Goal: Task Accomplishment & Management: Manage account settings

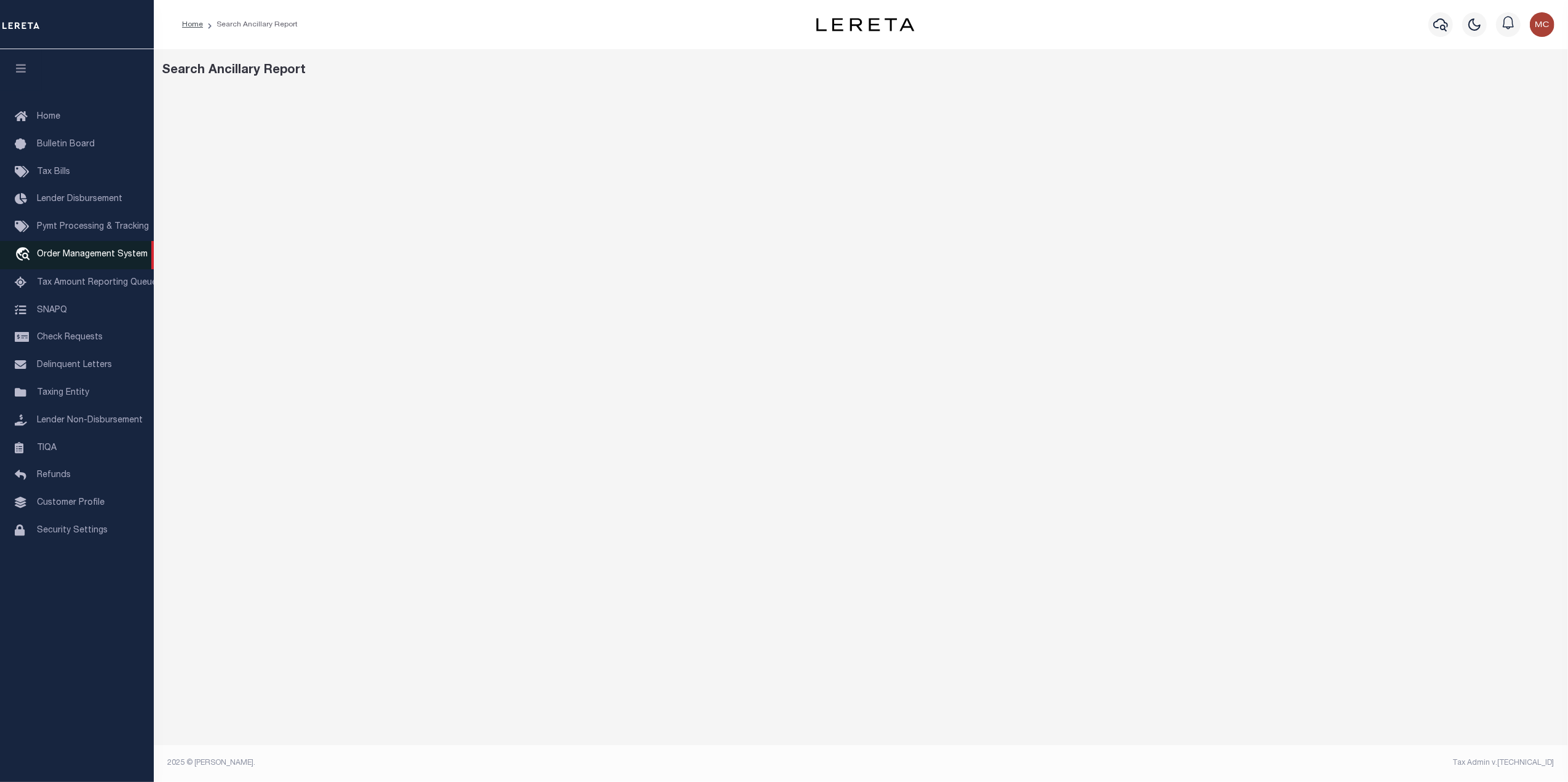
click at [66, 259] on span "Order Management System" at bounding box center [91, 254] width 111 height 8
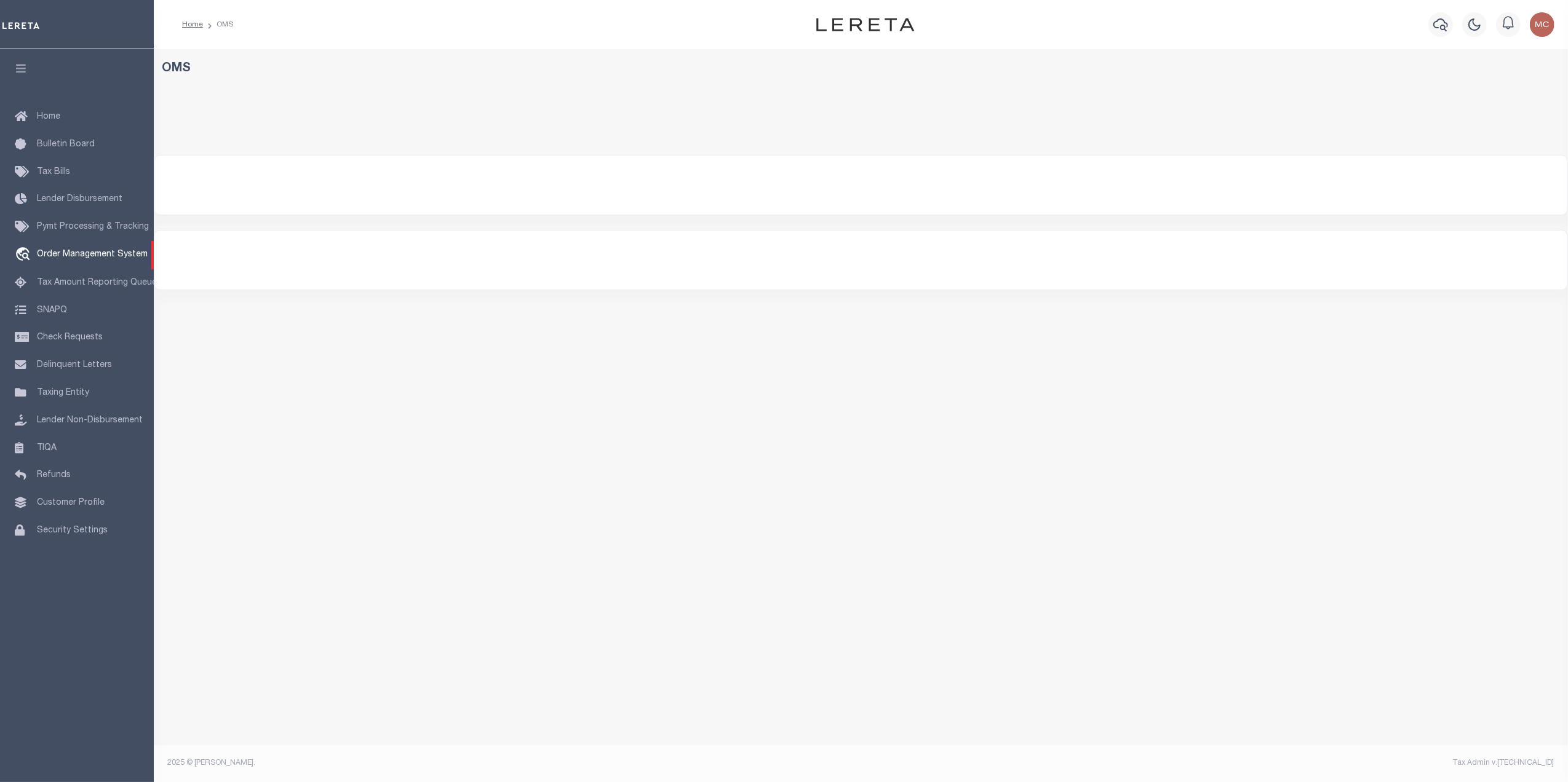
select select "200"
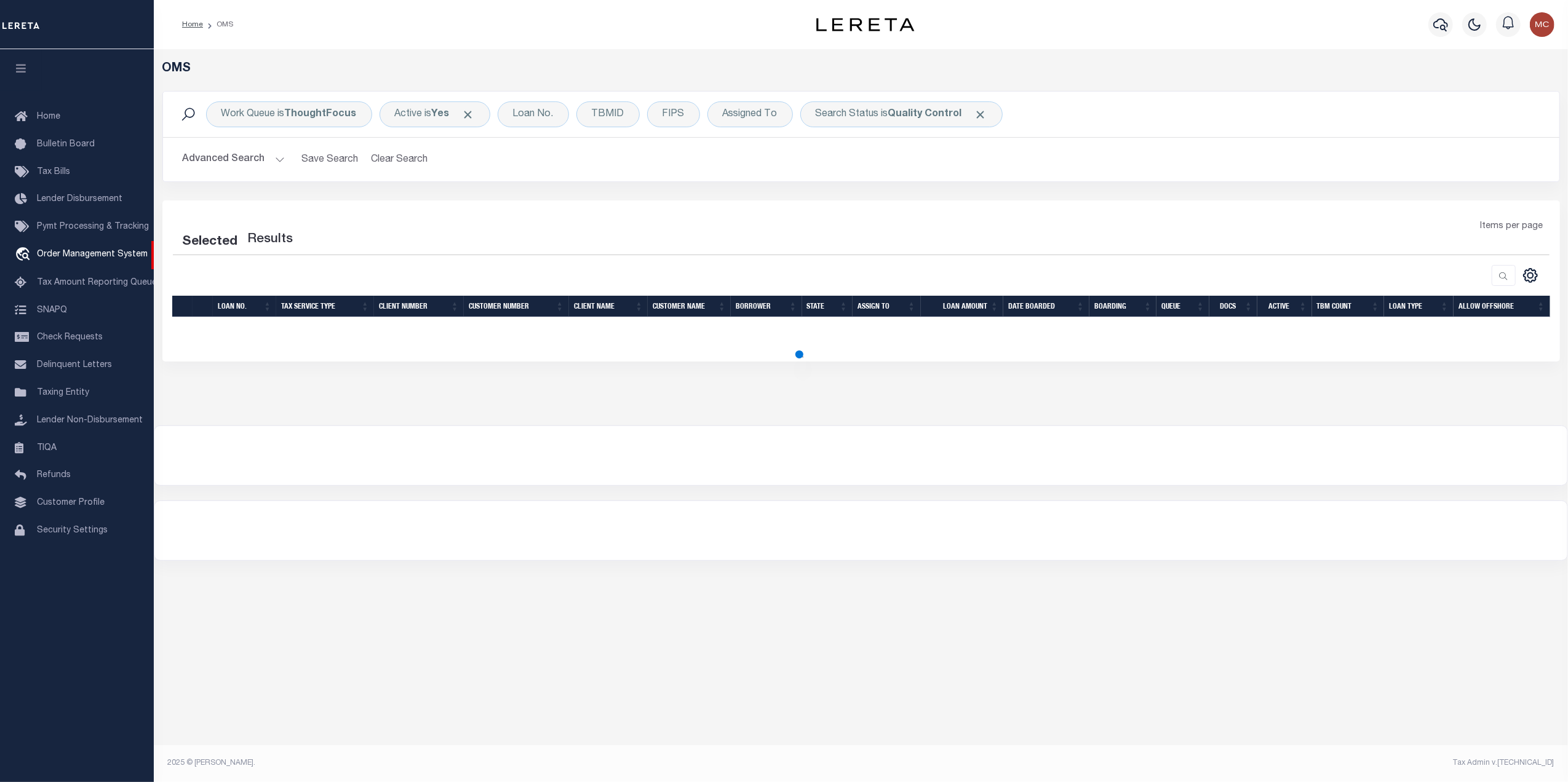
select select "200"
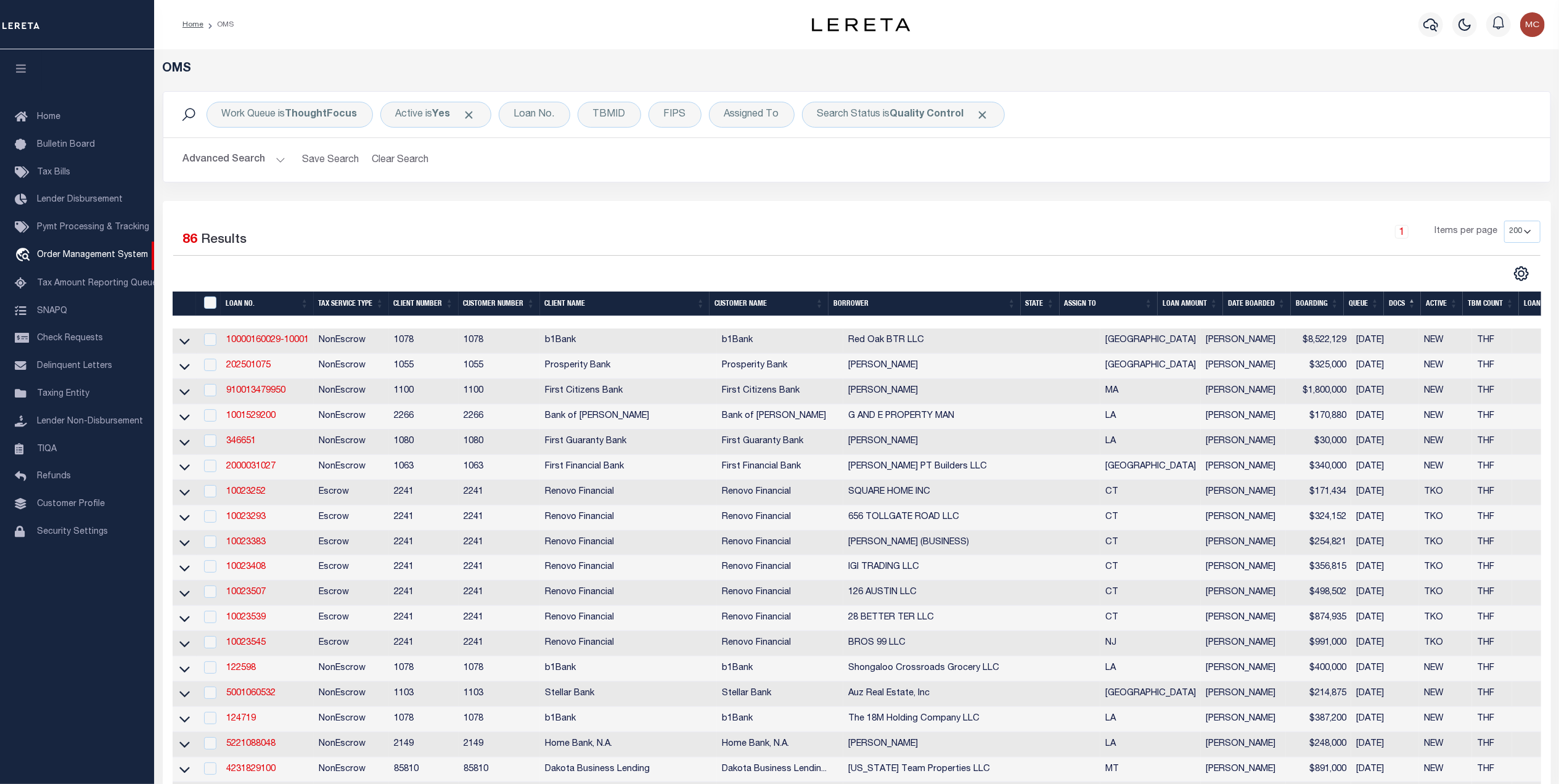
drag, startPoint x: 394, startPoint y: 166, endPoint x: 850, endPoint y: 235, distance: 461.2
click at [395, 166] on button "Clear Search" at bounding box center [400, 160] width 67 height 24
click at [579, 109] on div "TBMID" at bounding box center [573, 115] width 63 height 26
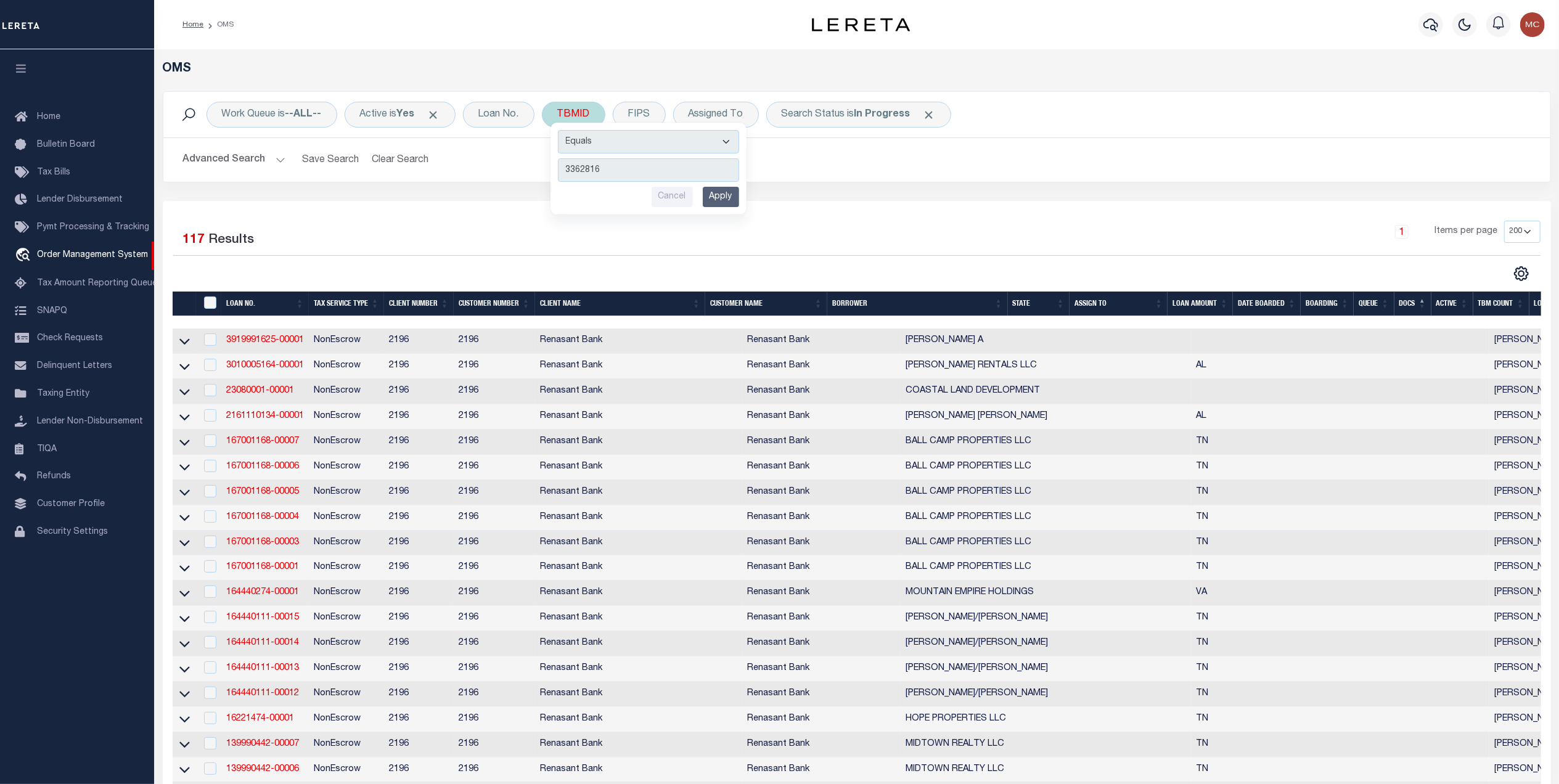
type input "3362816"
click at [721, 193] on input "Apply" at bounding box center [721, 196] width 37 height 21
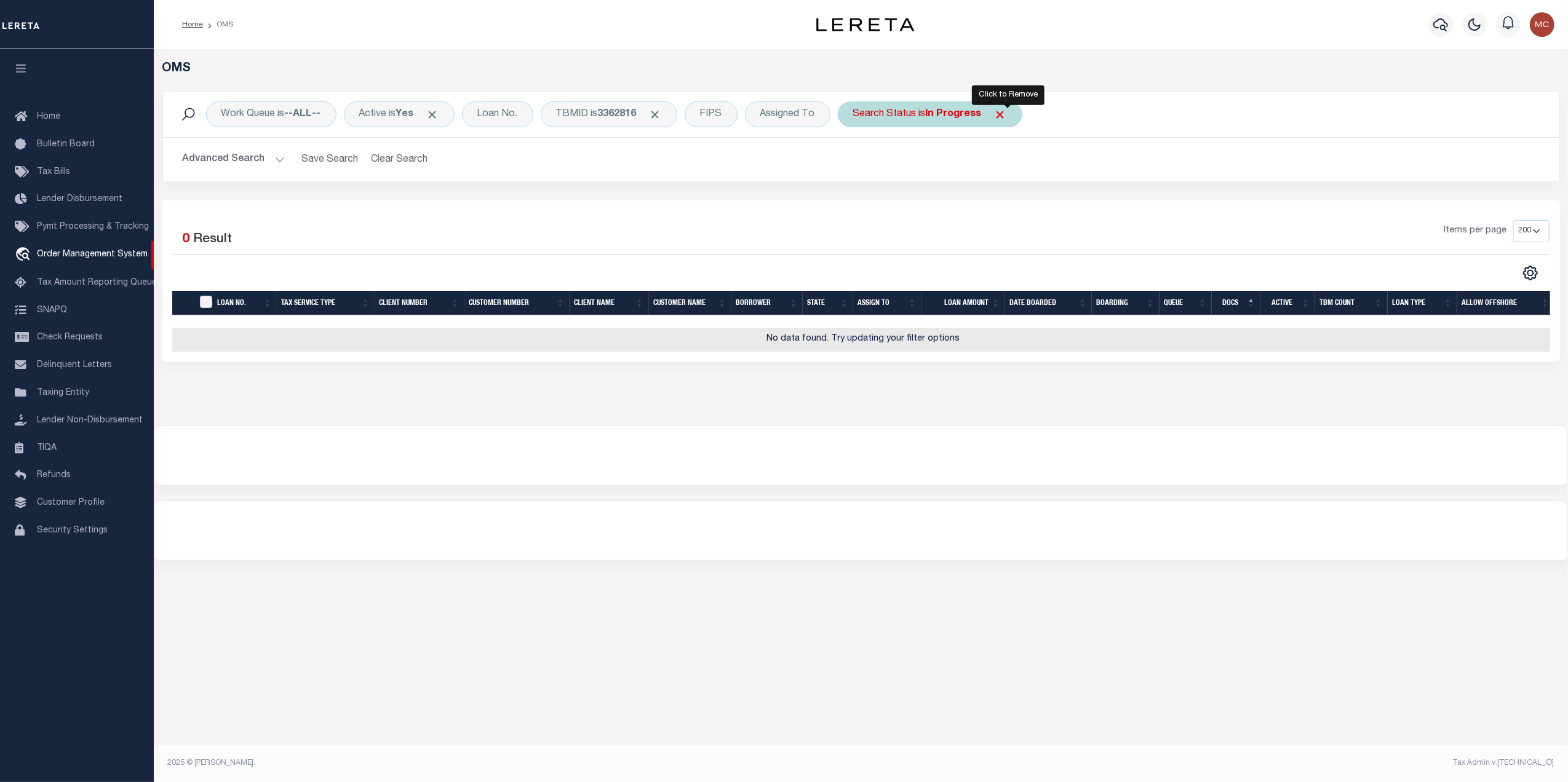
click at [1005, 113] on span "Click to Remove" at bounding box center [1000, 114] width 13 height 13
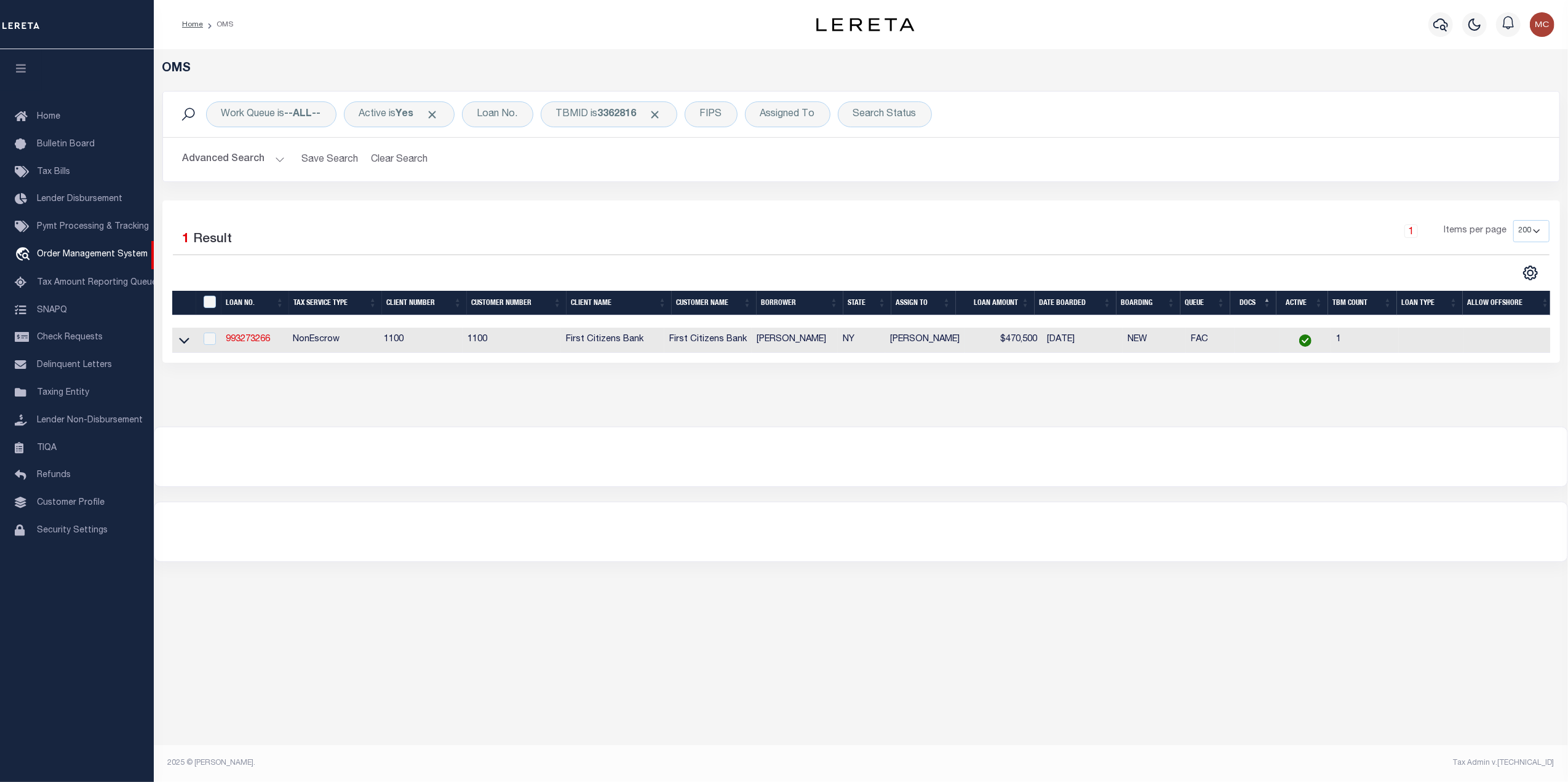
click at [251, 348] on td "993273266" at bounding box center [254, 340] width 66 height 25
checkbox input "true"
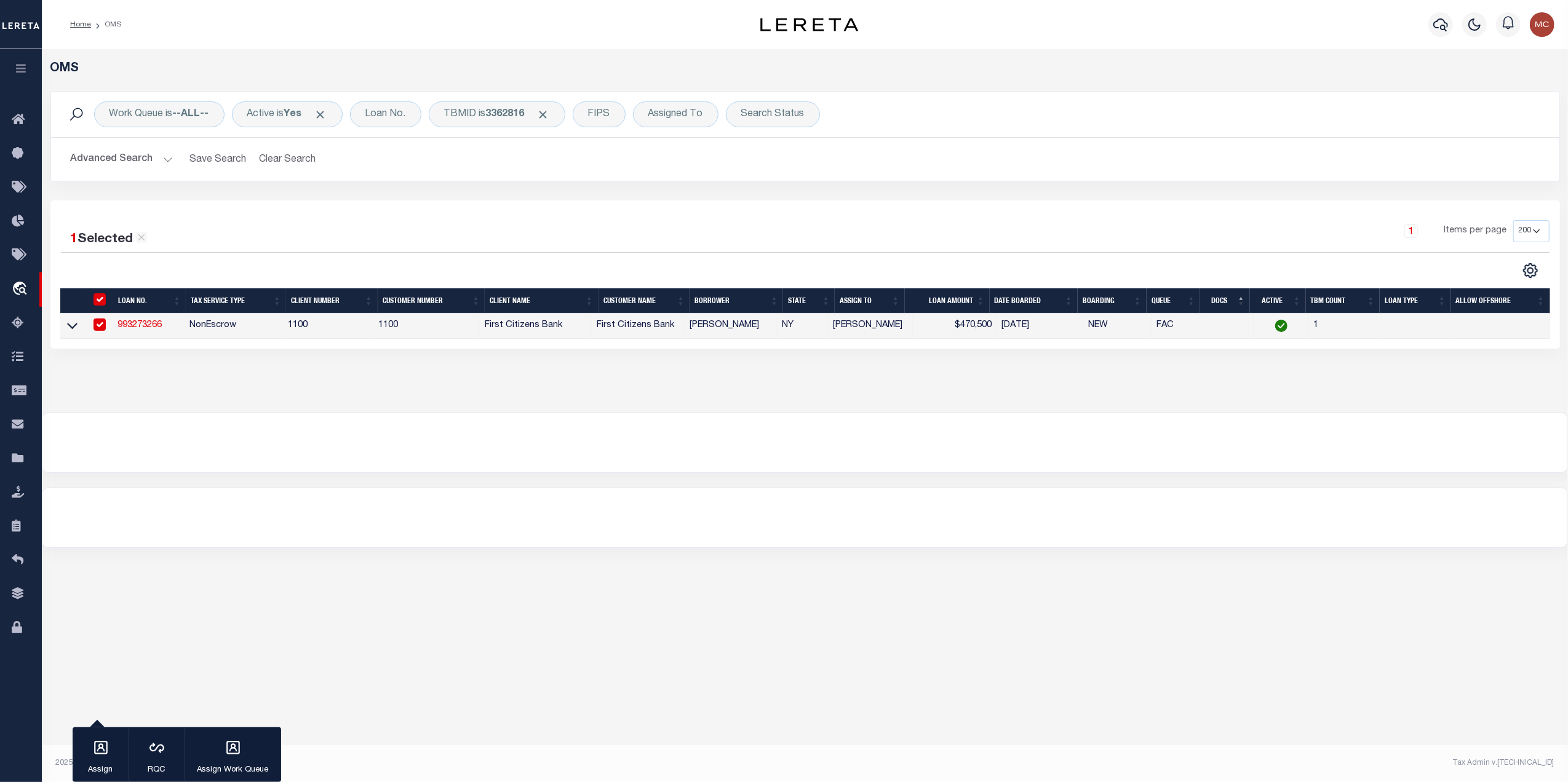
click at [156, 329] on link "993273266" at bounding box center [139, 325] width 44 height 8
type input "993273266"
type input "[PERSON_NAME]"
select select
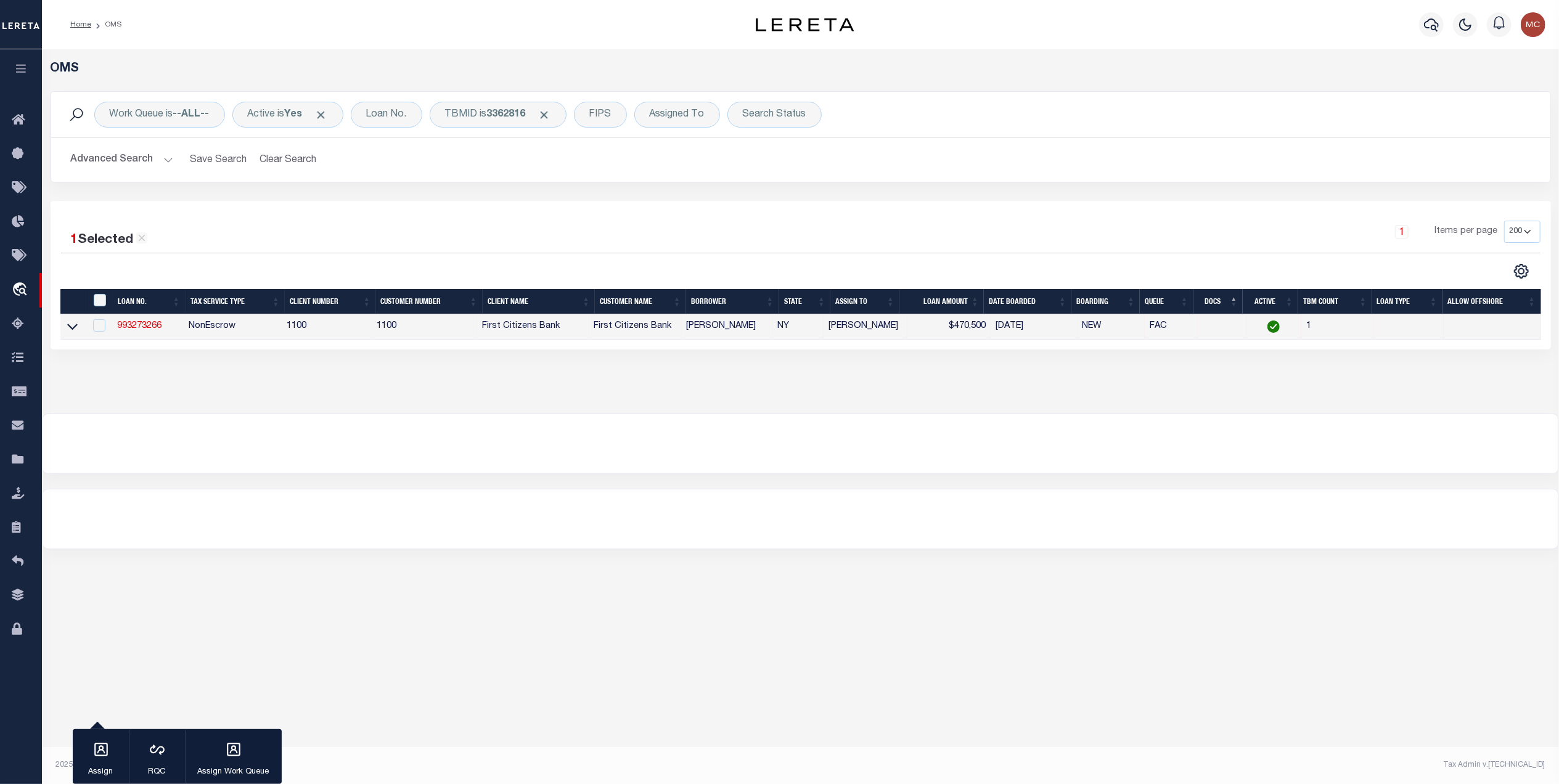
type input "2139 SPECTRUM"
type input "IRVINE CA 92618"
select select "10"
select select "NonEscrow"
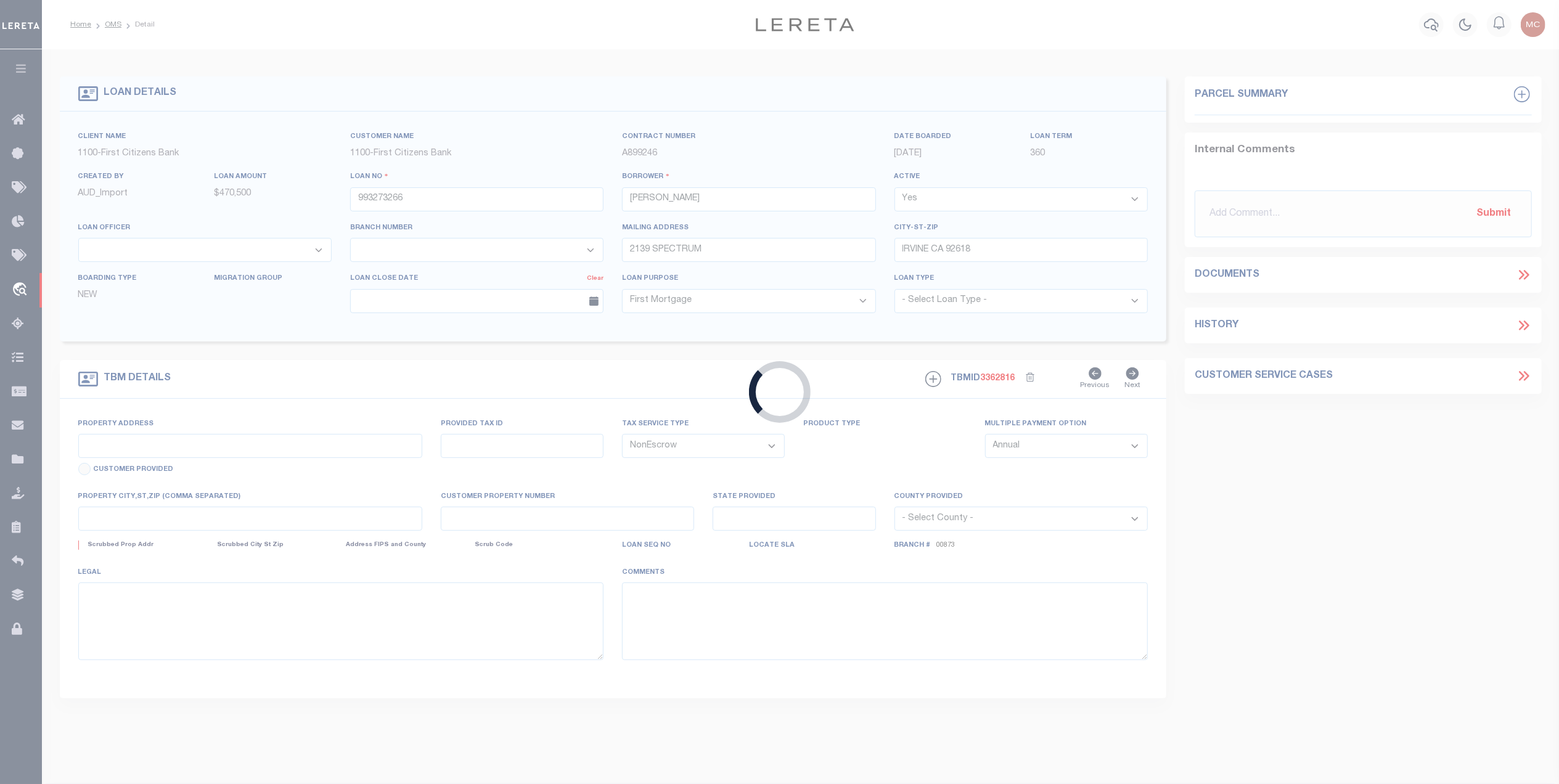
select select "92717"
select select "24377"
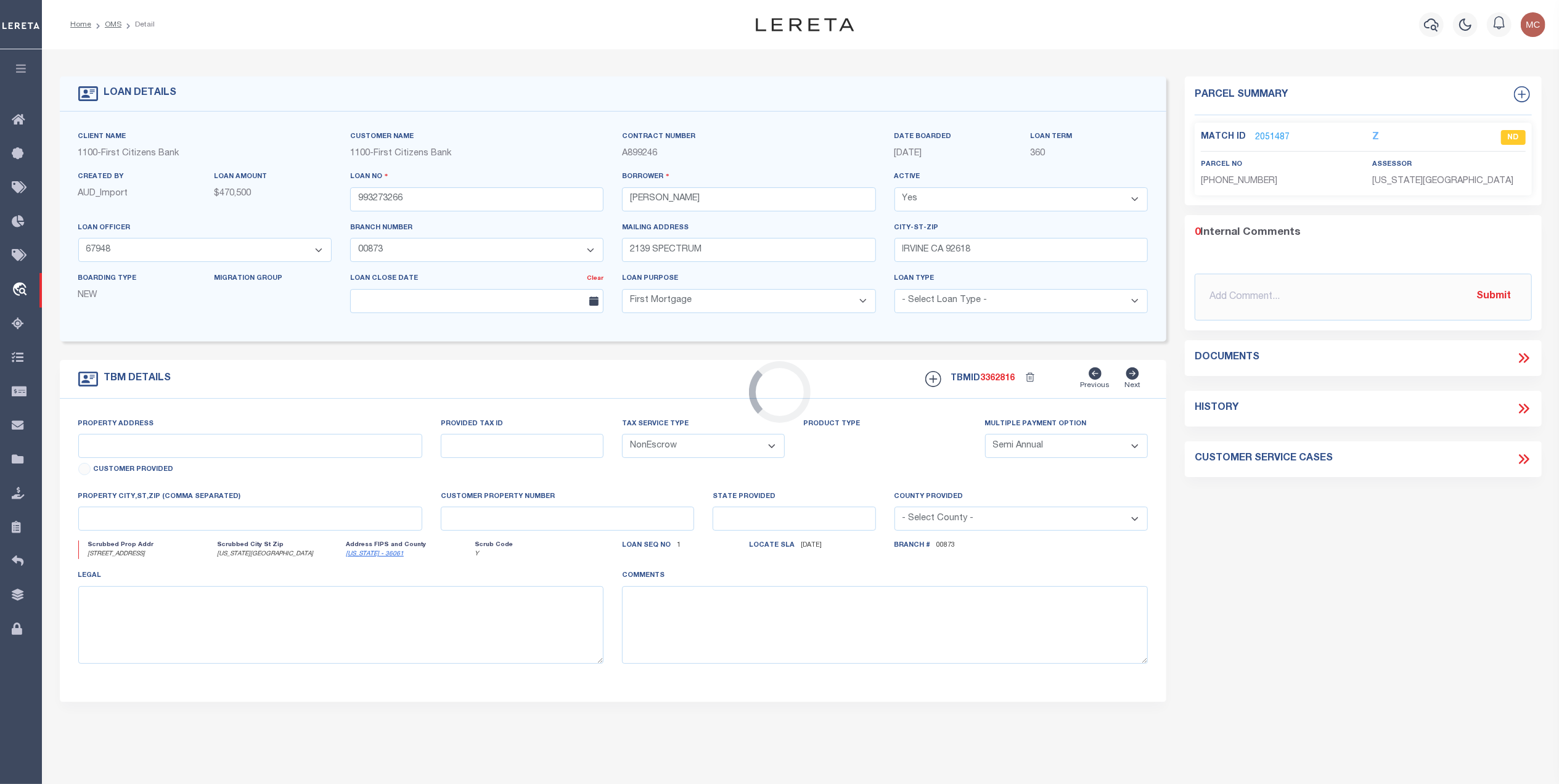
type input "[STREET_ADDRESS]"
select select
type input "[US_STATE][GEOGRAPHIC_DATA]"
type input "NY"
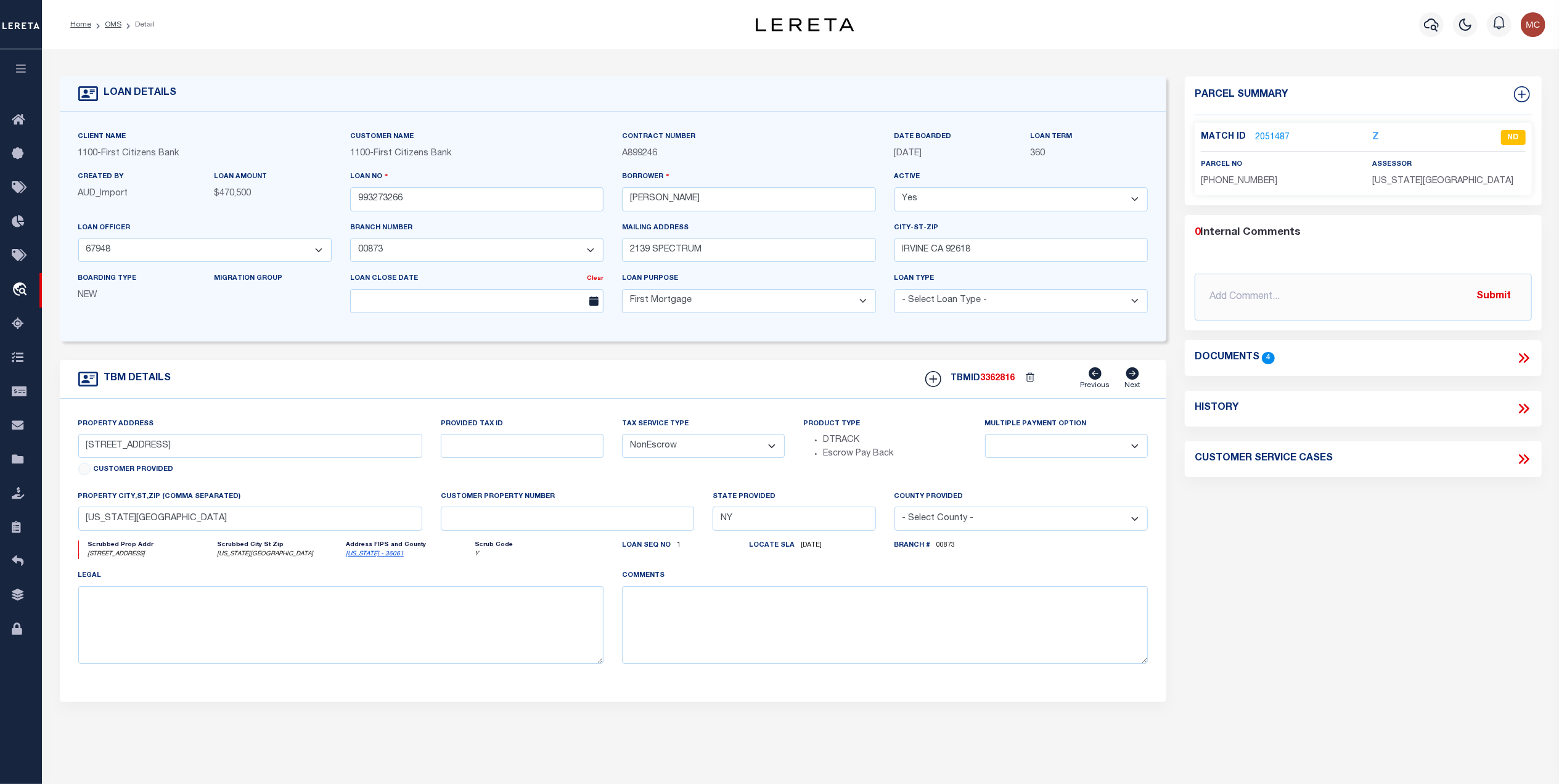
click at [1522, 354] on icon at bounding box center [1524, 358] width 16 height 16
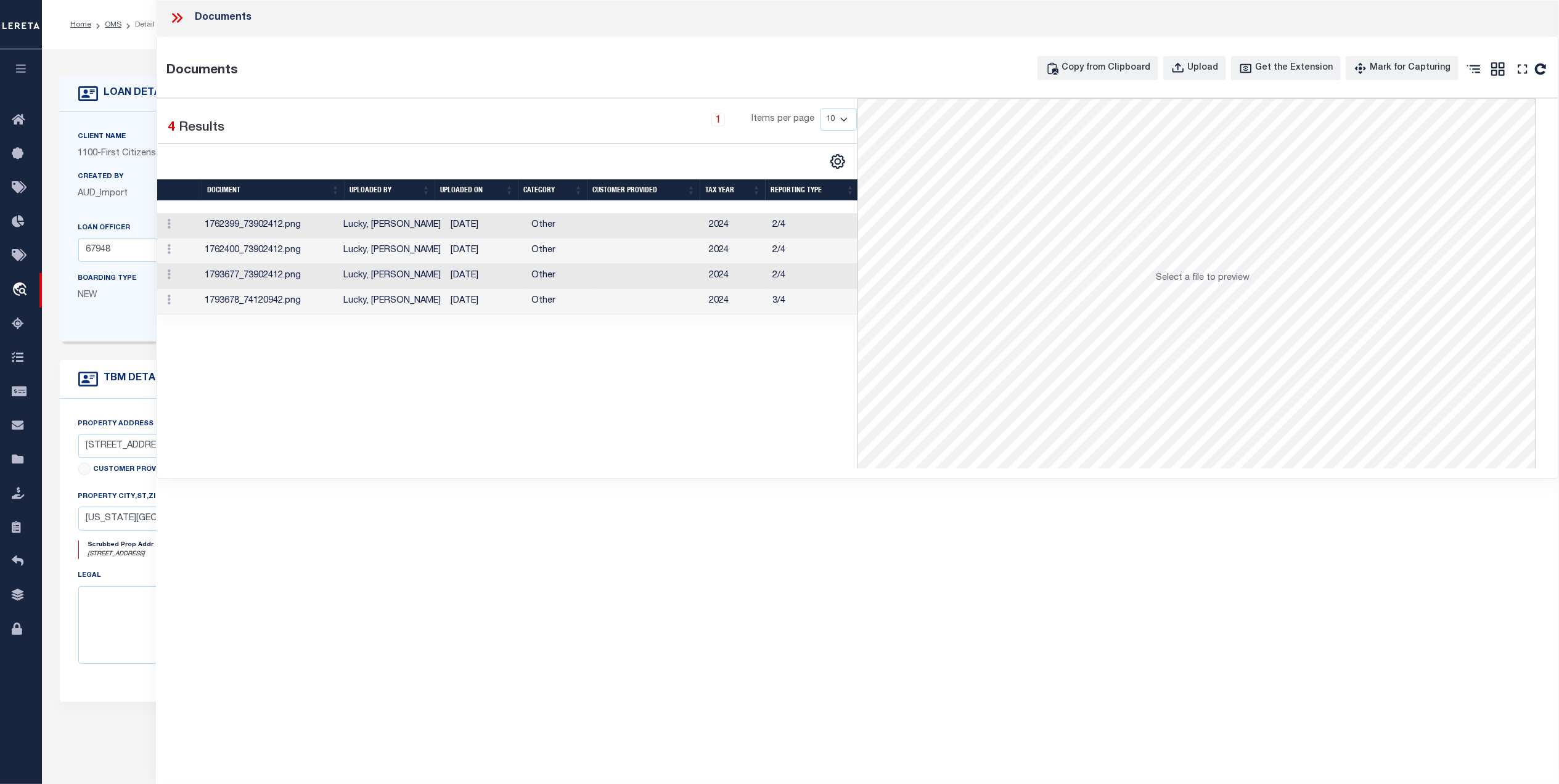
click at [571, 231] on td "Other" at bounding box center [560, 225] width 67 height 25
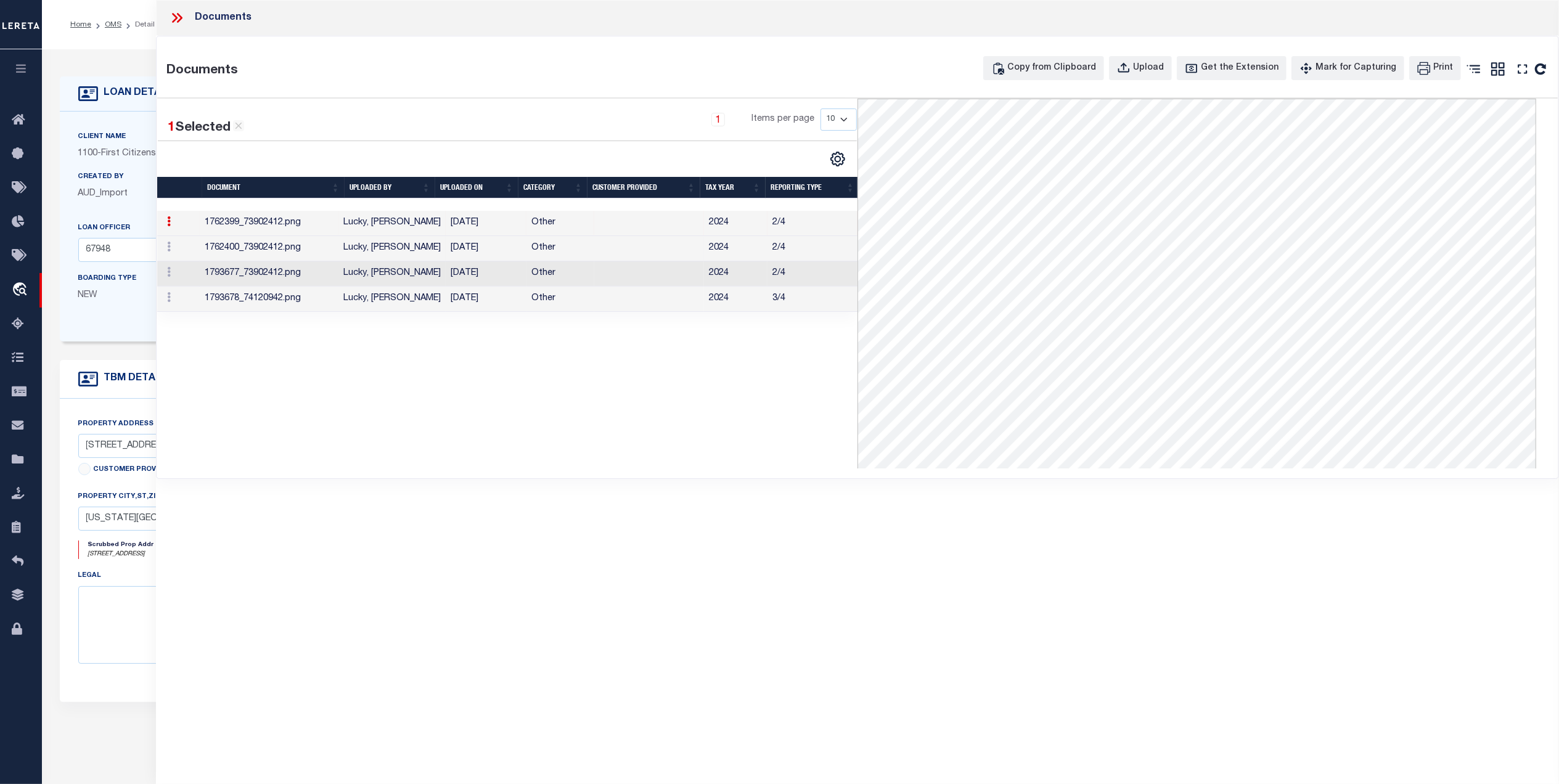
click at [548, 253] on td "Other" at bounding box center [560, 248] width 67 height 25
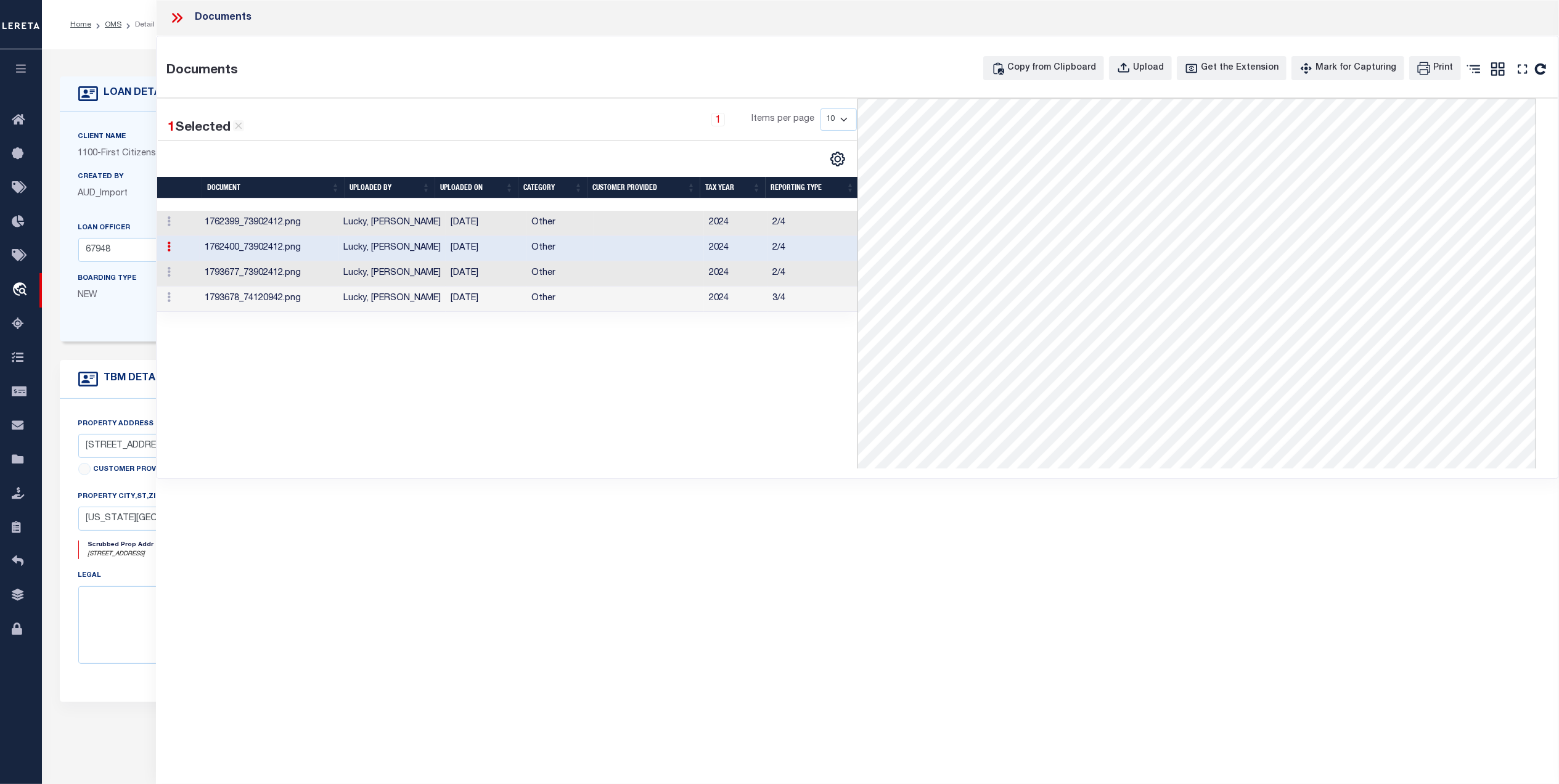
click at [540, 272] on td "Other" at bounding box center [560, 274] width 67 height 25
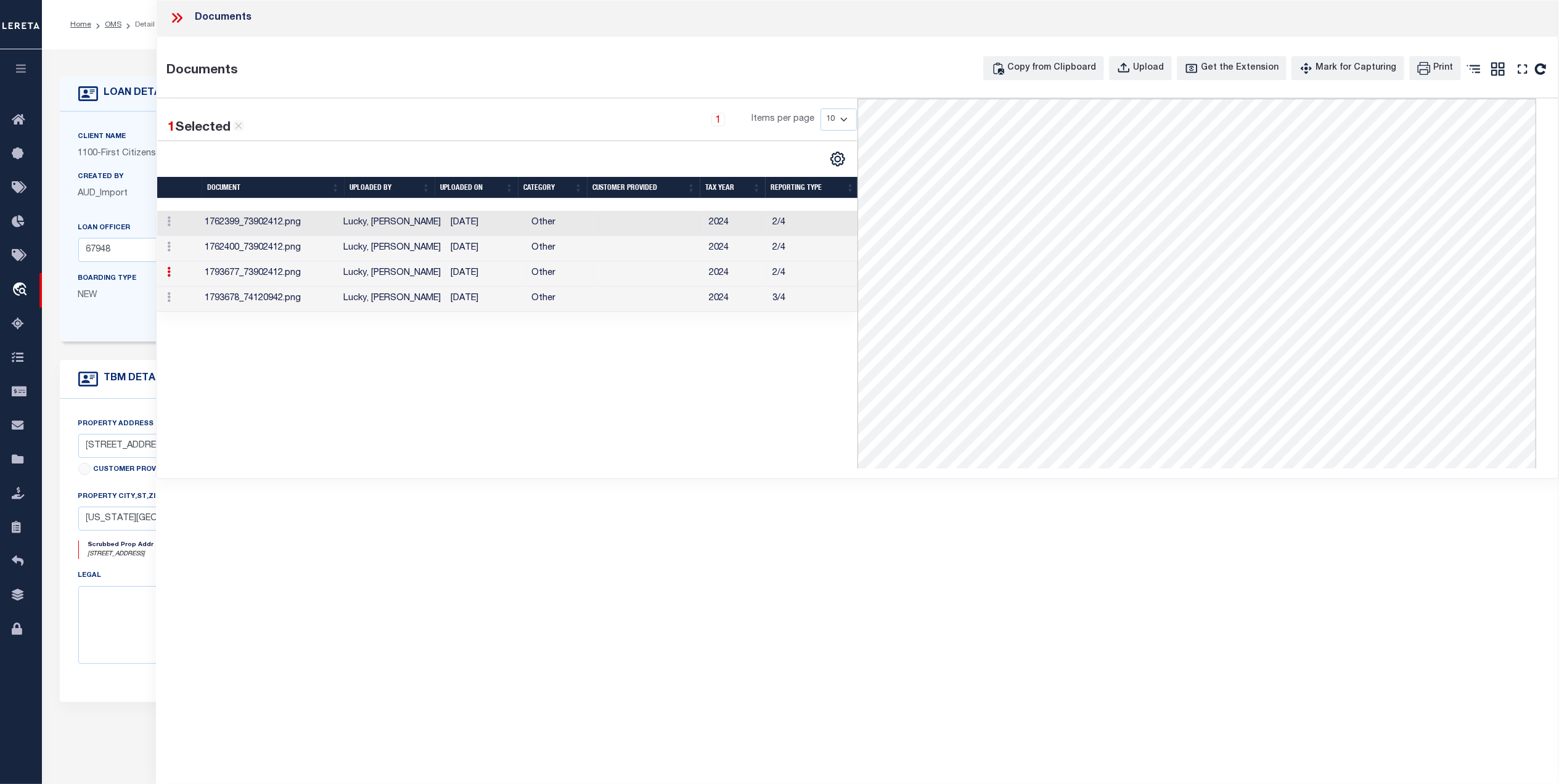
click at [540, 304] on td "Other" at bounding box center [560, 299] width 67 height 25
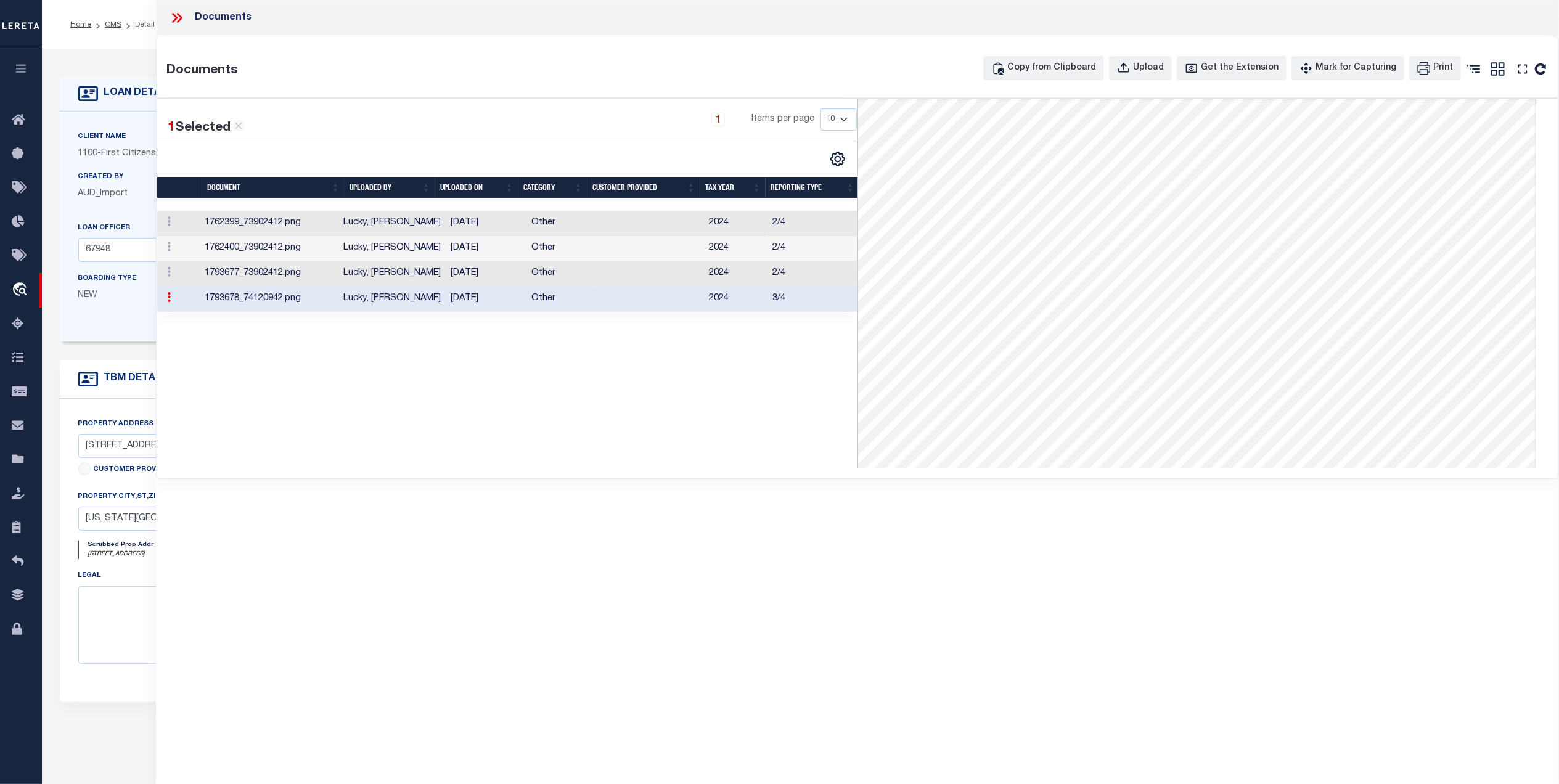
click at [164, 18] on div "Documents" at bounding box center [857, 18] width 1403 height 36
click at [174, 15] on icon at bounding box center [174, 18] width 5 height 10
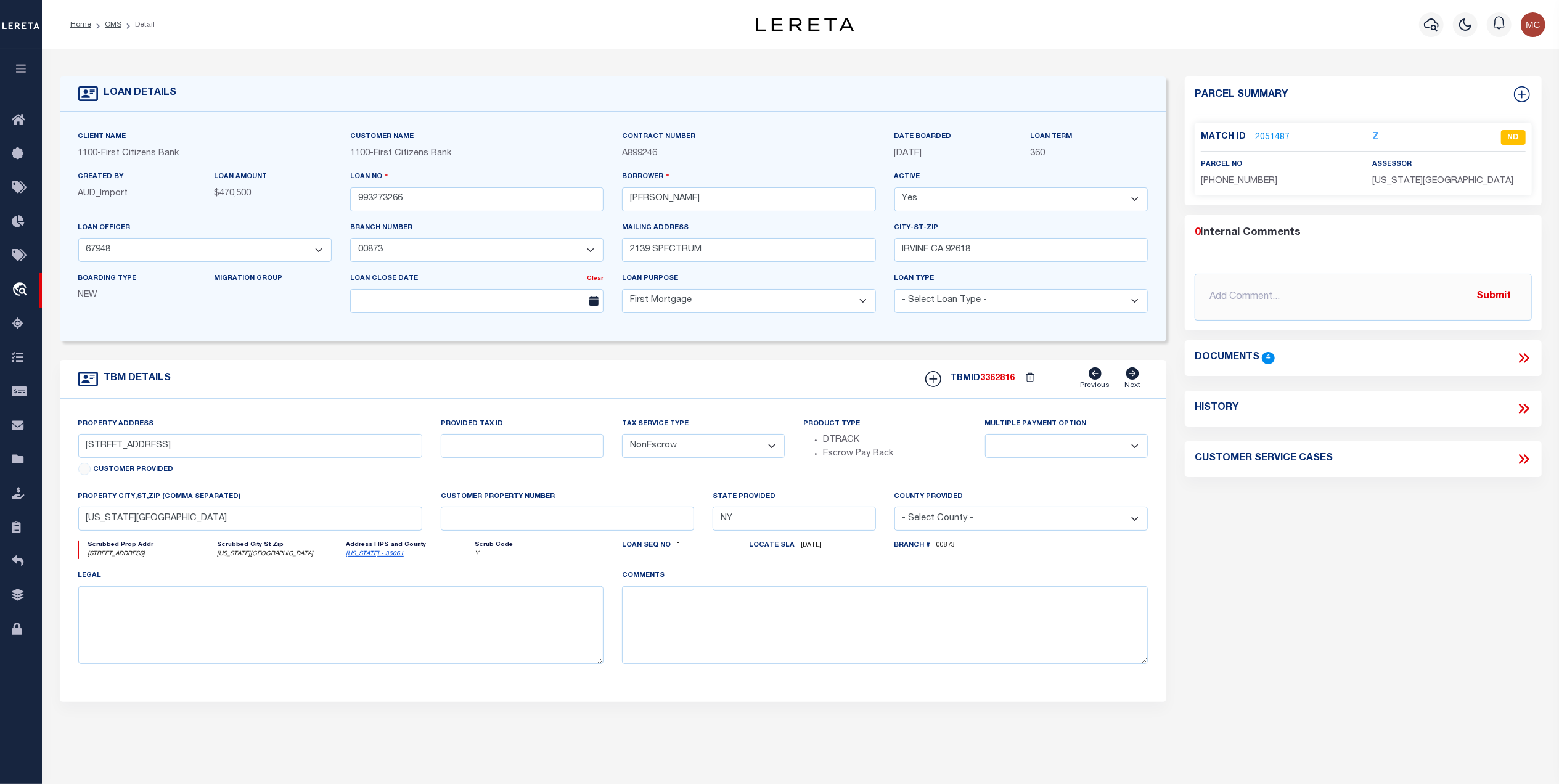
click at [1279, 137] on link "2051487" at bounding box center [1272, 138] width 34 height 13
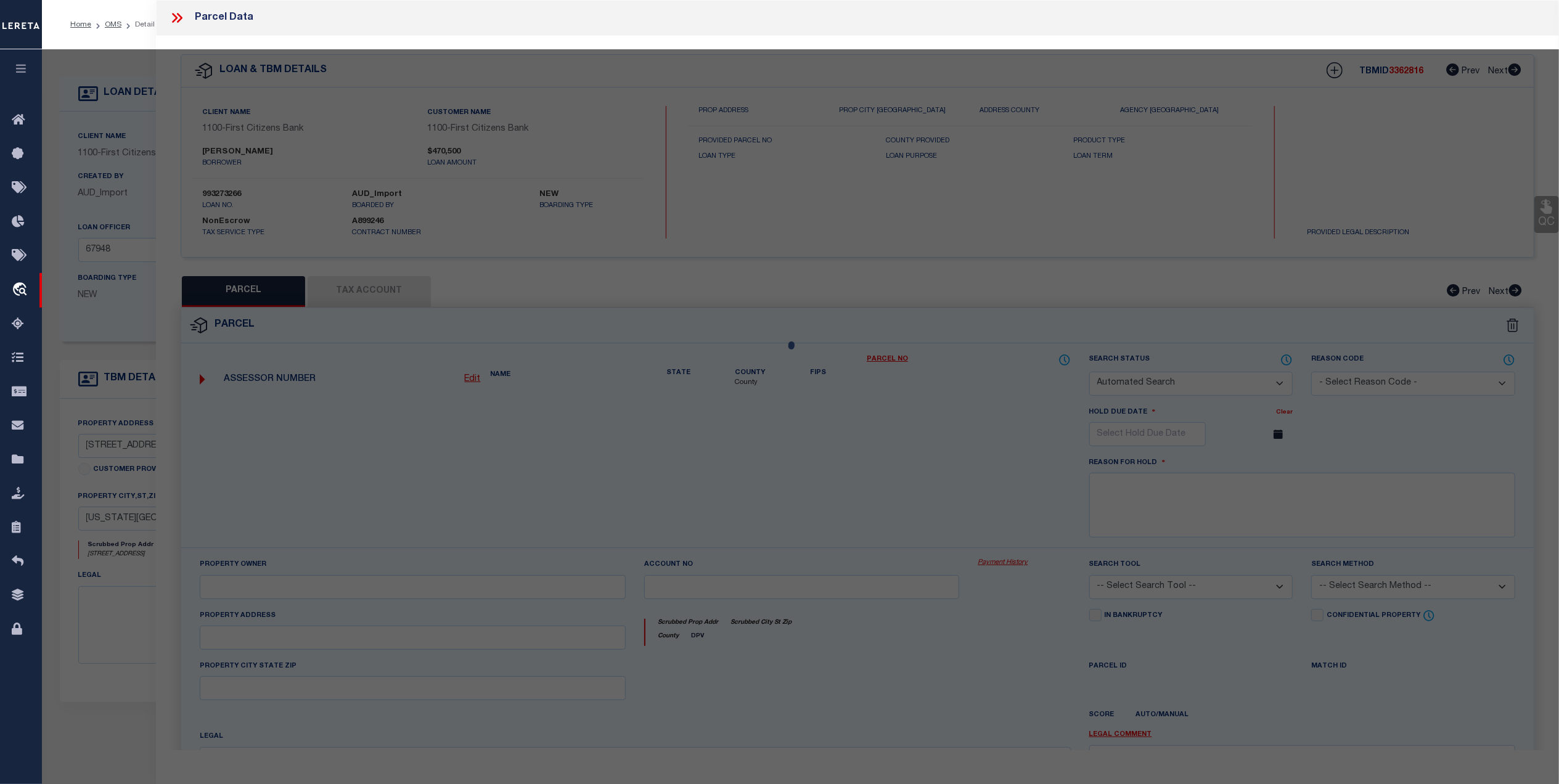
checkbox input "false"
select select "ND"
type input "BERKLEY OWNERS CORP"
select select "AGW"
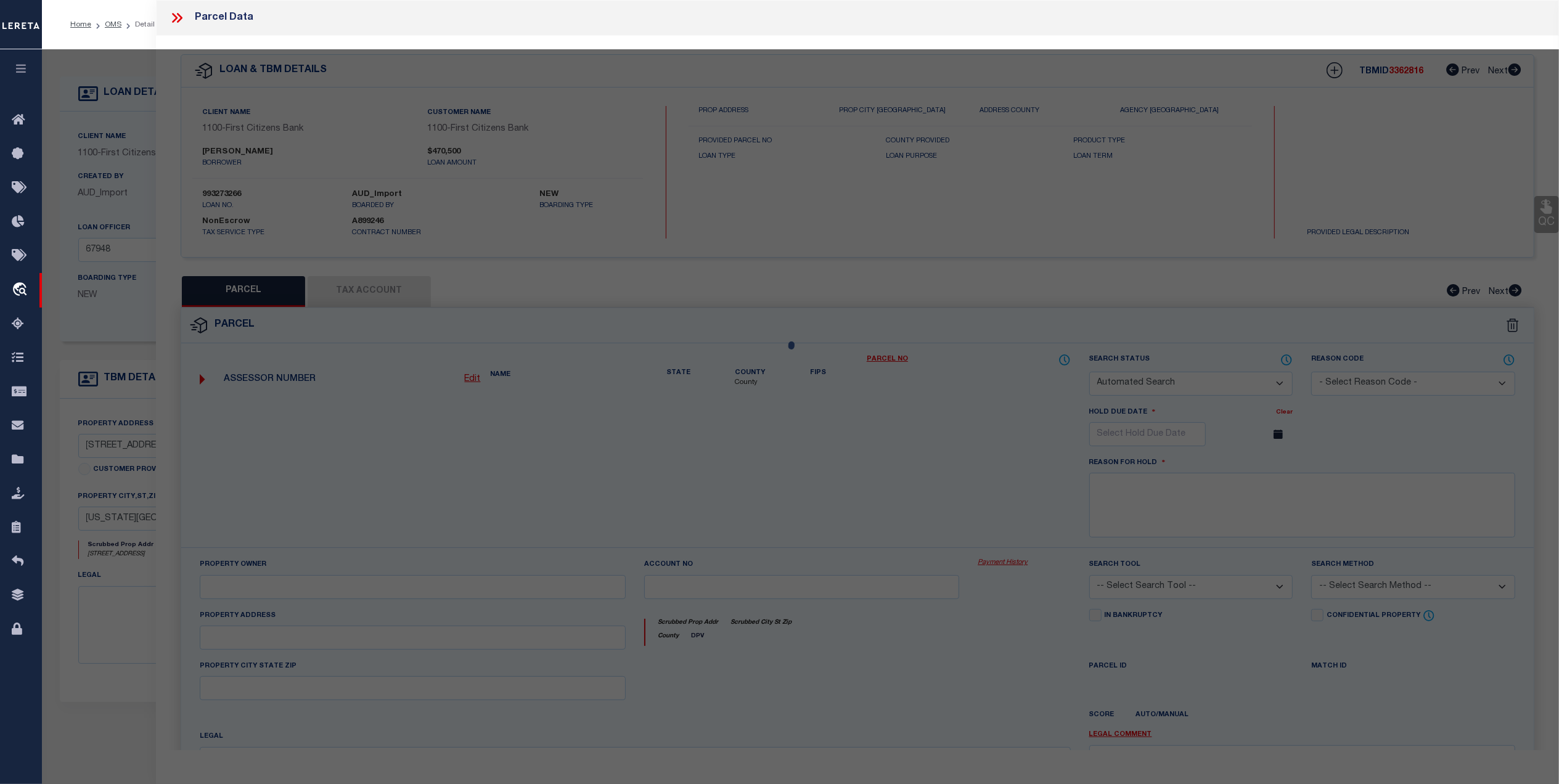
select select "ADD"
type input "[STREET_ADDRESS]"
type input "[US_STATE][GEOGRAPHIC_DATA]"
type textarea "MISSING LEGAL ON CUSTOMER IMAGING SYSTEM. WOP-LEGAL REQUIRED"
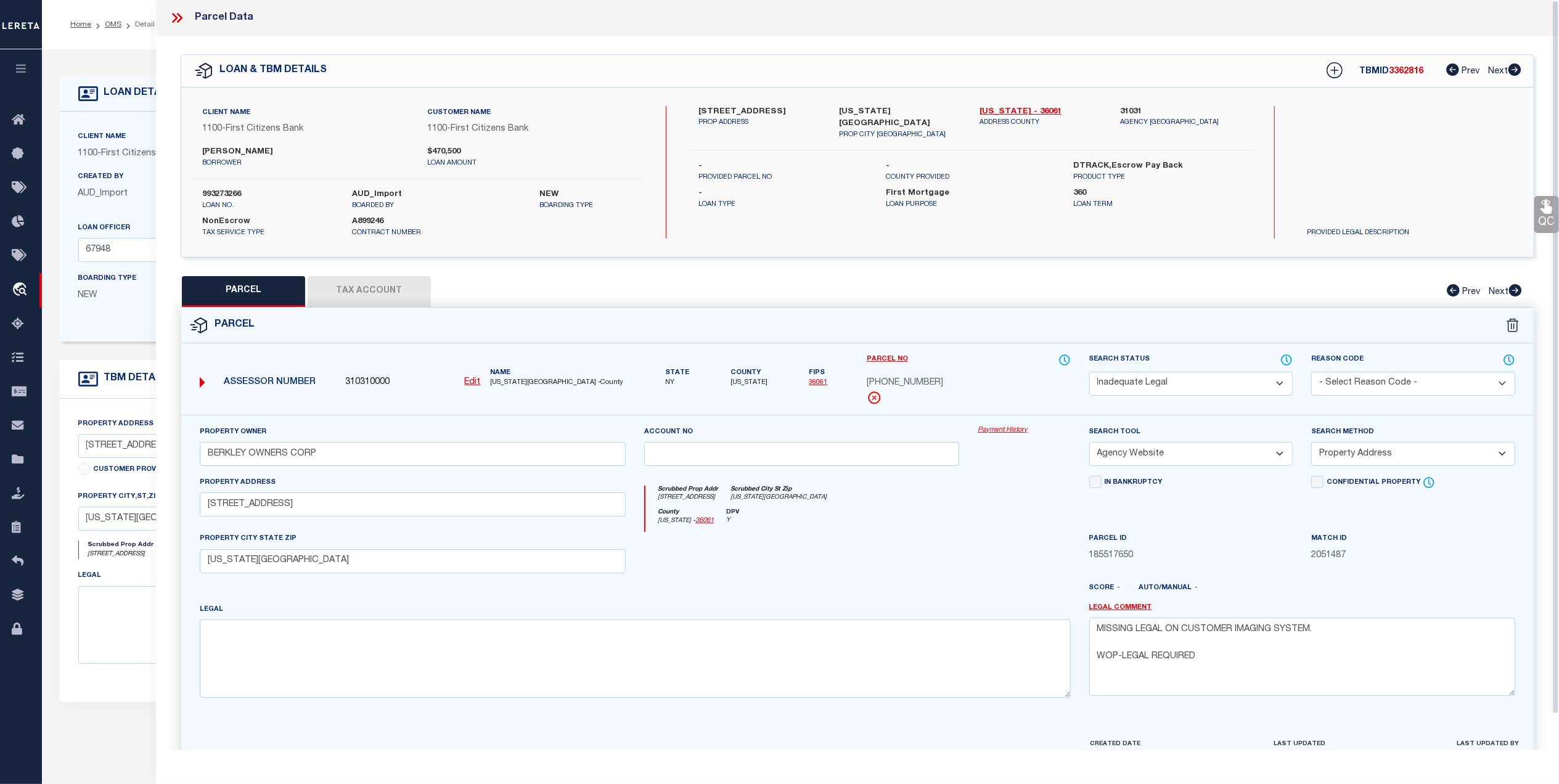
click at [342, 289] on button "Tax Account" at bounding box center [369, 291] width 123 height 31
select select "100"
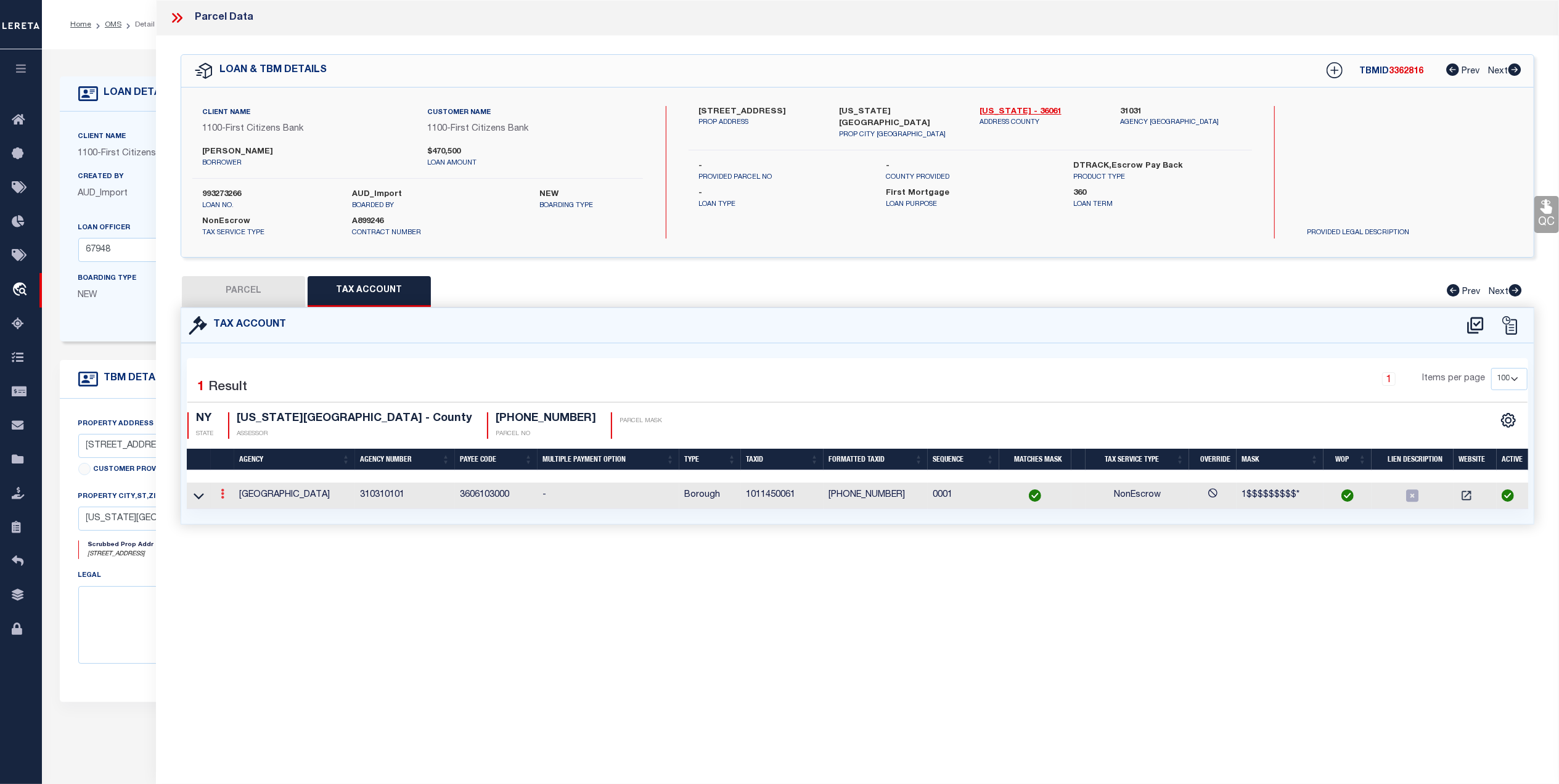
click at [221, 498] on icon at bounding box center [222, 494] width 4 height 10
click at [241, 516] on link at bounding box center [239, 513] width 46 height 21
checkbox input "true"
radio input "true"
select select "1"
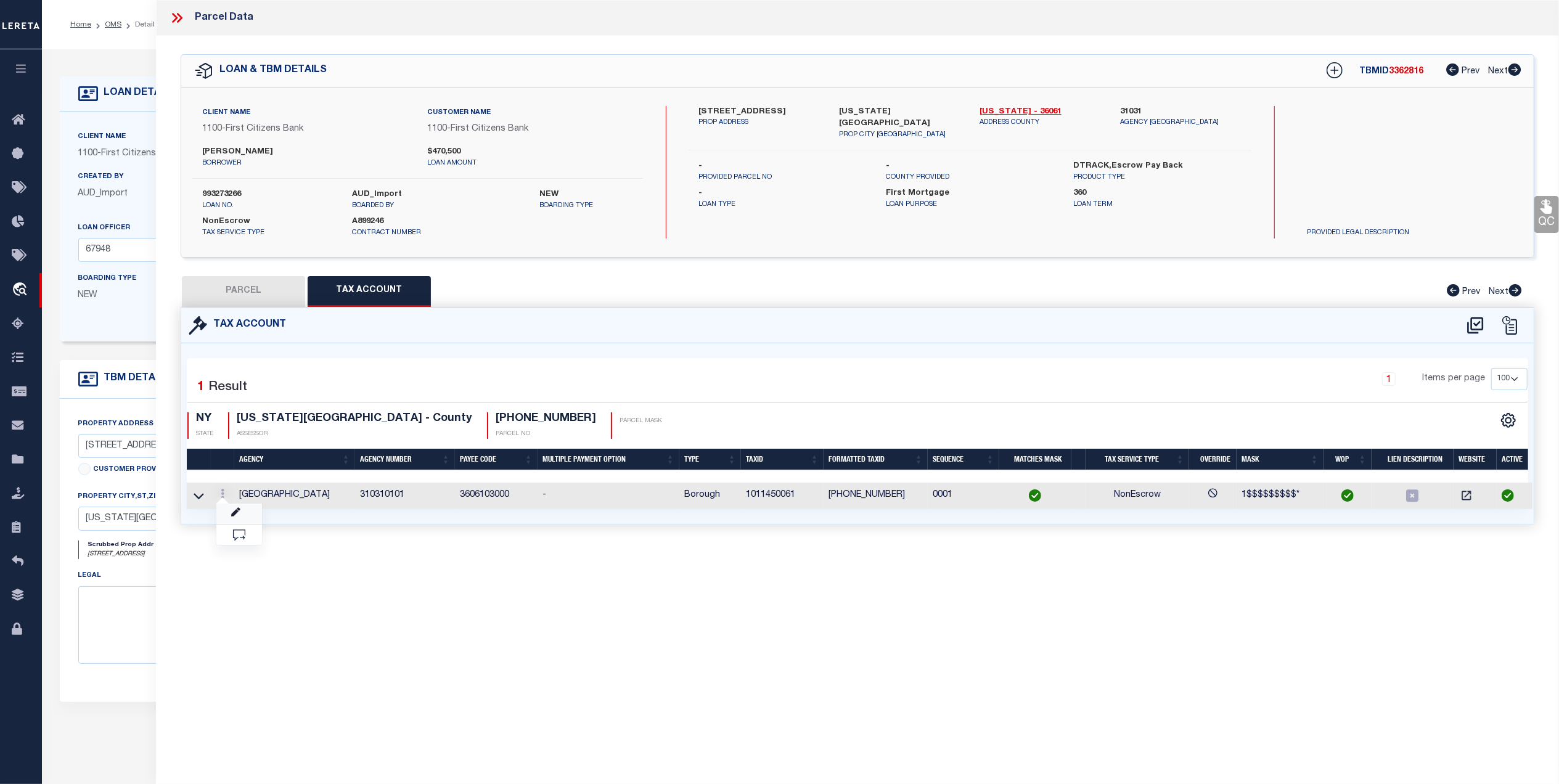
type textarea "MN - [DATE] - Marked as parent parcel due to unit 1004 is still not subdivided."
type input "1011450061"
type textarea "1$$$$$$$$$*"
checkbox input "true"
type input "X-XXXXX-XXXXX*"
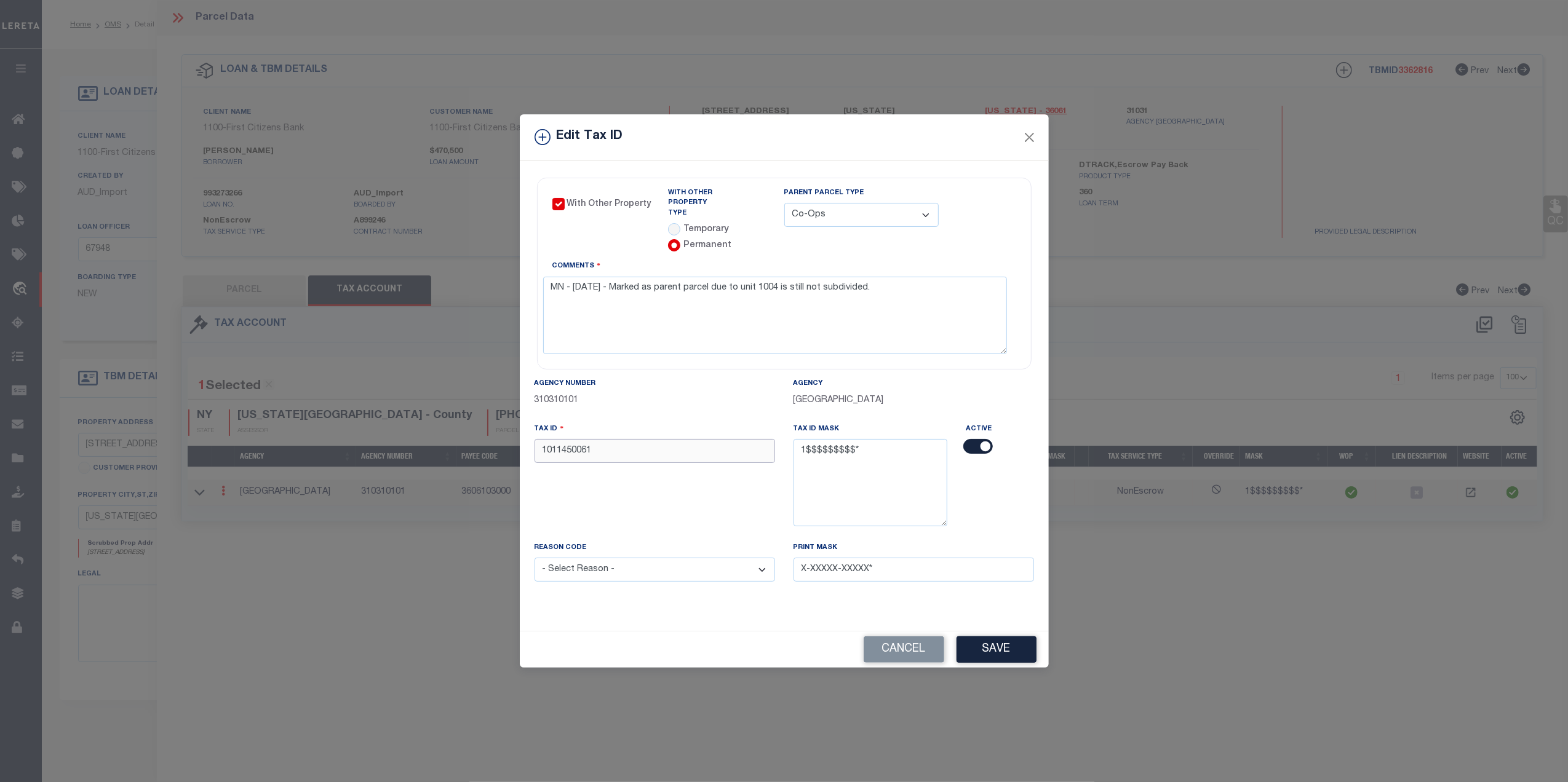
click at [668, 444] on input "1011450061" at bounding box center [654, 450] width 240 height 24
type input "1999999999"
click at [1028, 642] on button "Save" at bounding box center [996, 649] width 80 height 27
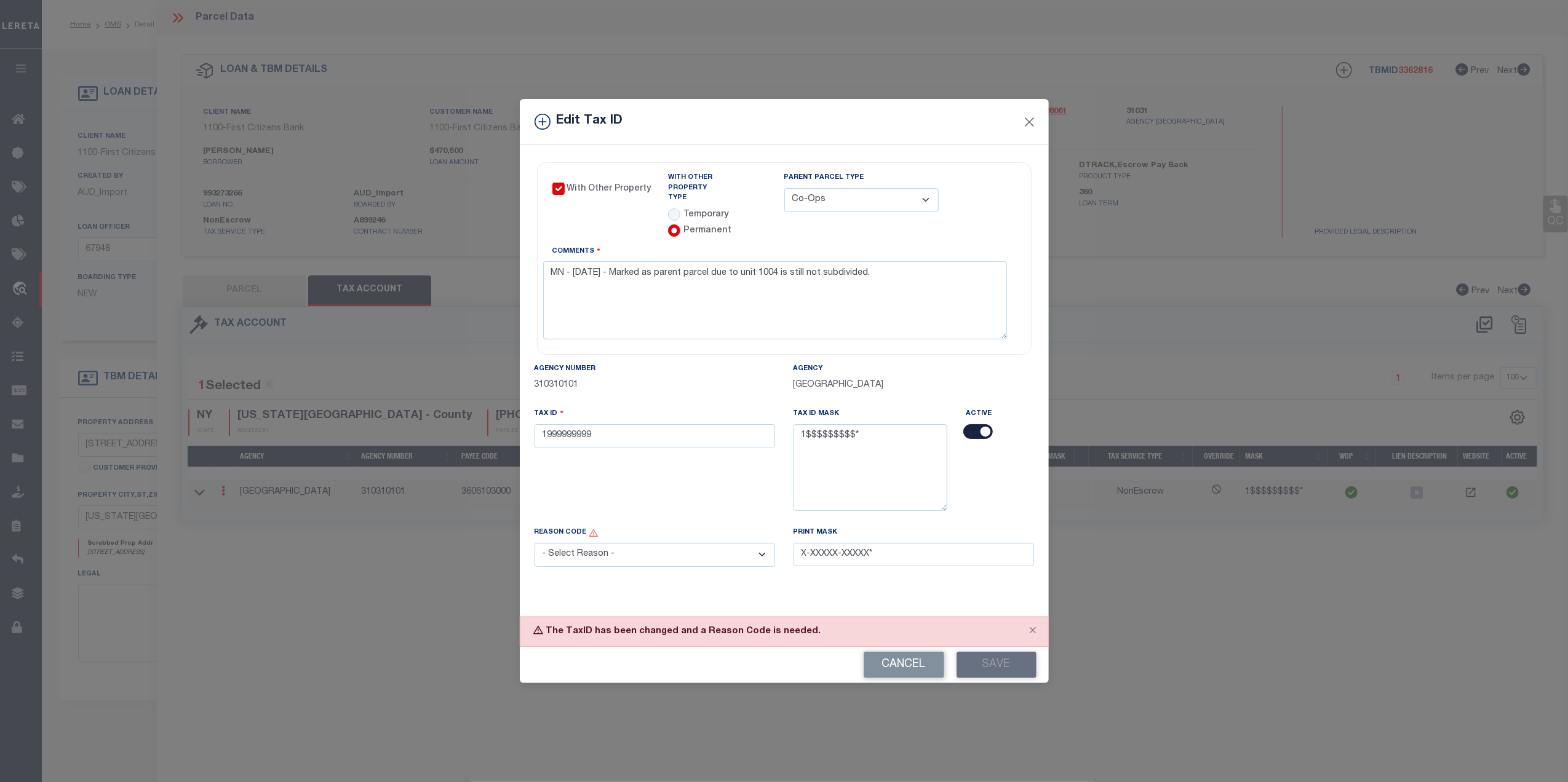
click at [640, 563] on select "- Select Reason - 099 - Other (Provide additional detail) ACT - Agency Changed …" at bounding box center [654, 554] width 240 height 24
select select "ACT"
click at [534, 543] on select "- Select Reason - 099 - Other (Provide additional detail) ACT - Agency Changed …" at bounding box center [654, 554] width 240 height 24
click at [973, 661] on button "Save" at bounding box center [996, 665] width 80 height 27
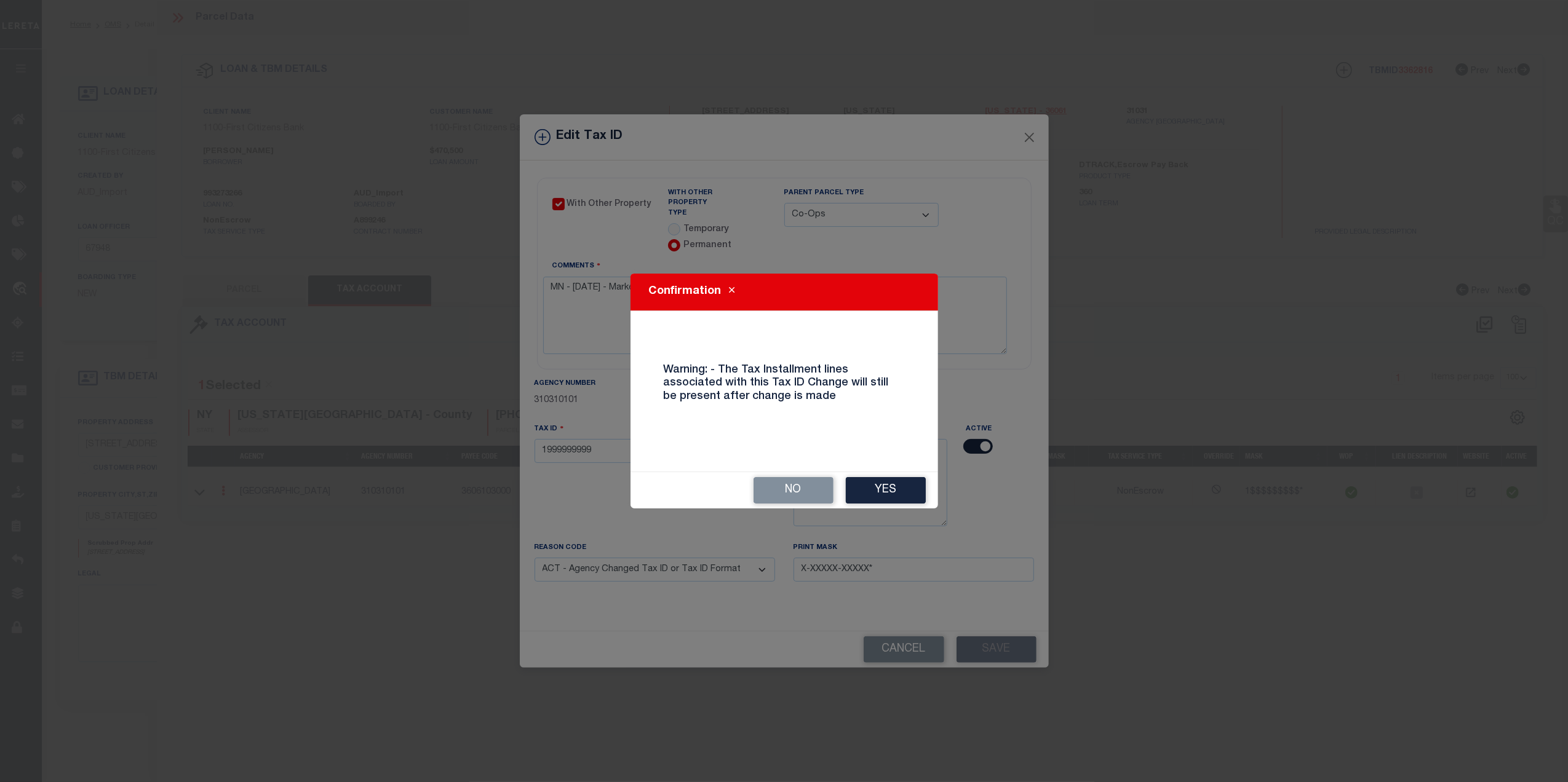
click at [868, 492] on button "Yes" at bounding box center [885, 490] width 80 height 27
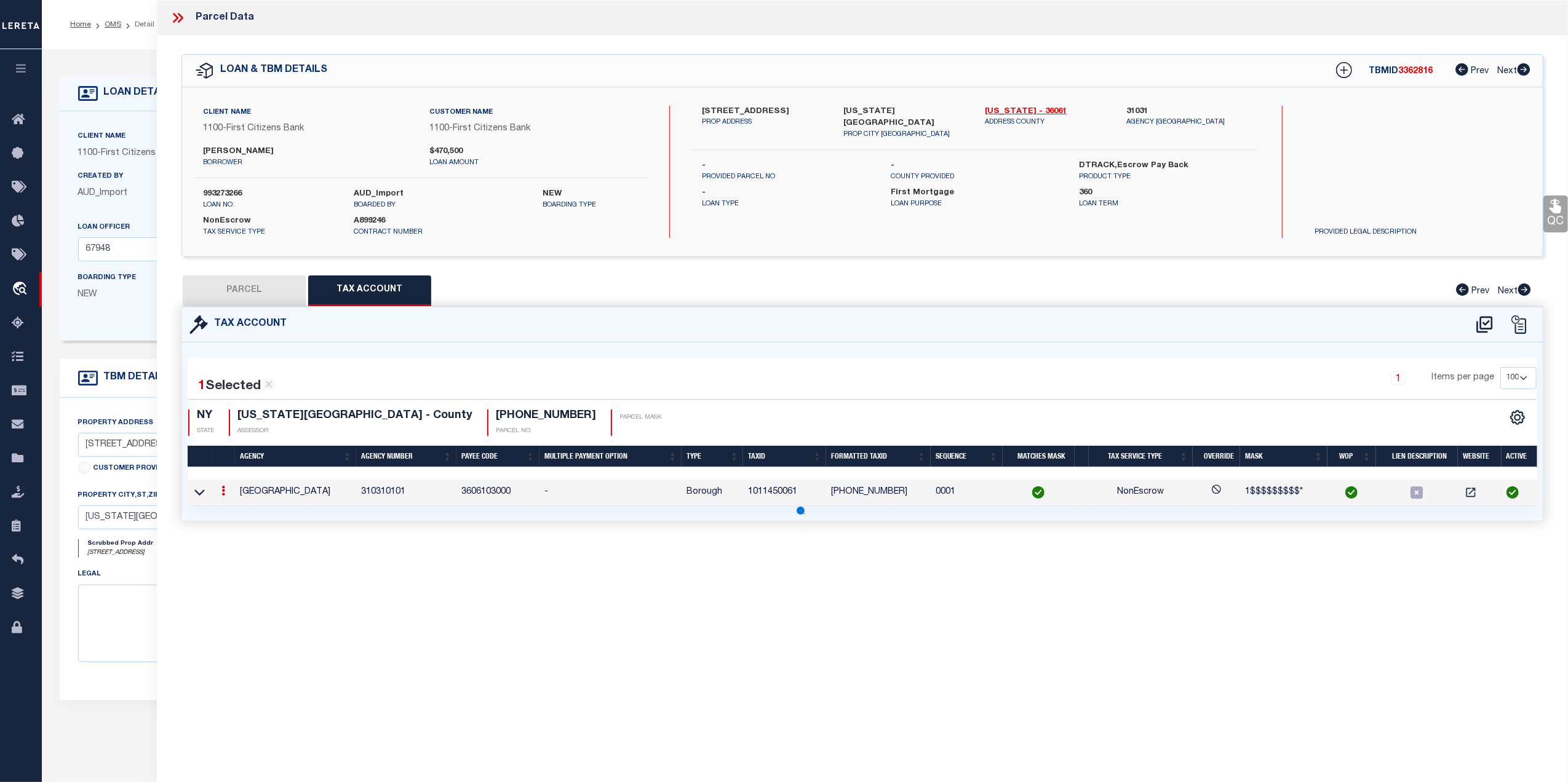
select select
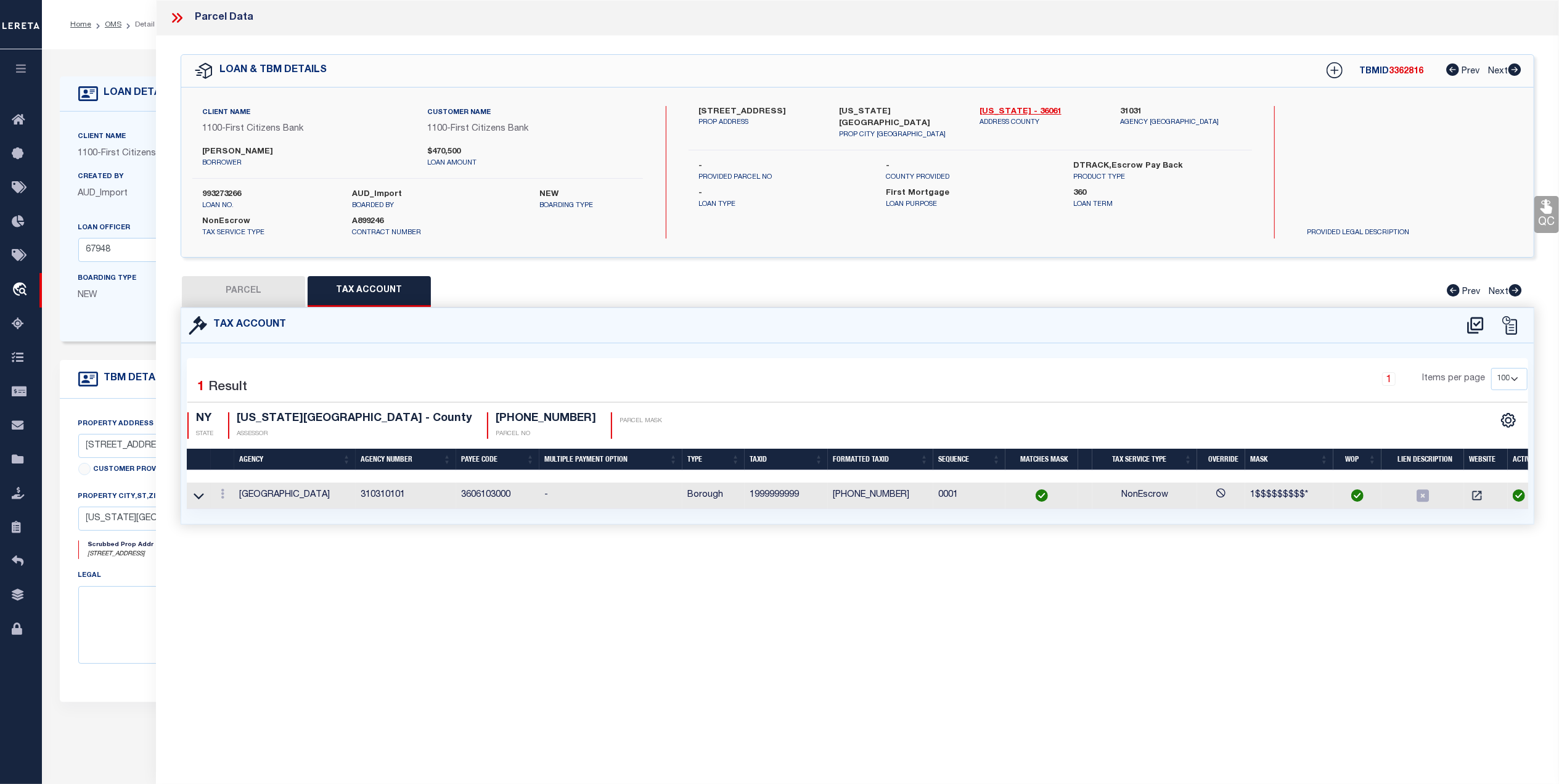
click at [249, 287] on button "PARCEL" at bounding box center [243, 291] width 123 height 31
select select "AS"
select select
checkbox input "false"
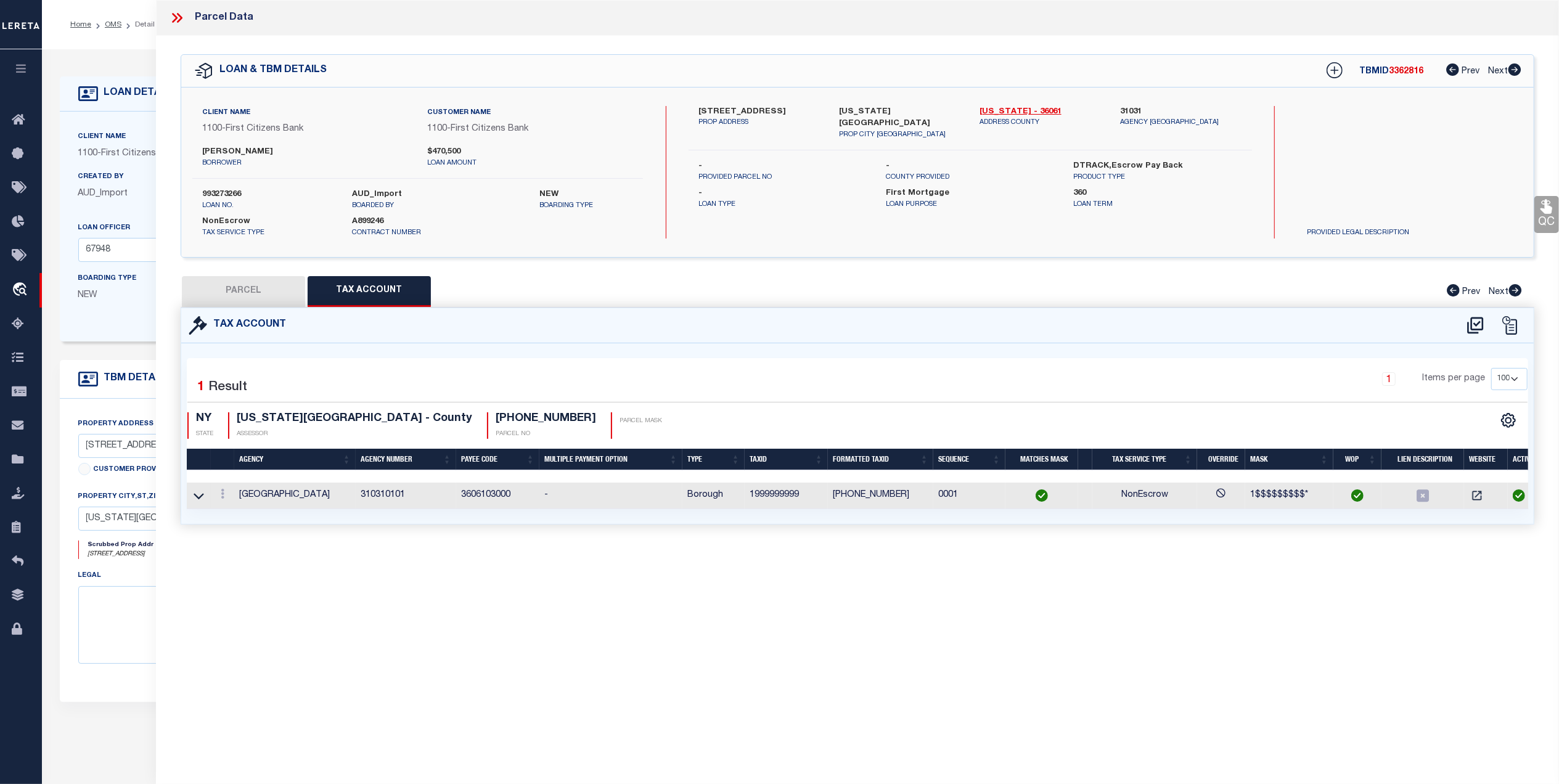
checkbox input "false"
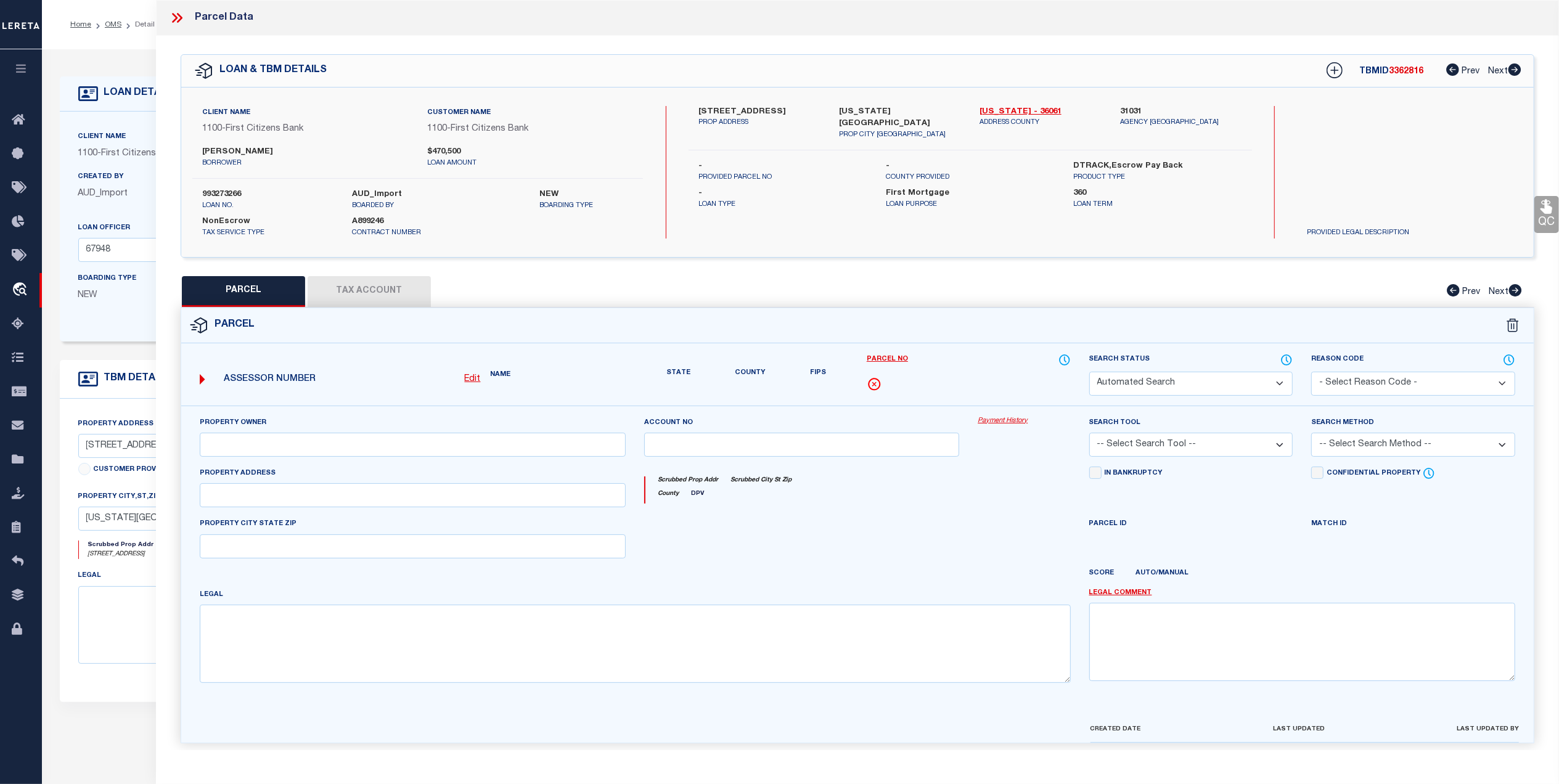
select select "ND"
type input "BERKLEY OWNERS CORP"
select select "AGW"
select select "ADD"
type input "[STREET_ADDRESS]"
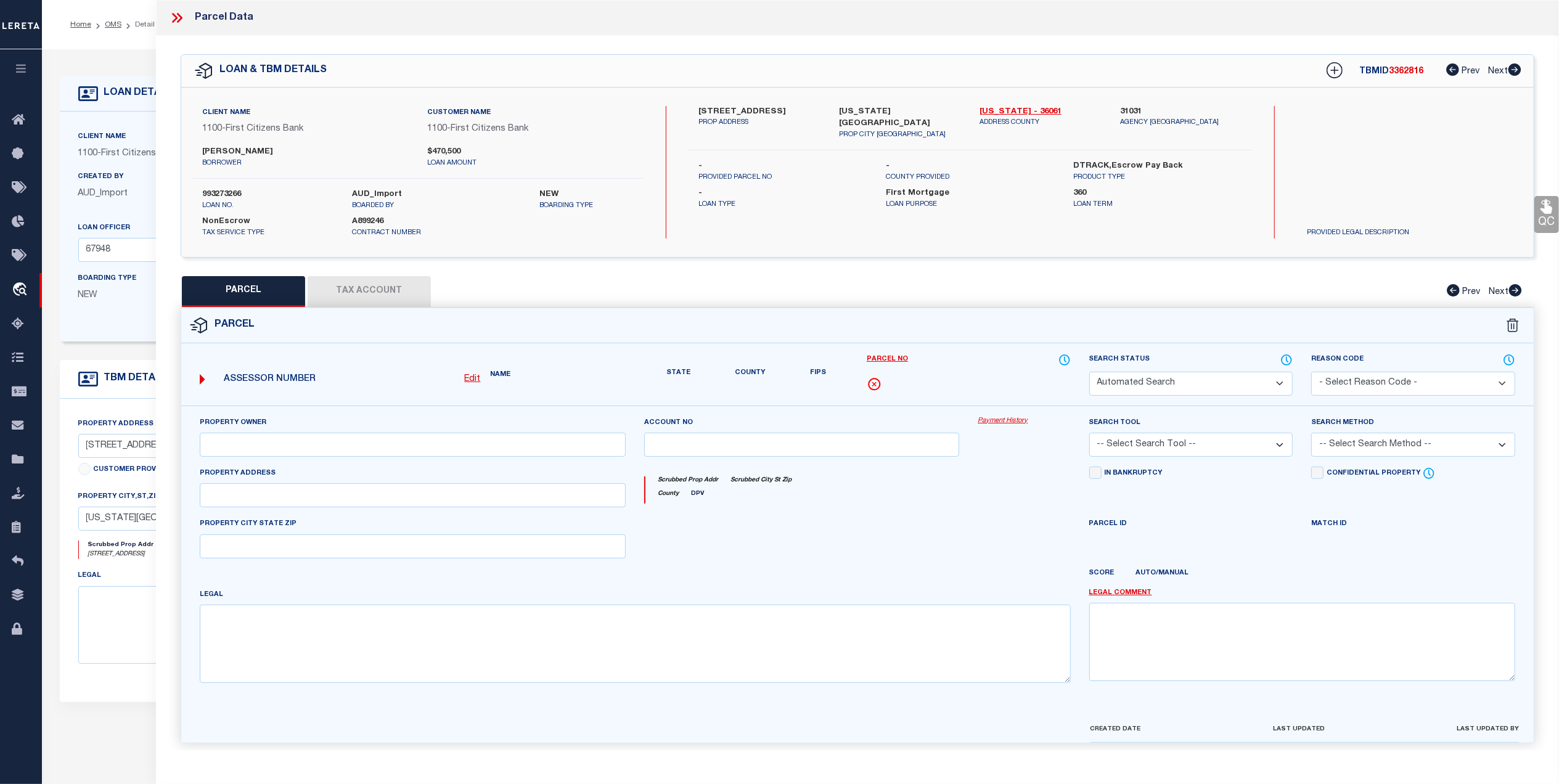
type input "[US_STATE][GEOGRAPHIC_DATA]"
type textarea "MISSING LEGAL ON CUSTOMER IMAGING SYSTEM. WOP-LEGAL REQUIRED"
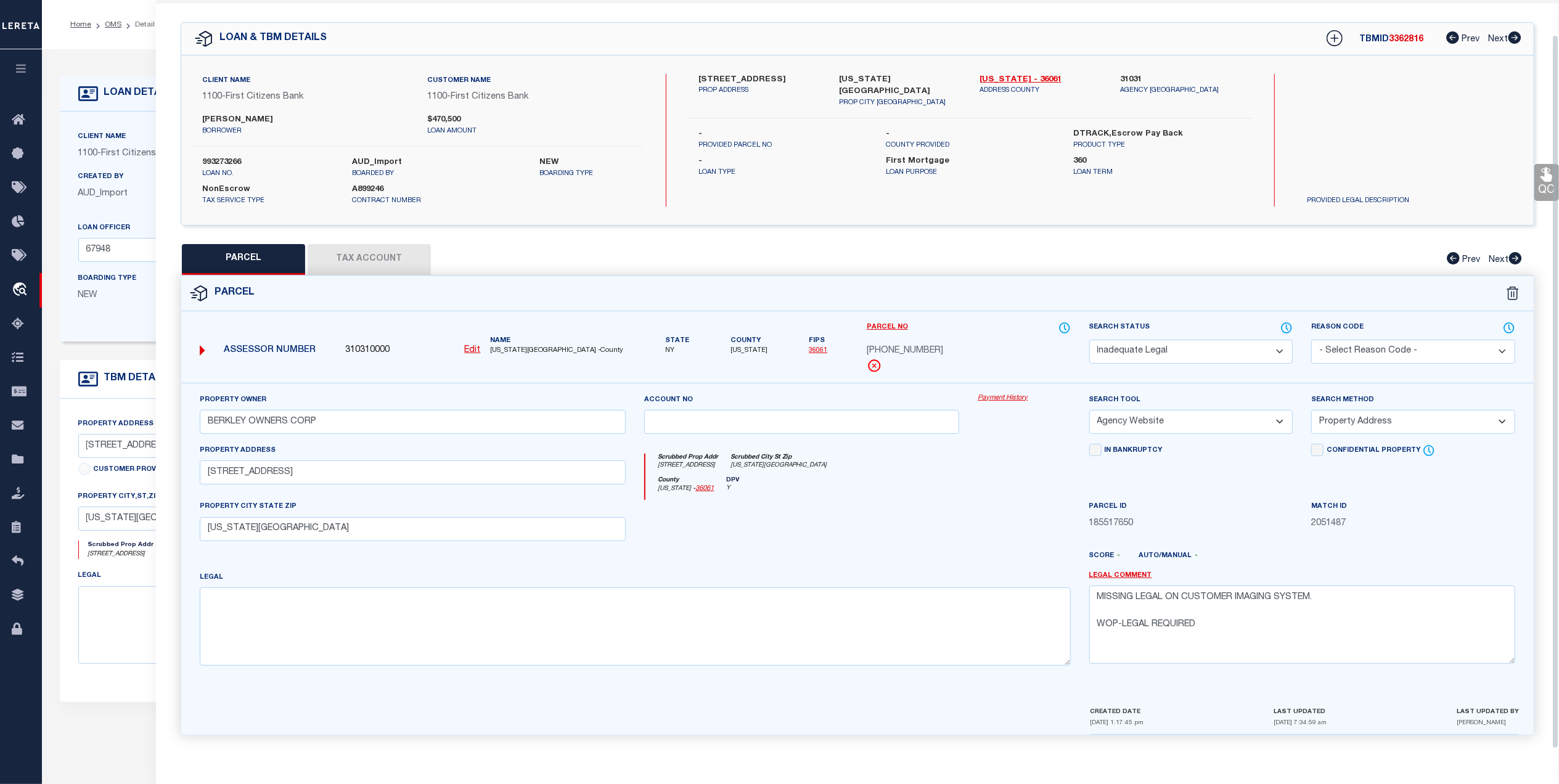
scroll to position [37, 0]
click at [384, 260] on button "Tax Account" at bounding box center [369, 260] width 123 height 31
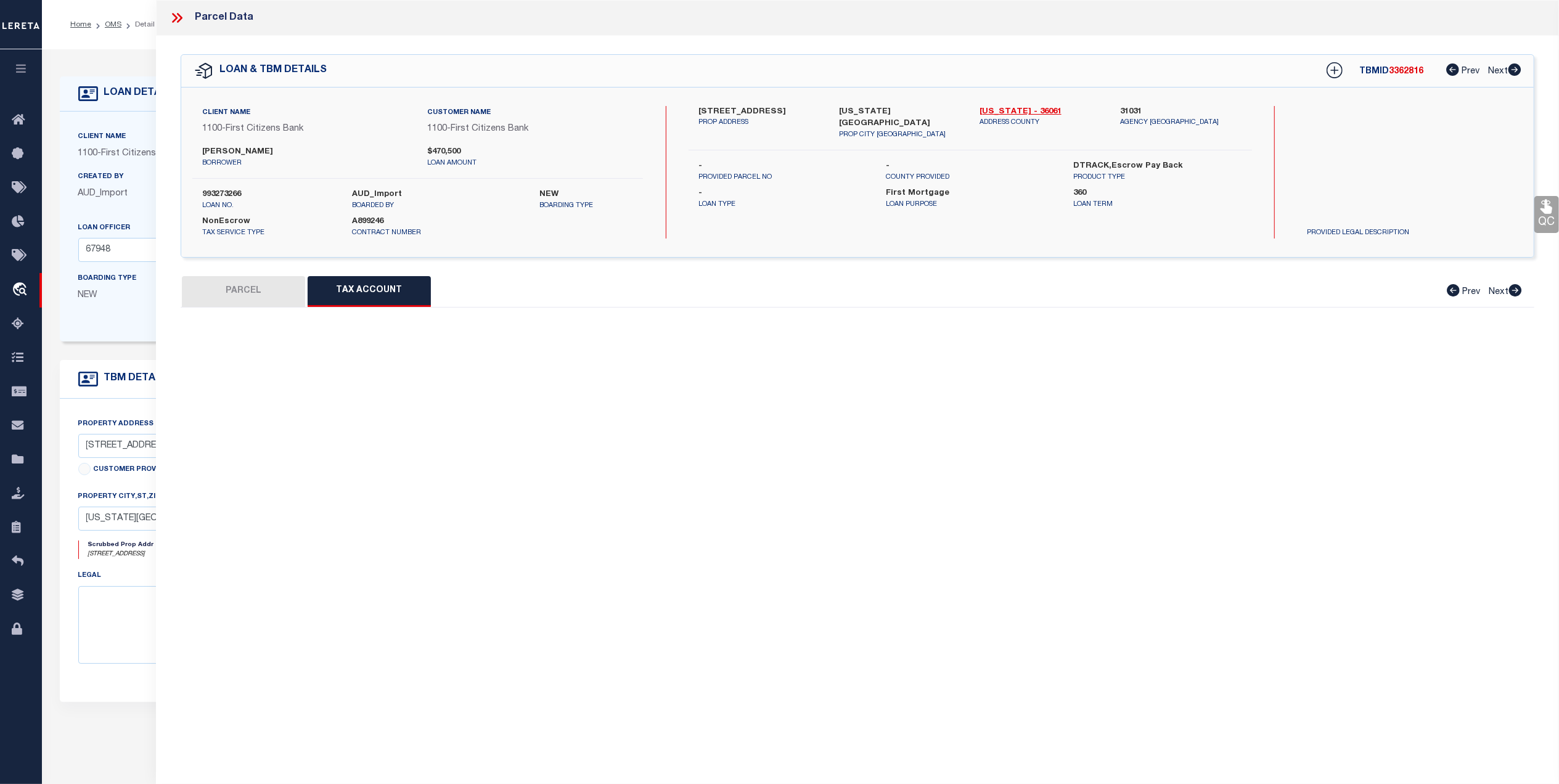
scroll to position [0, 0]
select select "100"
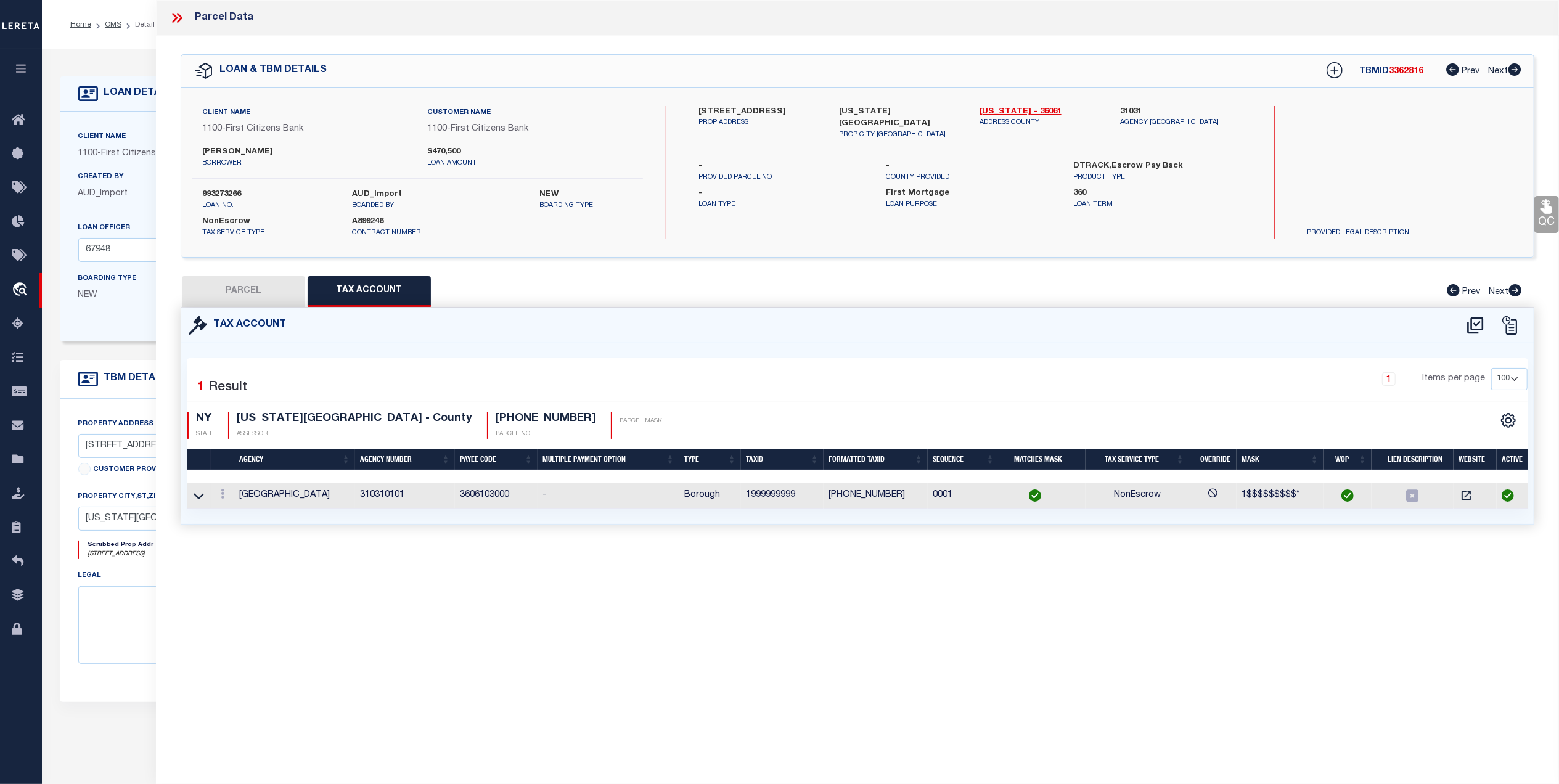
click at [228, 282] on button "PARCEL" at bounding box center [243, 291] width 123 height 31
select select "AS"
select select
checkbox input "false"
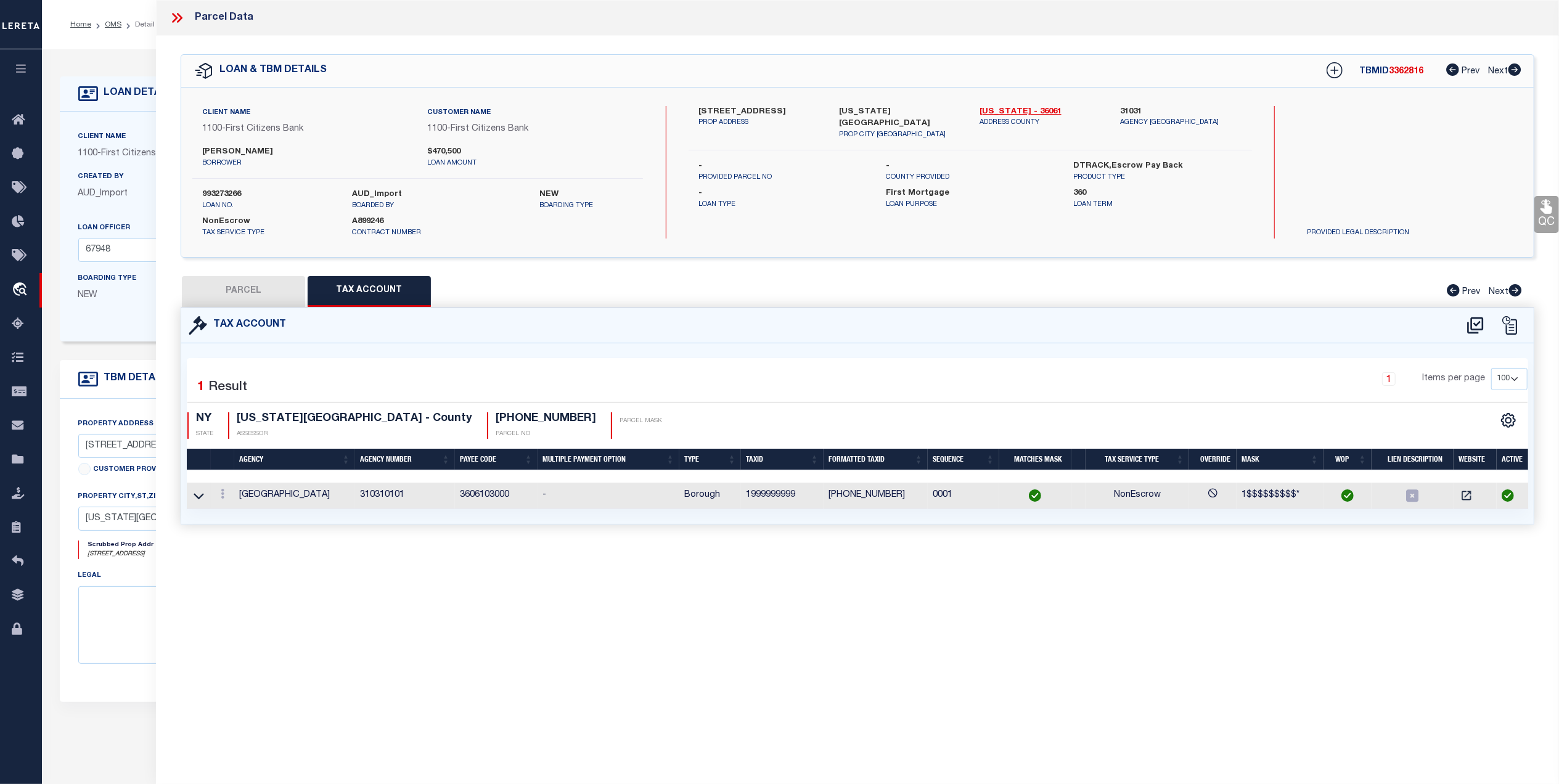
checkbox input "false"
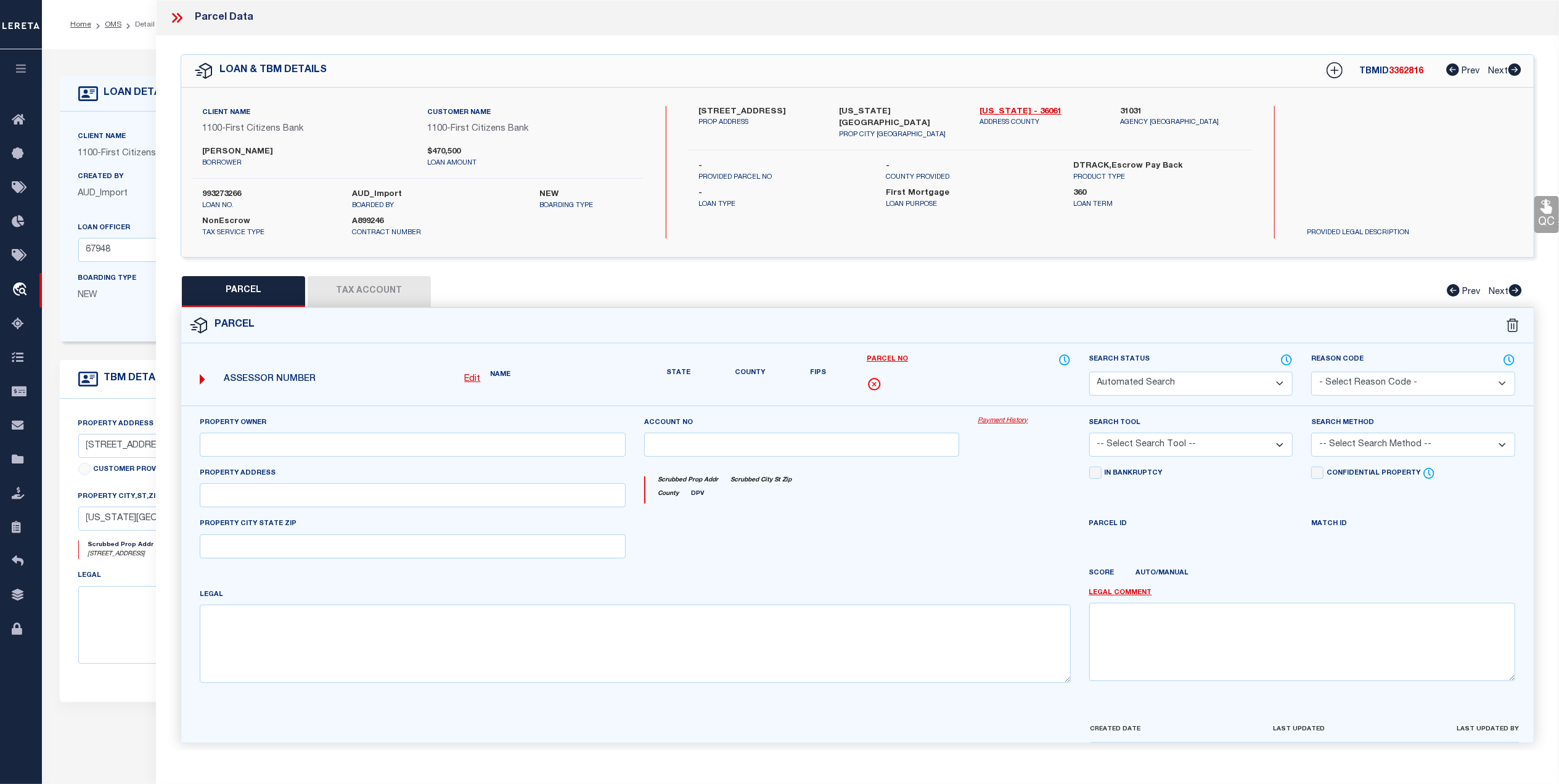
select select "ND"
type input "BERKLEY OWNERS CORP"
select select "AGW"
select select "ADD"
type input "[STREET_ADDRESS]"
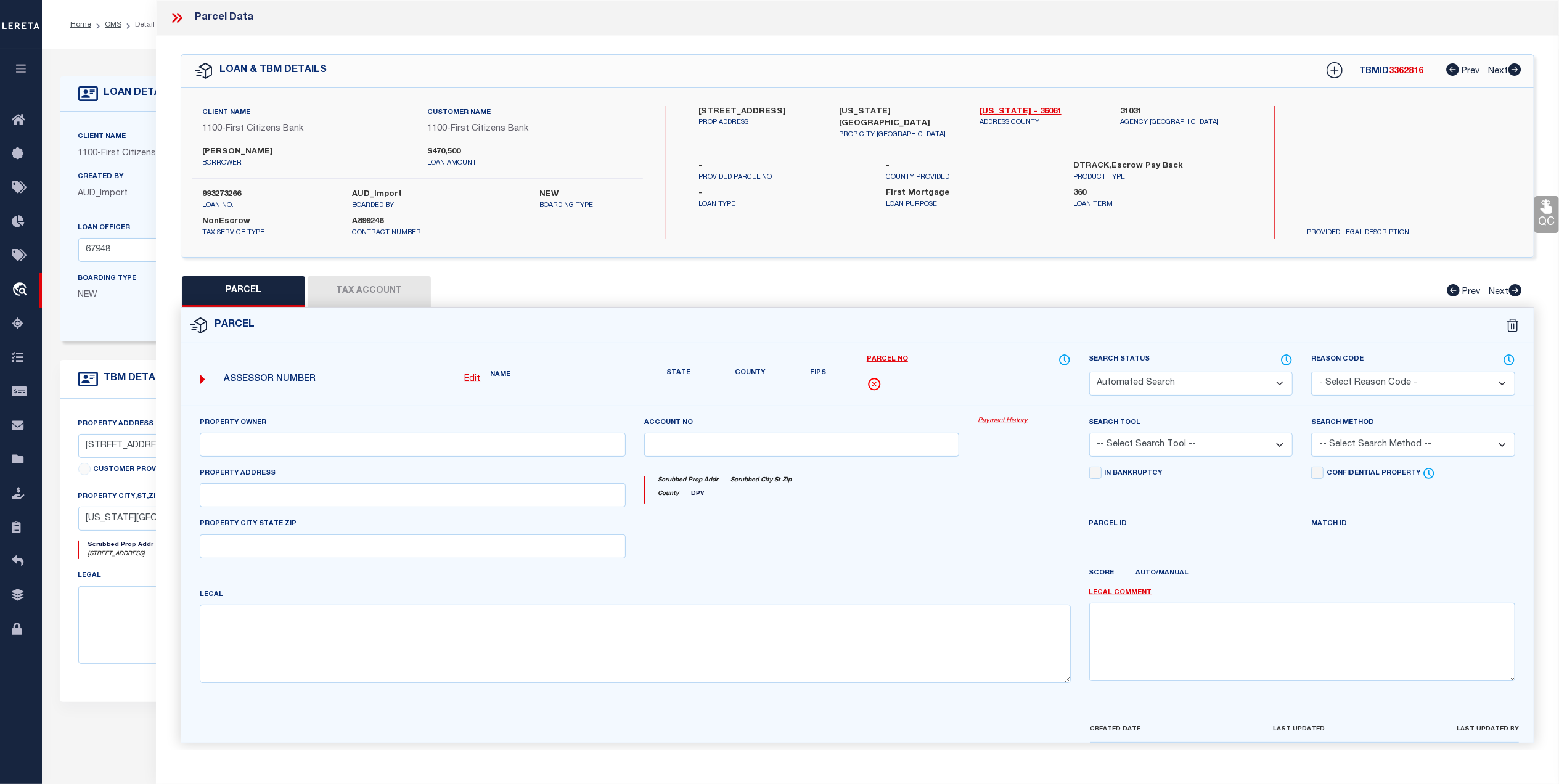
type input "[US_STATE][GEOGRAPHIC_DATA]"
type textarea "MISSING LEGAL ON CUSTOMER IMAGING SYSTEM. WOP-LEGAL REQUIRED"
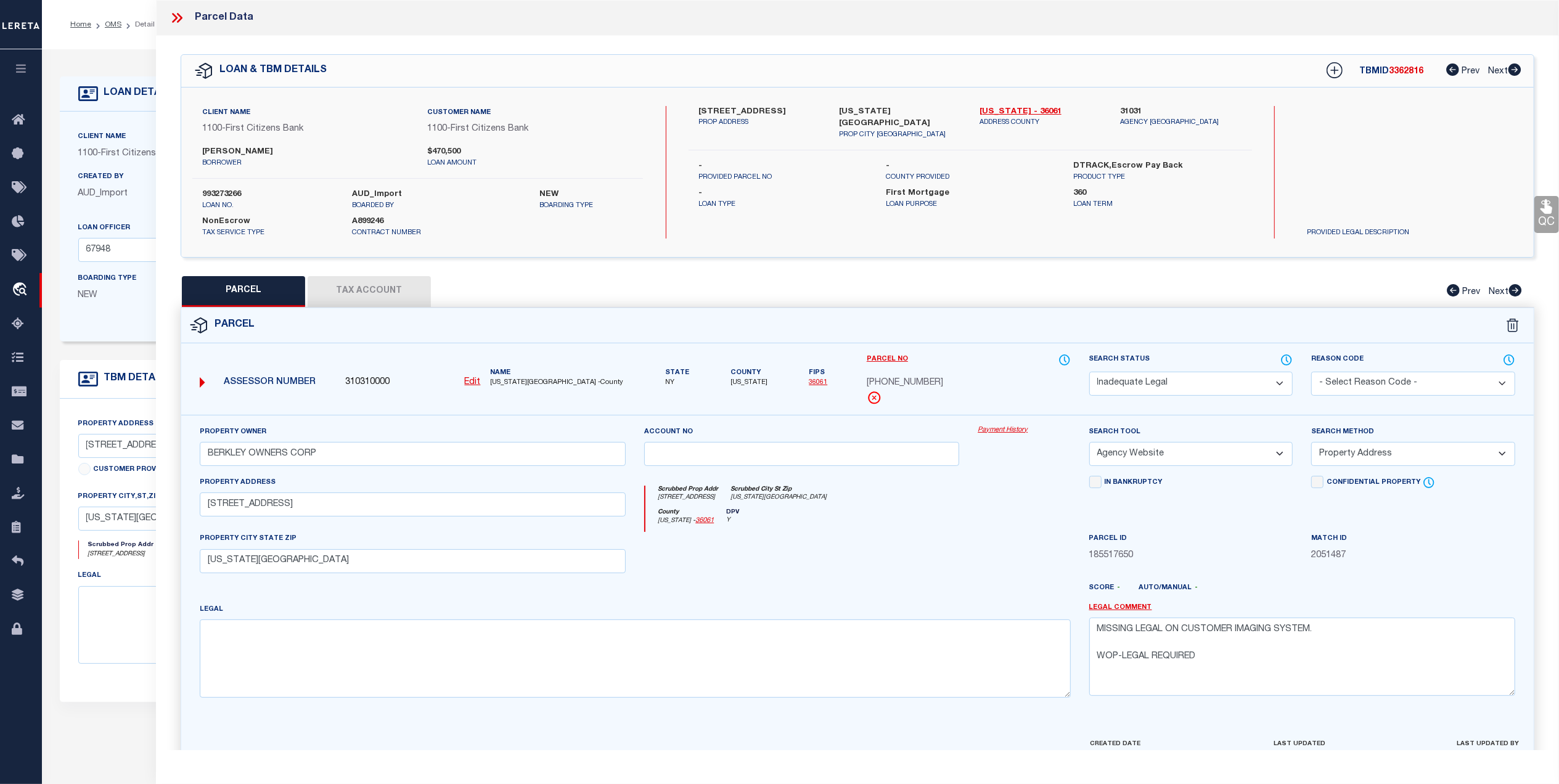
click at [361, 286] on button "Tax Account" at bounding box center [369, 291] width 123 height 31
select select "100"
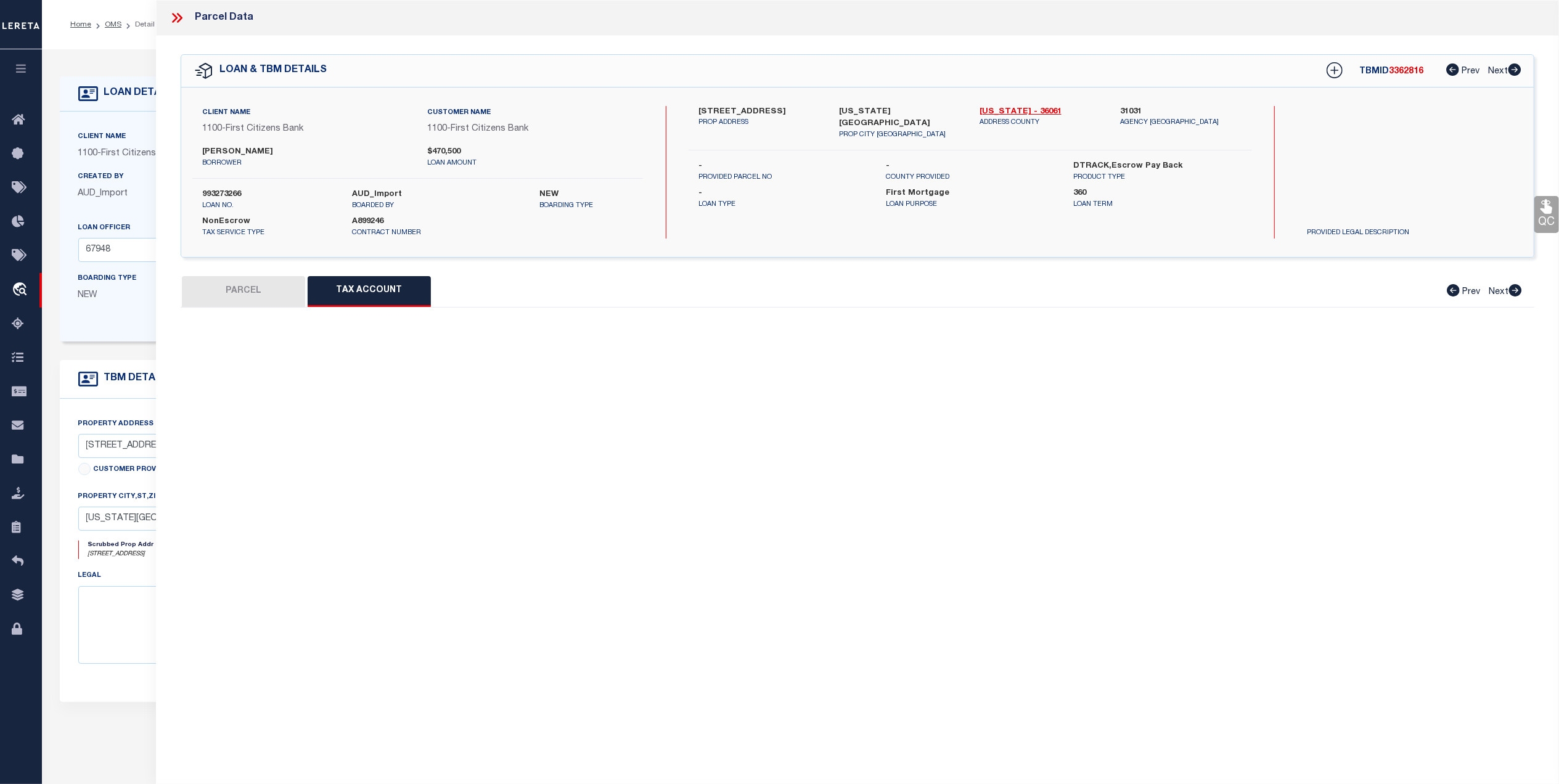
select select "100"
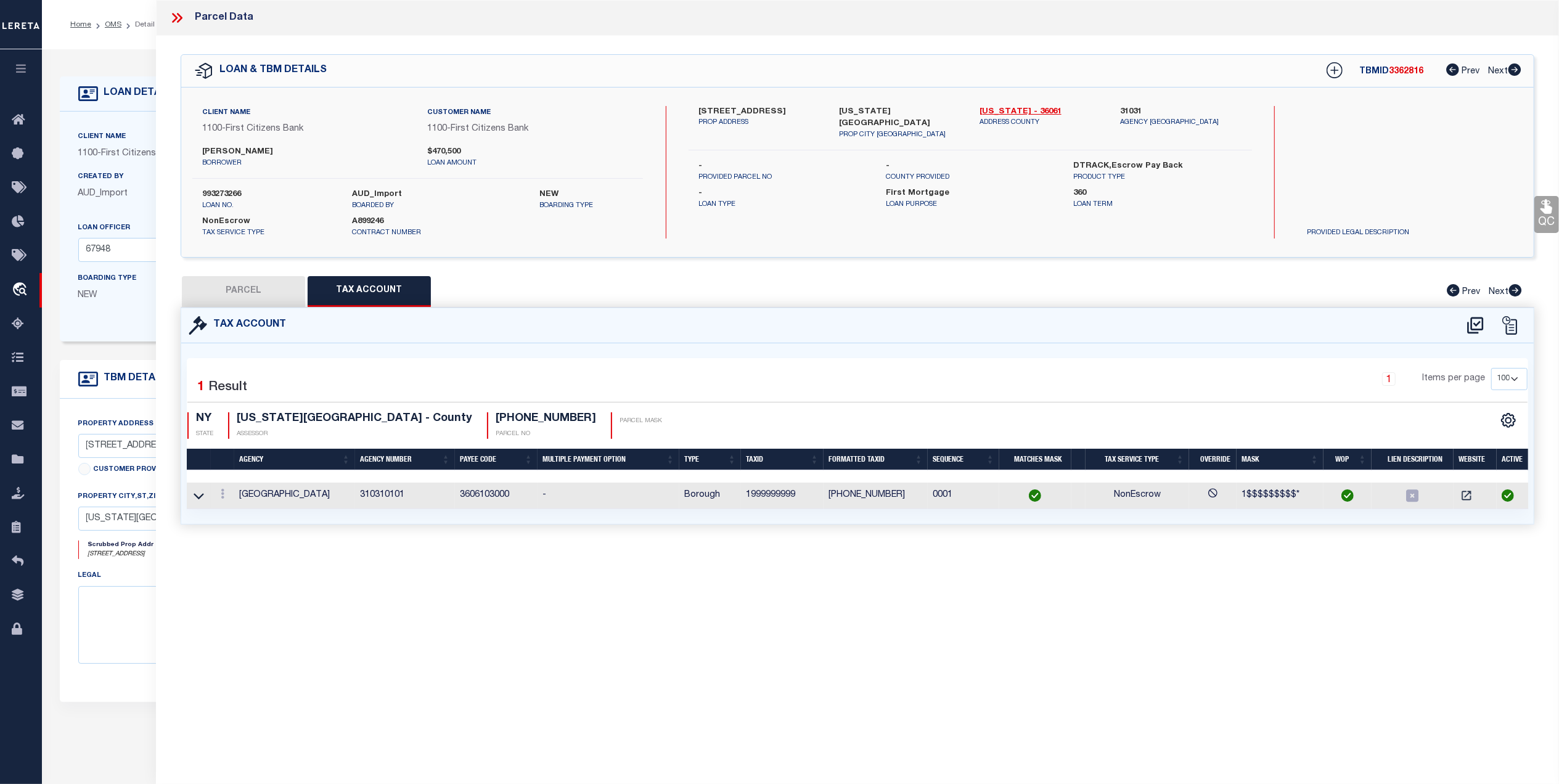
click at [255, 295] on button "PARCEL" at bounding box center [243, 291] width 123 height 31
select select "AS"
select select
checkbox input "false"
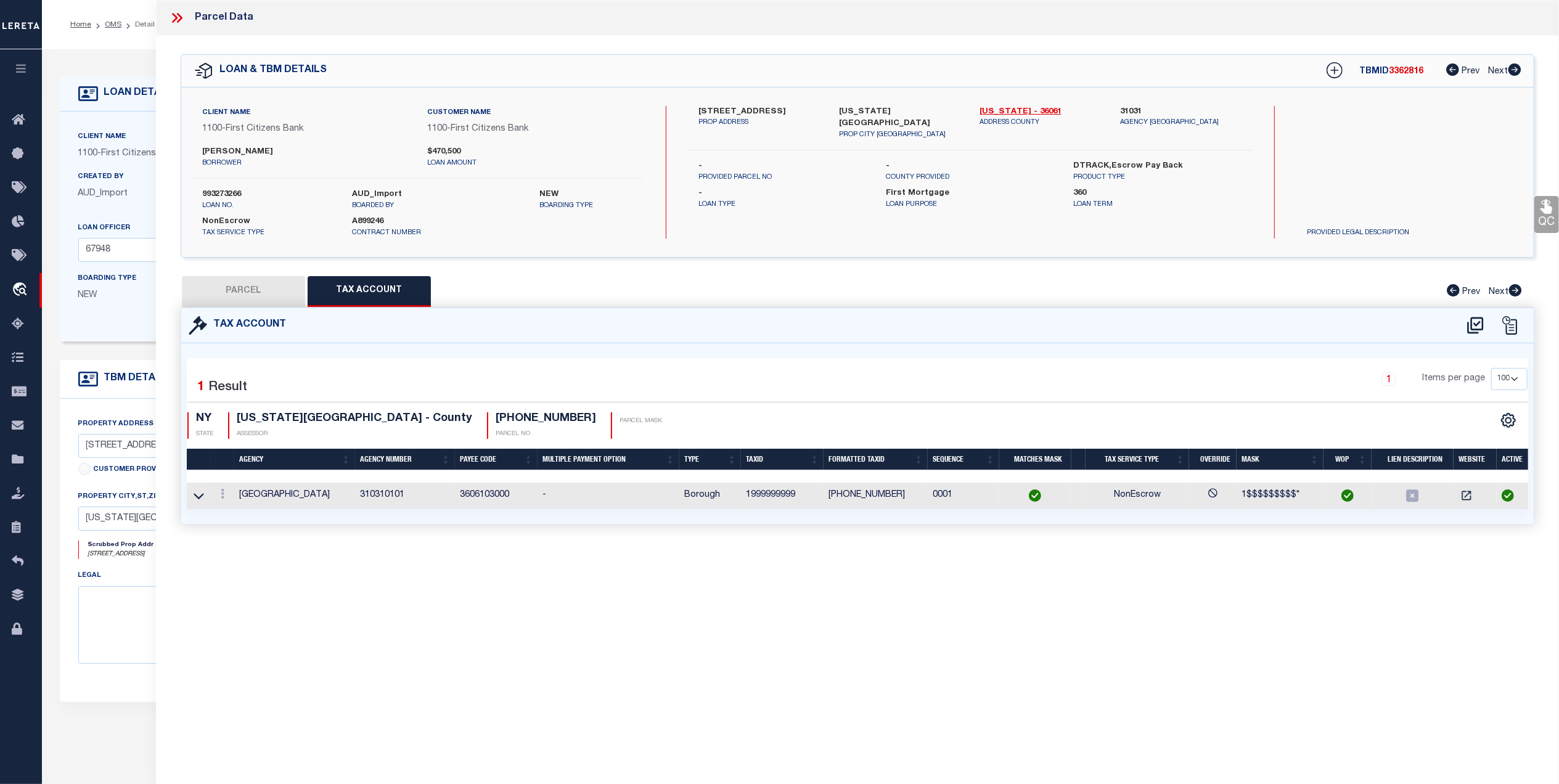
checkbox input "false"
select select "ND"
type input "BERKLEY OWNERS CORP"
select select "AGW"
select select "ADD"
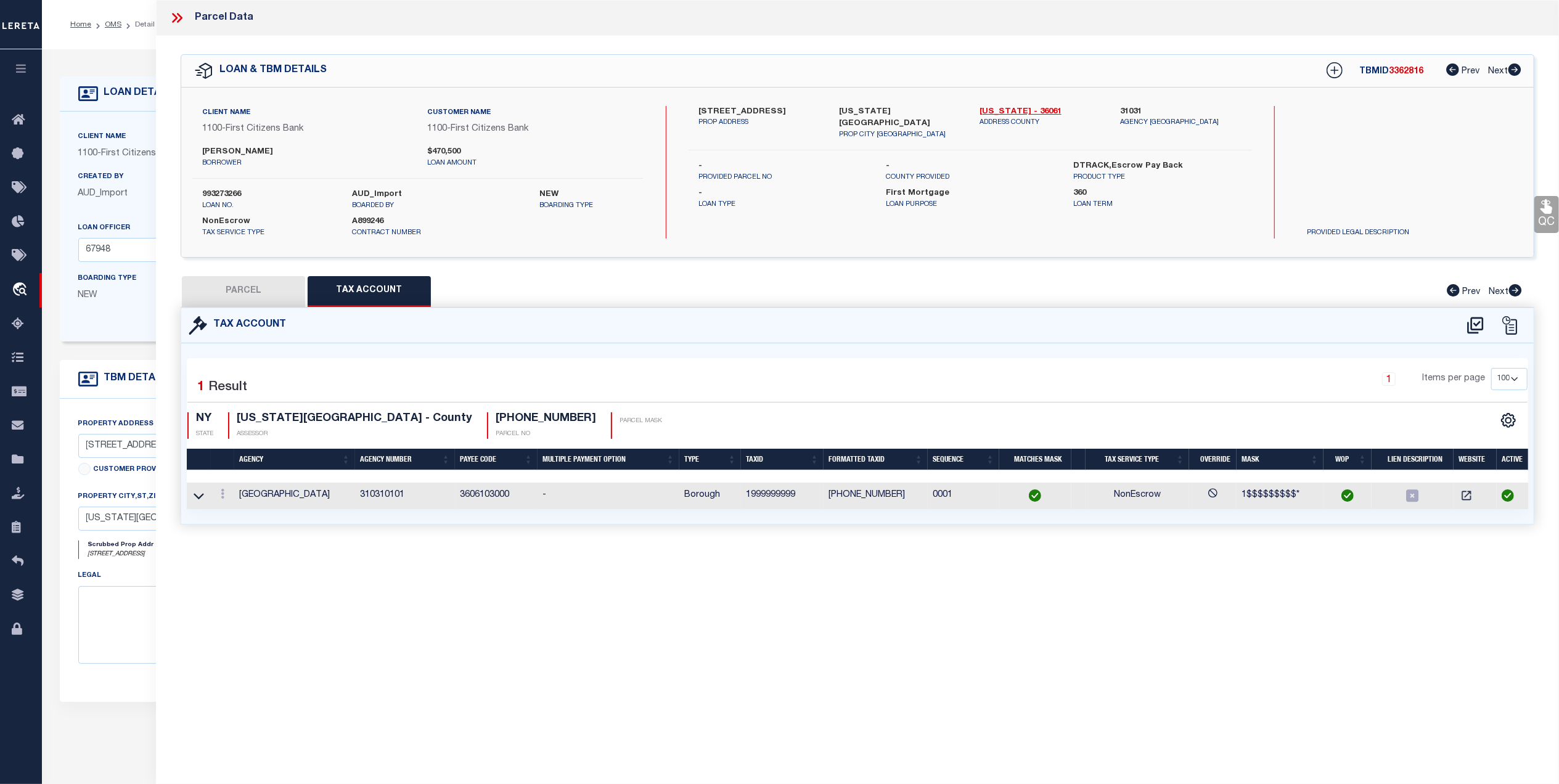
type input "[STREET_ADDRESS]"
type input "[US_STATE][GEOGRAPHIC_DATA]"
type textarea "MISSING LEGAL ON CUSTOMER IMAGING SYSTEM. WOP-LEGAL REQUIRED"
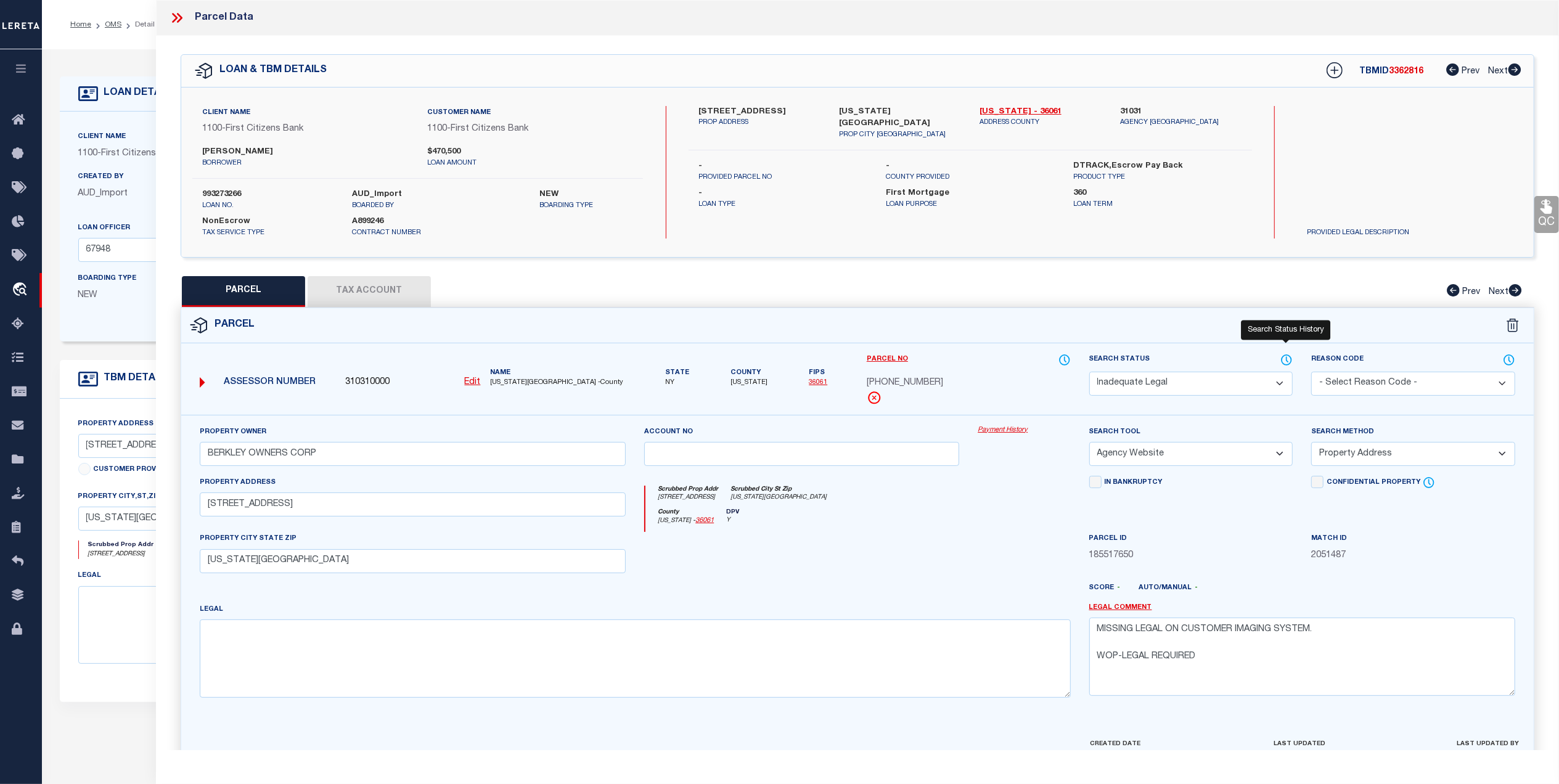
click at [1284, 364] on icon at bounding box center [1286, 360] width 10 height 10
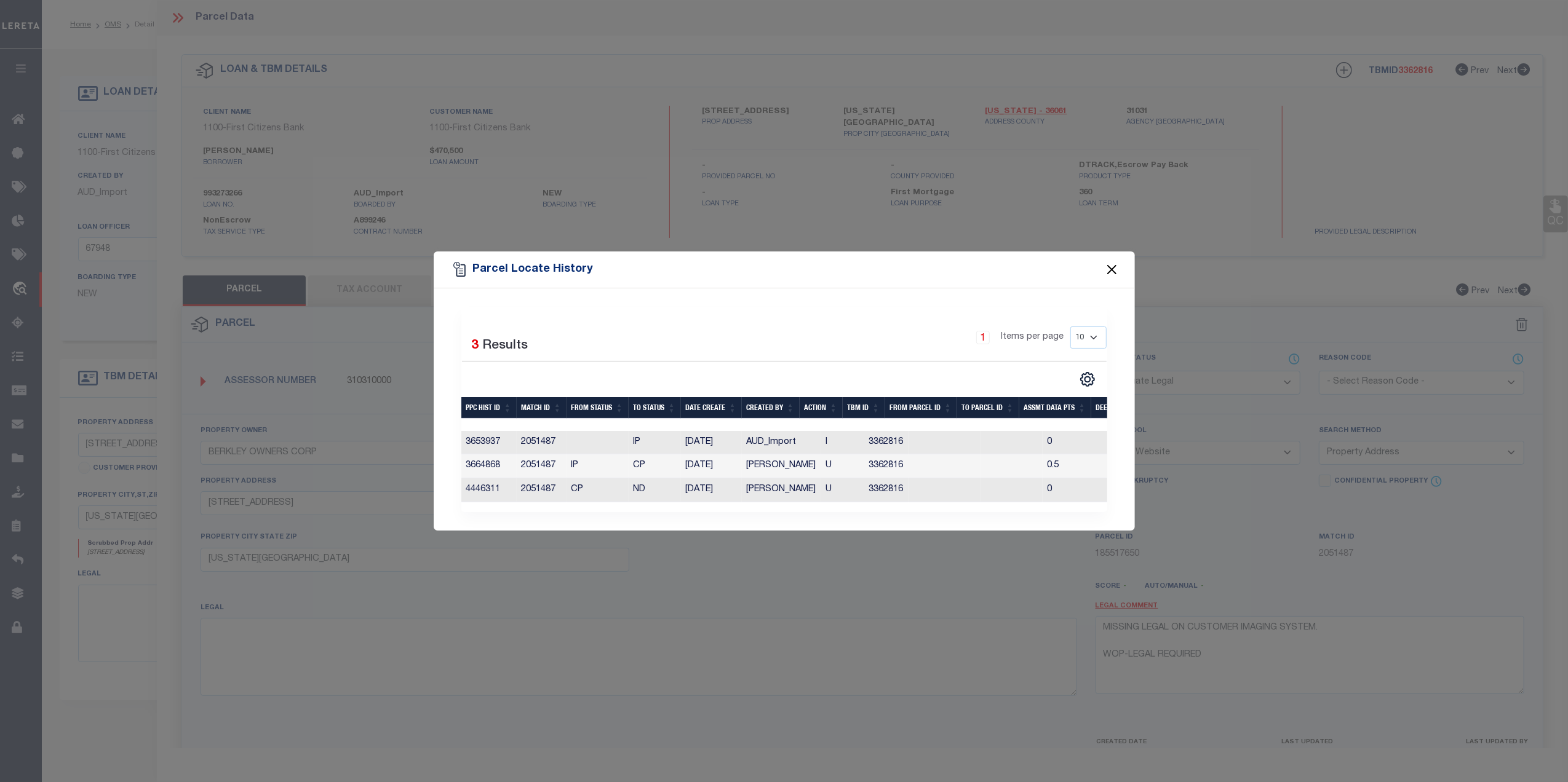
click at [1112, 262] on button "Close" at bounding box center [1111, 270] width 16 height 16
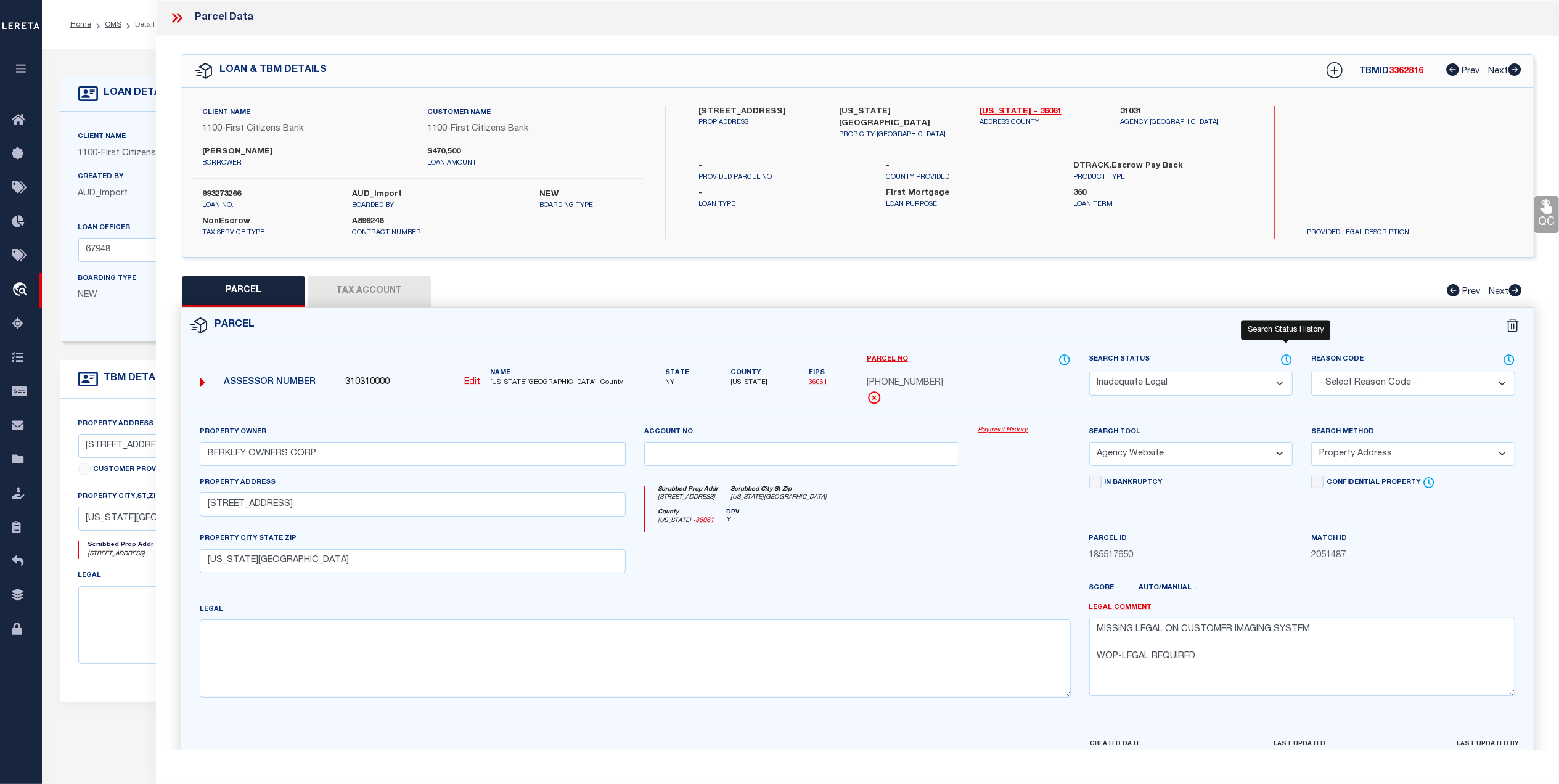
click at [1282, 362] on icon at bounding box center [1286, 360] width 10 height 10
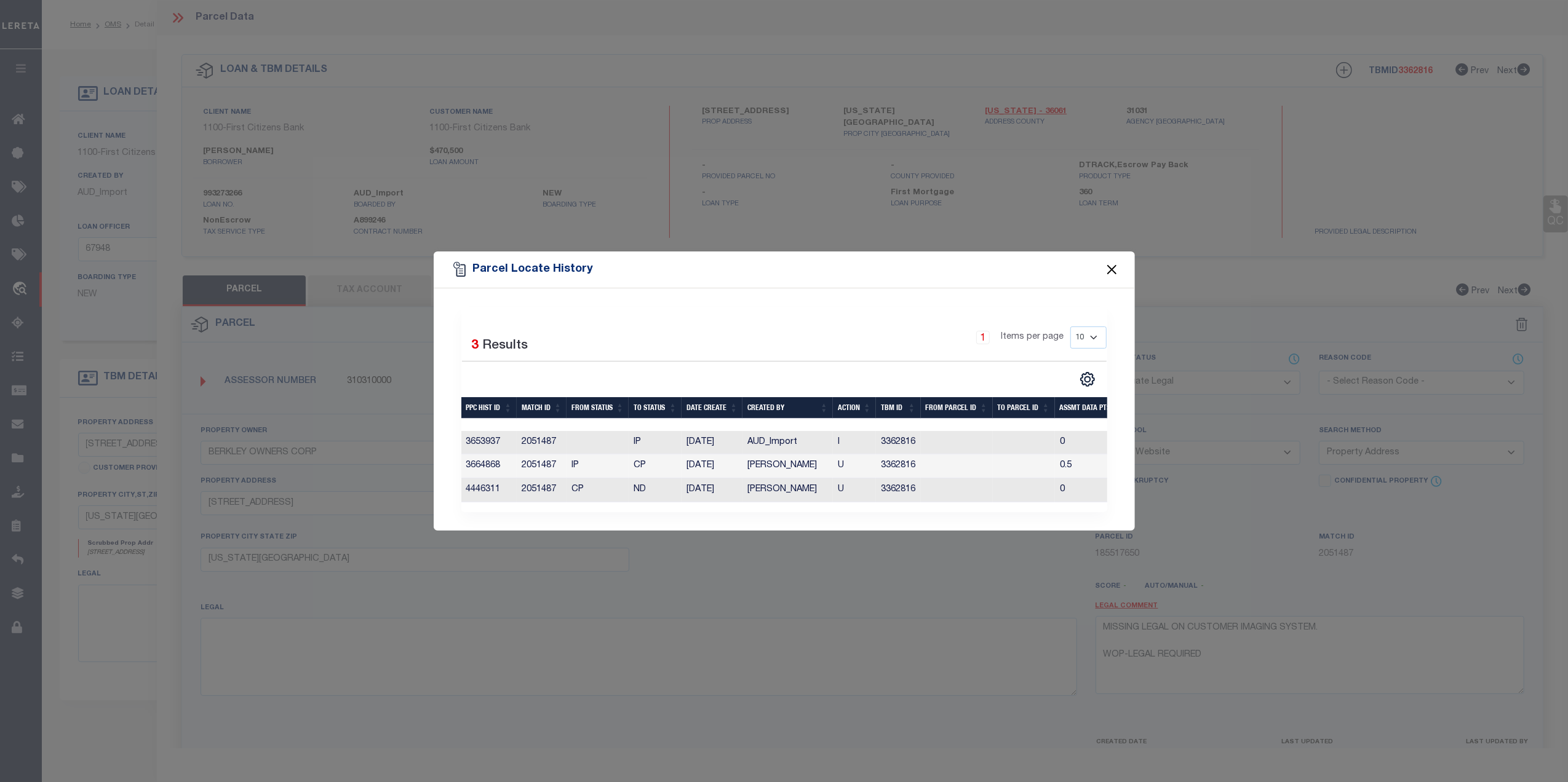
click at [1105, 262] on button "Close" at bounding box center [1111, 270] width 16 height 16
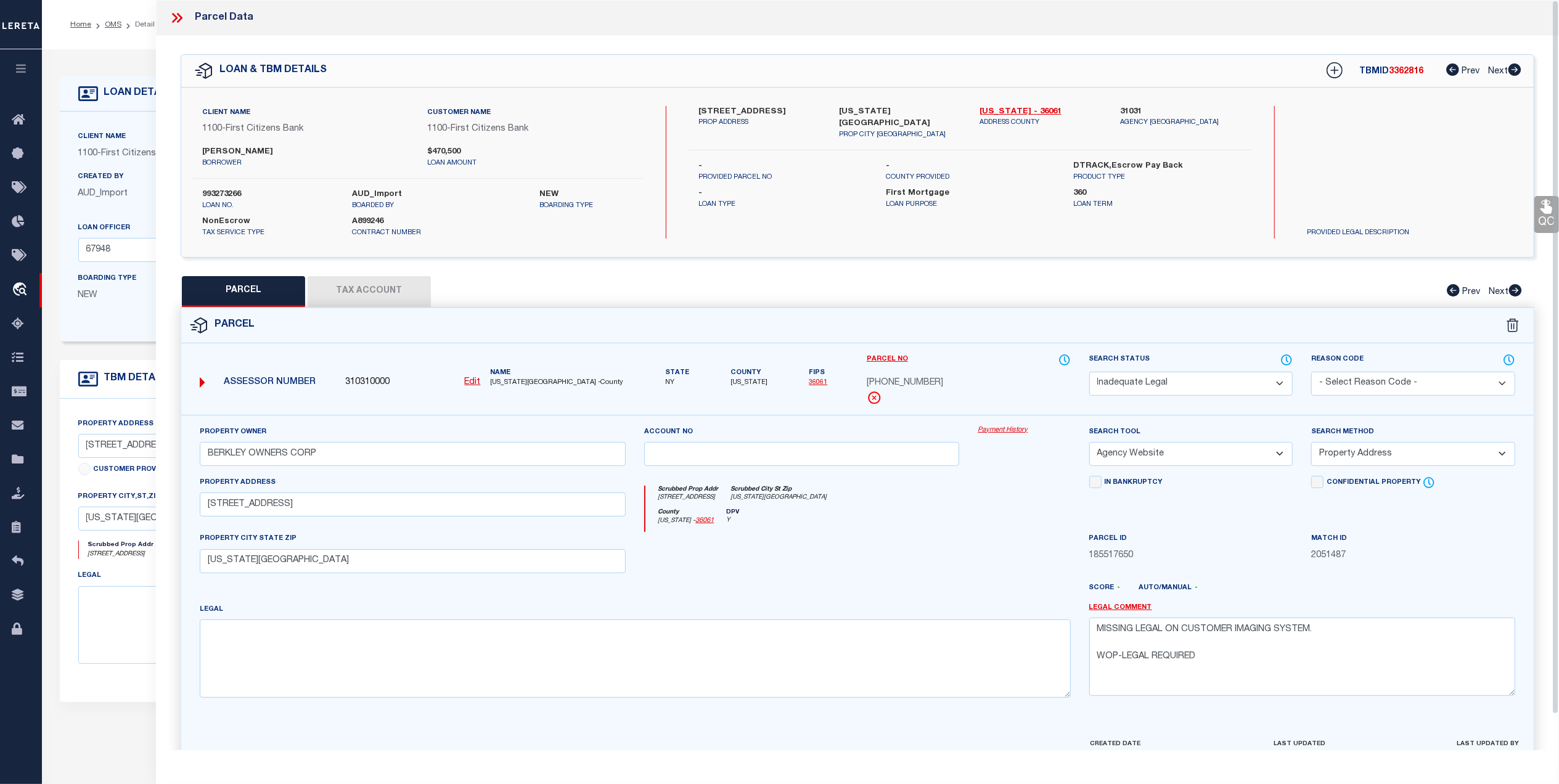
click at [180, 18] on icon at bounding box center [180, 18] width 5 height 10
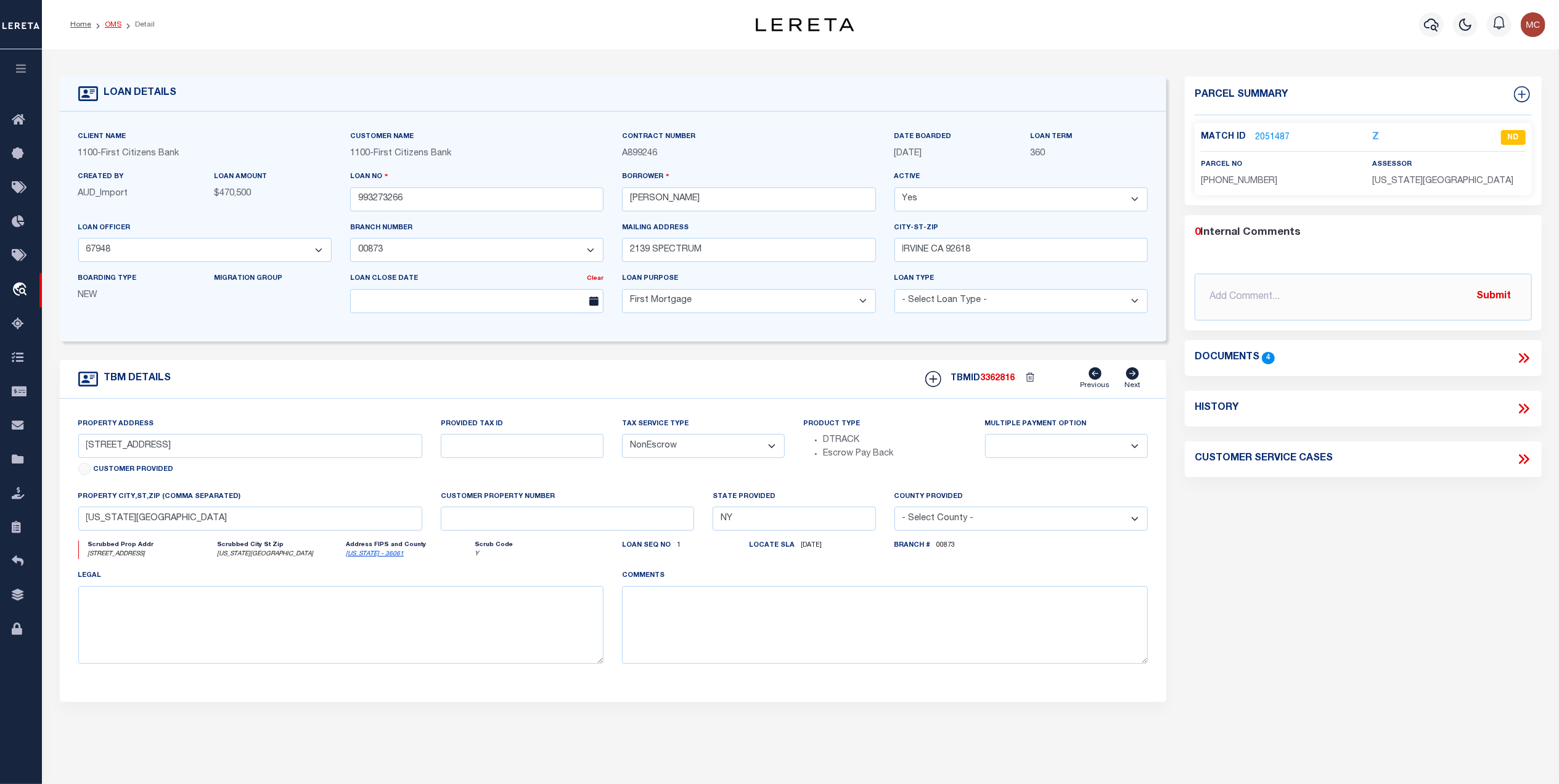
click at [113, 24] on link "OMS" at bounding box center [113, 24] width 17 height 8
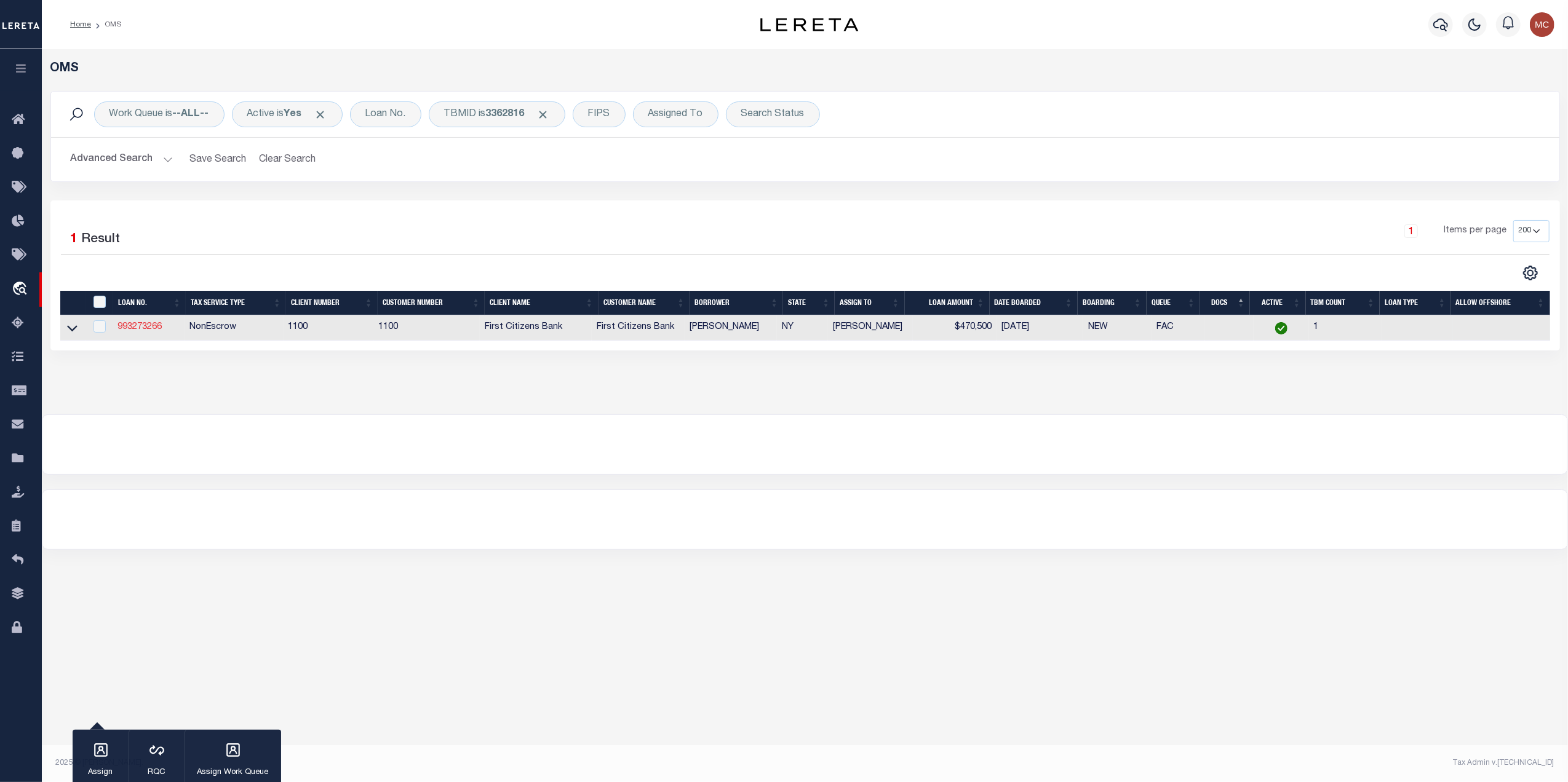
click at [142, 330] on link "993273266" at bounding box center [139, 327] width 44 height 8
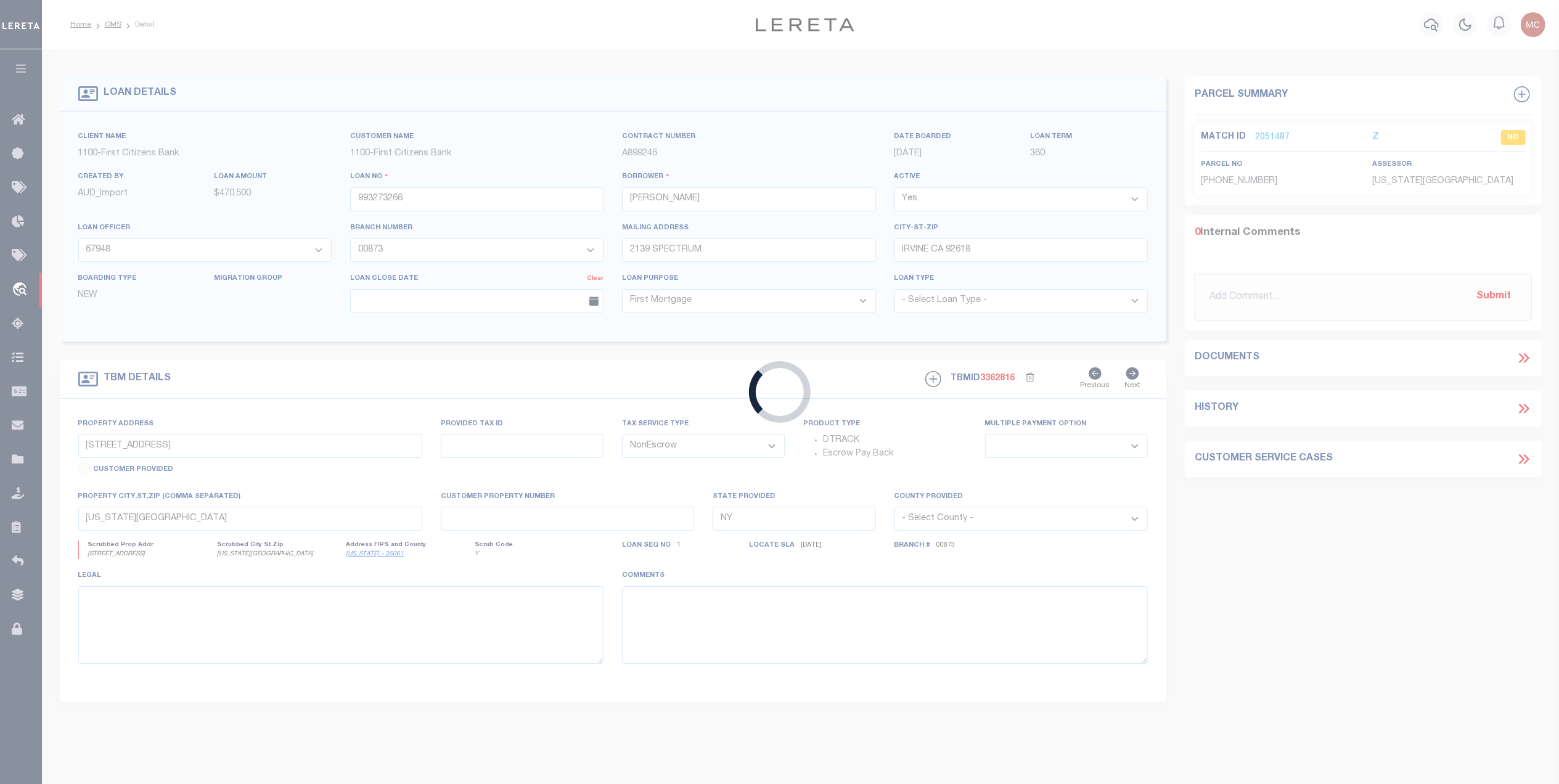
select select "92717"
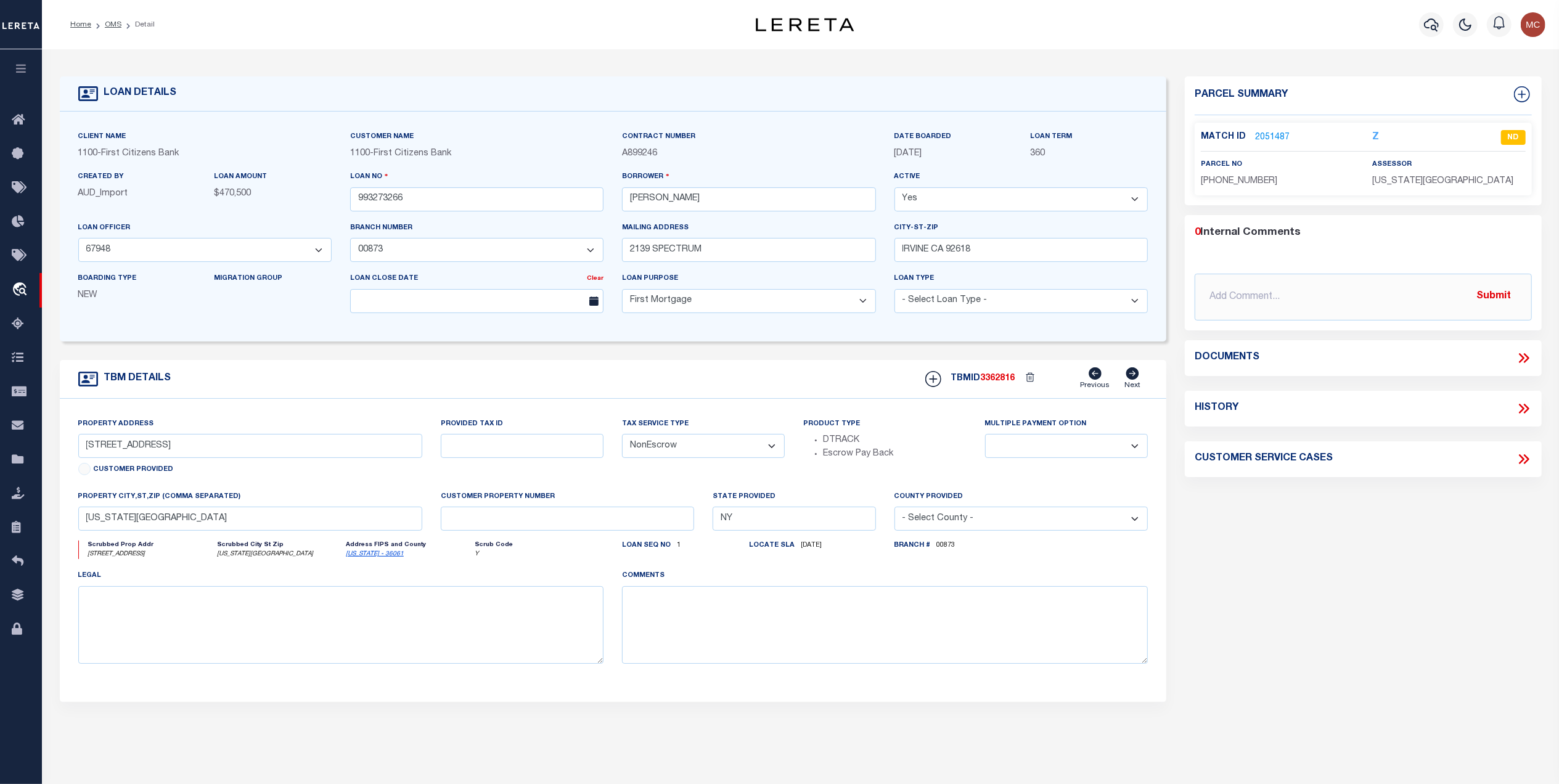
select select "24377"
select select
click at [1271, 132] on link "2051487" at bounding box center [1272, 138] width 34 height 13
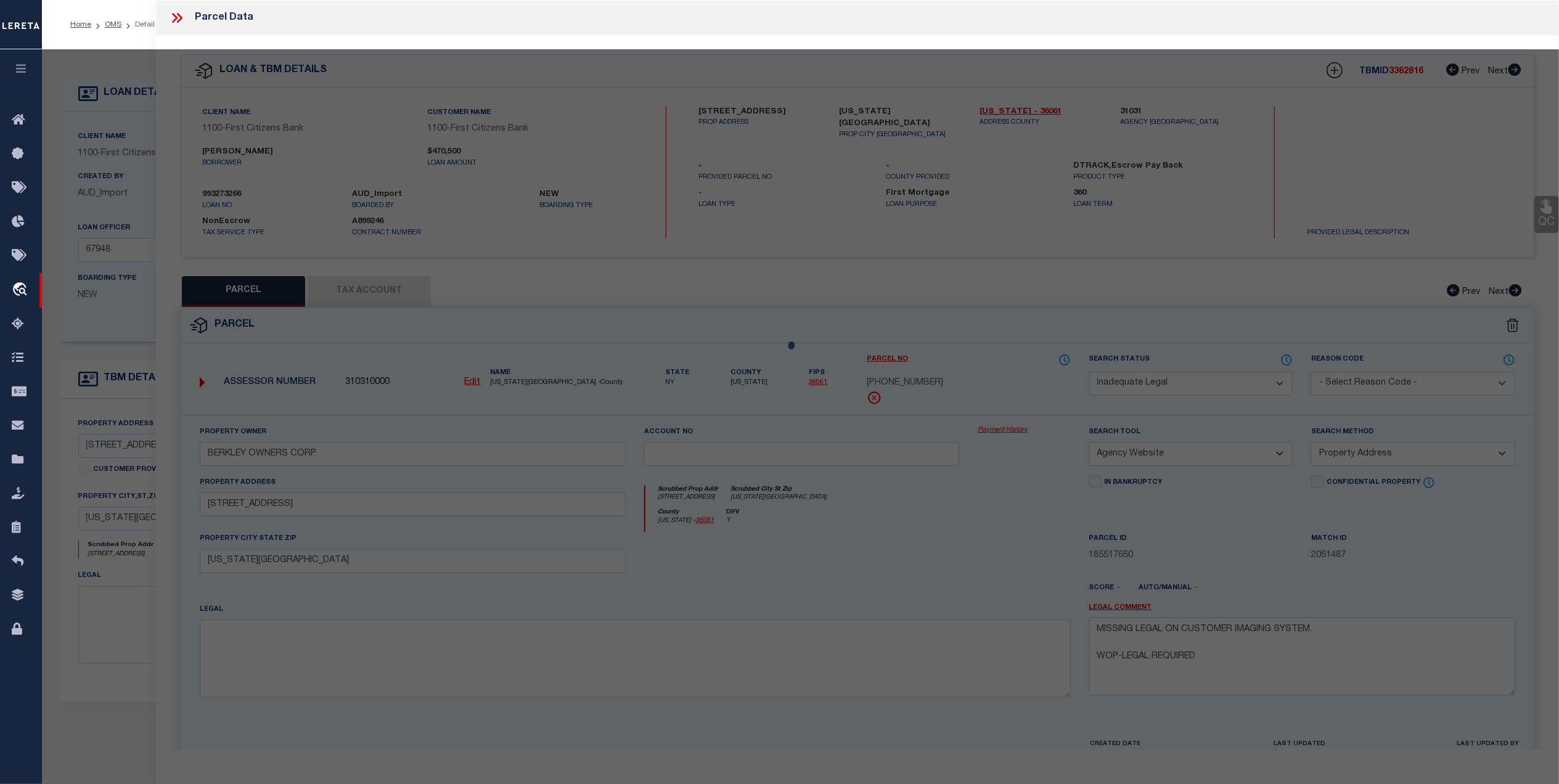
select select "AS"
select select
checkbox input "false"
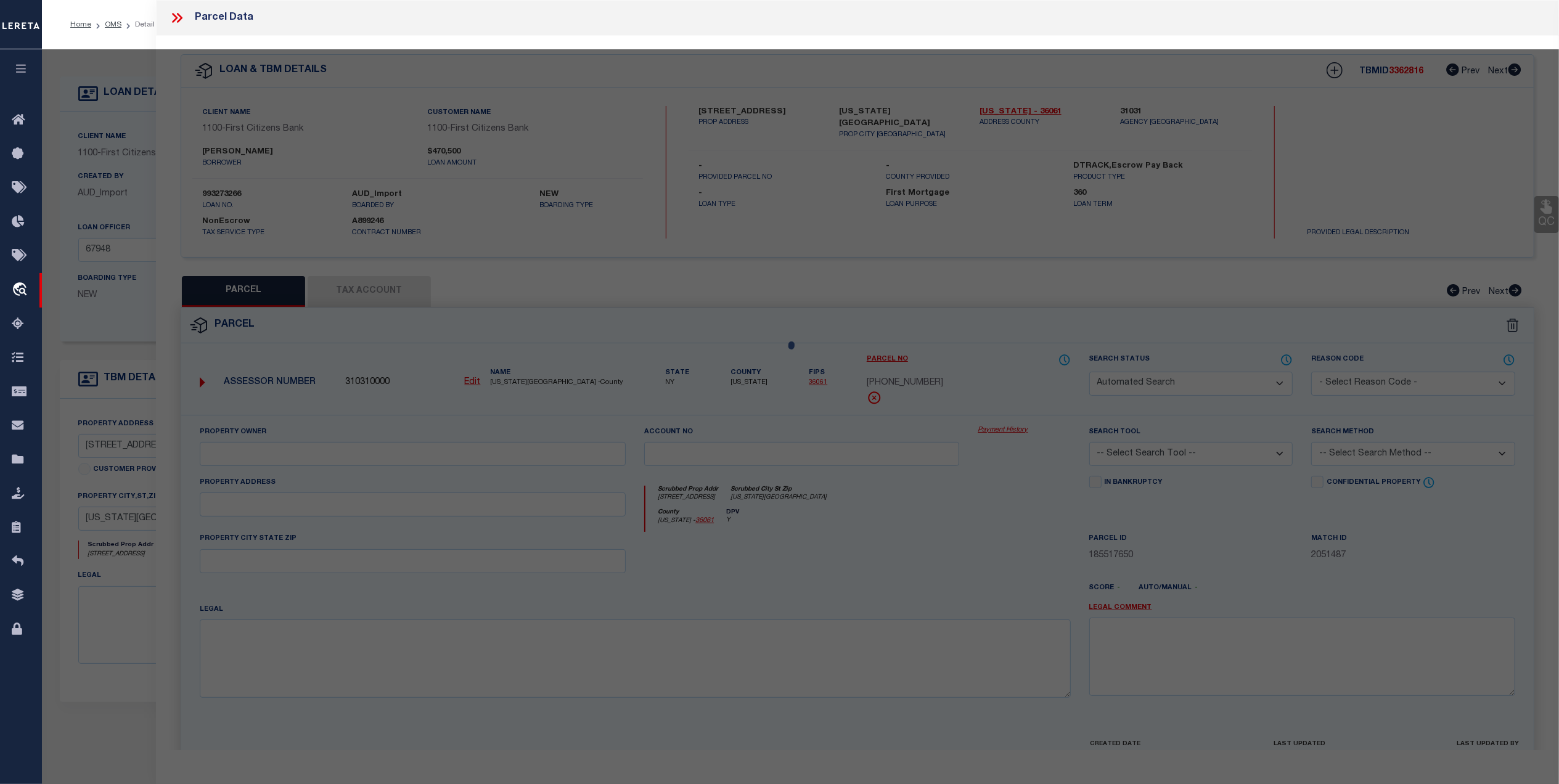
select select "ND"
type input "BERKLEY OWNERS CORP"
select select "AGW"
select select "ADD"
type input "[STREET_ADDRESS]"
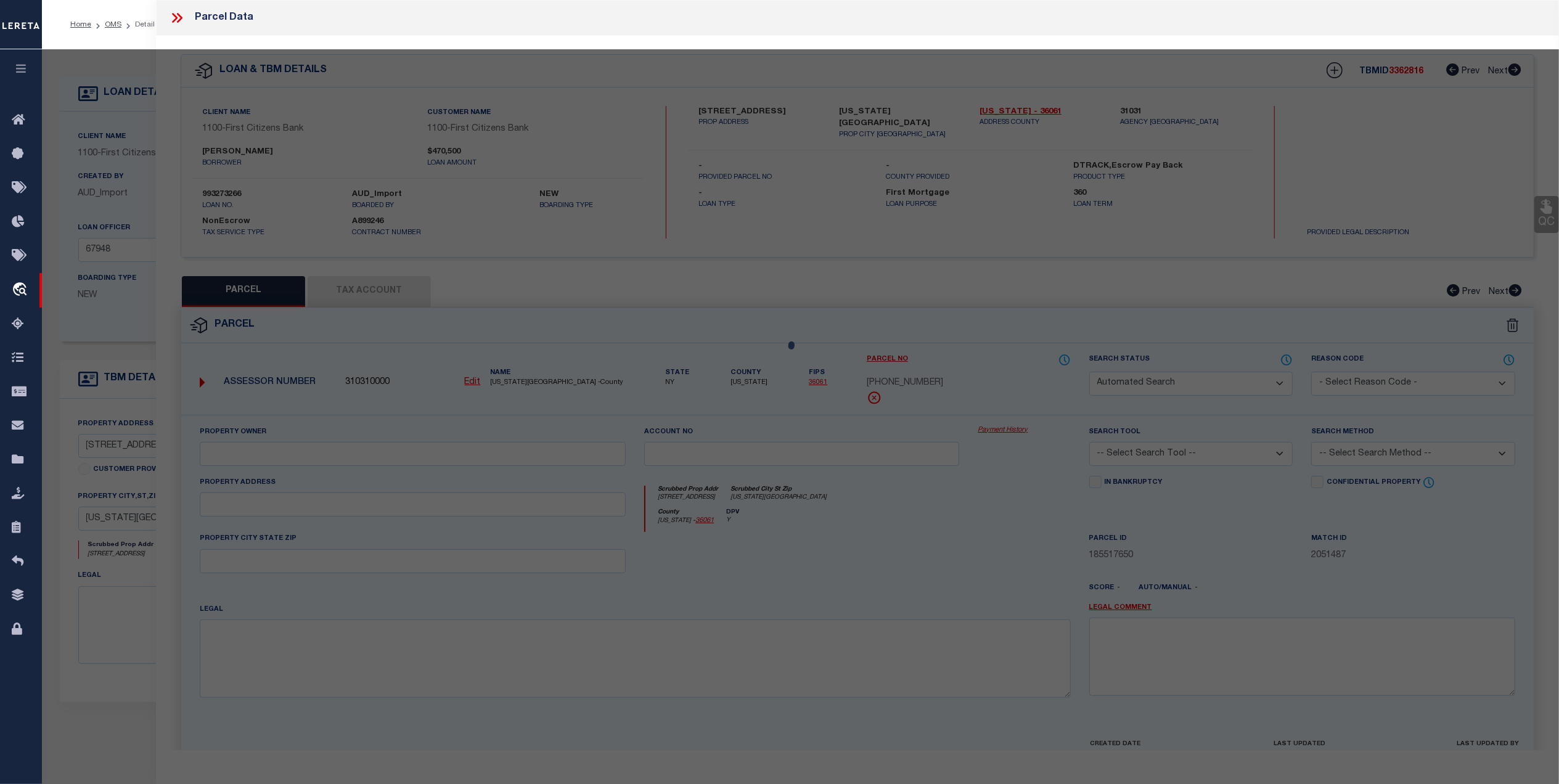
type input "[US_STATE][GEOGRAPHIC_DATA]"
type textarea "MISSING LEGAL ON CUSTOMER IMAGING SYSTEM. WOP-LEGAL REQUIRED"
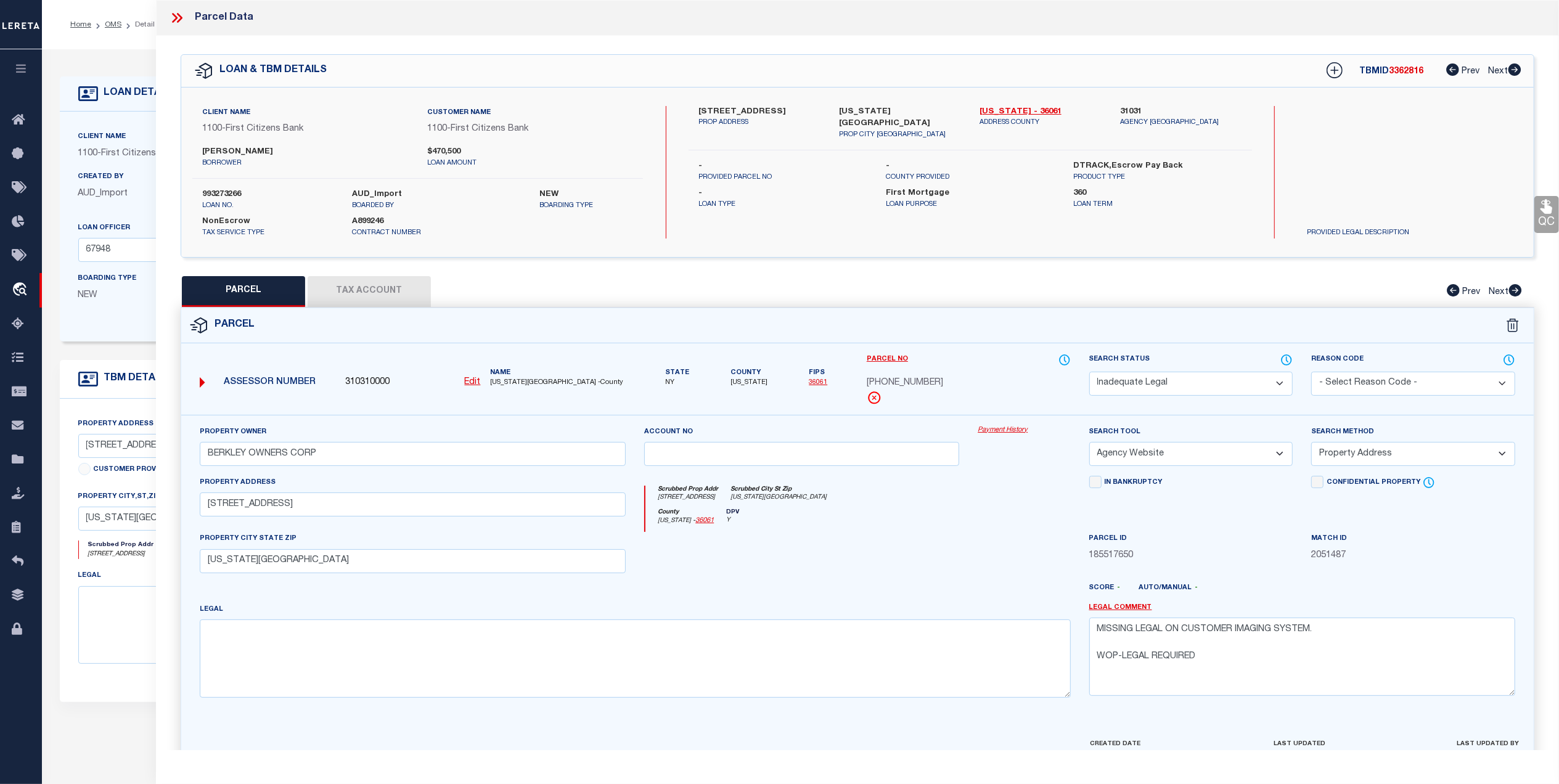
click at [371, 294] on button "Tax Account" at bounding box center [369, 291] width 123 height 31
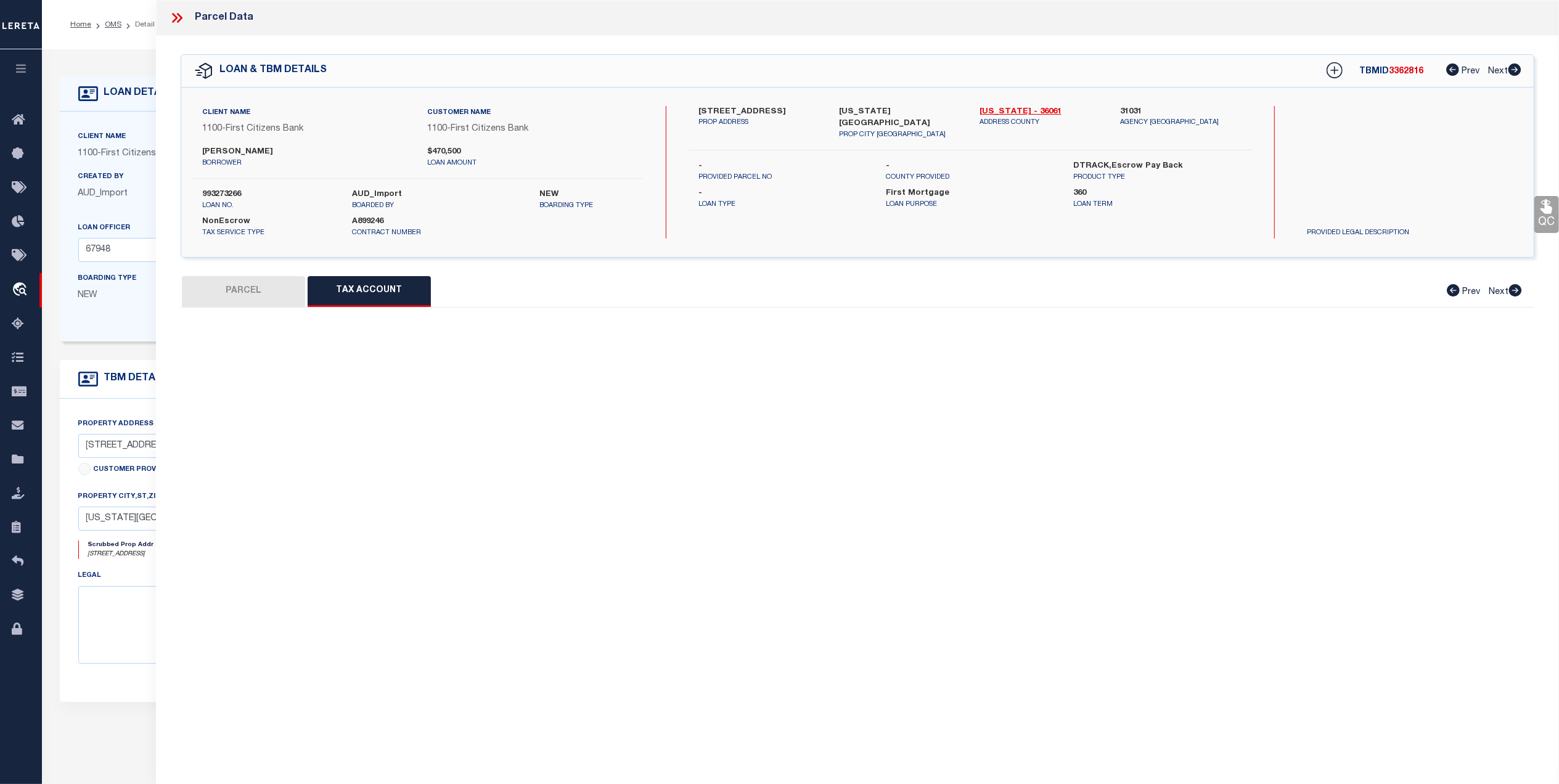
select select "100"
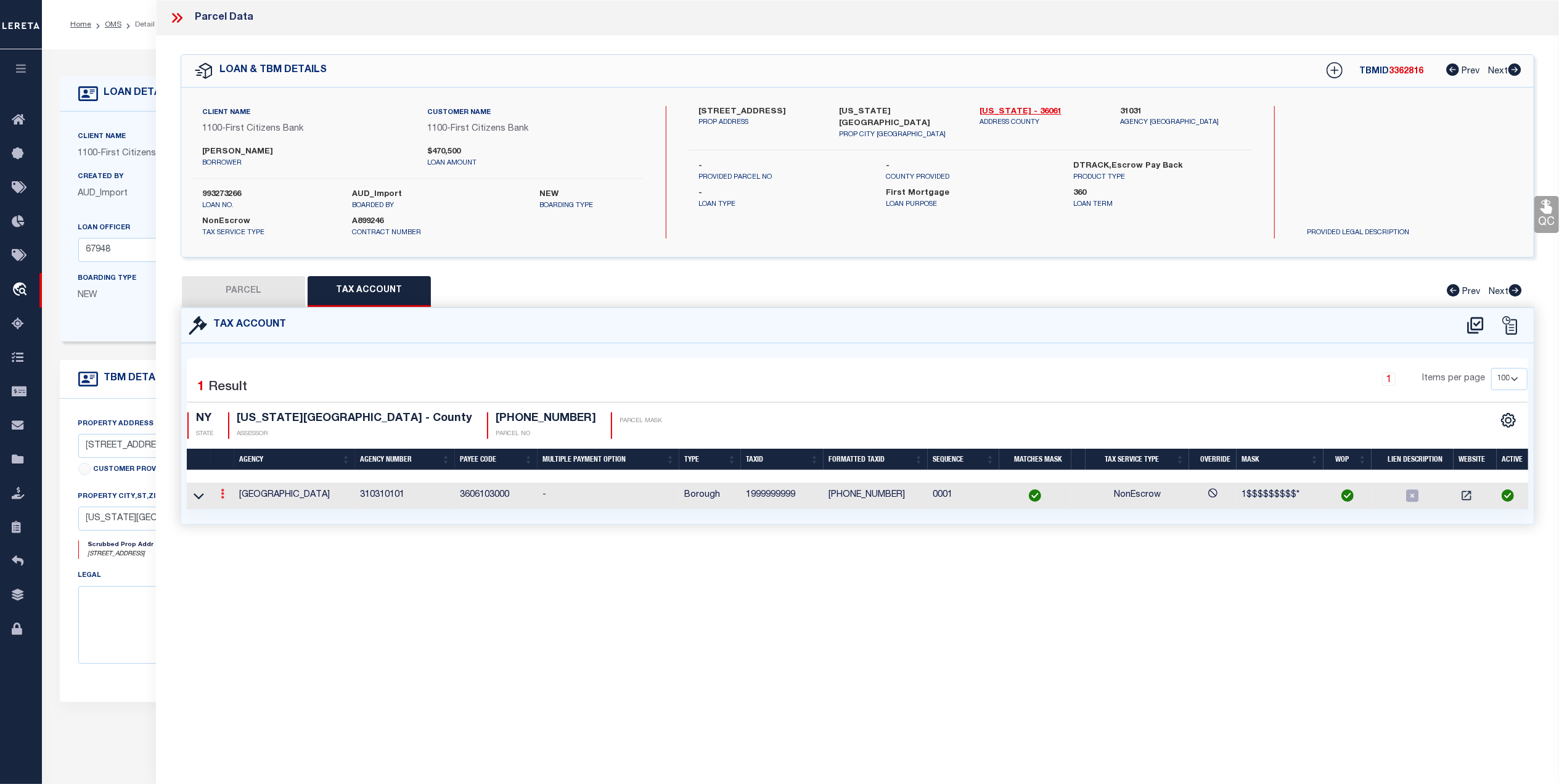
click at [219, 498] on link at bounding box center [222, 495] width 14 height 10
click at [228, 509] on link at bounding box center [239, 513] width 46 height 21
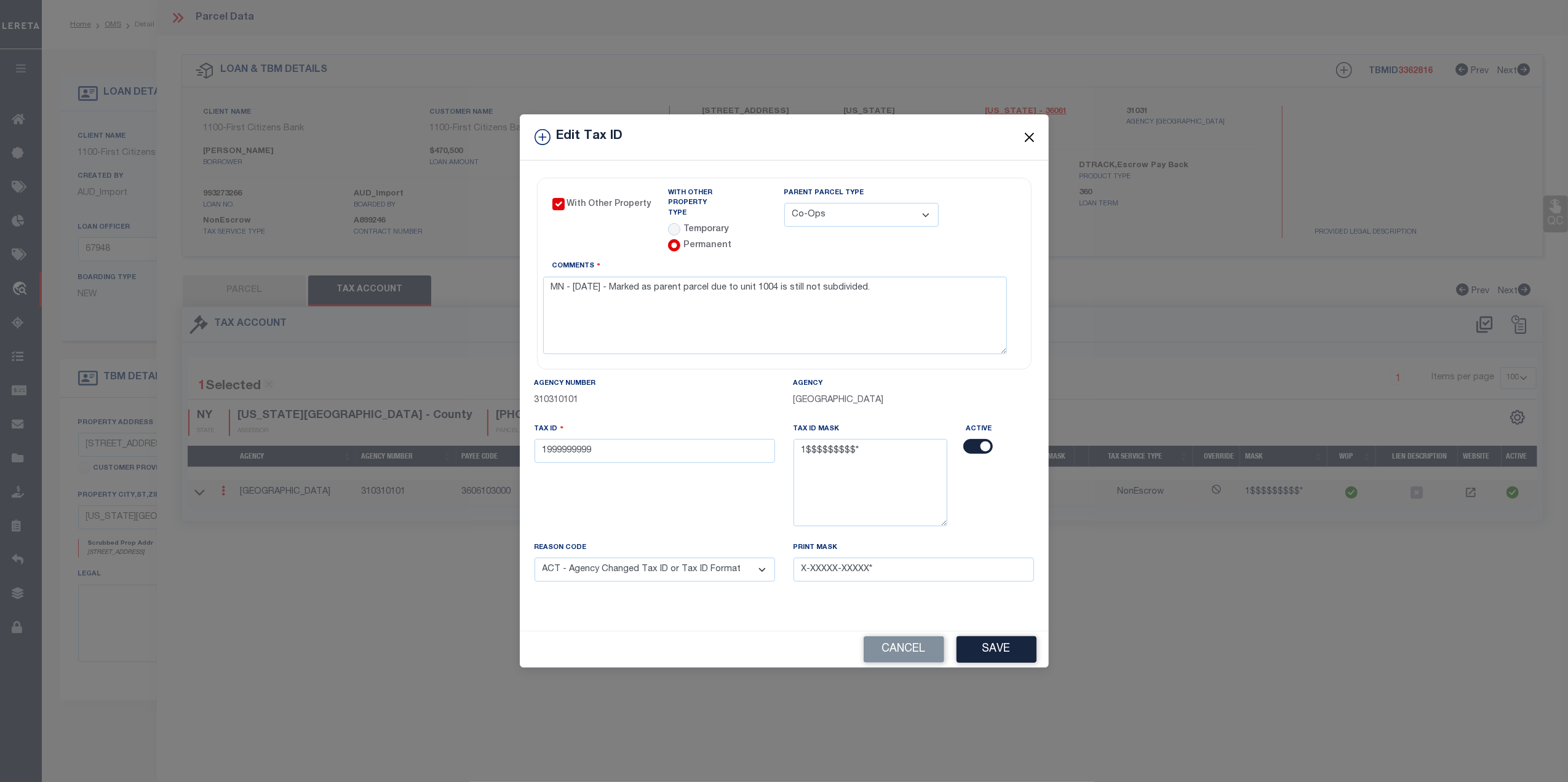
click at [1034, 142] on button "Close" at bounding box center [1028, 136] width 16 height 16
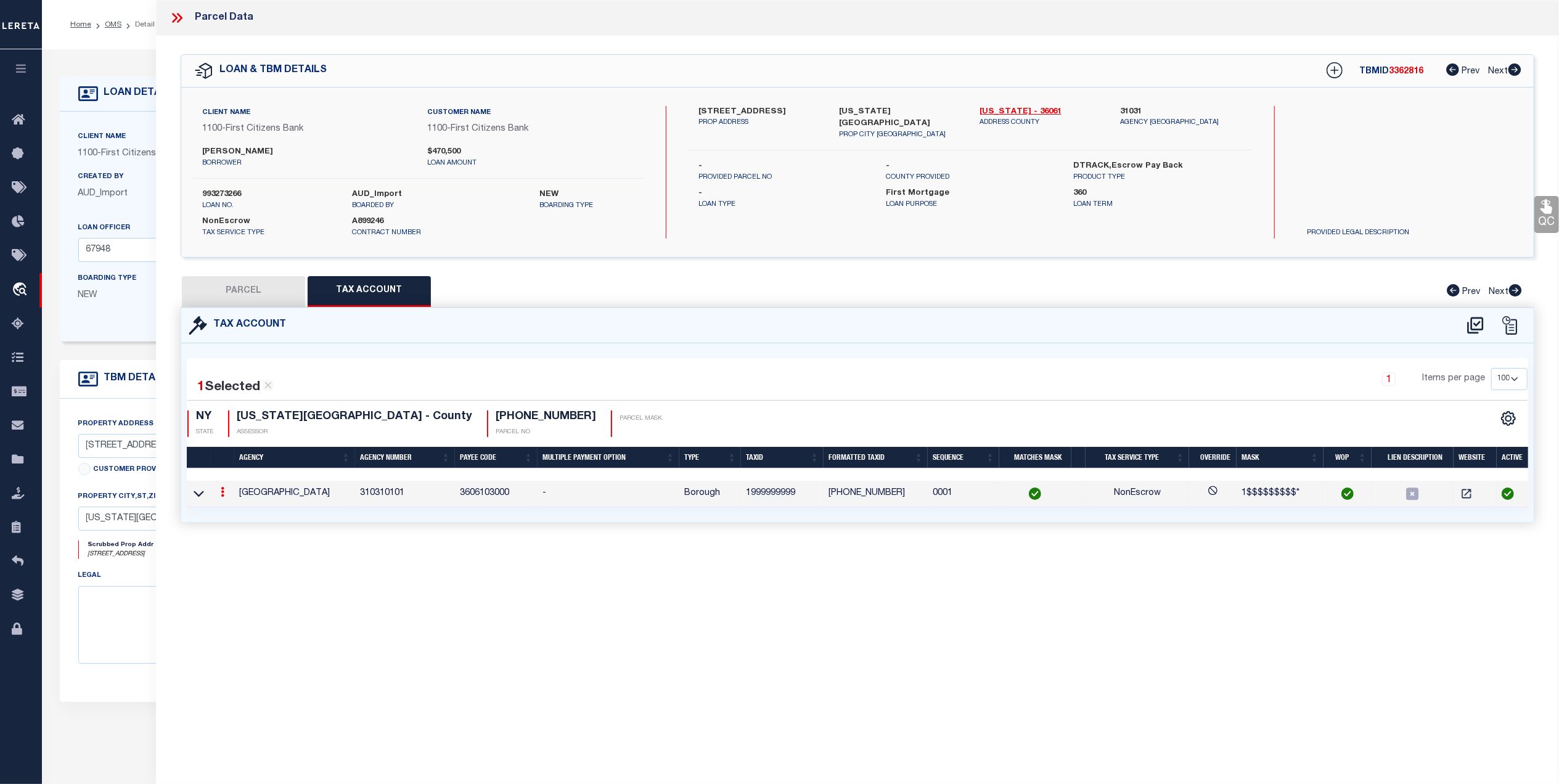
click at [180, 21] on icon at bounding box center [180, 18] width 5 height 10
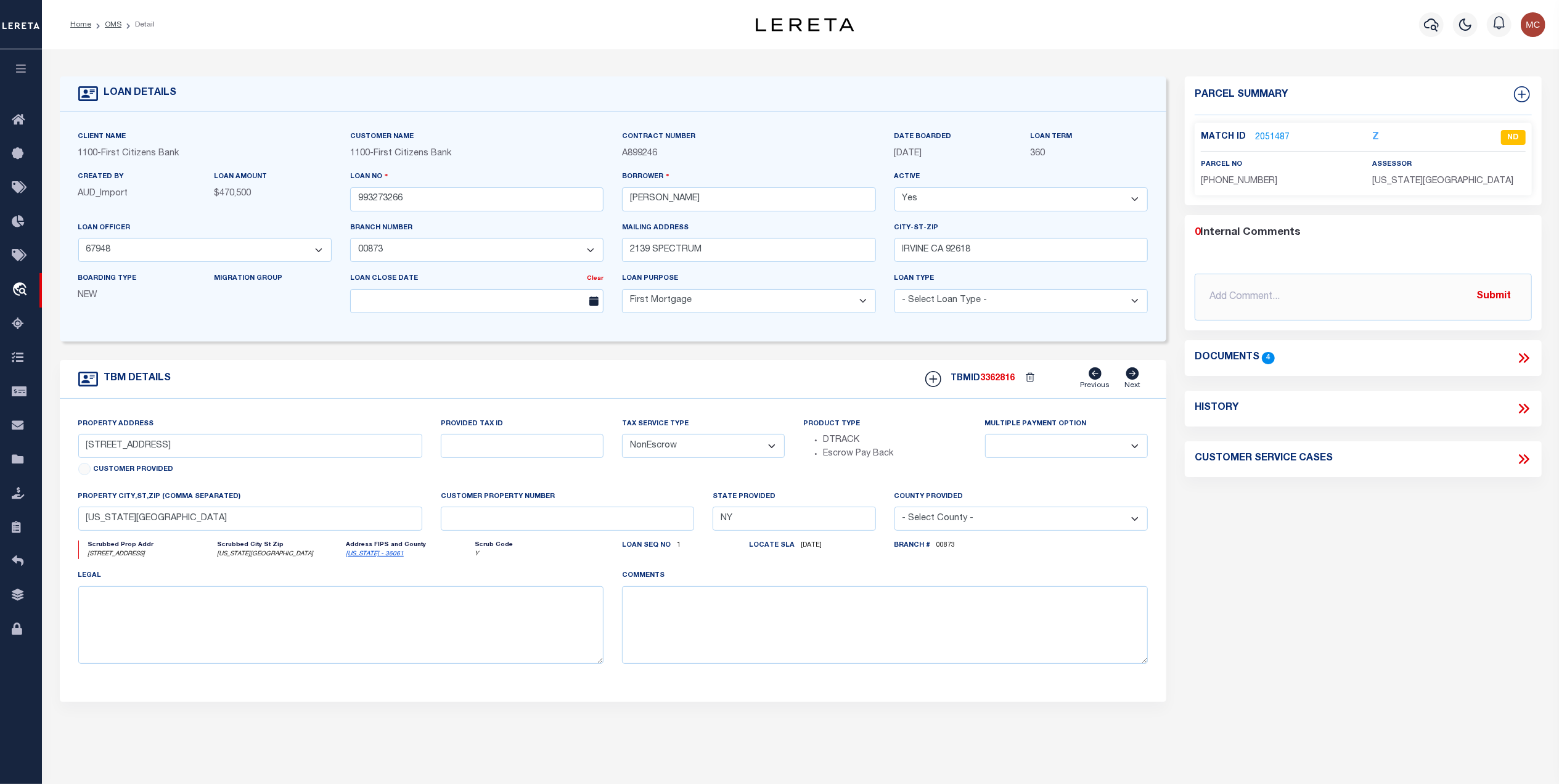
click at [1274, 136] on link "2051487" at bounding box center [1272, 138] width 34 height 13
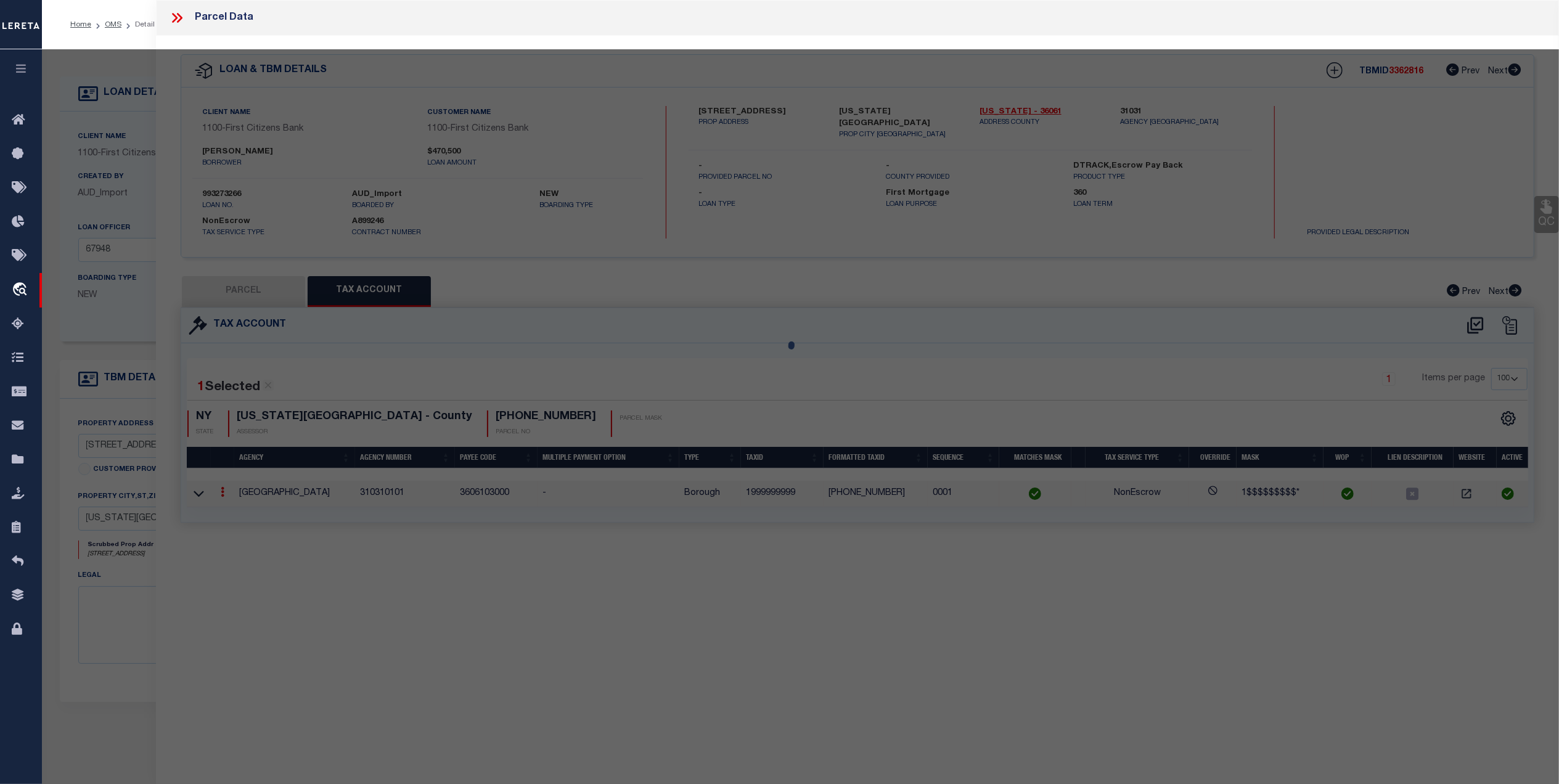
select select "AS"
select select
checkbox input "false"
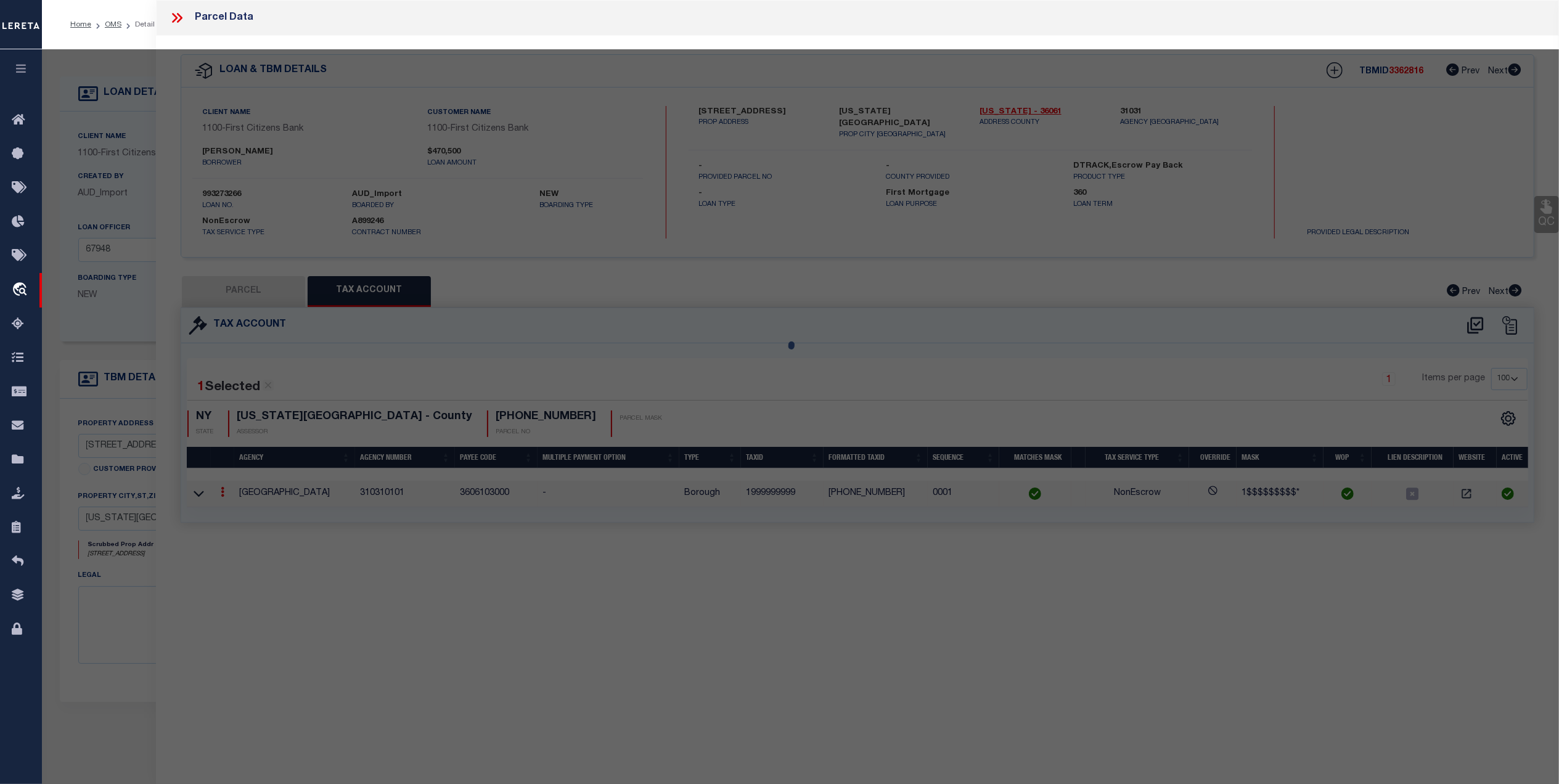
select select "ND"
type input "BERKLEY OWNERS CORP"
select select "AGW"
select select "ADD"
type input "[STREET_ADDRESS]"
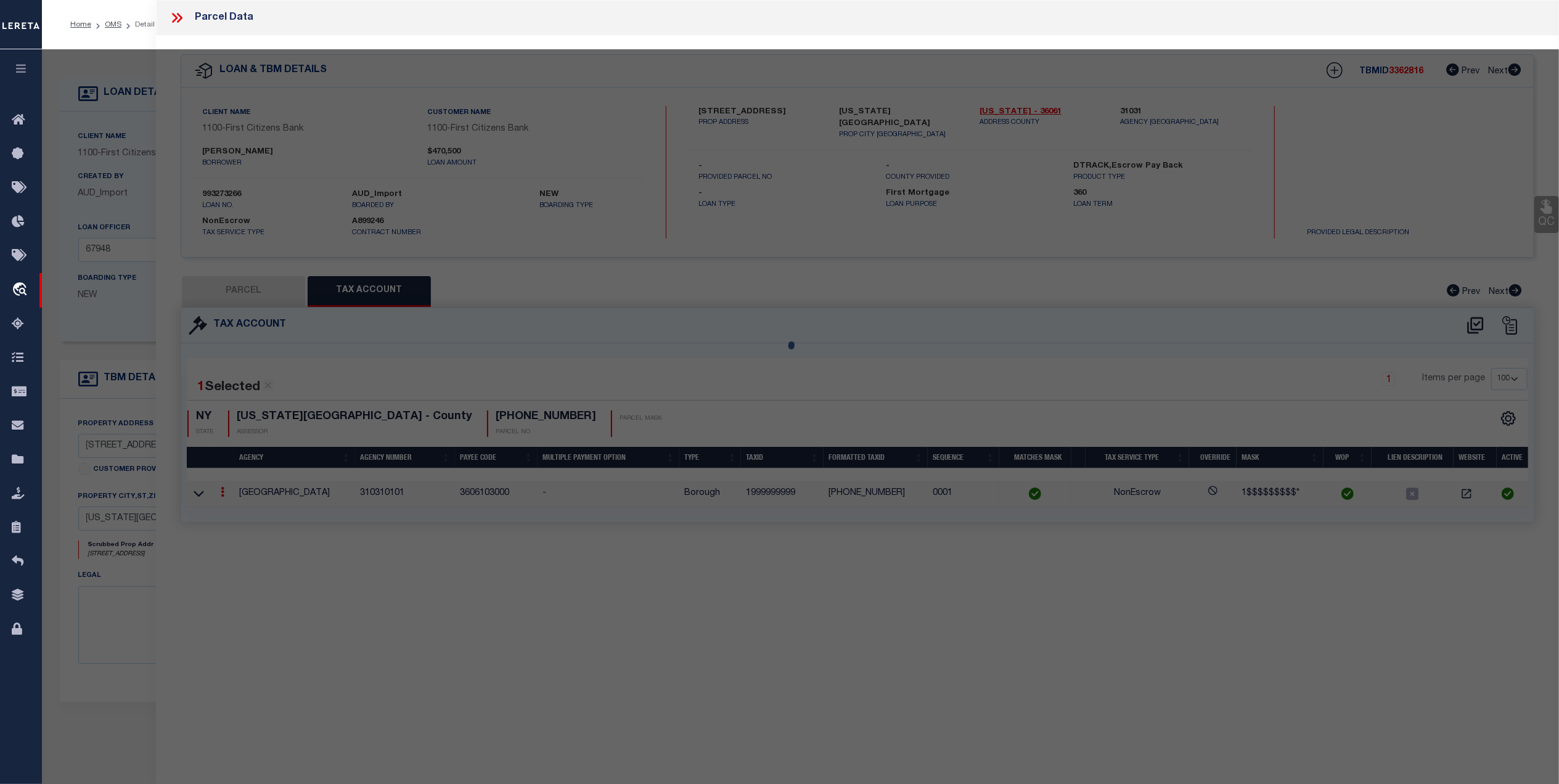
type input "[US_STATE][GEOGRAPHIC_DATA]"
type textarea "MISSING LEGAL ON CUSTOMER IMAGING SYSTEM. WOP-LEGAL REQUIRED"
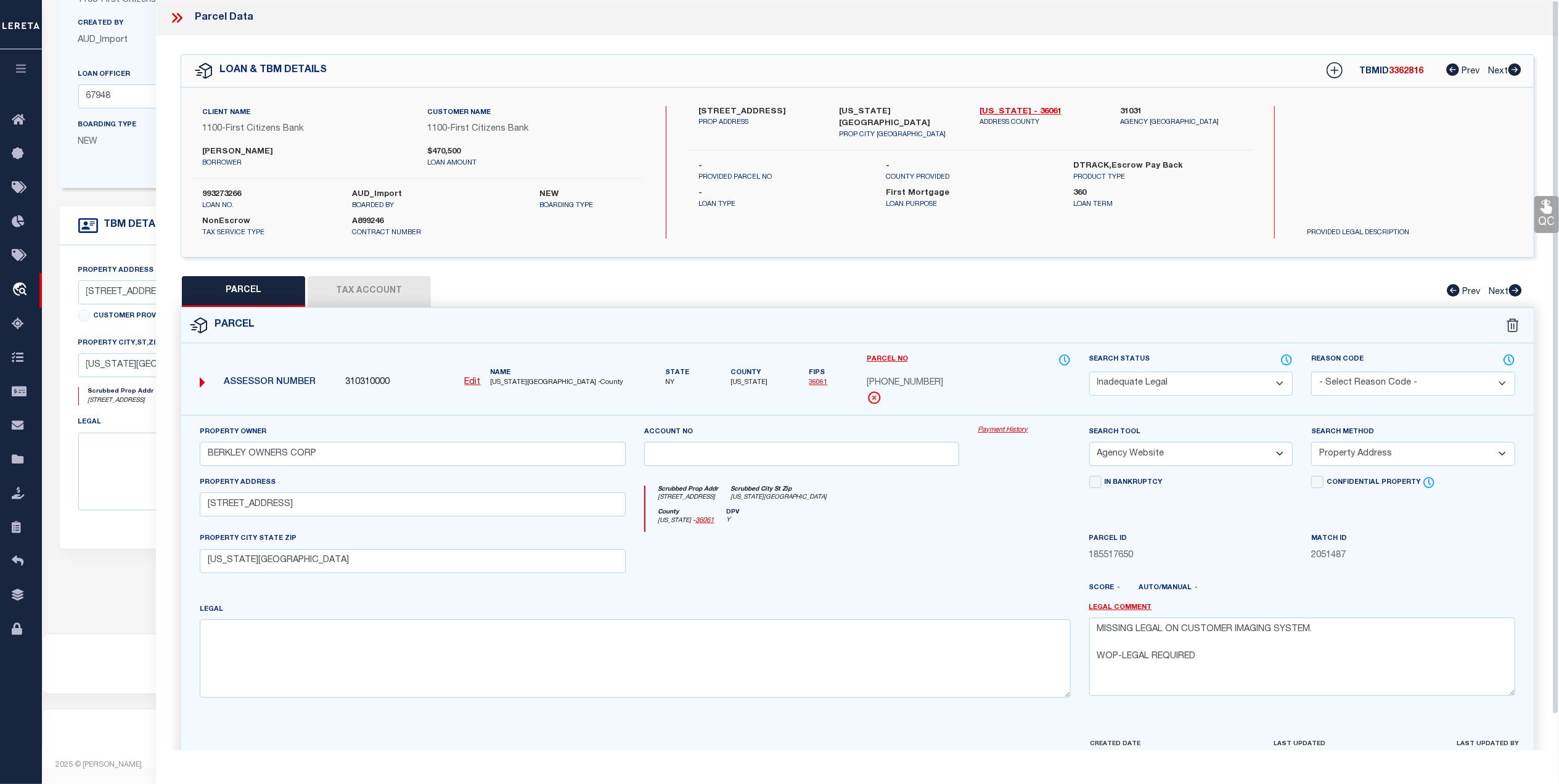
click at [169, 16] on icon at bounding box center [177, 18] width 16 height 16
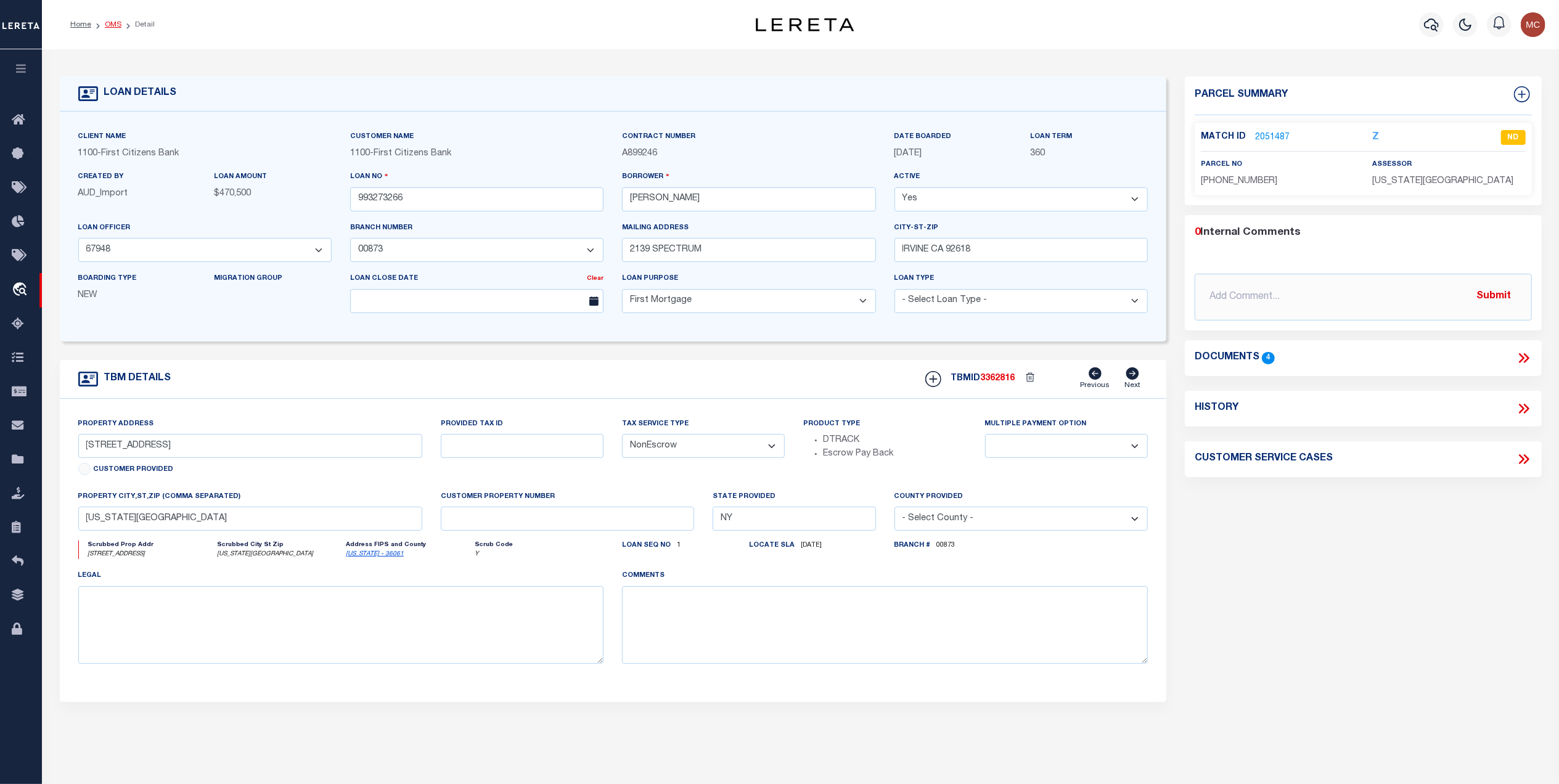
click at [109, 23] on link "OMS" at bounding box center [113, 24] width 17 height 8
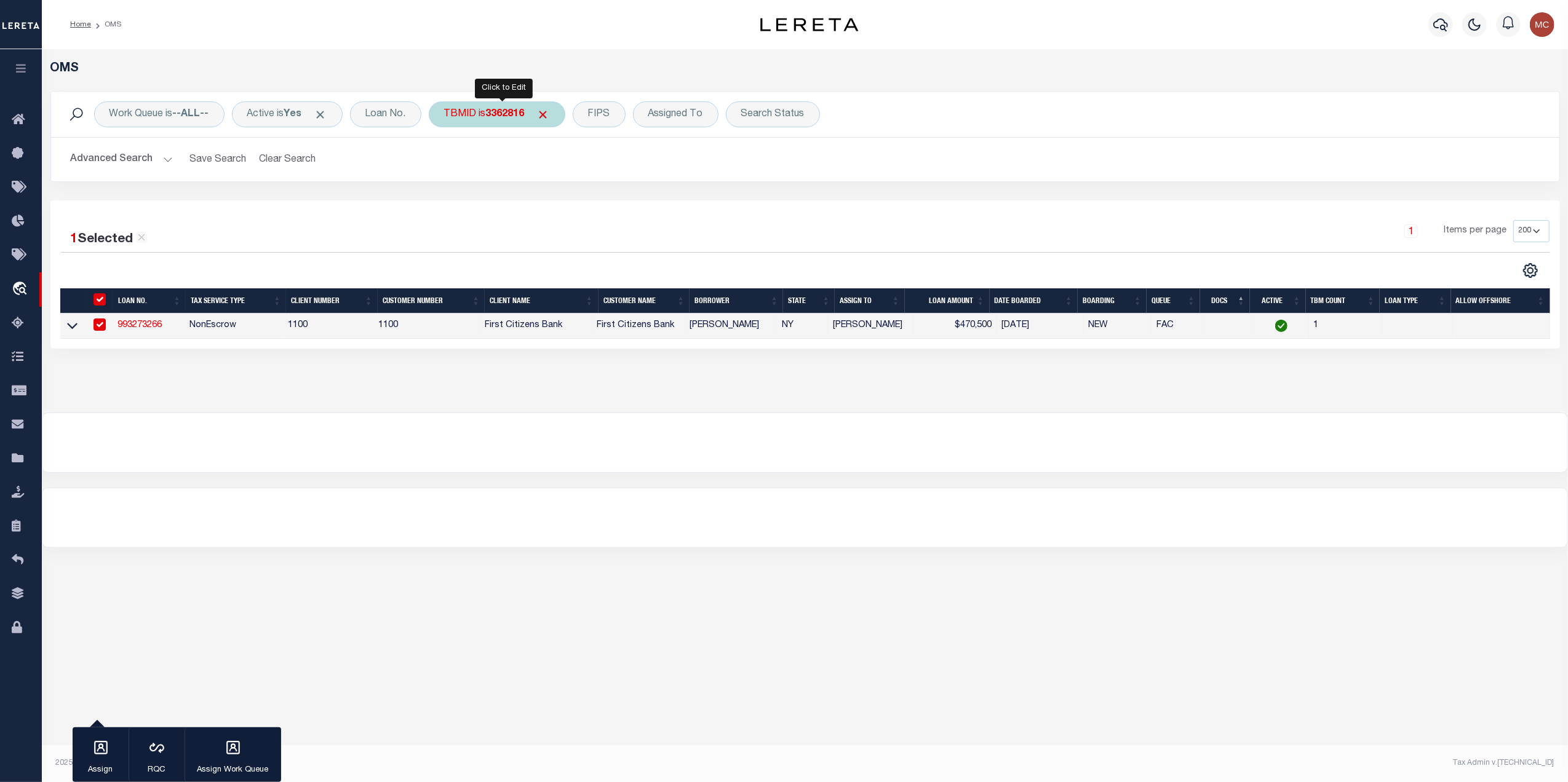
click at [497, 116] on b "3362816" at bounding box center [505, 114] width 39 height 10
drag, startPoint x: 469, startPoint y: 162, endPoint x: 418, endPoint y: 215, distance: 73.6
click at [409, 221] on div "1 Selected 1 Result" at bounding box center [240, 235] width 358 height 30
click at [517, 126] on div "TBMID is 3362816 Equals Is Not Equal To Is Greater Than Is Less Than 3362816 Ca…" at bounding box center [496, 114] width 136 height 26
type input "3428594"
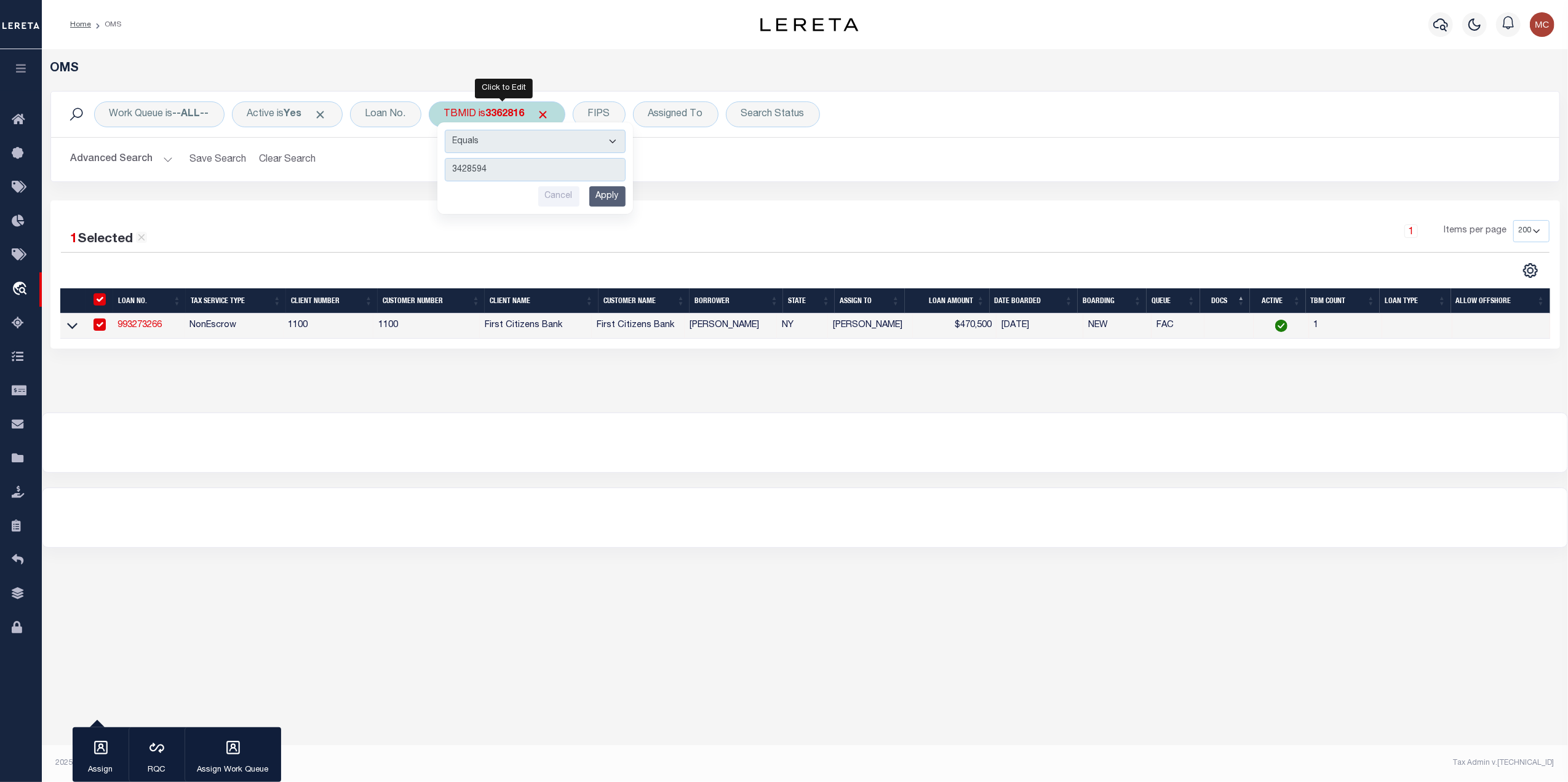
click at [619, 191] on input "Apply" at bounding box center [608, 196] width 37 height 21
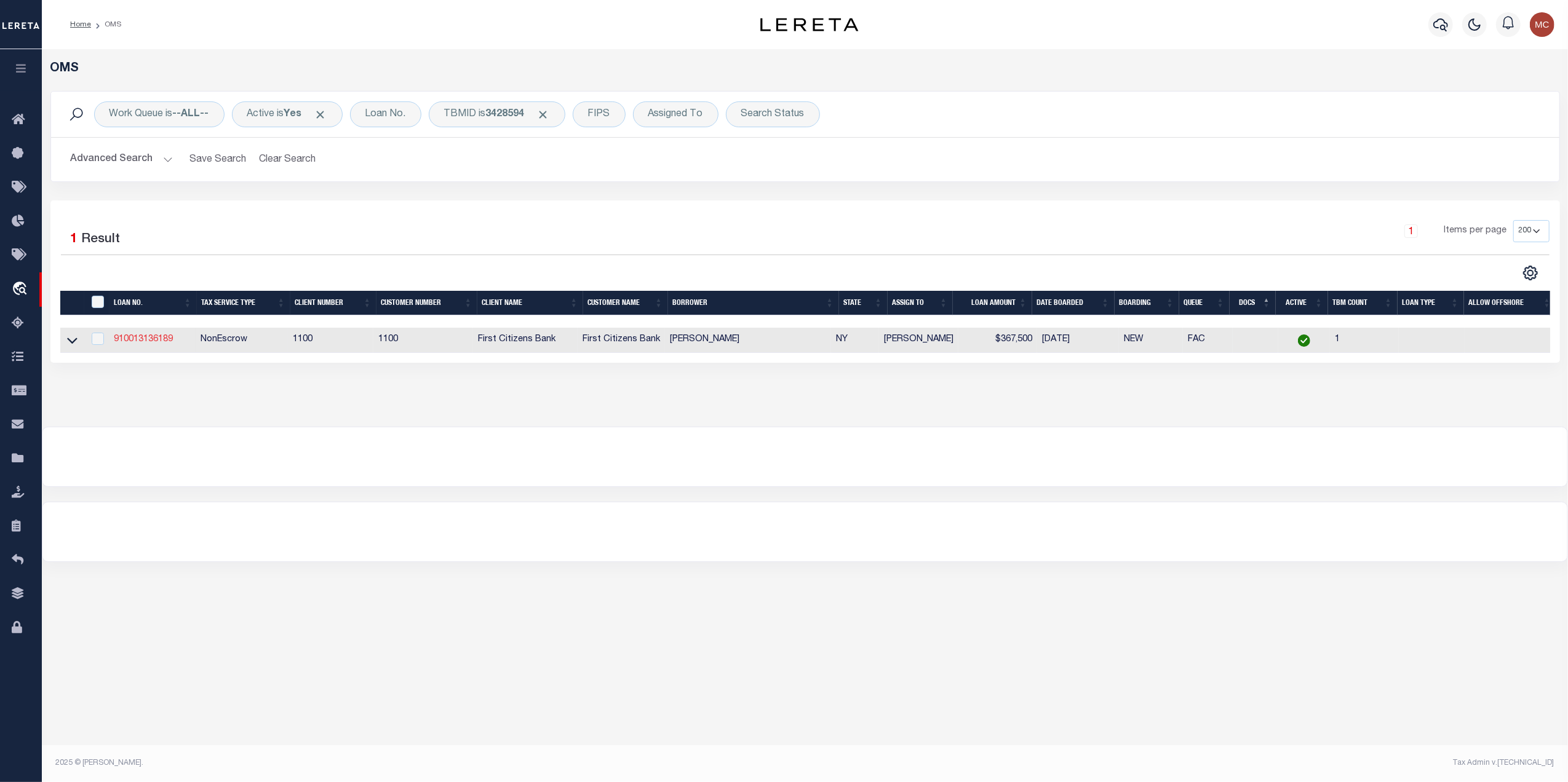
click at [126, 340] on link "910013136189" at bounding box center [143, 339] width 59 height 8
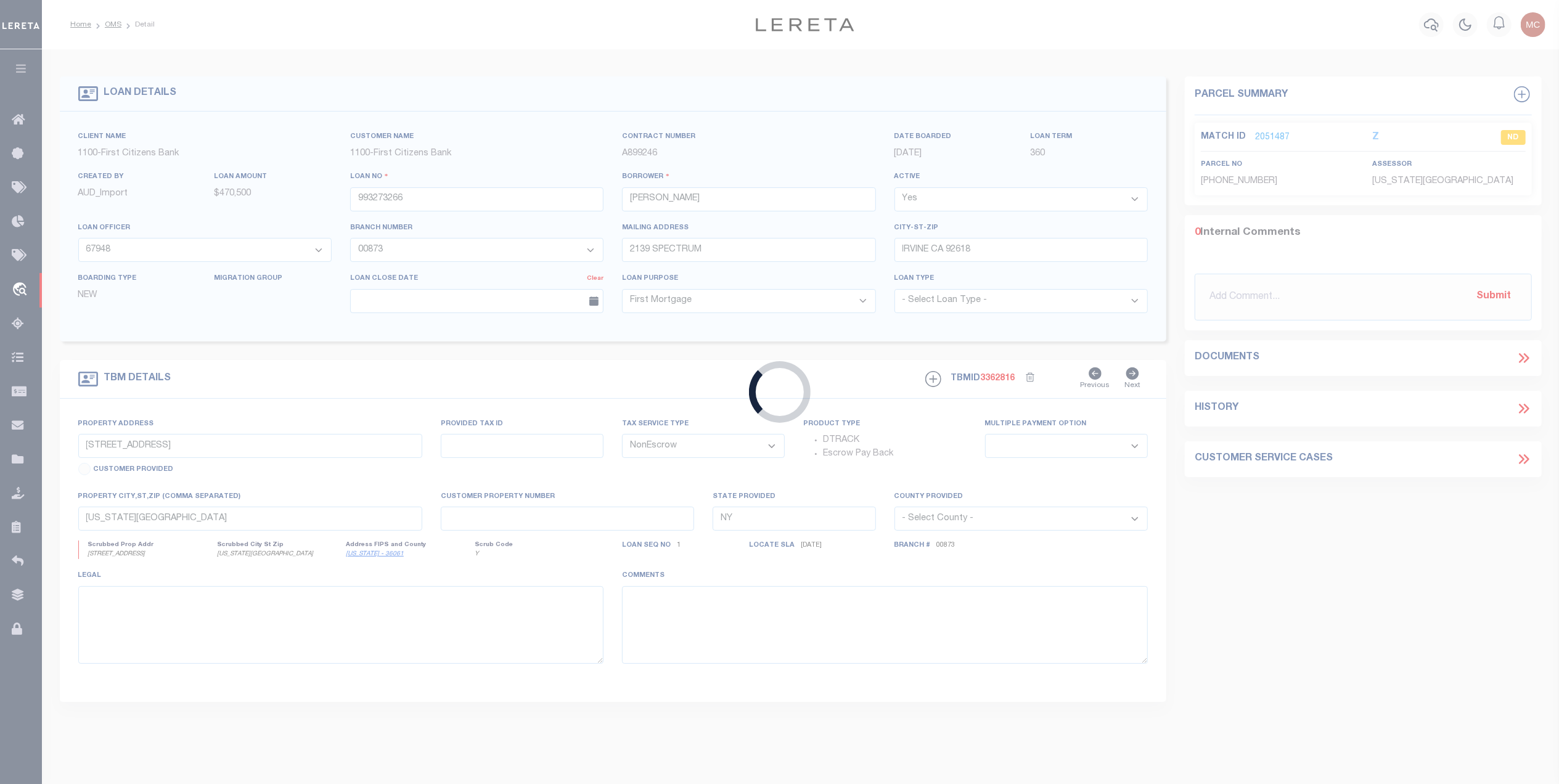
type input "910013136189"
type input "[PERSON_NAME]"
select select "92777"
select select
type input "[STREET_ADDRESS]"
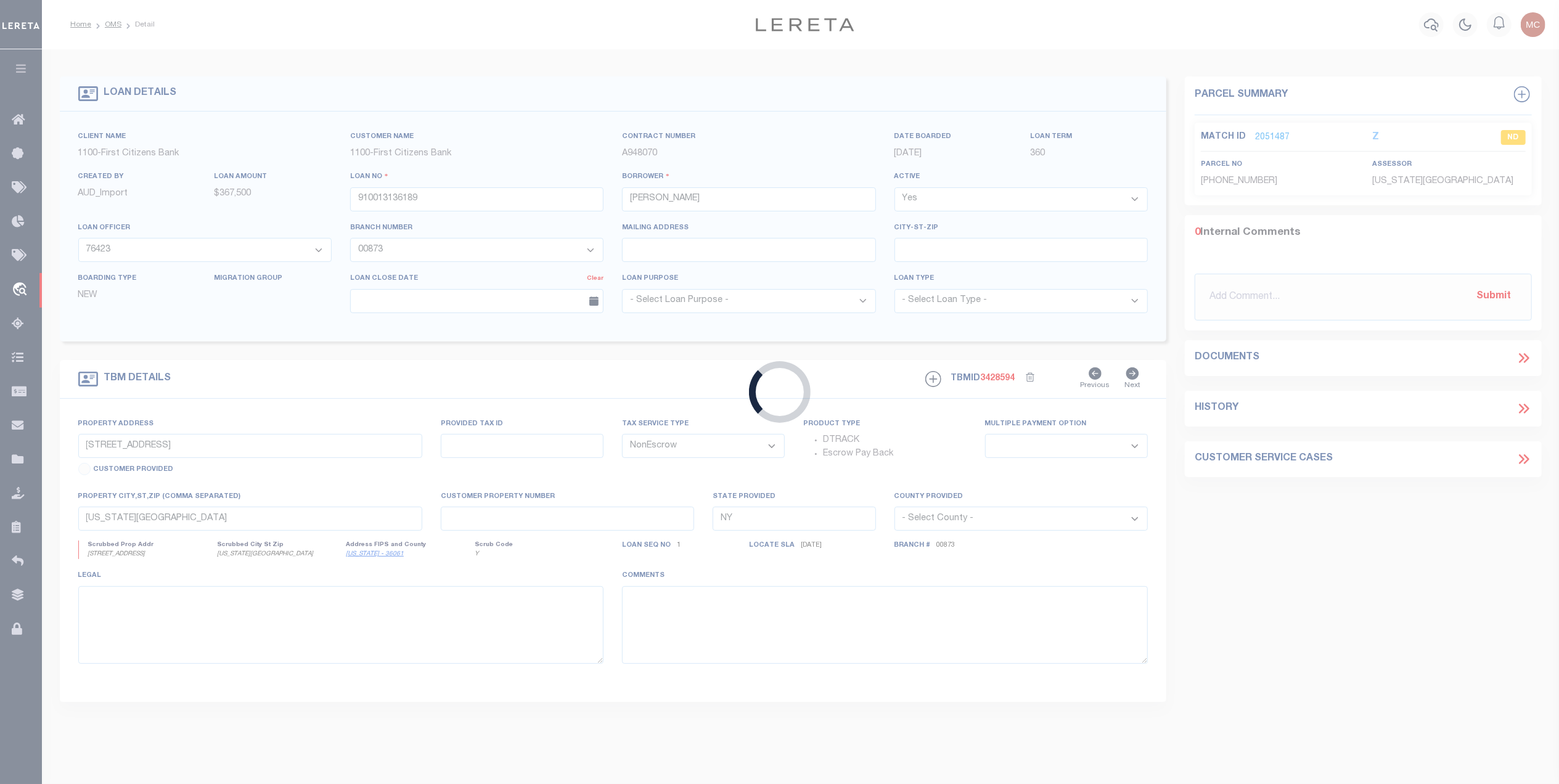
select select "92777"
select select "24377"
select select
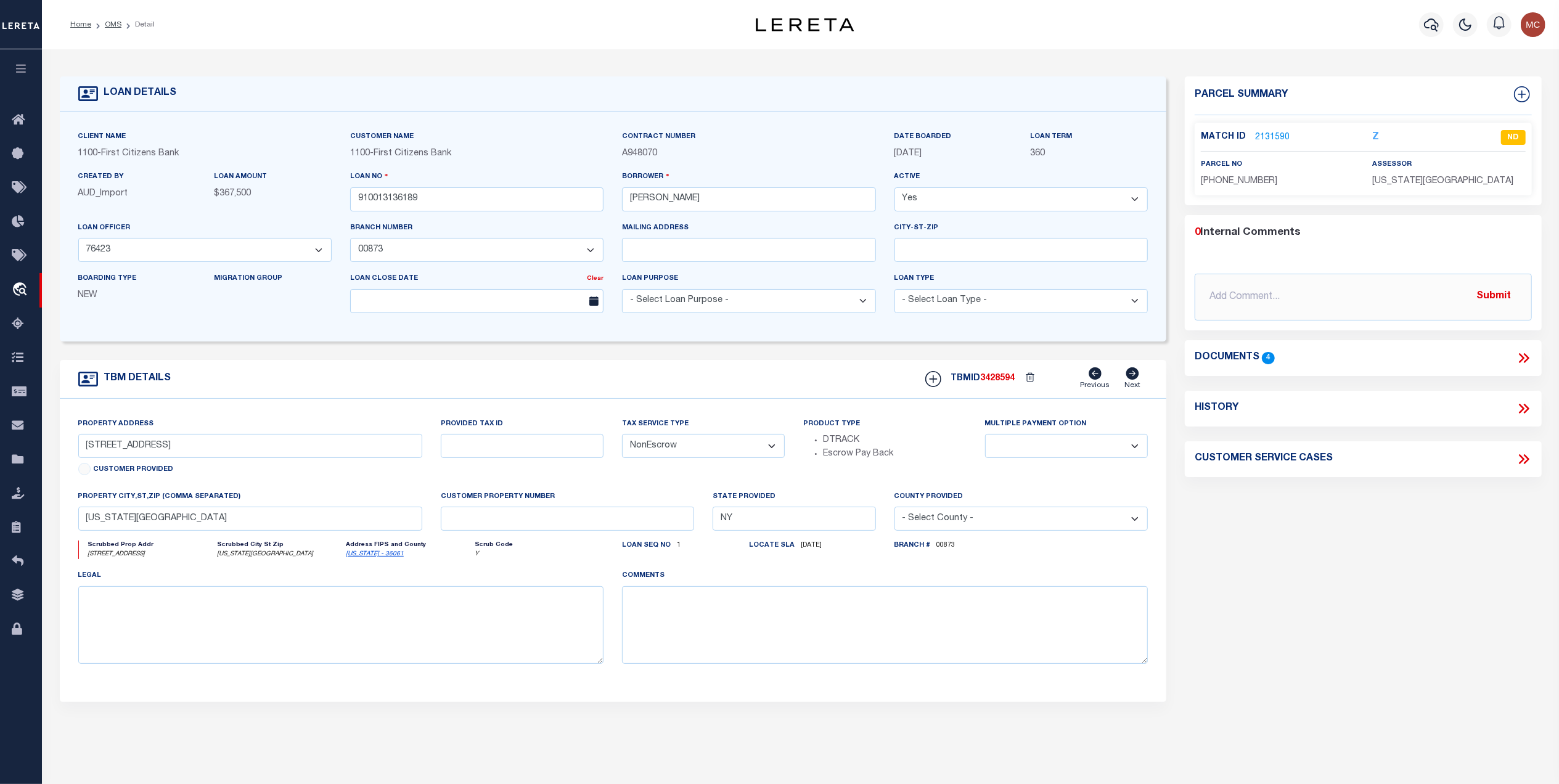
click at [1527, 361] on icon at bounding box center [1526, 358] width 5 height 10
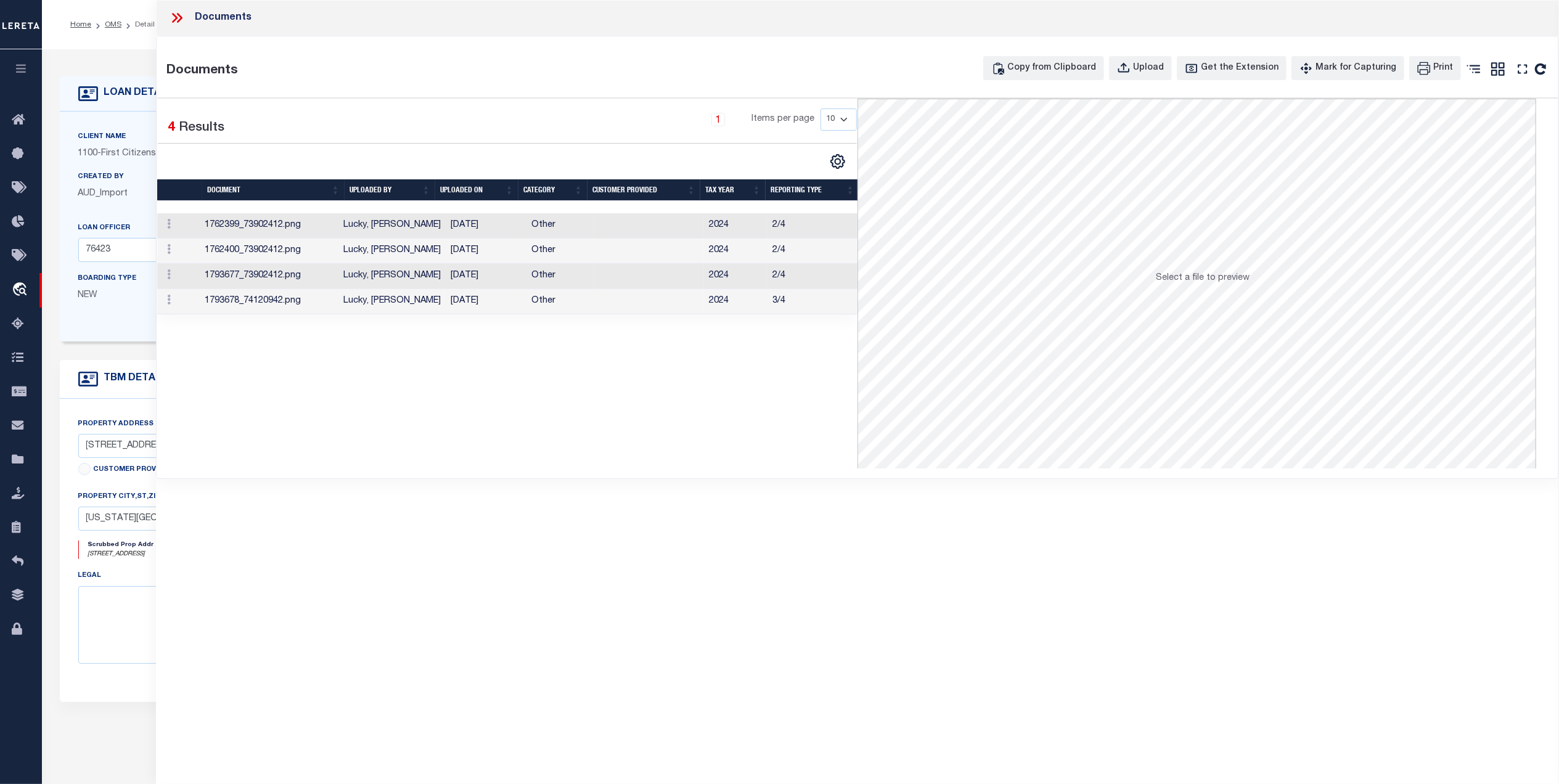
click at [180, 16] on icon at bounding box center [180, 18] width 5 height 10
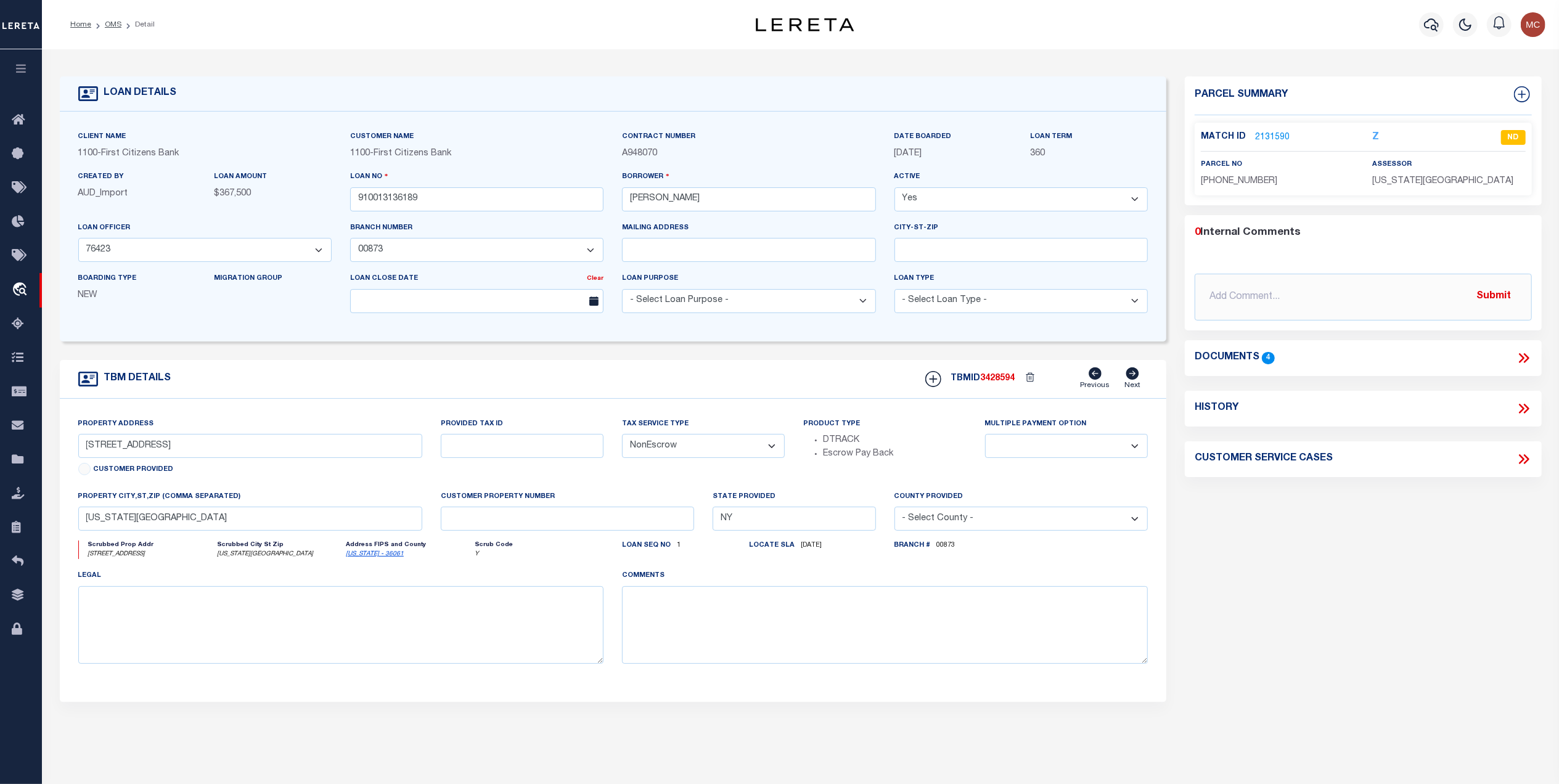
click at [1274, 136] on link "2131590" at bounding box center [1272, 138] width 34 height 13
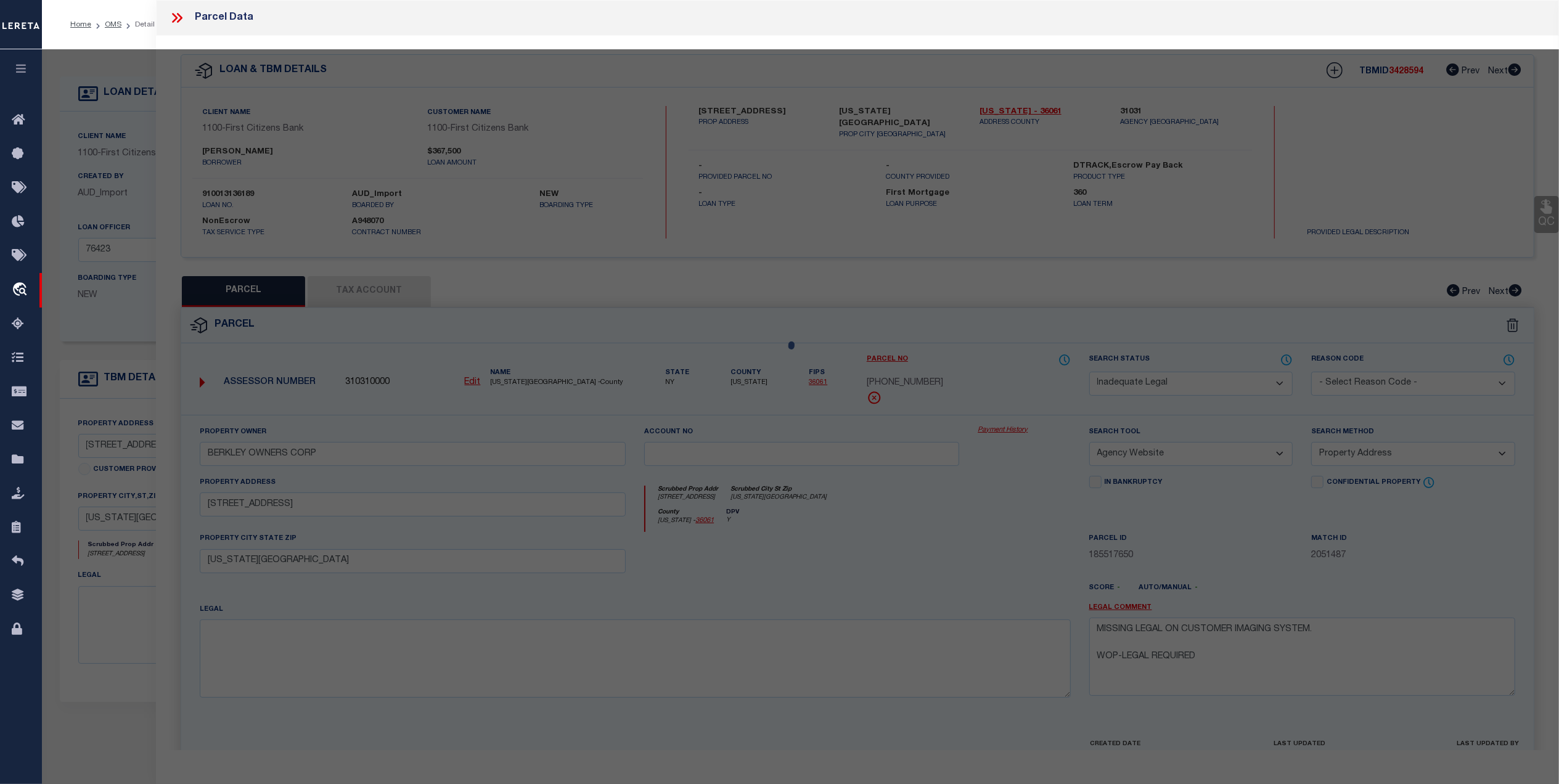
select select "AS"
select select
checkbox input "false"
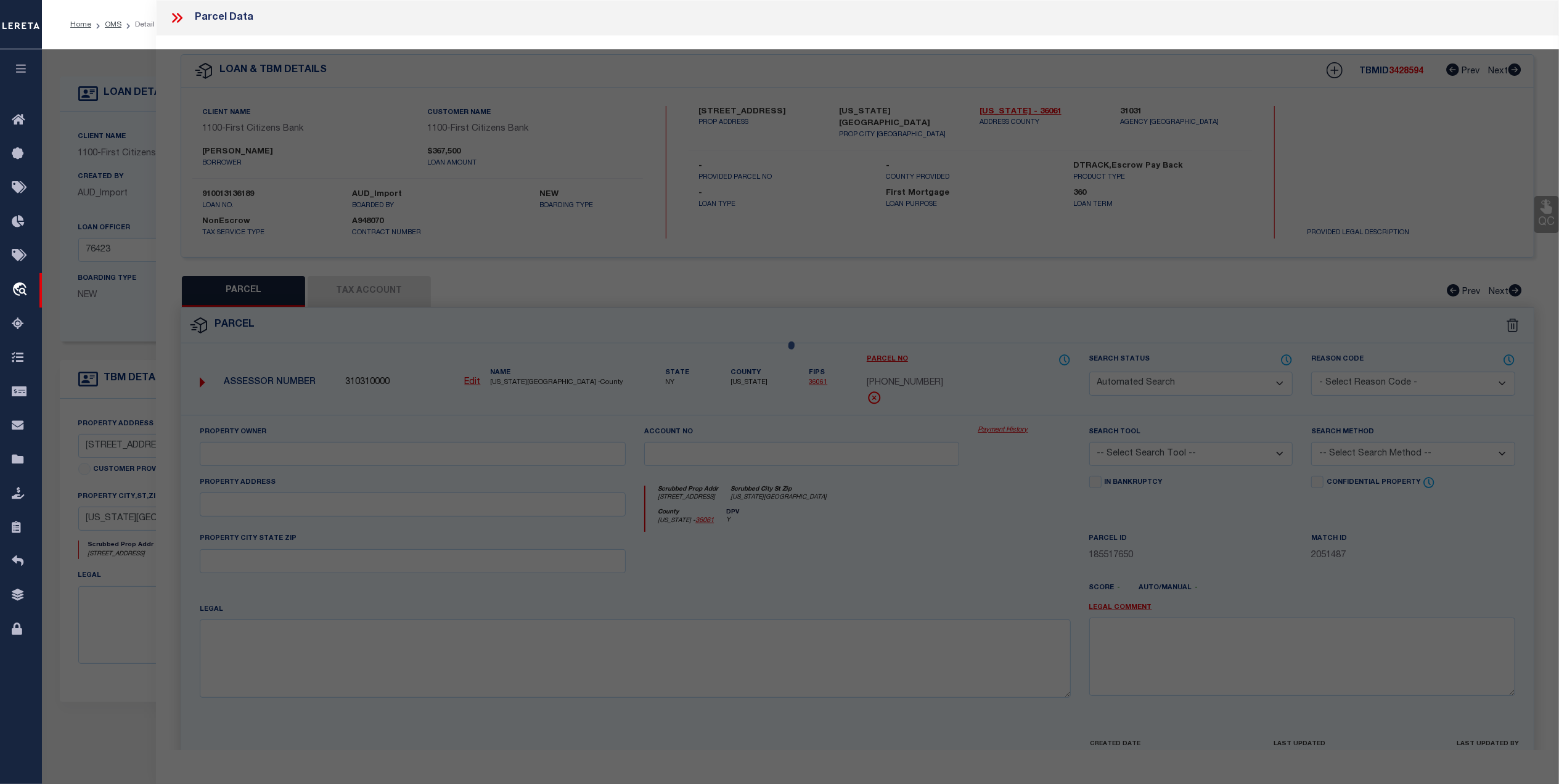
select select "ND"
type input "BERKLEY OWNERS CORP"
select select "AGW"
select select "ADD"
type input "[STREET_ADDRESS]"
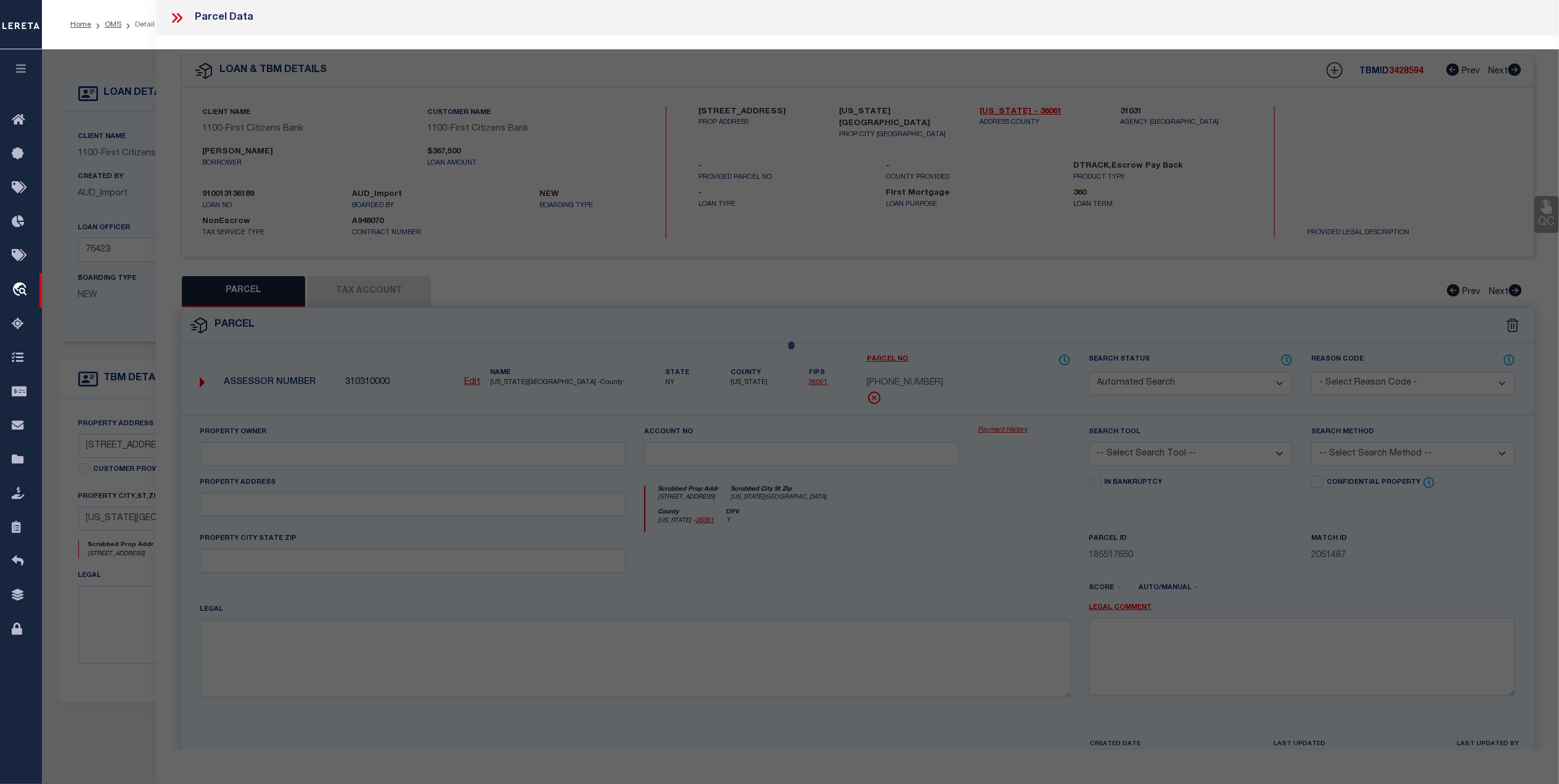
type input "[US_STATE][GEOGRAPHIC_DATA]"
type textarea "MISSING LEGAL ON CUSTOMER IMAGING SYSTEM. WOP-LEGAL REQUIRED DV - [DATE] - Mark…"
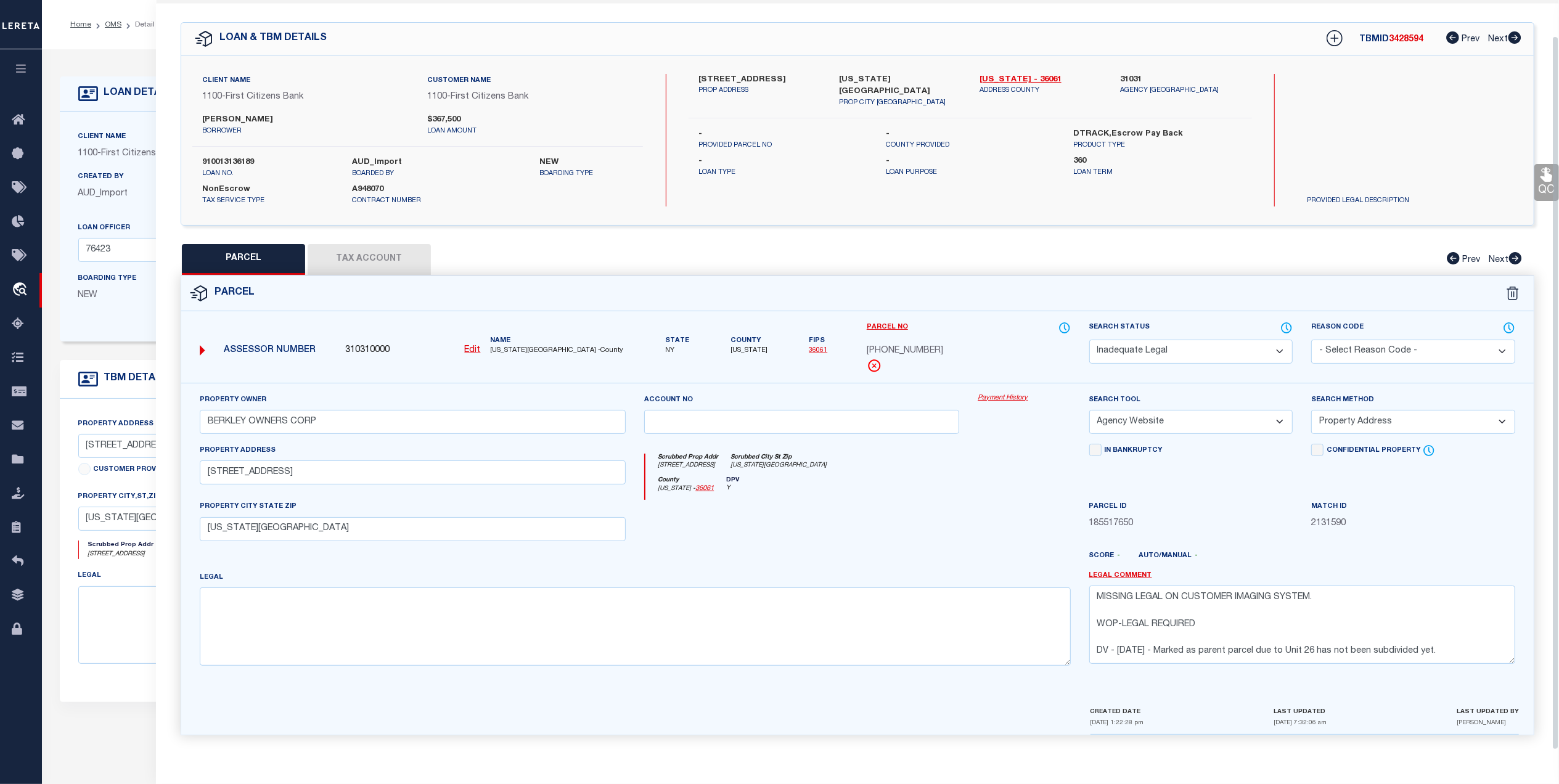
scroll to position [37, 0]
click at [344, 250] on button "Tax Account" at bounding box center [369, 260] width 123 height 31
select select "100"
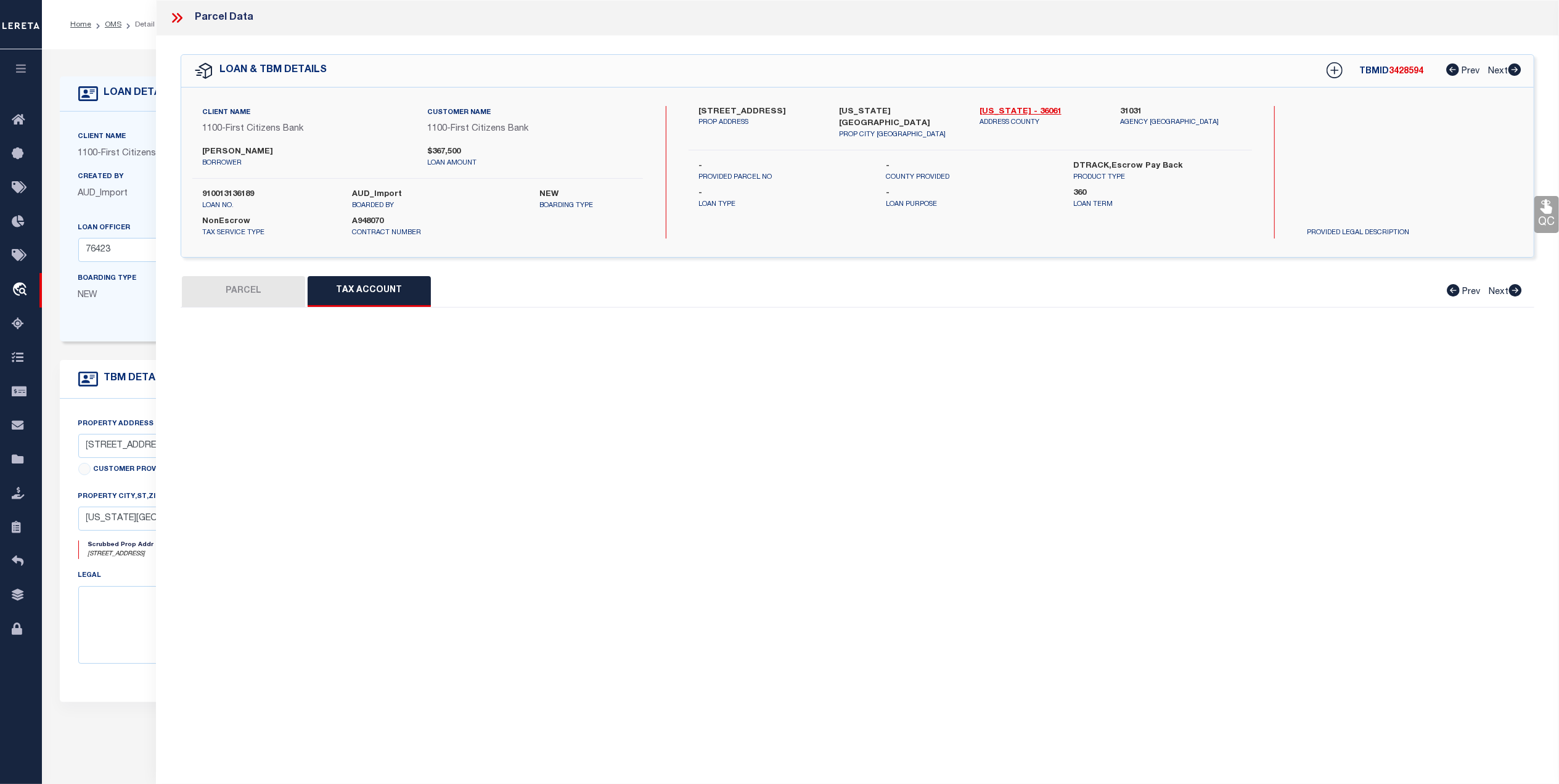
select select "100"
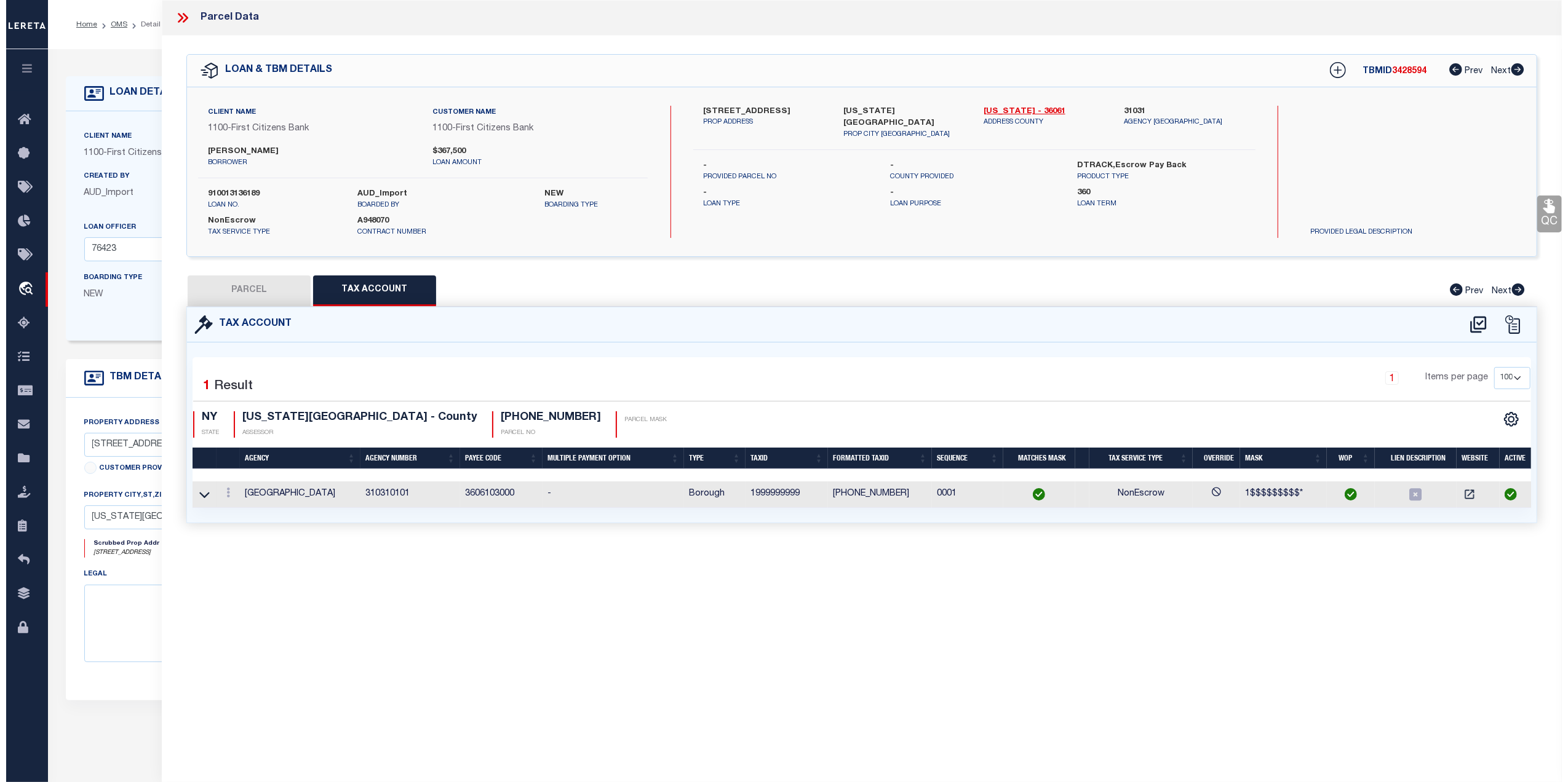
scroll to position [0, 0]
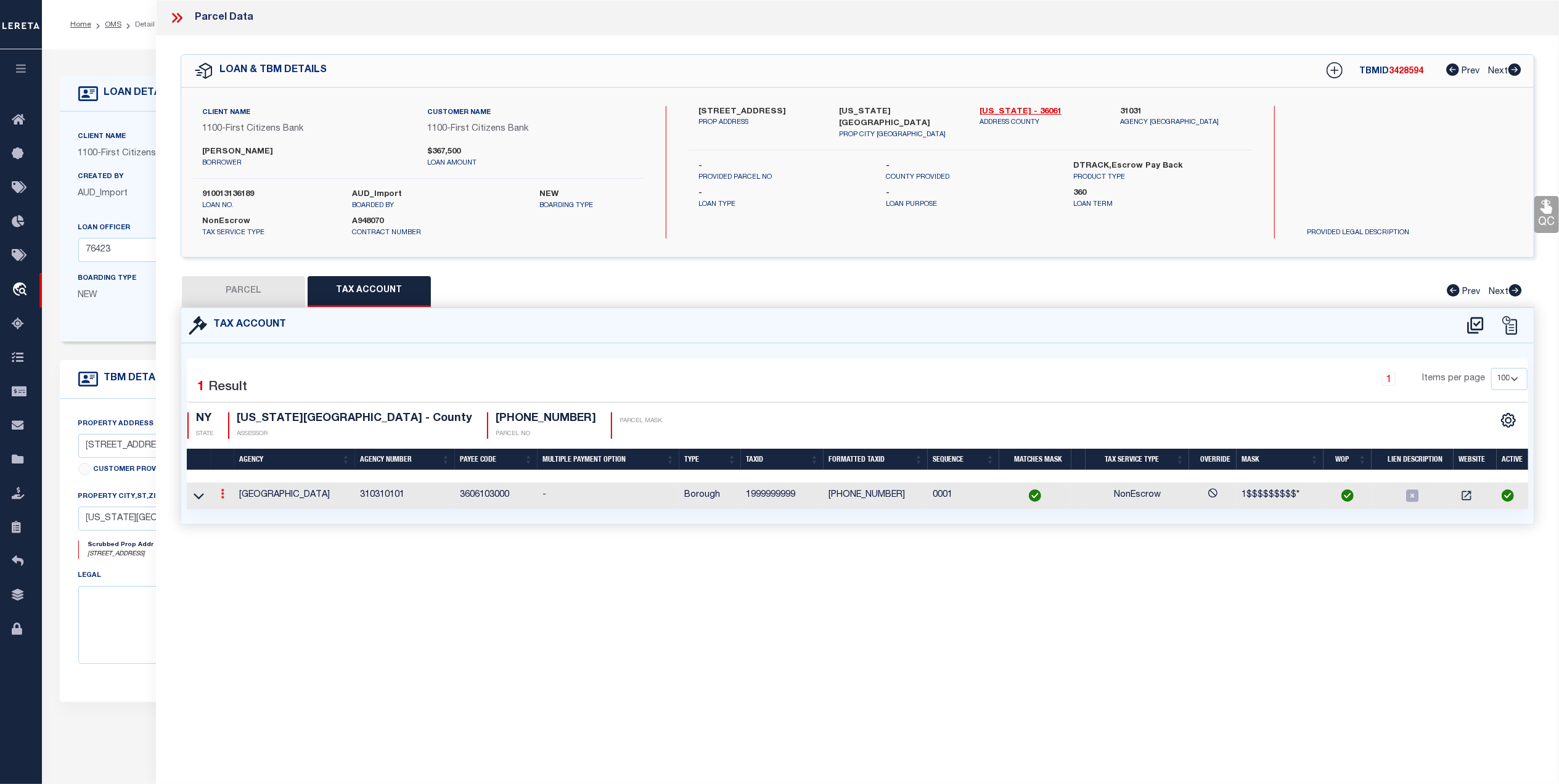
click at [221, 496] on icon at bounding box center [222, 494] width 4 height 10
click at [242, 513] on link at bounding box center [239, 513] width 46 height 21
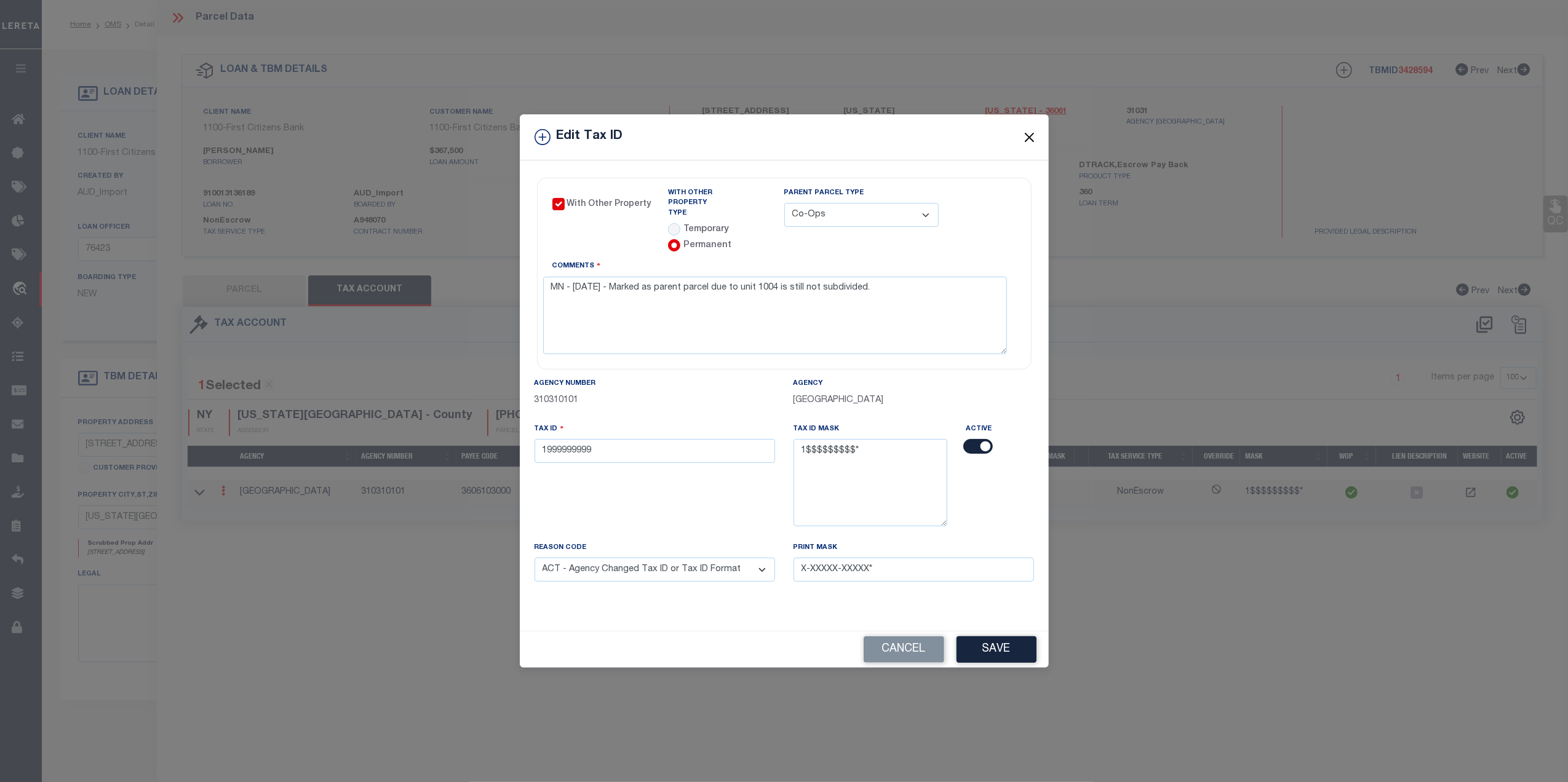
click at [1024, 143] on button "Close" at bounding box center [1028, 136] width 16 height 16
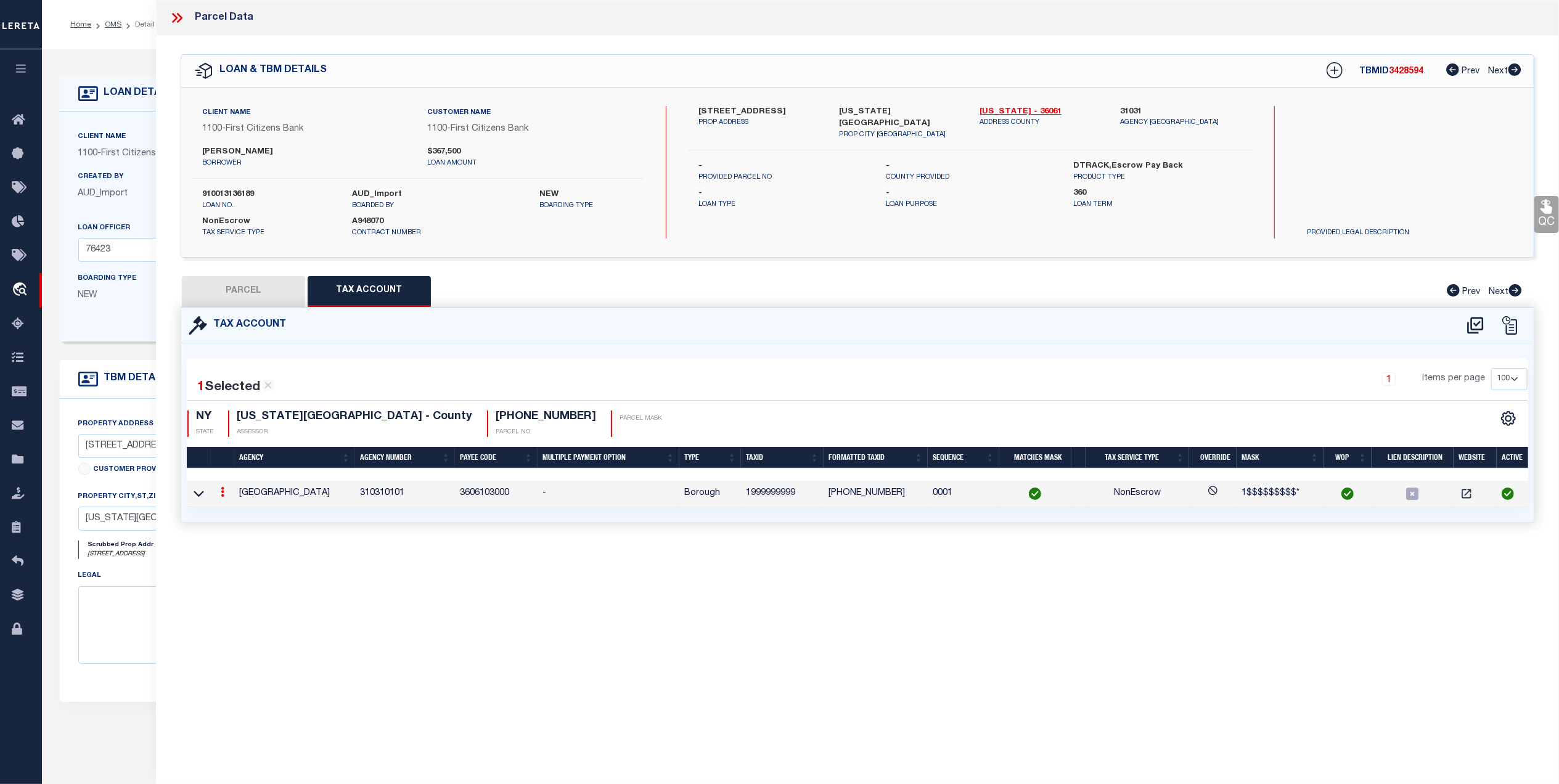
click at [178, 15] on icon at bounding box center [180, 18] width 5 height 10
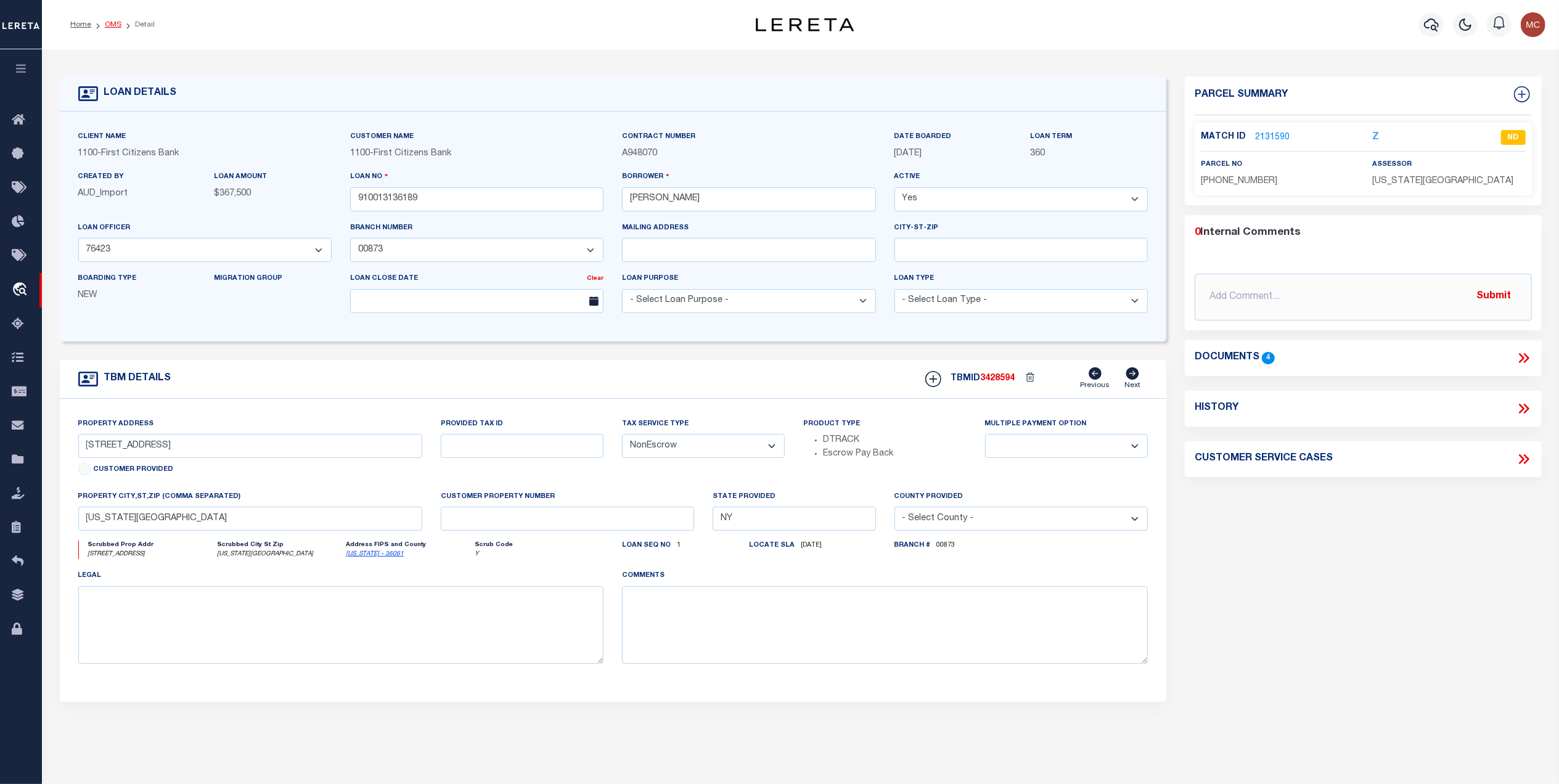
click at [113, 22] on link "OMS" at bounding box center [113, 24] width 17 height 8
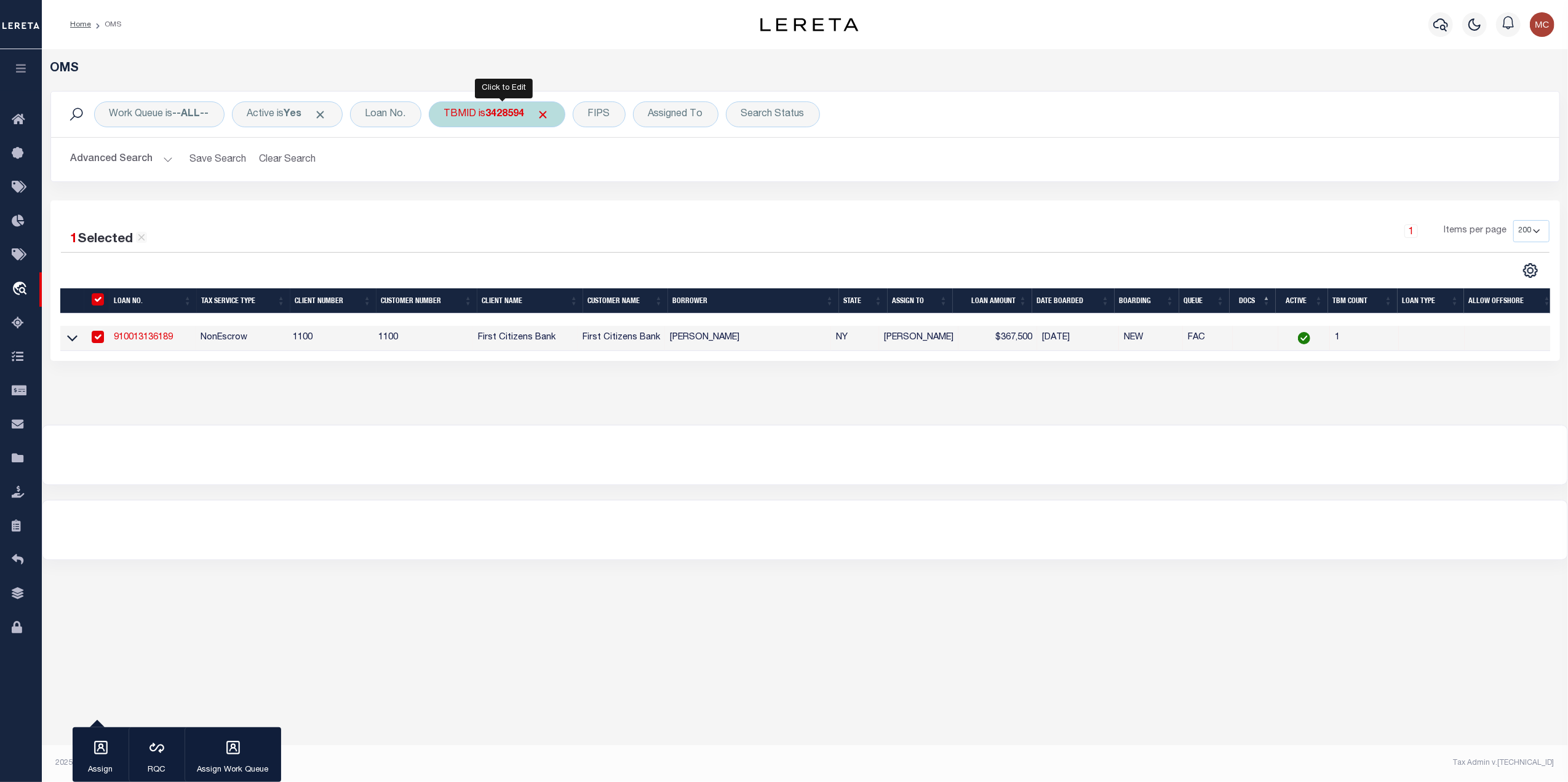
click at [476, 112] on div "TBMID is 3428594" at bounding box center [496, 114] width 136 height 26
type input "3437324"
click at [625, 191] on input "Apply" at bounding box center [608, 196] width 37 height 21
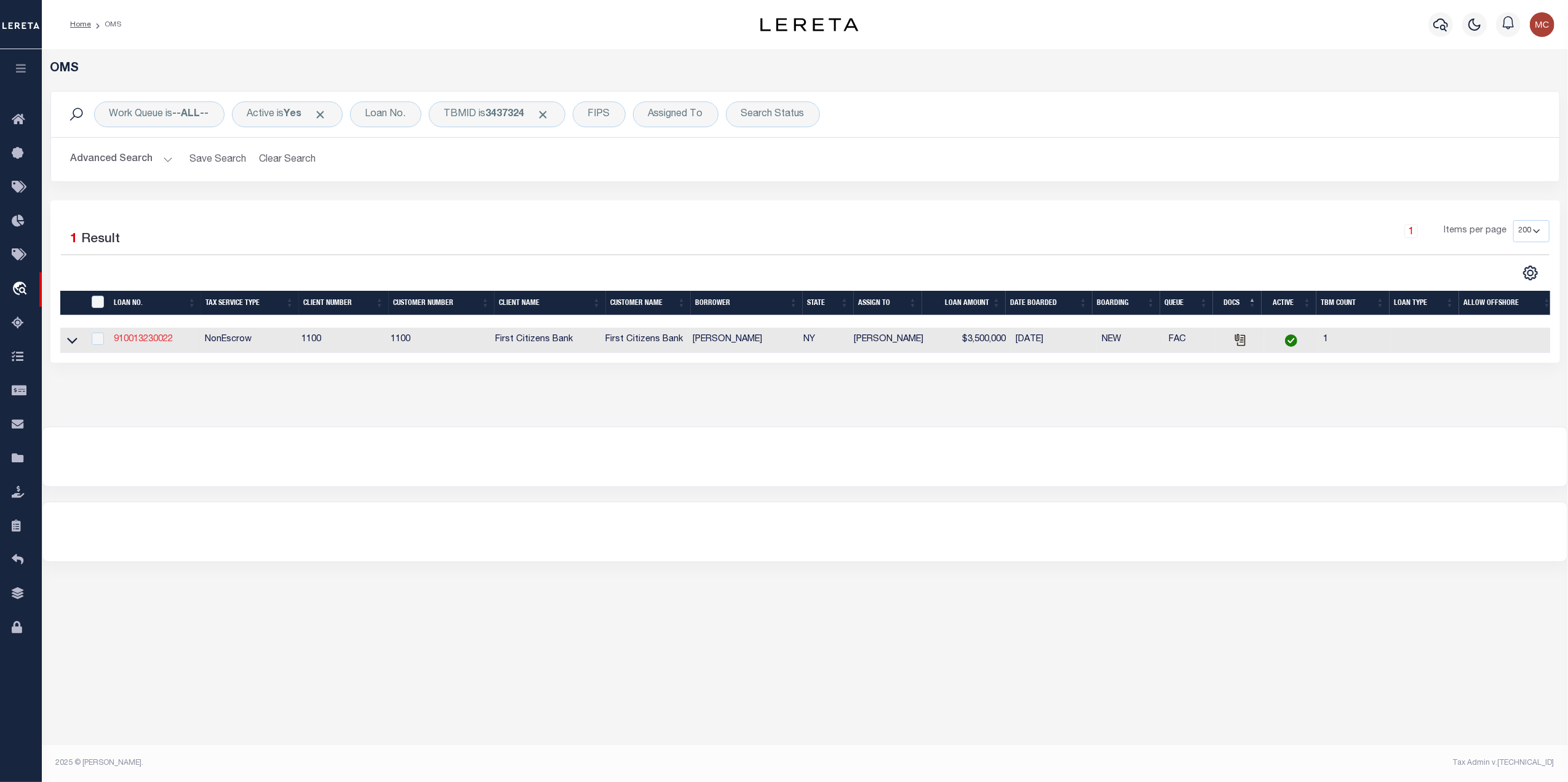
click at [161, 344] on link "910013230022" at bounding box center [143, 339] width 59 height 8
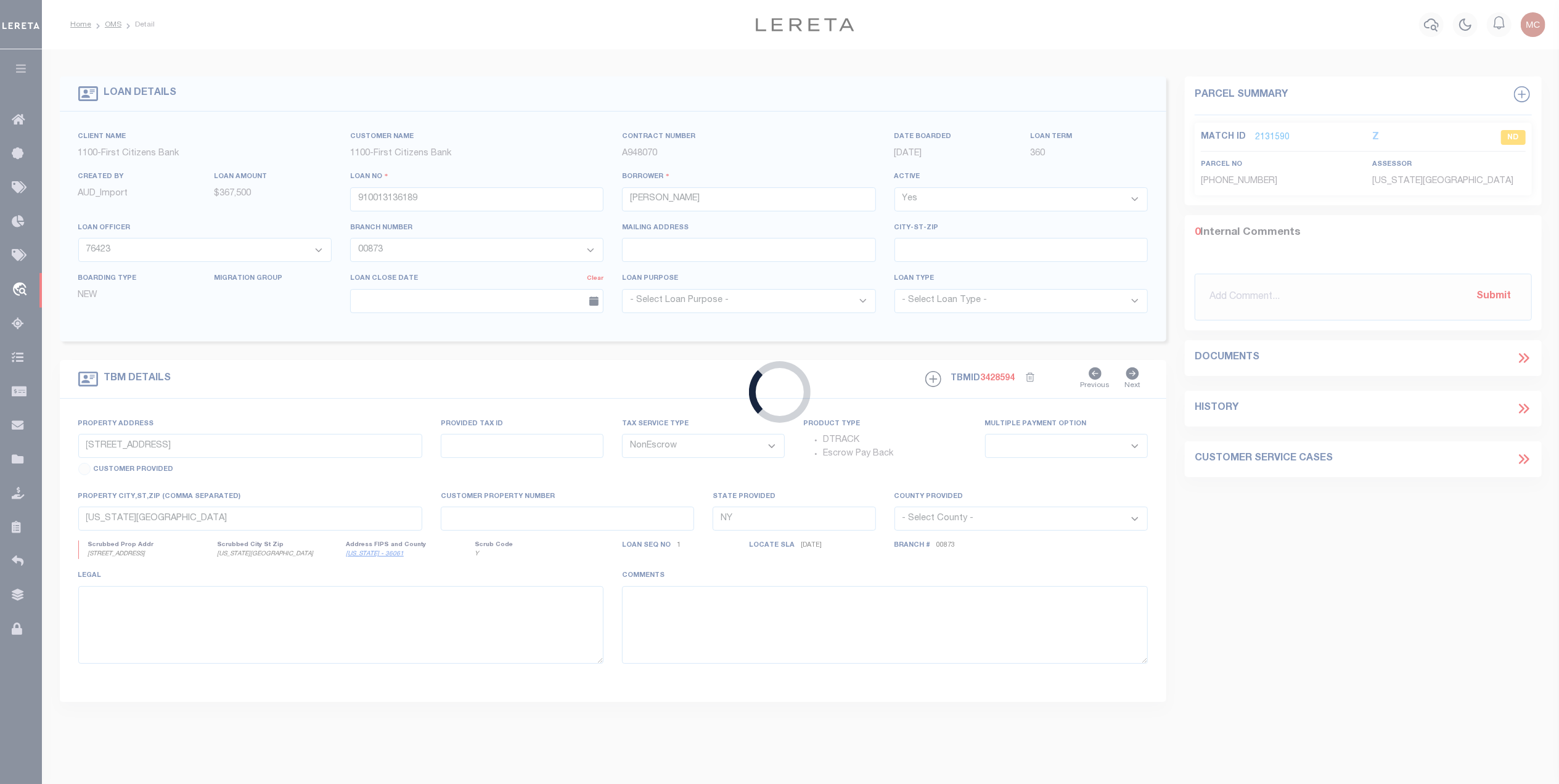
type input "910013230022"
type input "[PERSON_NAME]"
select select
select select "24377"
type input "[STREET_ADDRESS]"
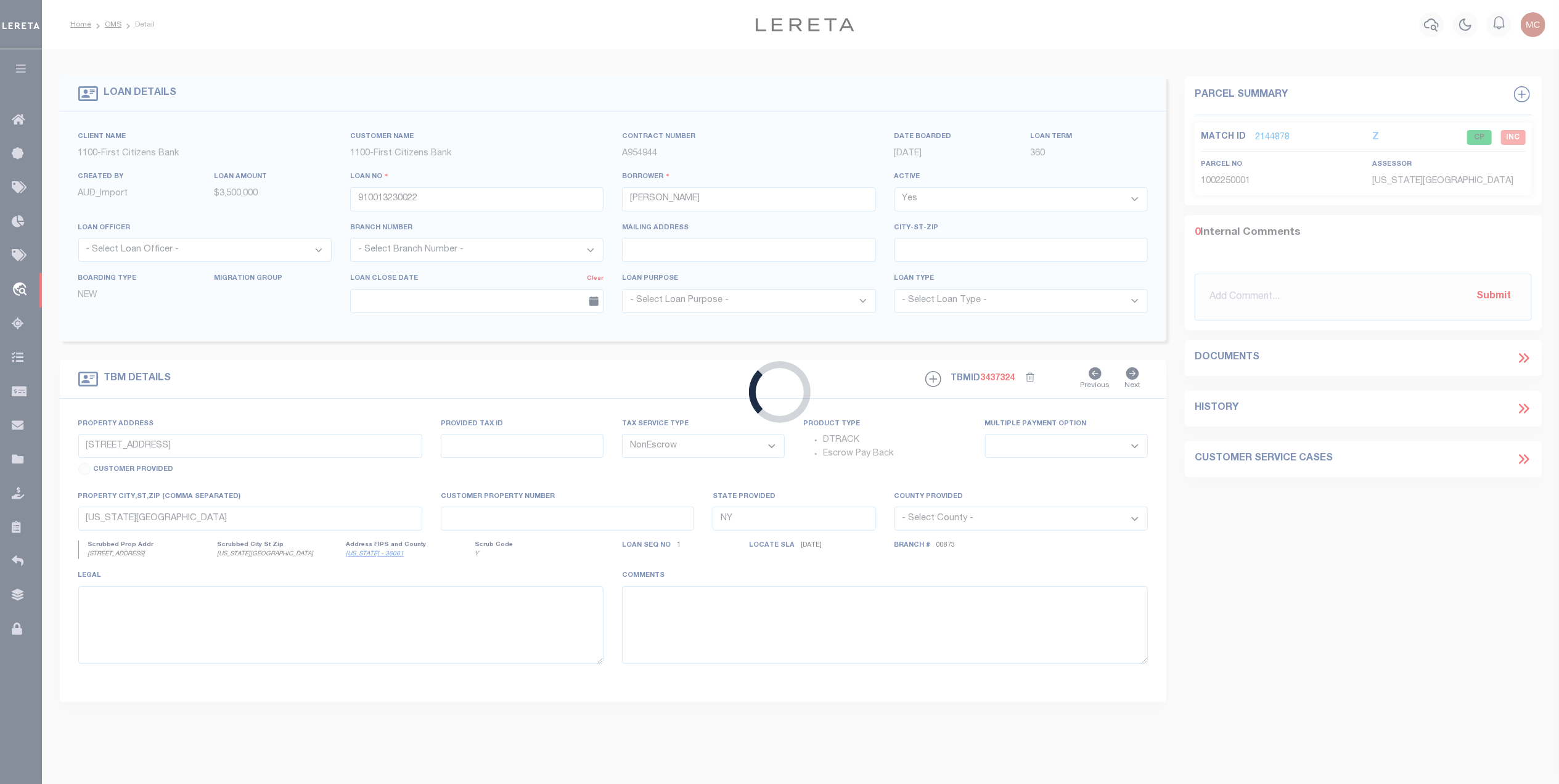
type input "[US_STATE][GEOGRAPHIC_DATA]"
select select
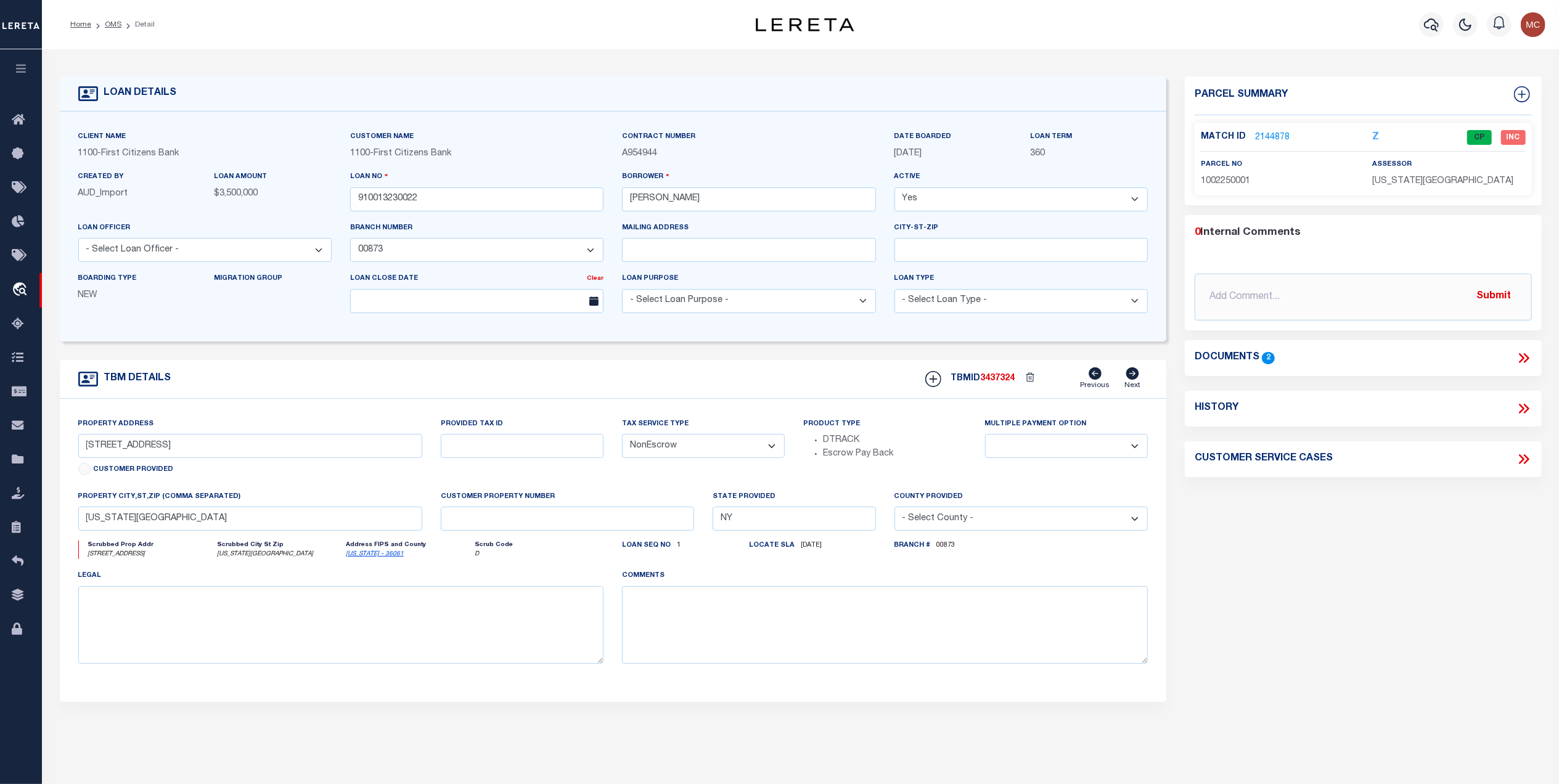
click at [1522, 354] on icon at bounding box center [1524, 358] width 16 height 16
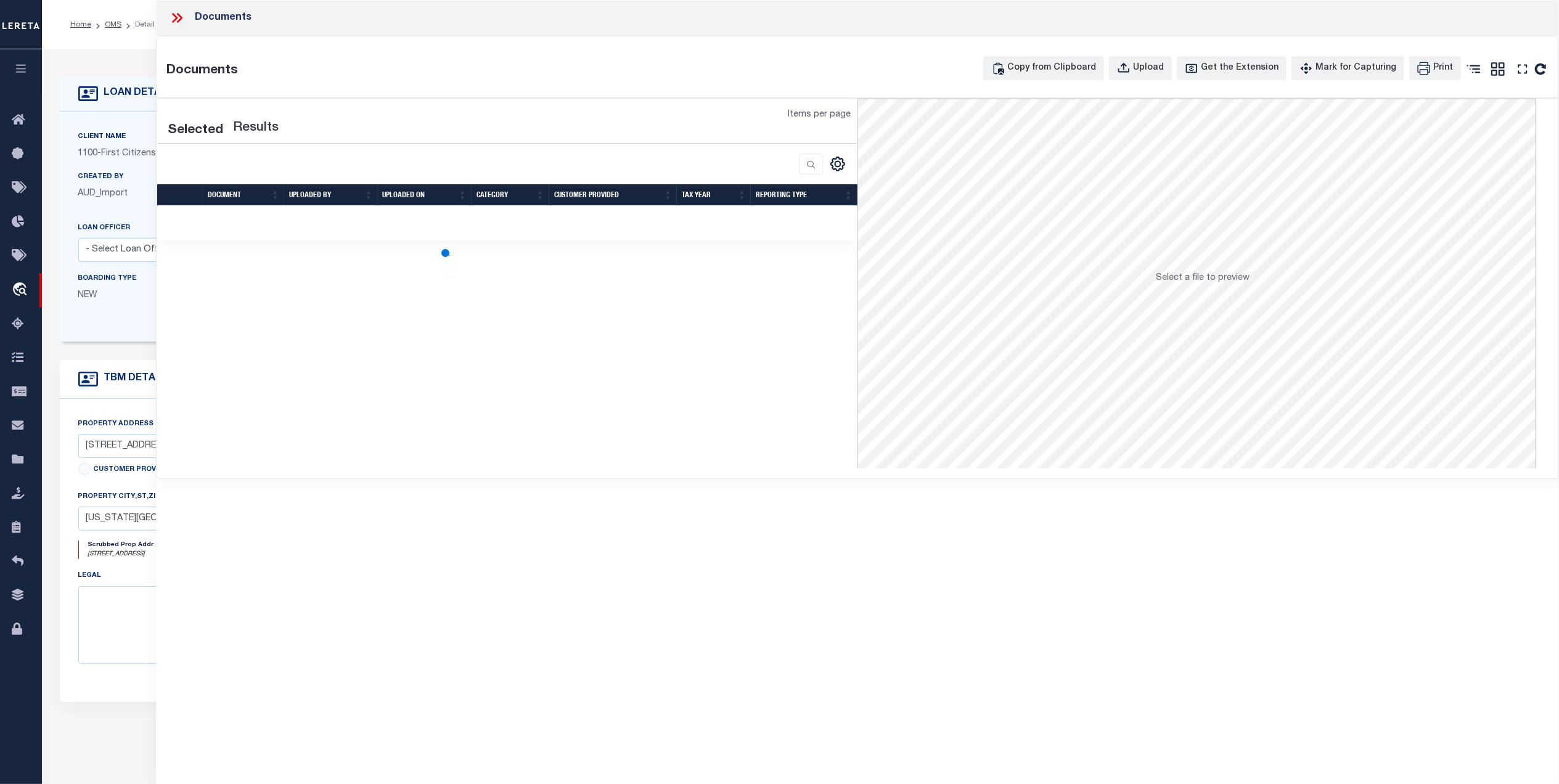
click at [173, 18] on icon at bounding box center [177, 18] width 16 height 16
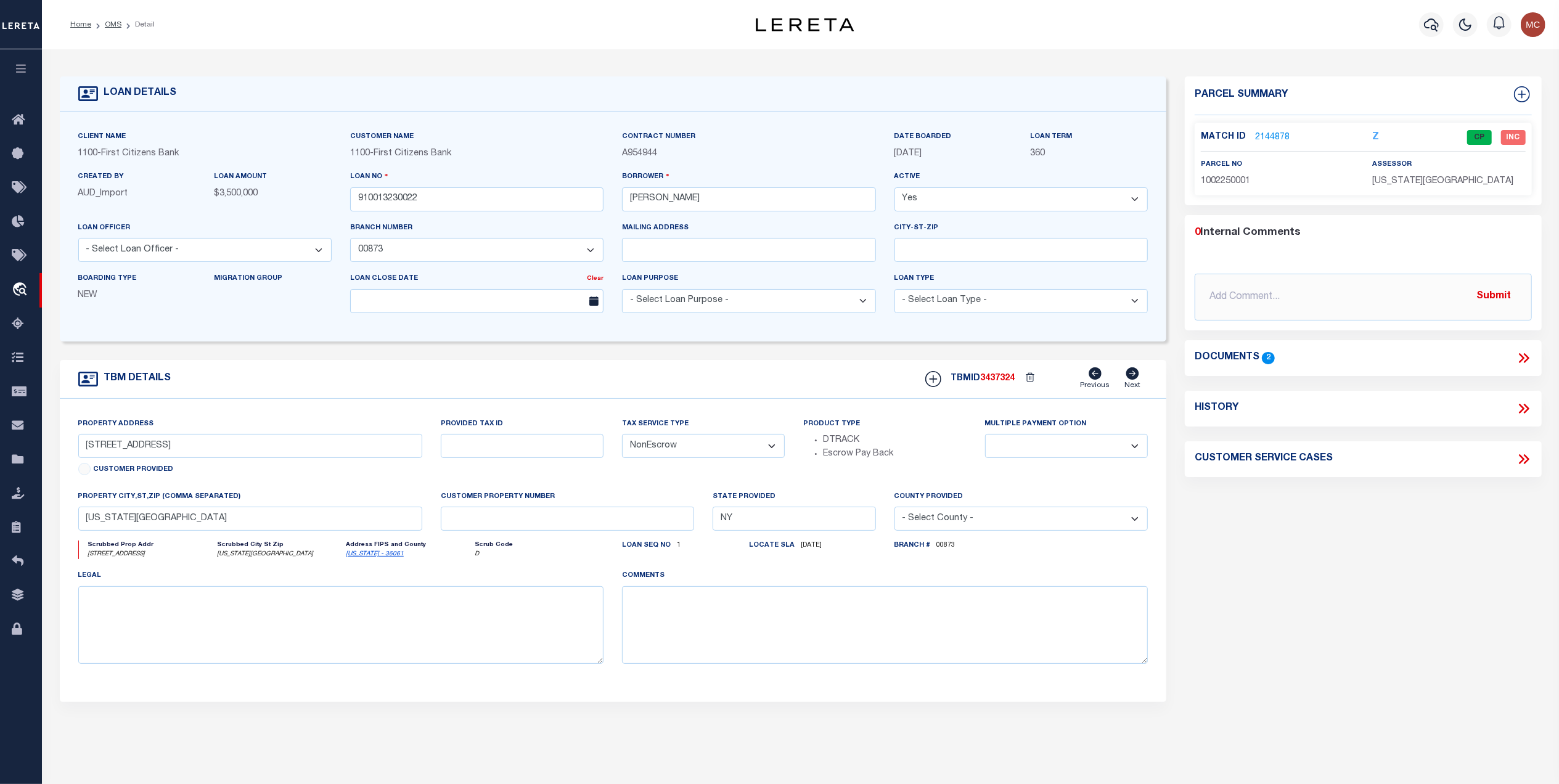
click at [1269, 354] on span "2" at bounding box center [1269, 358] width 13 height 11
click at [1522, 358] on icon at bounding box center [1524, 358] width 16 height 16
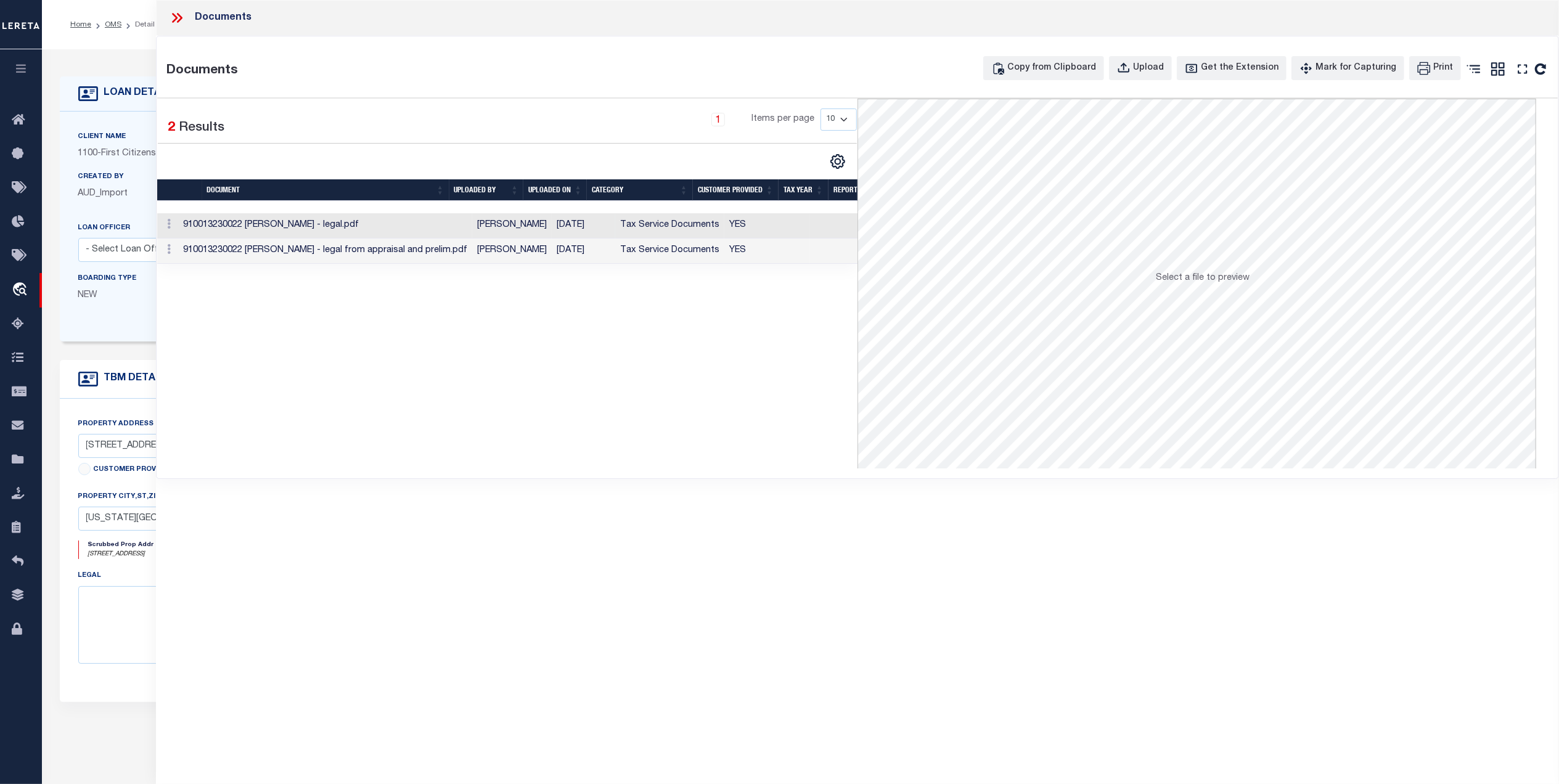
click at [563, 225] on td "[DATE]" at bounding box center [583, 225] width 63 height 25
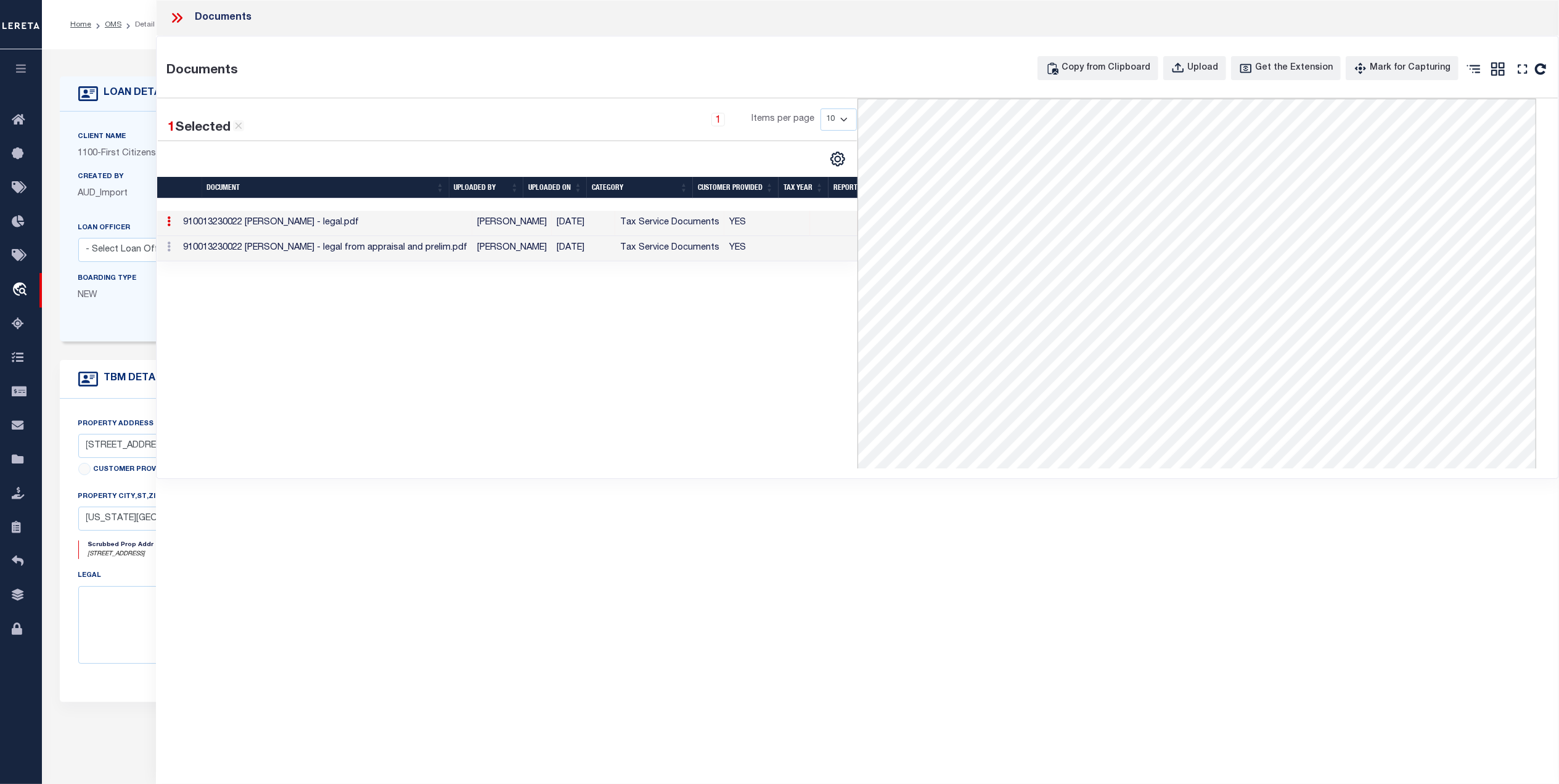
click at [554, 250] on td "[DATE]" at bounding box center [583, 248] width 63 height 25
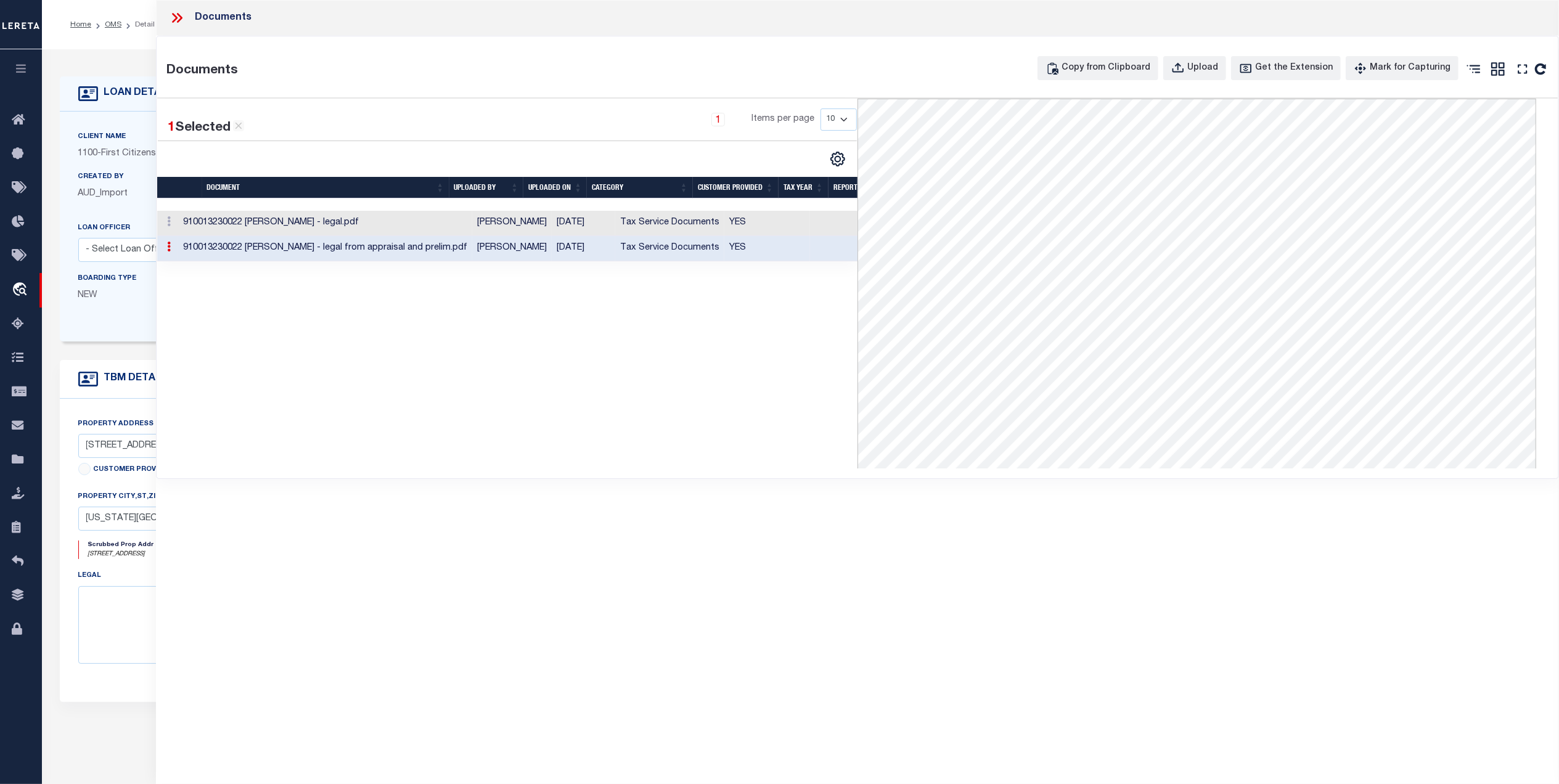
click at [183, 20] on icon at bounding box center [177, 18] width 16 height 16
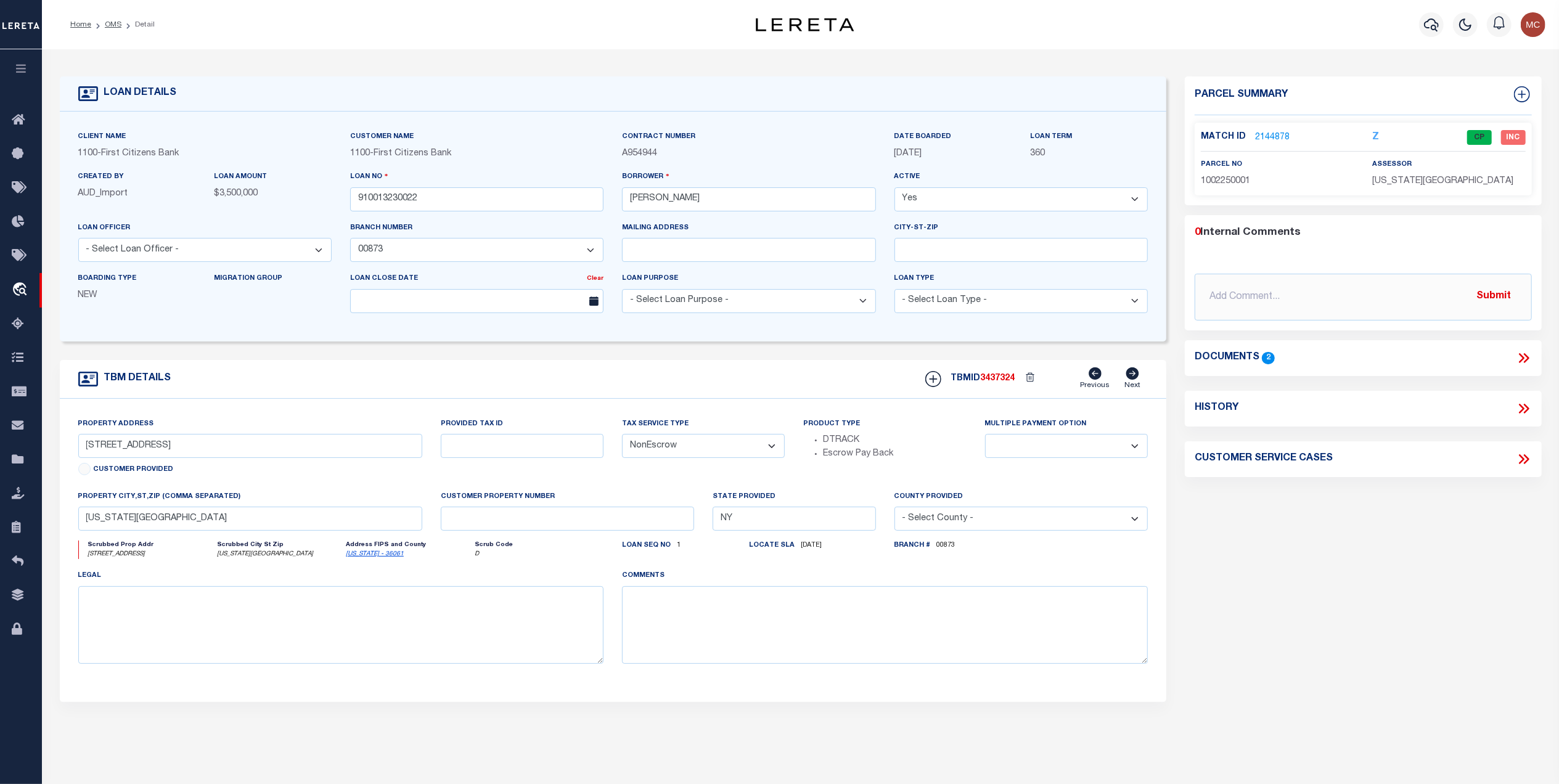
click at [1285, 134] on link "2144878" at bounding box center [1272, 138] width 34 height 13
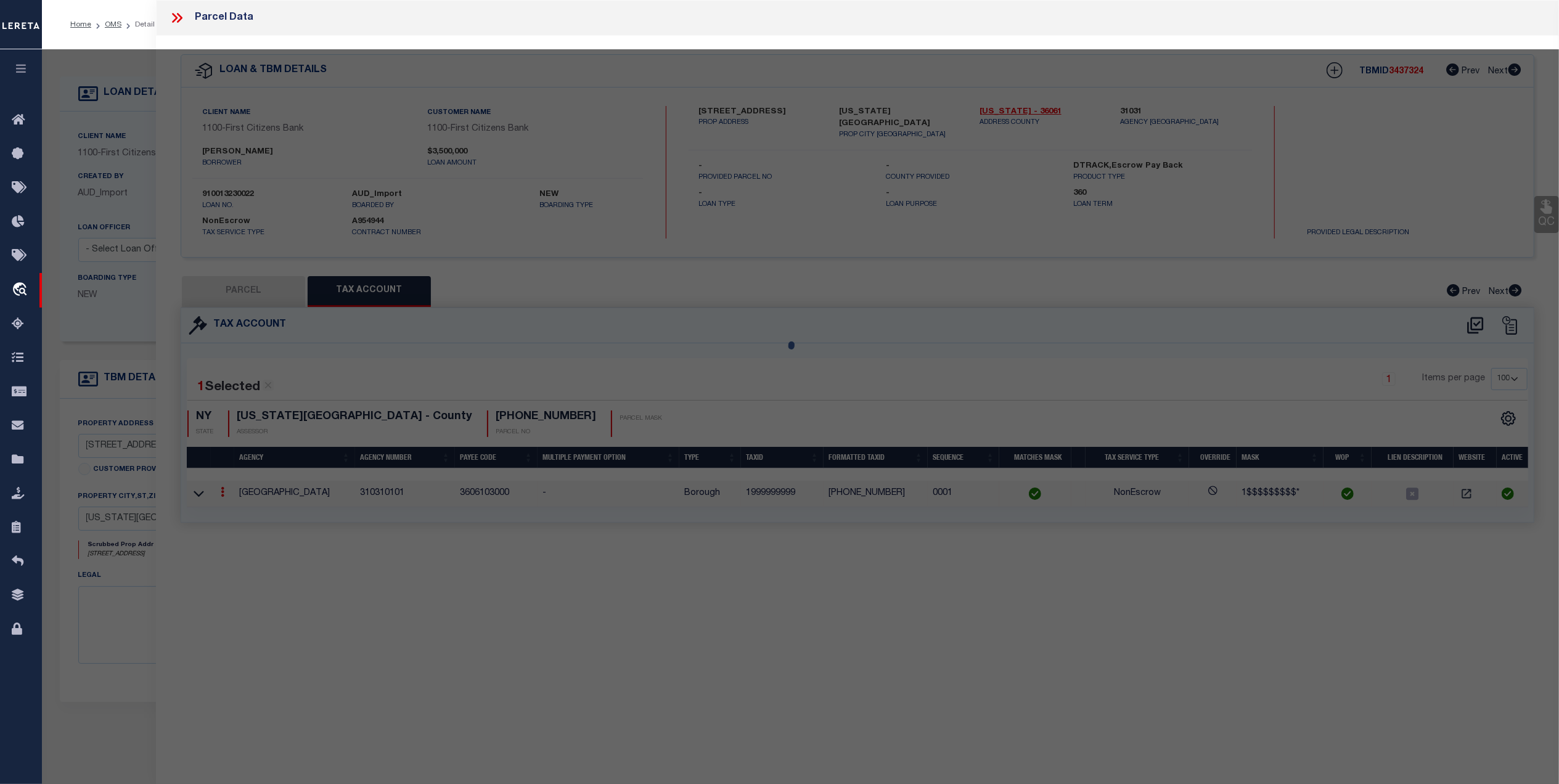
select select "AS"
select select
checkbox input "false"
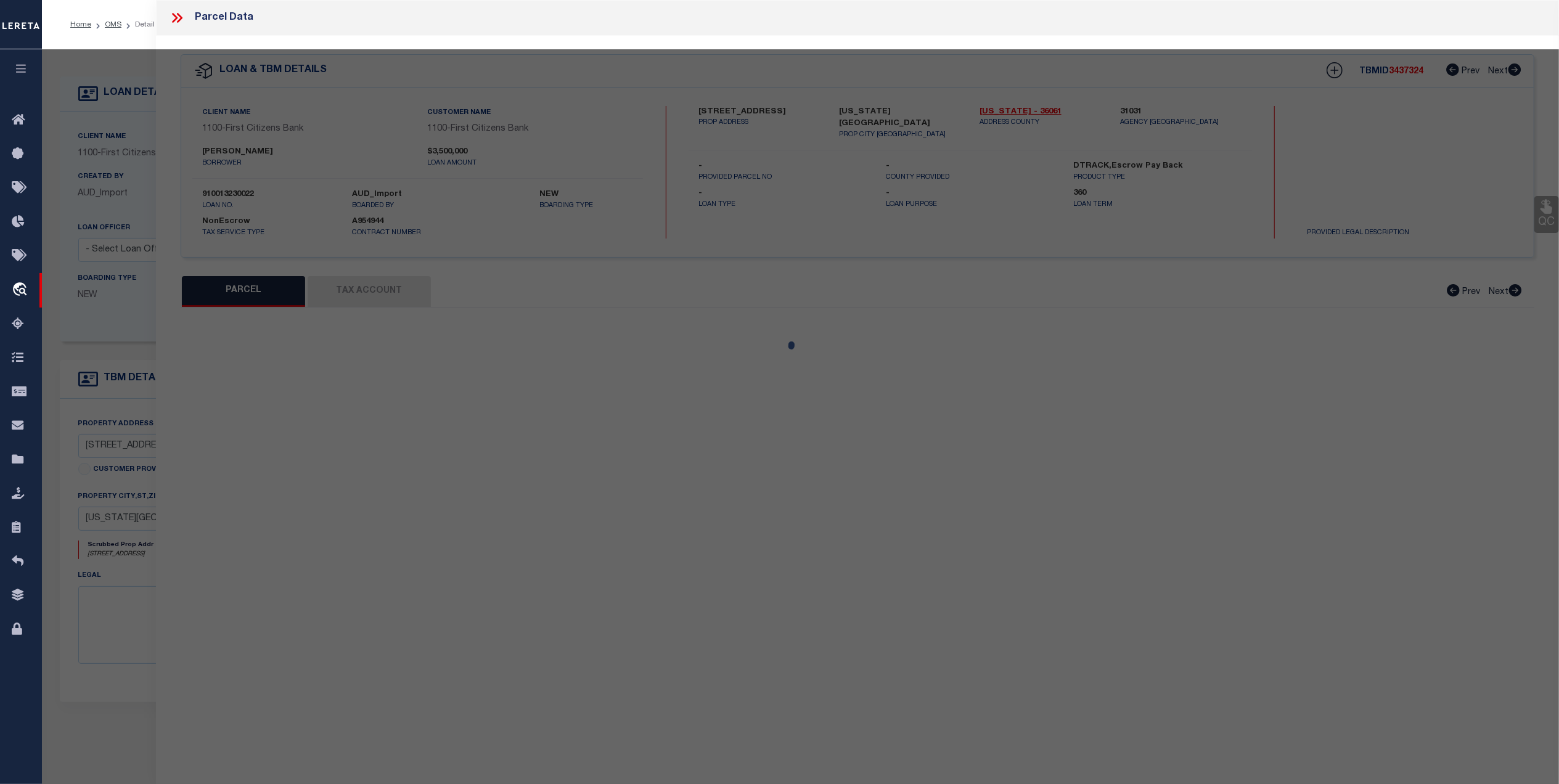
select select "CP"
type input "C. TRUE BUILDING CORP."
select select "AGW"
select select "LEG"
type input "[GEOGRAPHIC_DATA]"
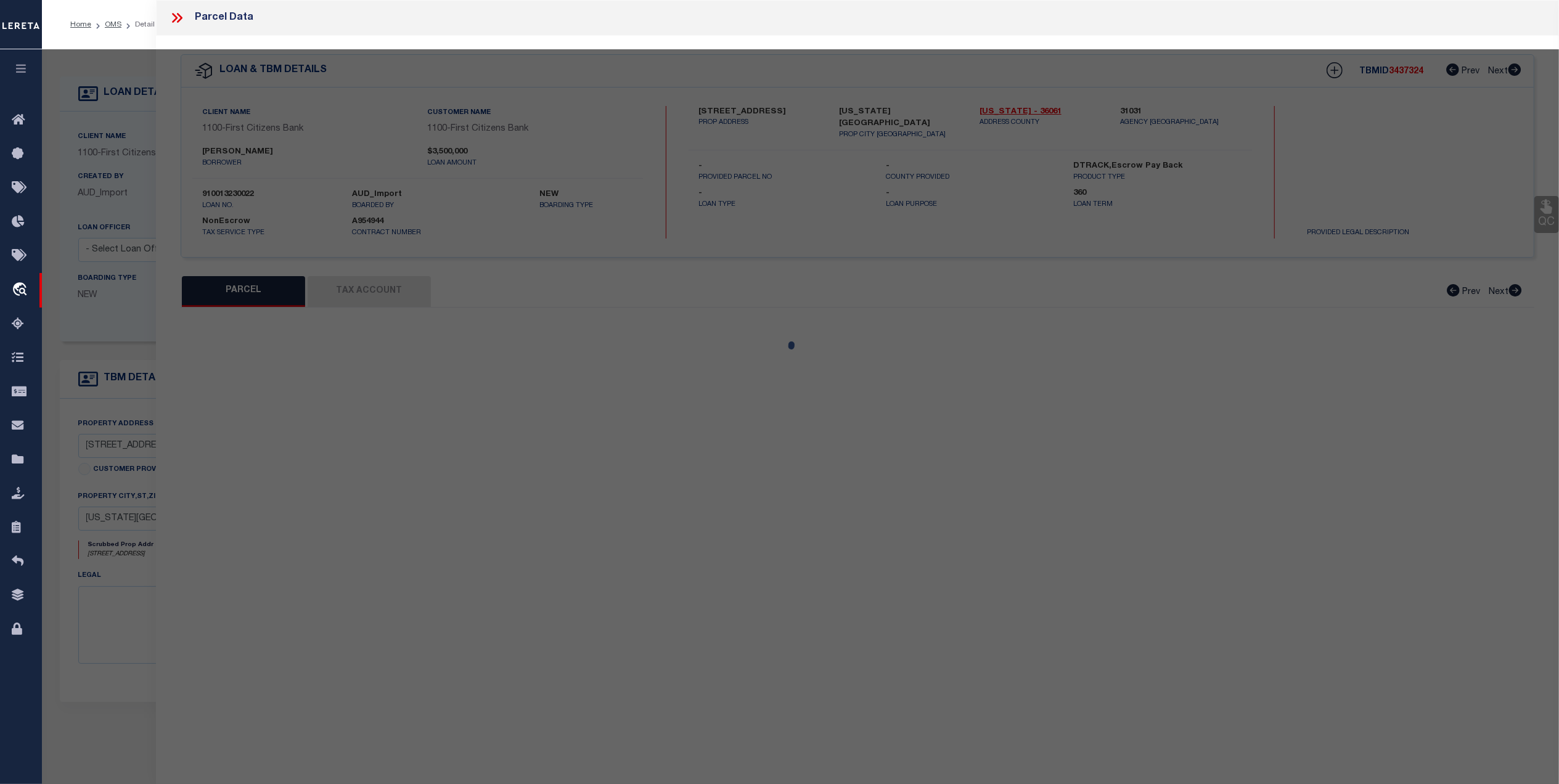
type input "[US_STATE][GEOGRAPHIC_DATA]"
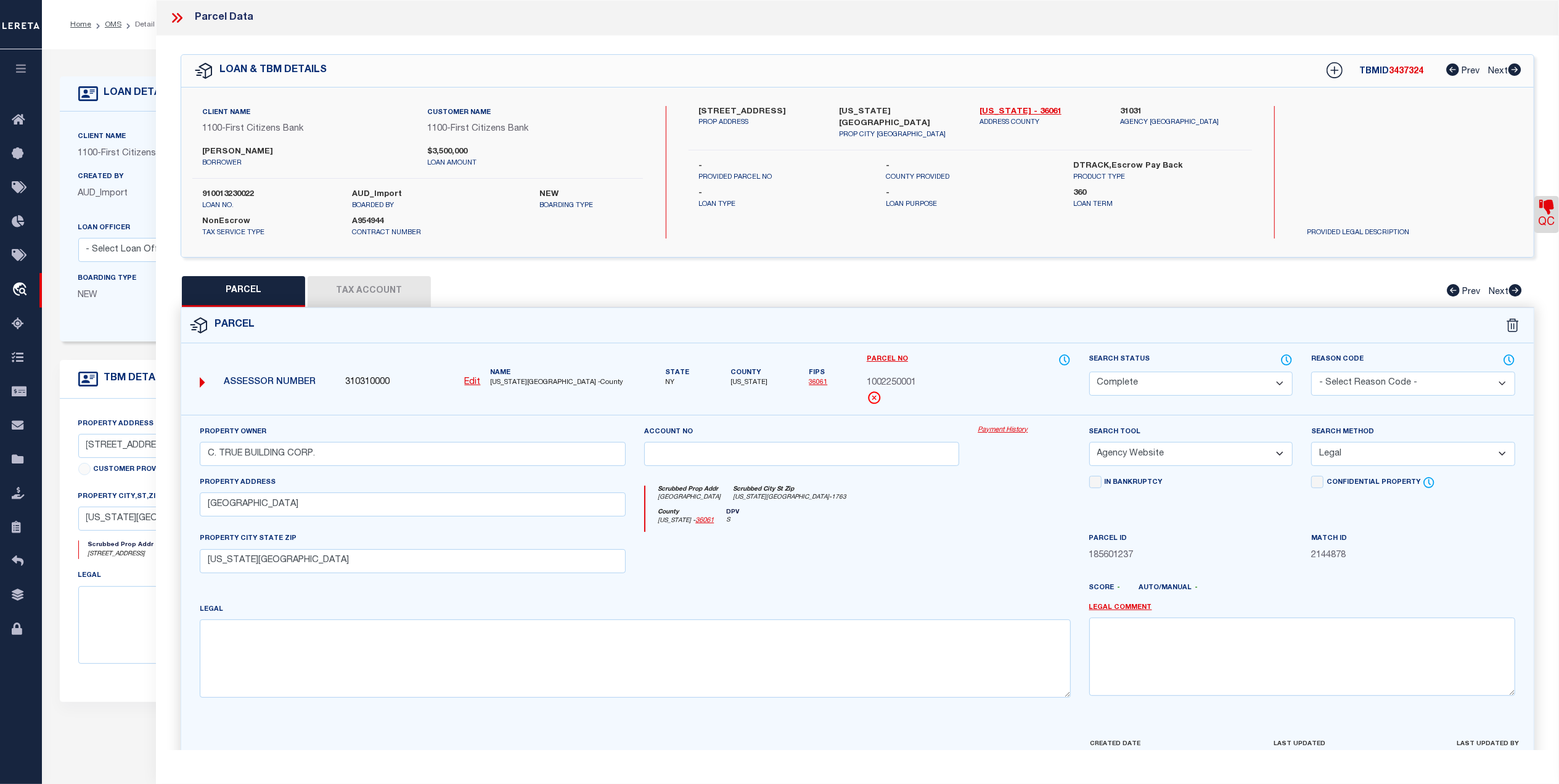
click at [358, 283] on button "Tax Account" at bounding box center [369, 291] width 123 height 31
select select "100"
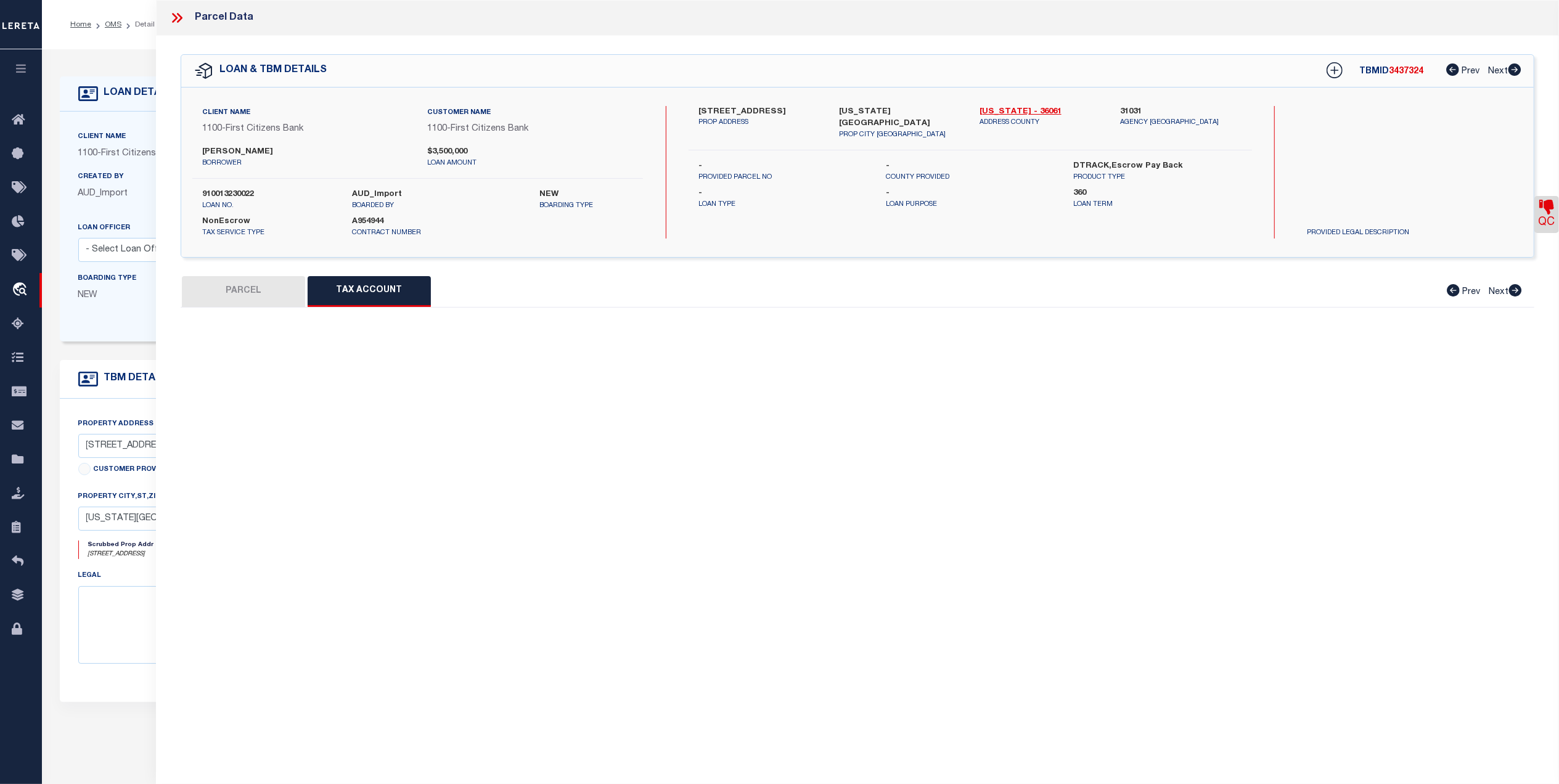
select select "100"
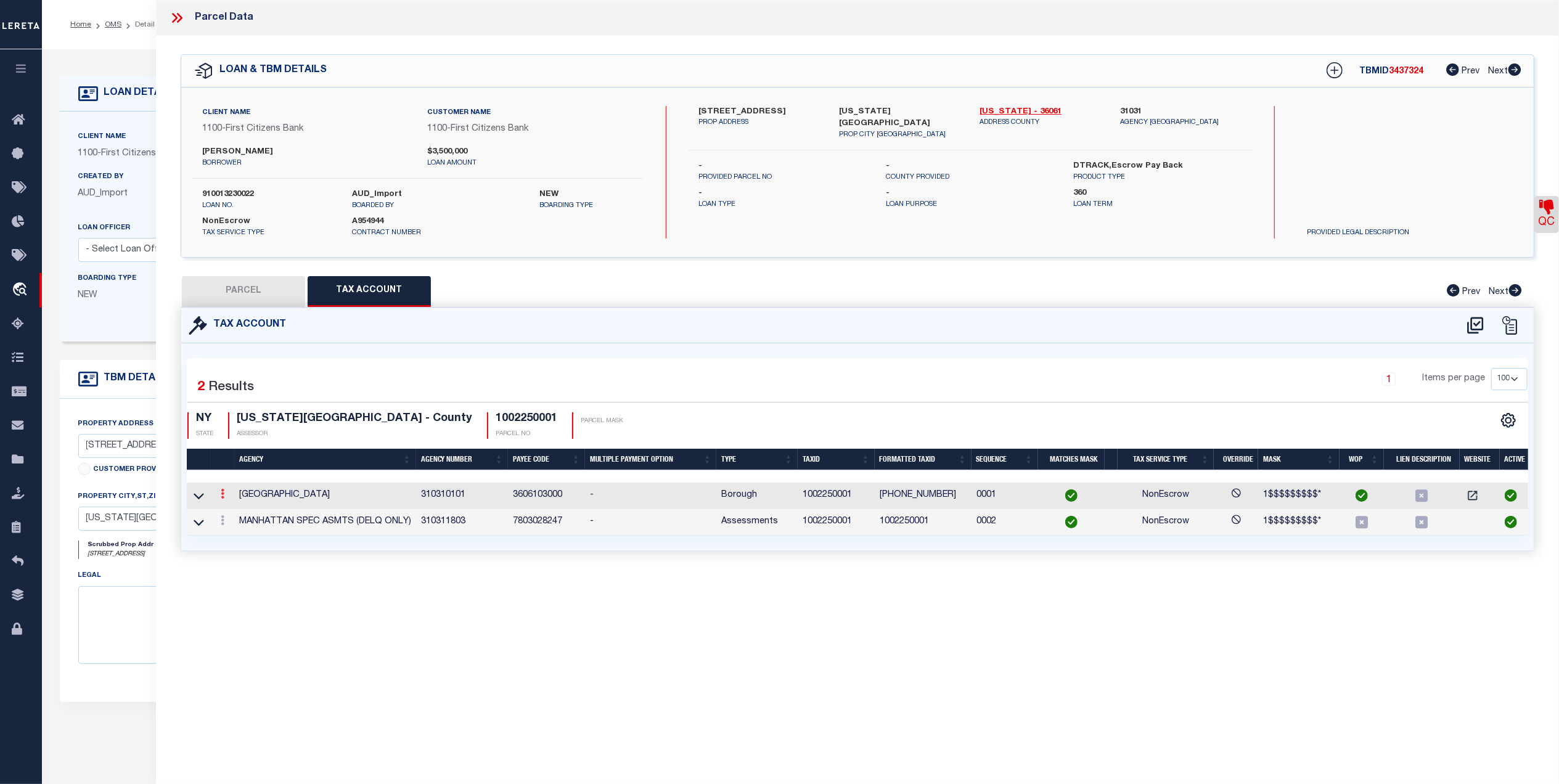
click at [222, 498] on icon at bounding box center [222, 494] width 4 height 10
click at [245, 514] on link at bounding box center [239, 513] width 46 height 21
type textarea "MN - [DATE] - Marked as parent parcel due to unit 1 is still not subdivided."
type input "1002250001"
select select
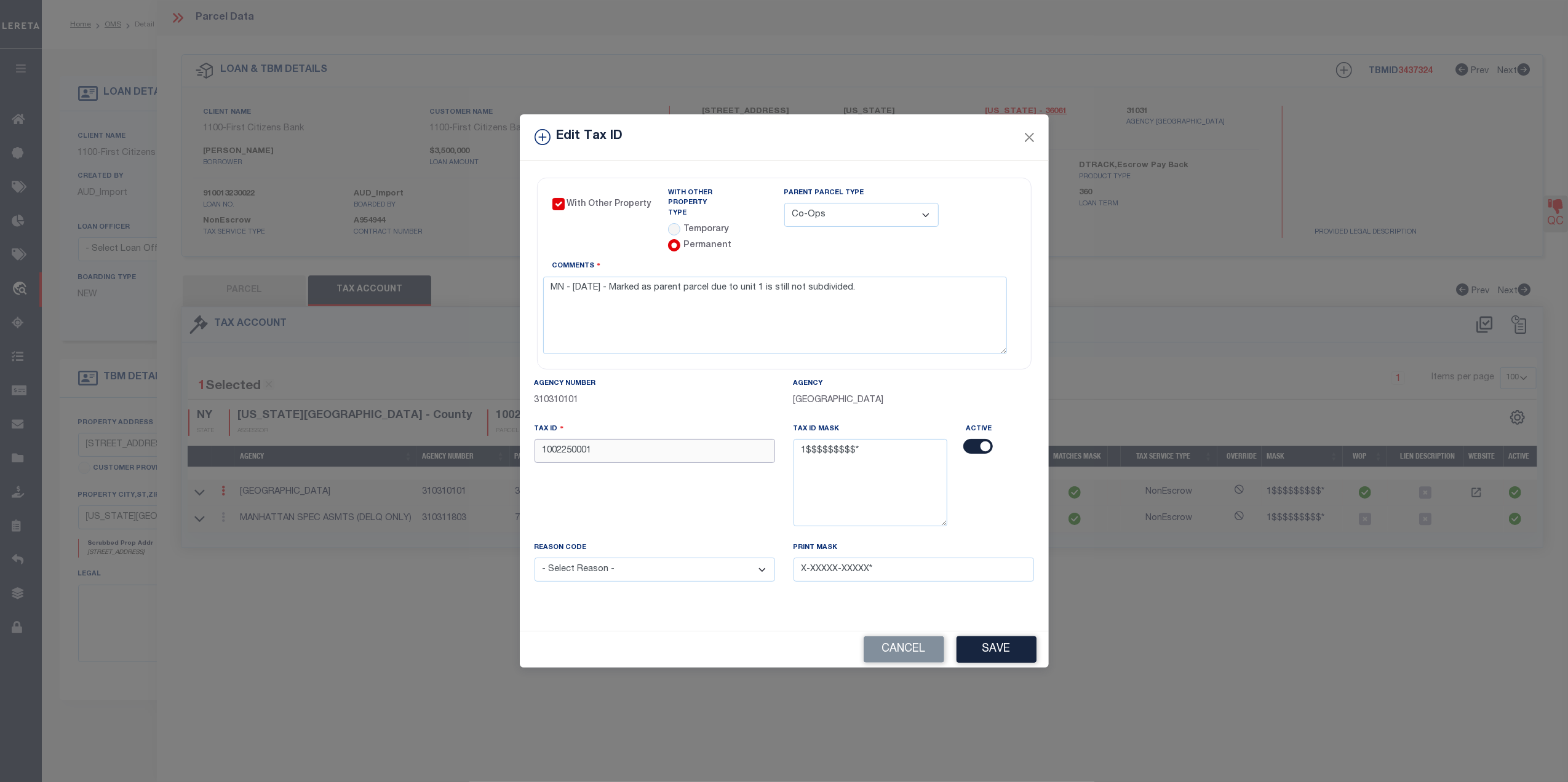
click at [611, 448] on input "1002250001" at bounding box center [654, 450] width 240 height 24
type input "1999999999"
click at [729, 473] on div "Tax ID 1999999999" at bounding box center [655, 482] width 259 height 119
drag, startPoint x: 642, startPoint y: 566, endPoint x: 638, endPoint y: 578, distance: 12.6
click at [642, 566] on select "- Select Reason - 099 - Other (Provide additional detail) ACT - Agency Changed …" at bounding box center [654, 569] width 240 height 24
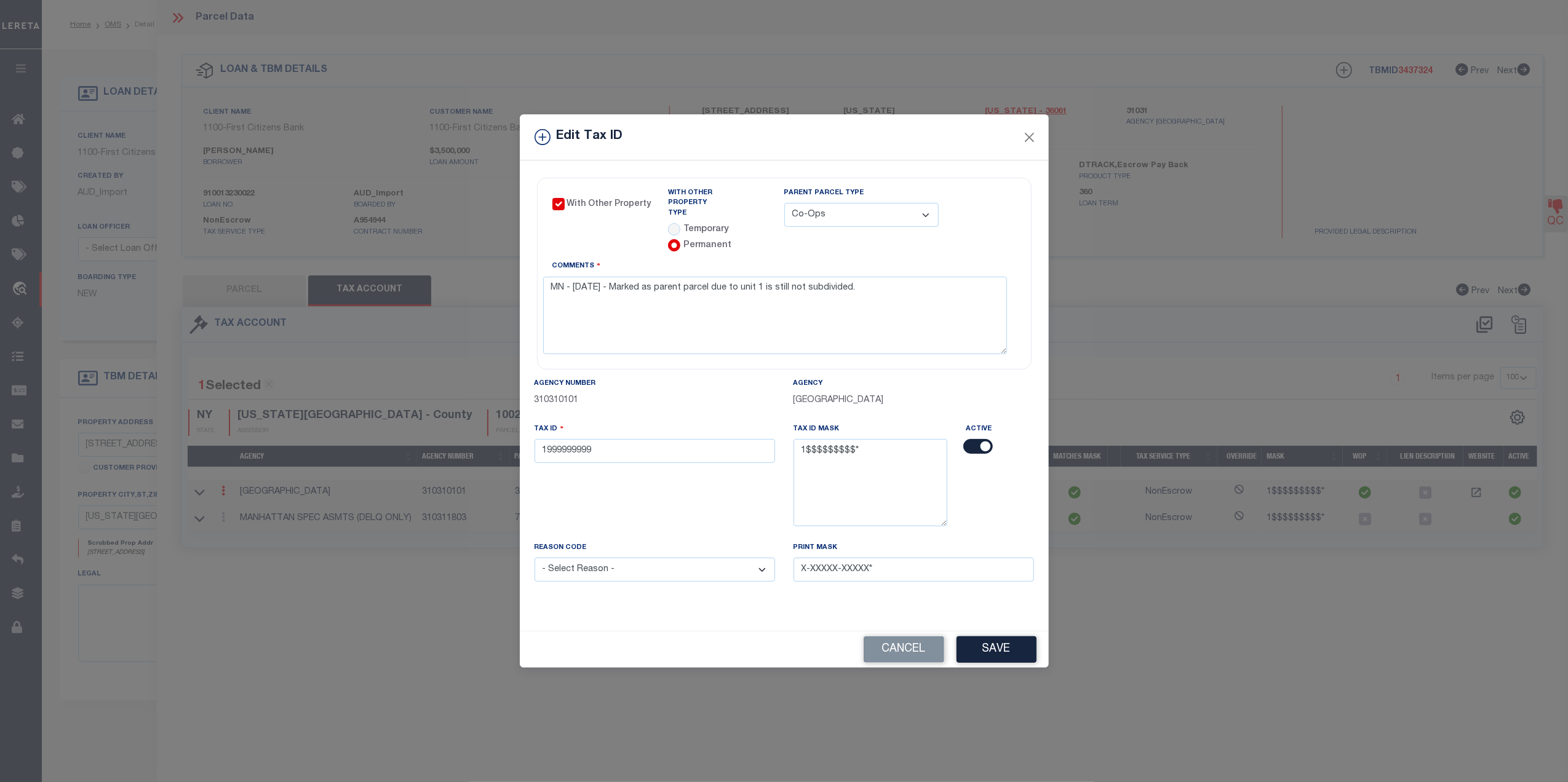
select select "ACT"
click at [534, 558] on select "- Select Reason - 099 - Other (Provide additional detail) ACT - Agency Changed …" at bounding box center [654, 569] width 240 height 24
click at [985, 642] on button "Save" at bounding box center [996, 649] width 80 height 27
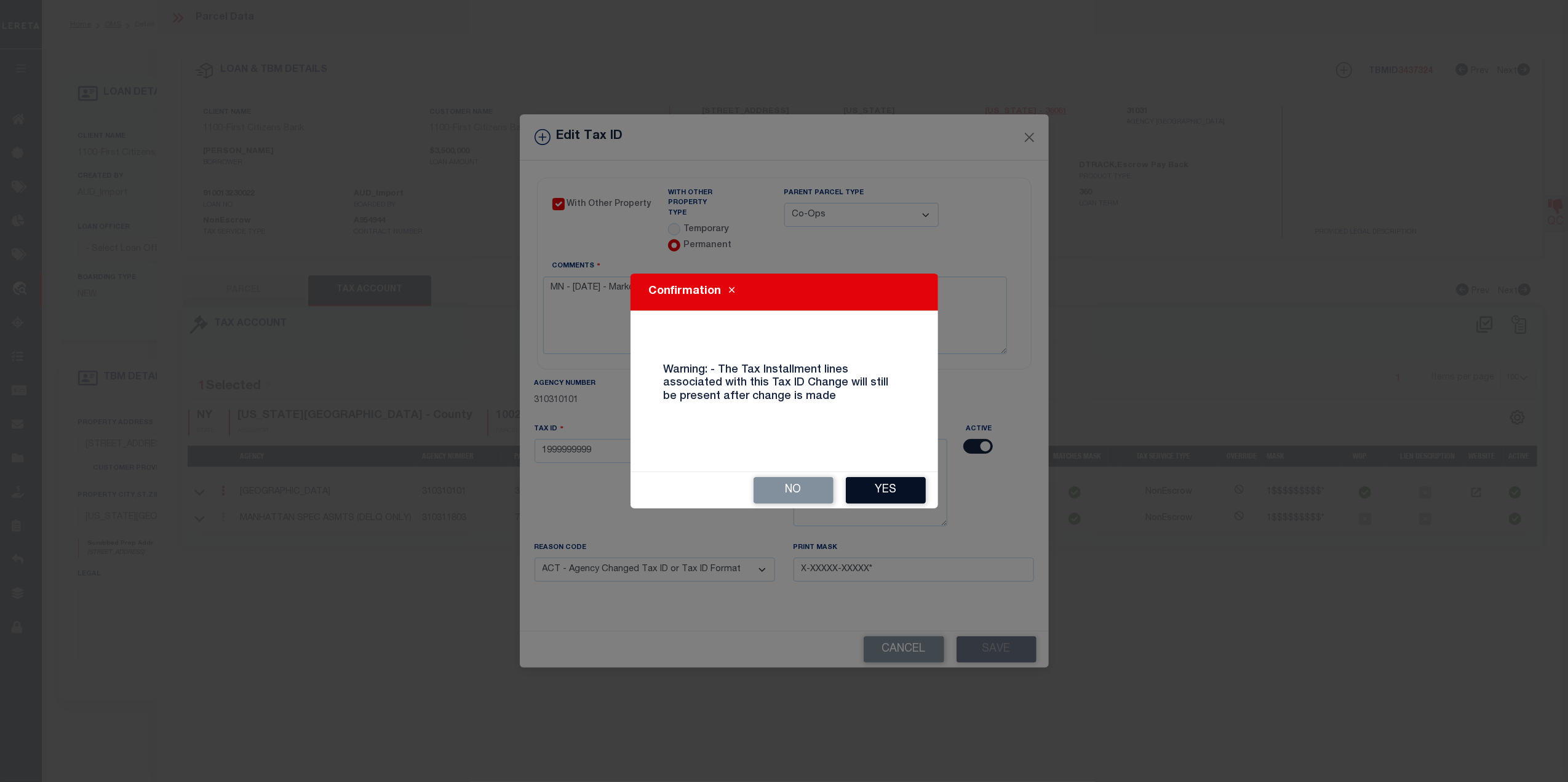
click at [864, 480] on button "Yes" at bounding box center [885, 490] width 80 height 27
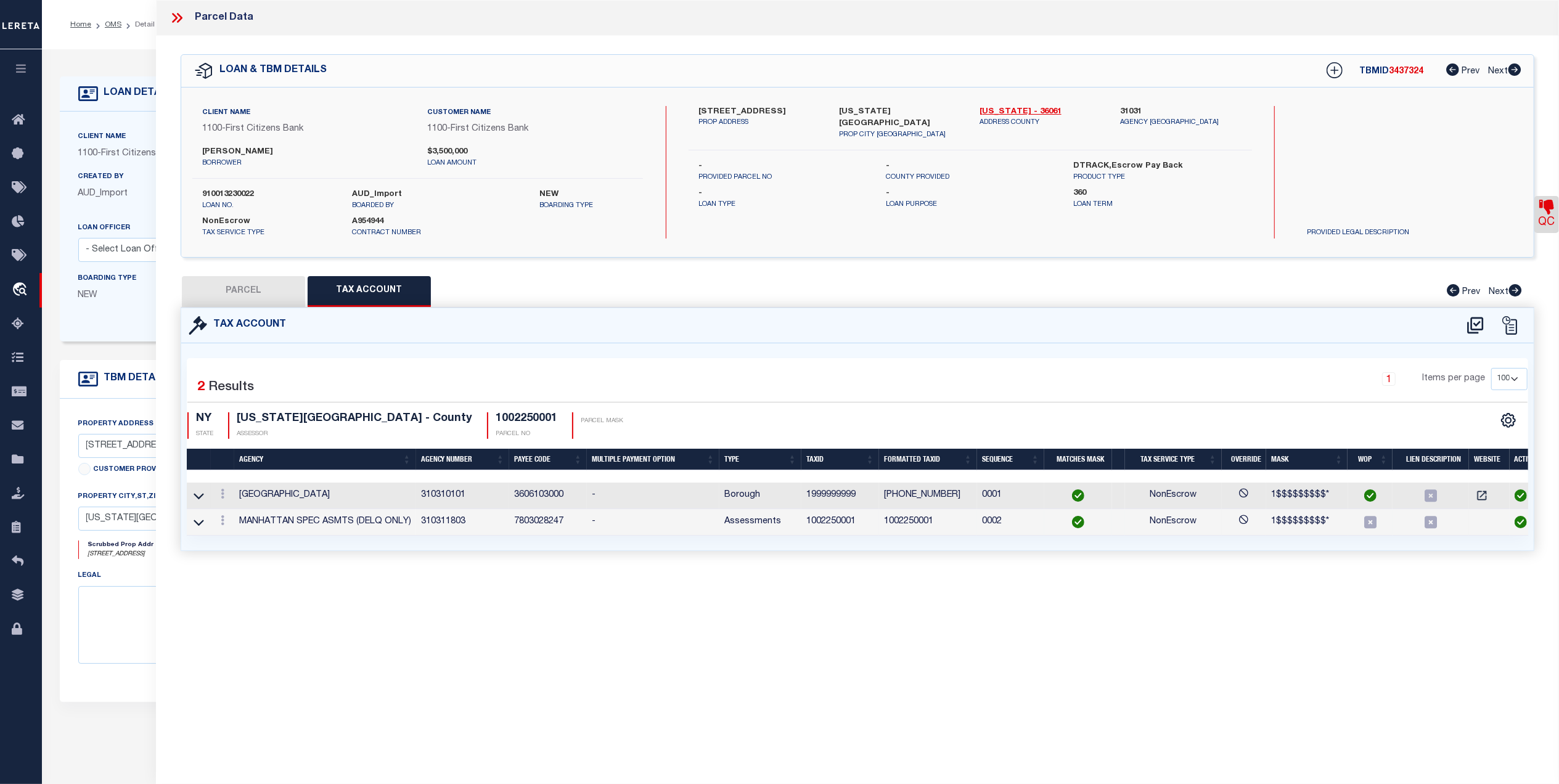
select select
click at [228, 526] on link at bounding box center [222, 522] width 14 height 10
click at [228, 538] on link at bounding box center [239, 540] width 46 height 21
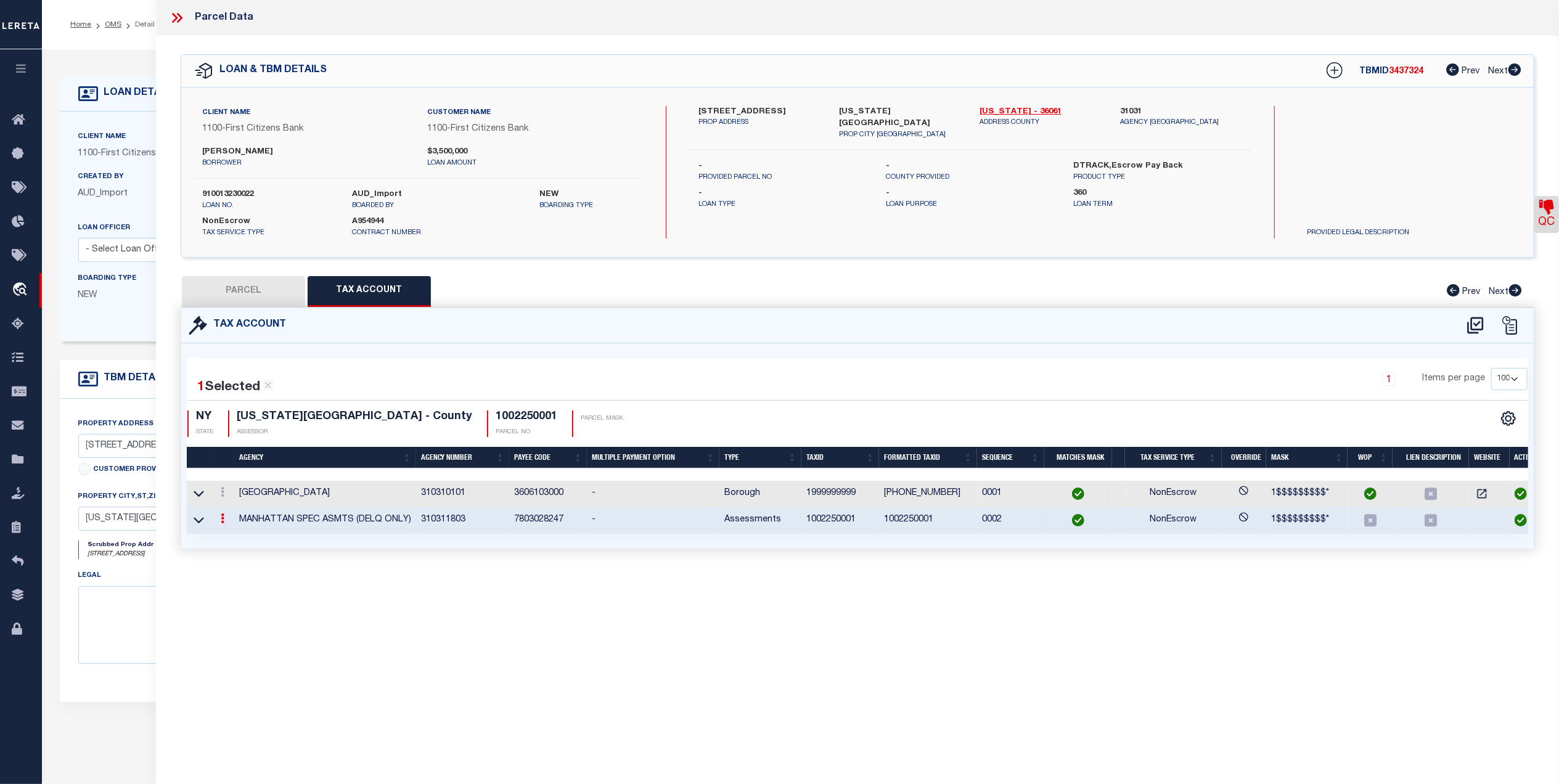
checkbox input "false"
select select "ACT"
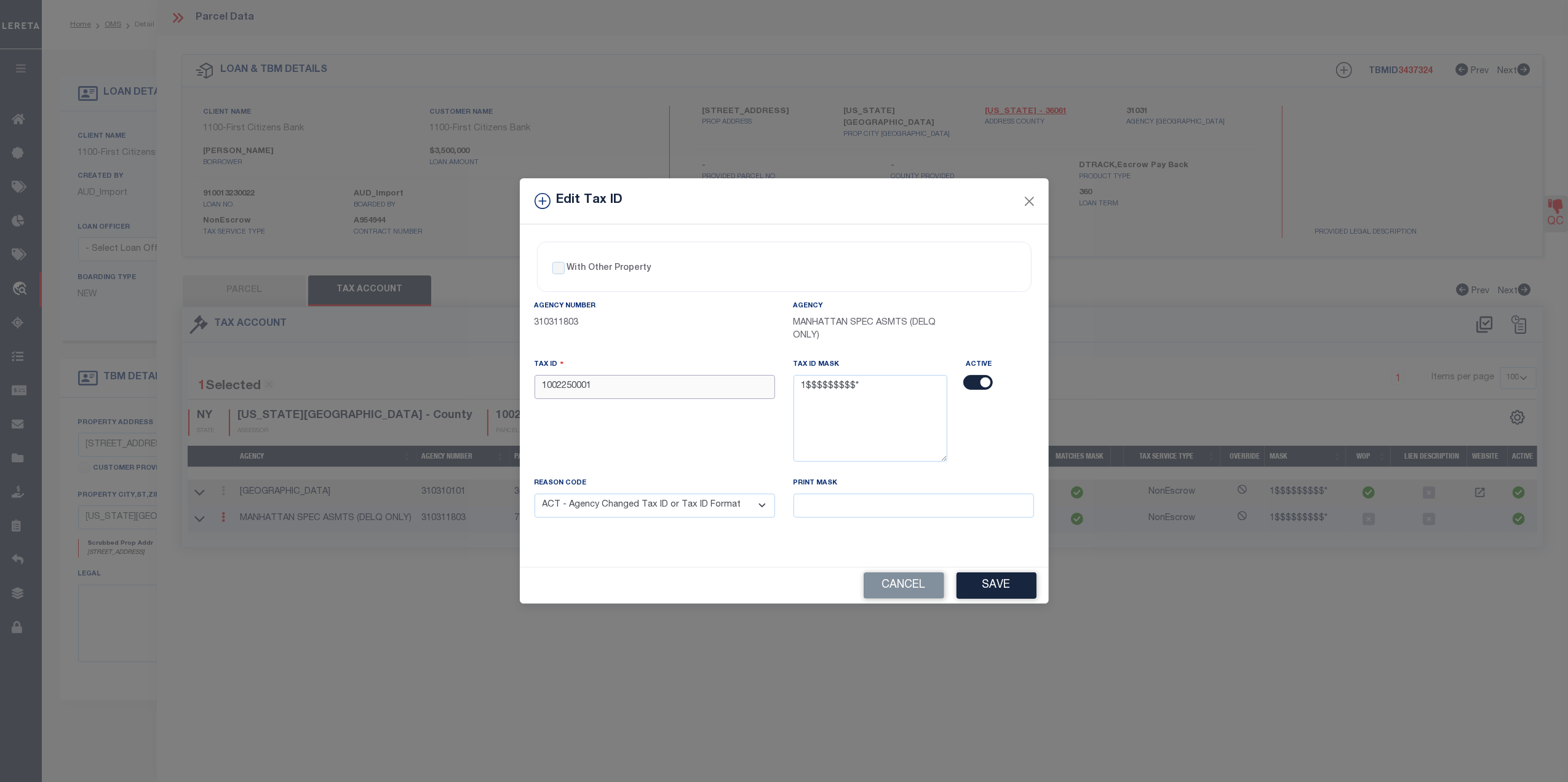
click at [601, 383] on input "1002250001" at bounding box center [654, 386] width 240 height 24
type input "1999999999"
click at [980, 573] on div "Cancel Save" at bounding box center [784, 586] width 529 height 37
click at [999, 591] on button "Save" at bounding box center [996, 585] width 80 height 27
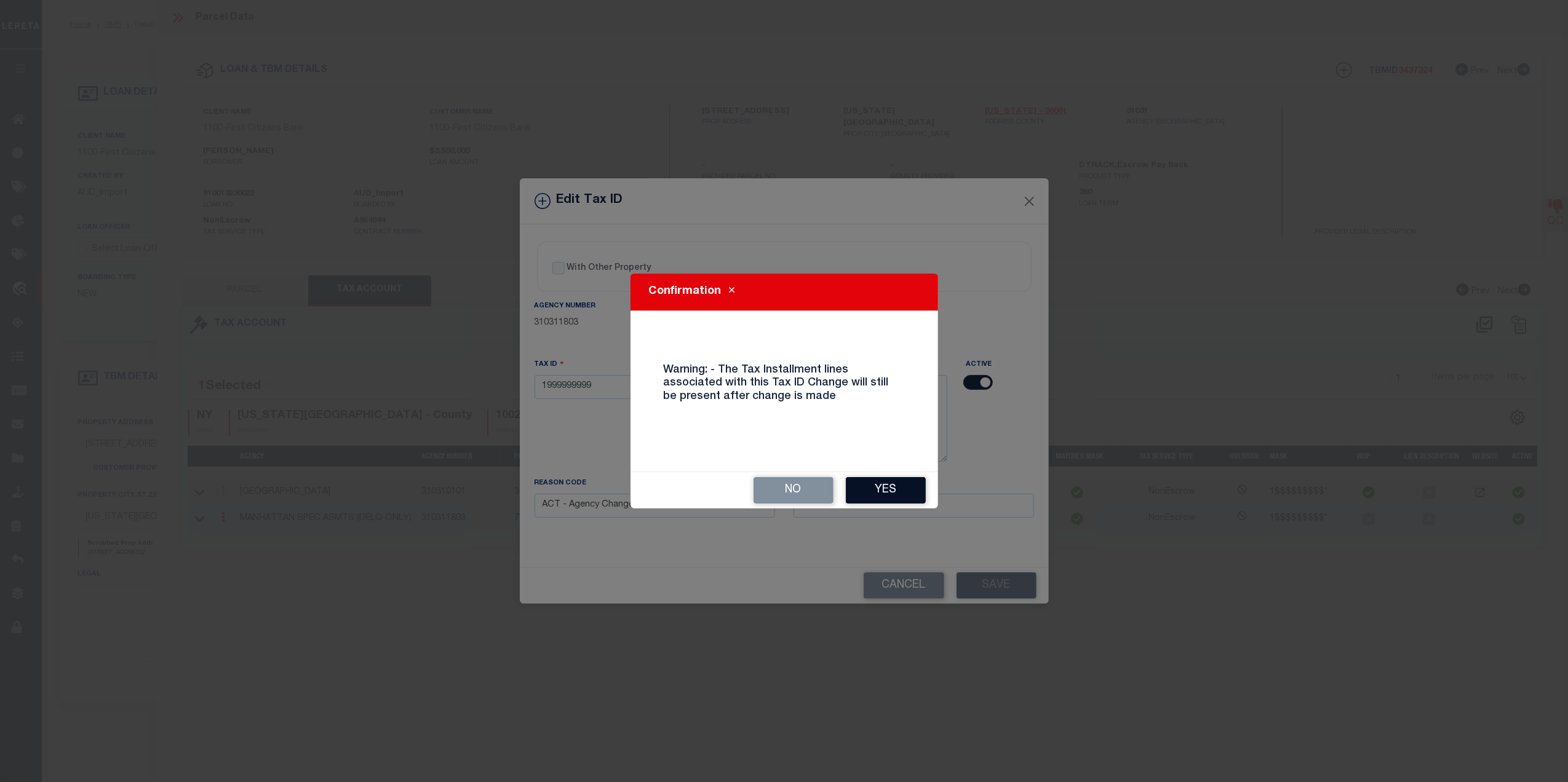
click at [851, 486] on button "Yes" at bounding box center [885, 490] width 80 height 27
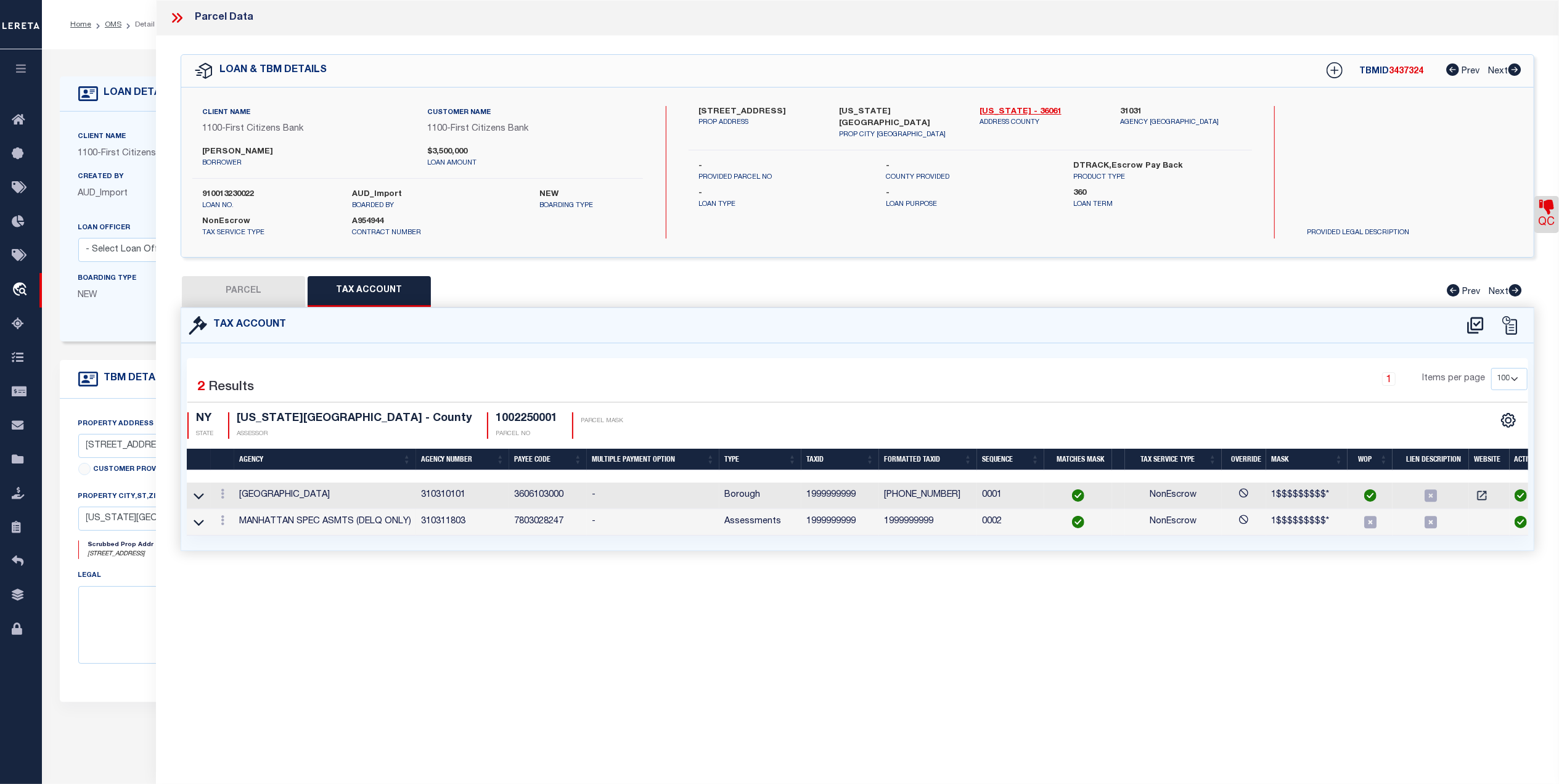
select select
drag, startPoint x: 245, startPoint y: 289, endPoint x: 601, endPoint y: 319, distance: 357.3
click at [245, 289] on button "PARCEL" at bounding box center [243, 291] width 123 height 31
select select "AS"
select select
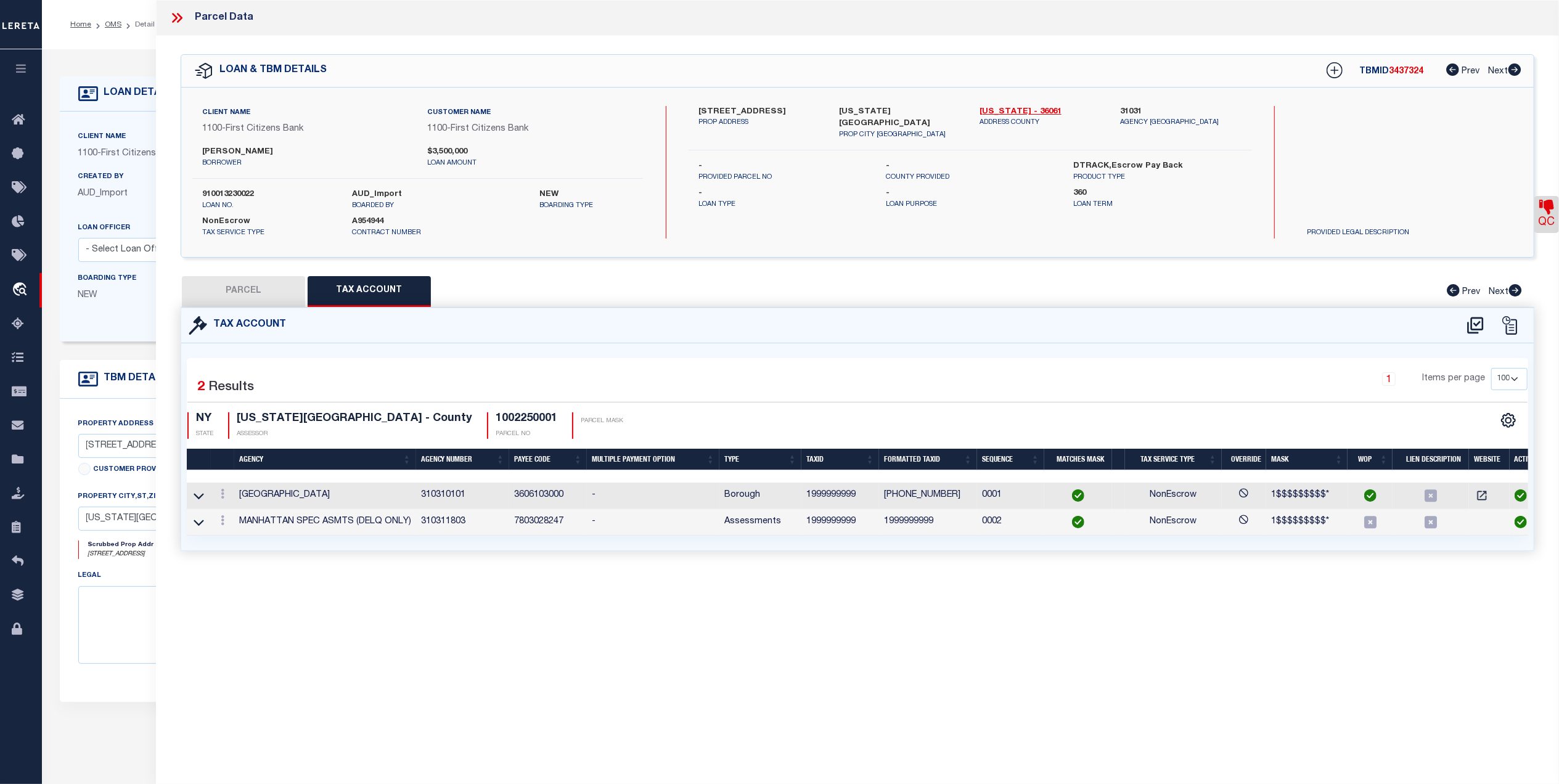
select select
checkbox input "false"
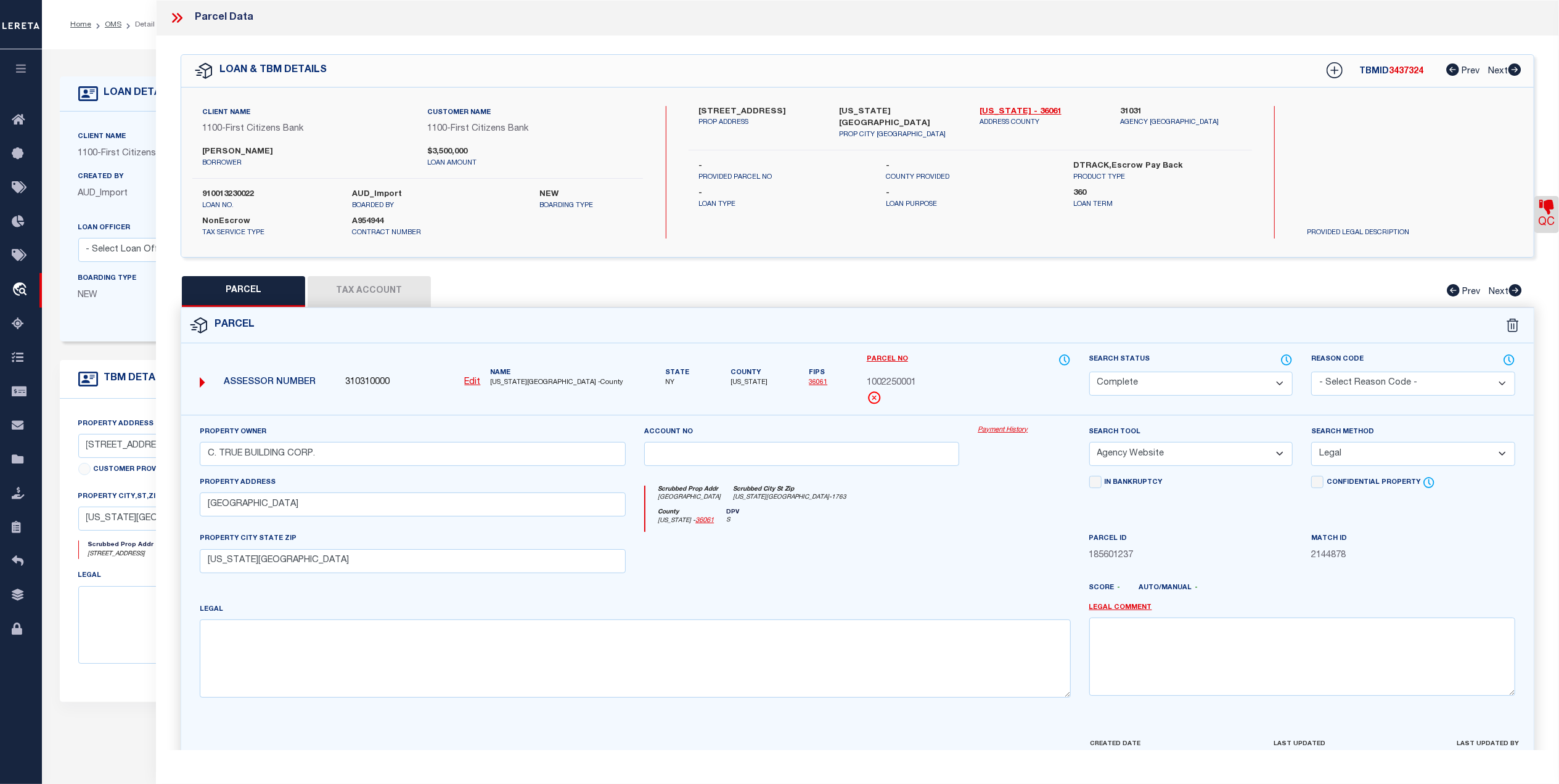
click at [175, 18] on icon at bounding box center [177, 18] width 16 height 16
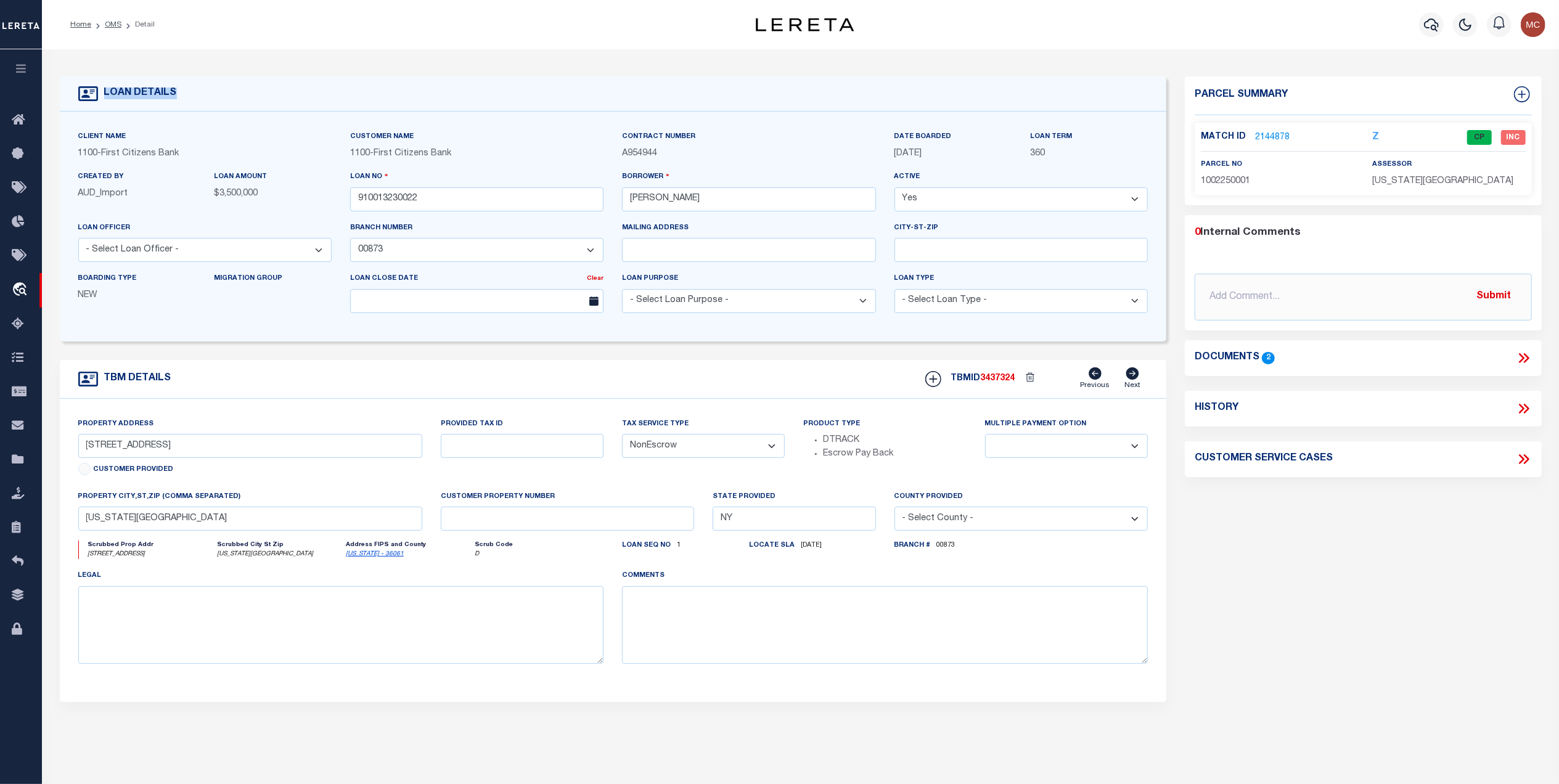
drag, startPoint x: 188, startPoint y: 95, endPoint x: 105, endPoint y: 102, distance: 83.3
click at [105, 102] on div "LOAN DETAILS" at bounding box center [613, 94] width 1107 height 35
click at [1396, 627] on div "Parcel Summary Match ID 2144878 Z parcel no 1002250001 assessor" at bounding box center [1363, 413] width 375 height 674
click at [113, 21] on link "OMS" at bounding box center [113, 24] width 17 height 8
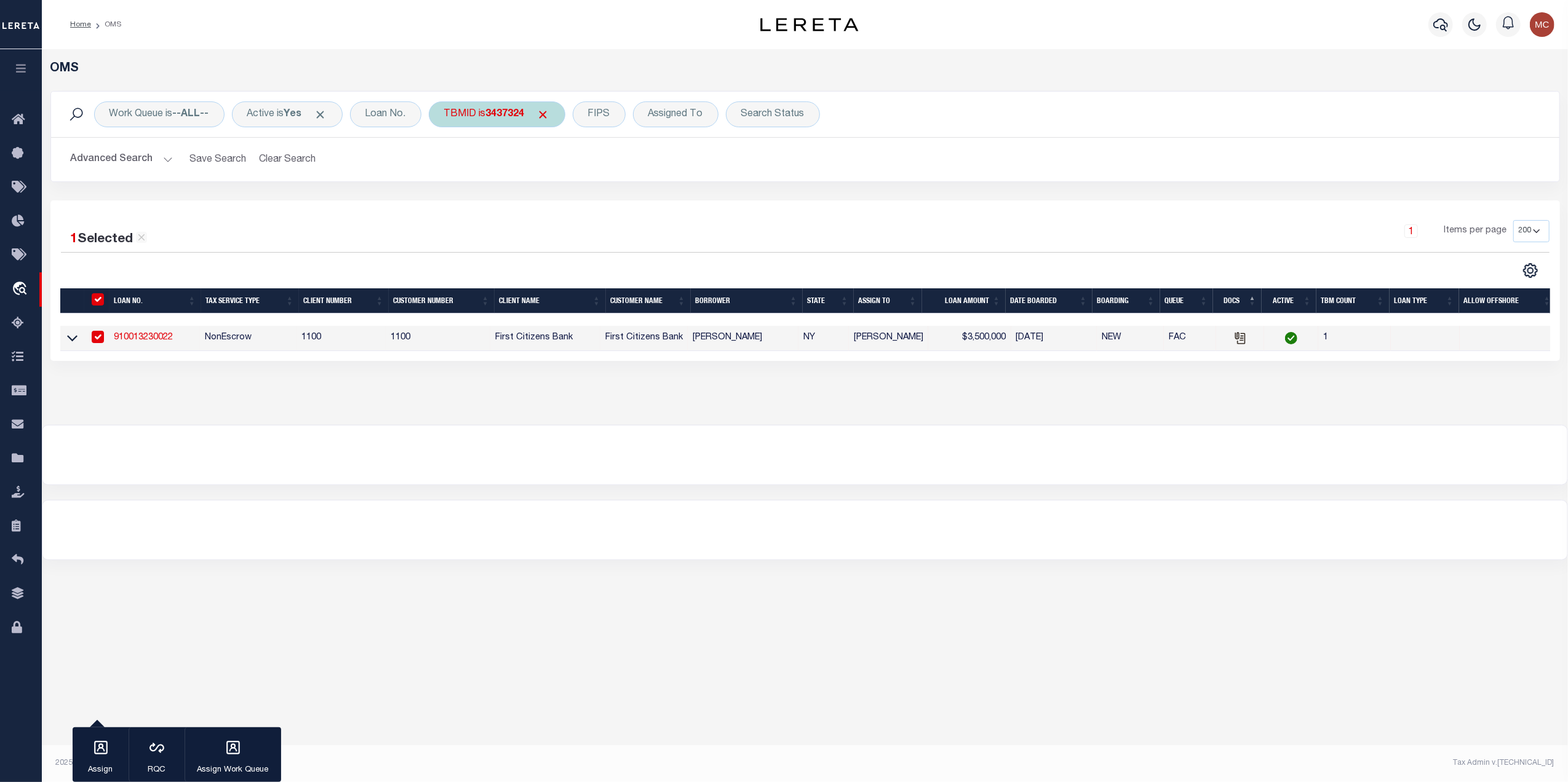
click at [502, 116] on b "3437324" at bounding box center [505, 114] width 39 height 10
click at [607, 200] on input "Apply" at bounding box center [608, 196] width 37 height 21
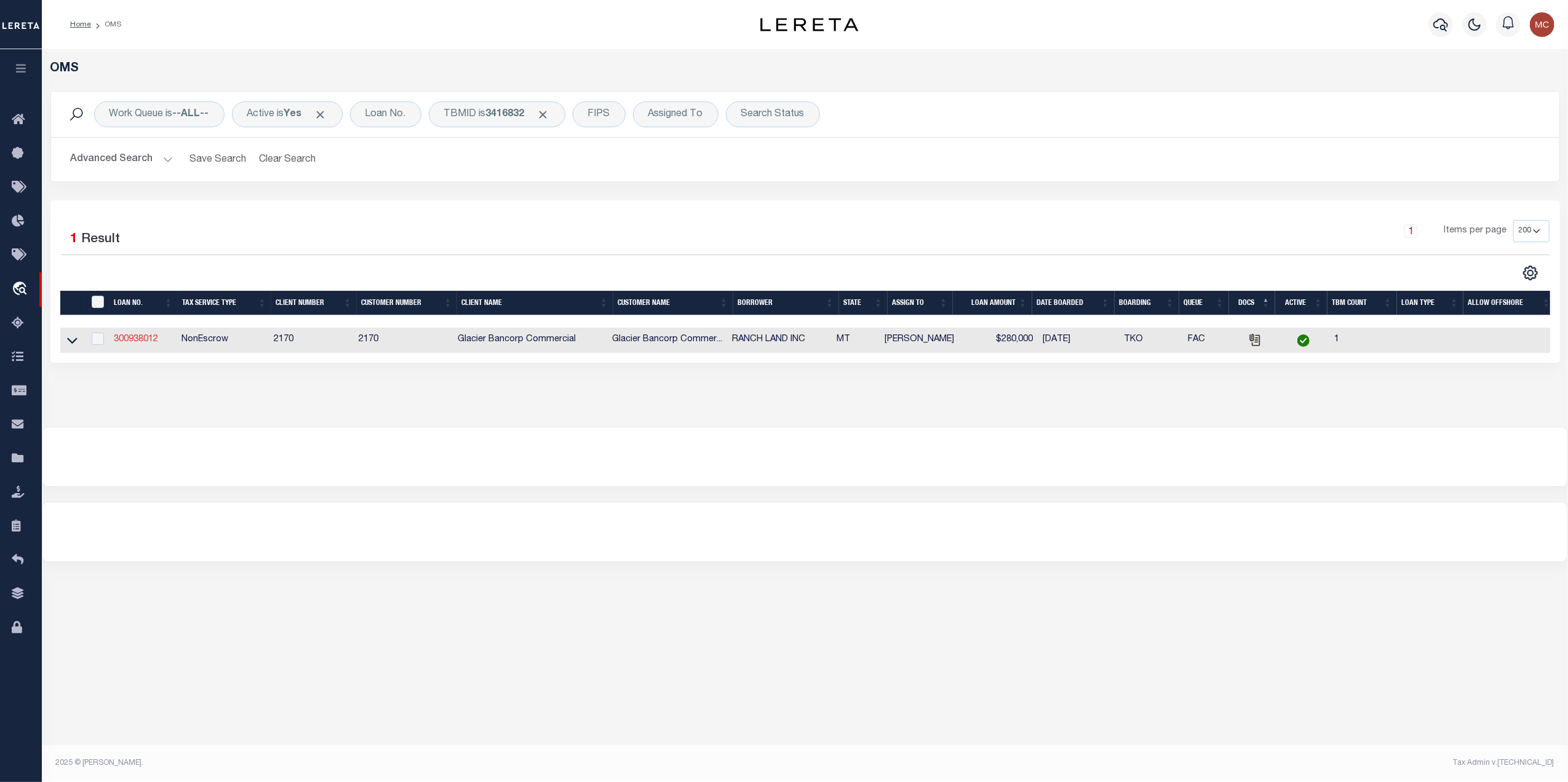
click at [134, 340] on link "300938012" at bounding box center [136, 339] width 44 height 8
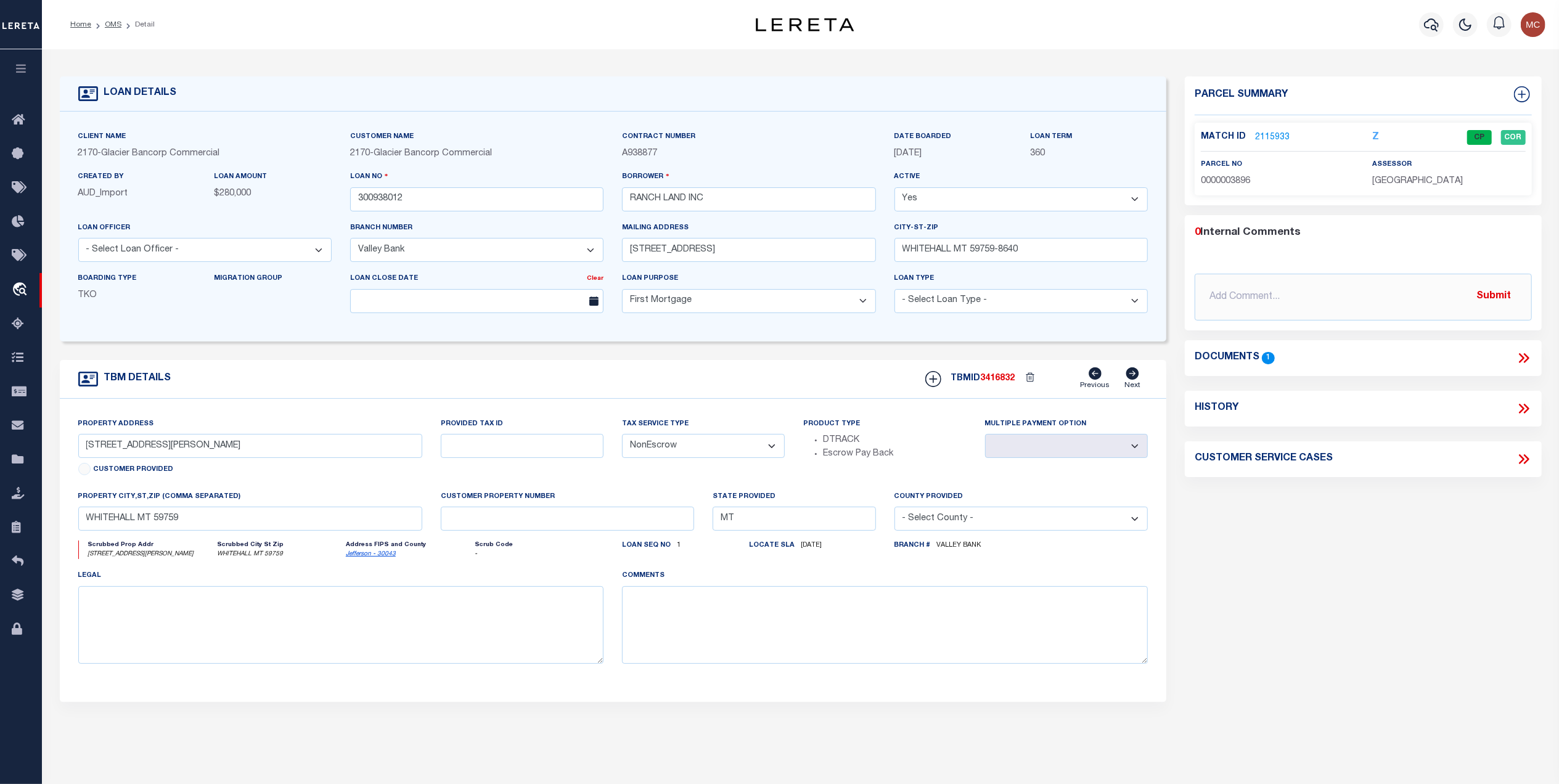
click at [356, 557] on link "Jefferson - 30043" at bounding box center [371, 554] width 50 height 6
click at [1520, 356] on icon at bounding box center [1524, 358] width 16 height 16
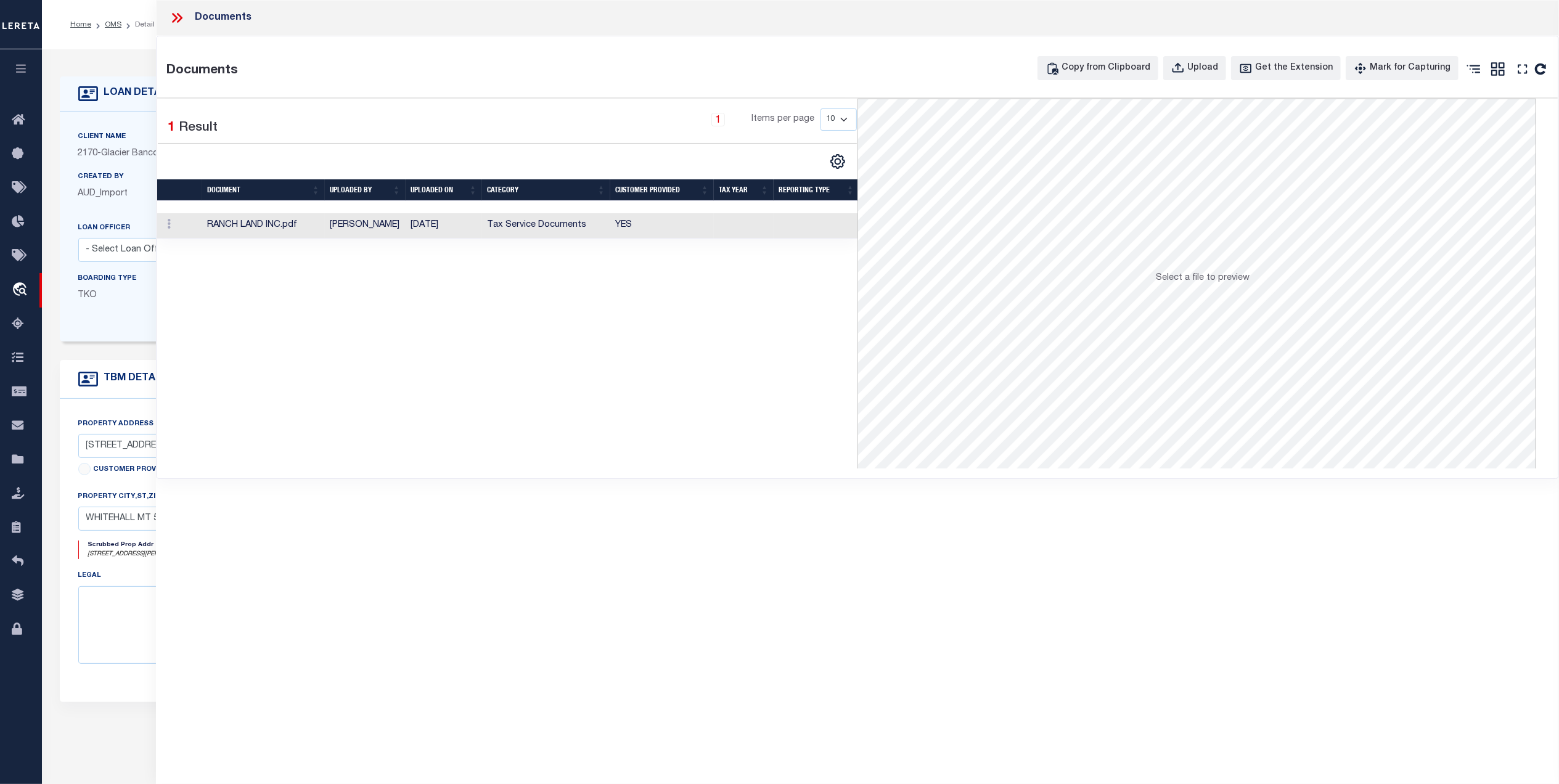
click at [687, 222] on td "YES" at bounding box center [663, 225] width 104 height 25
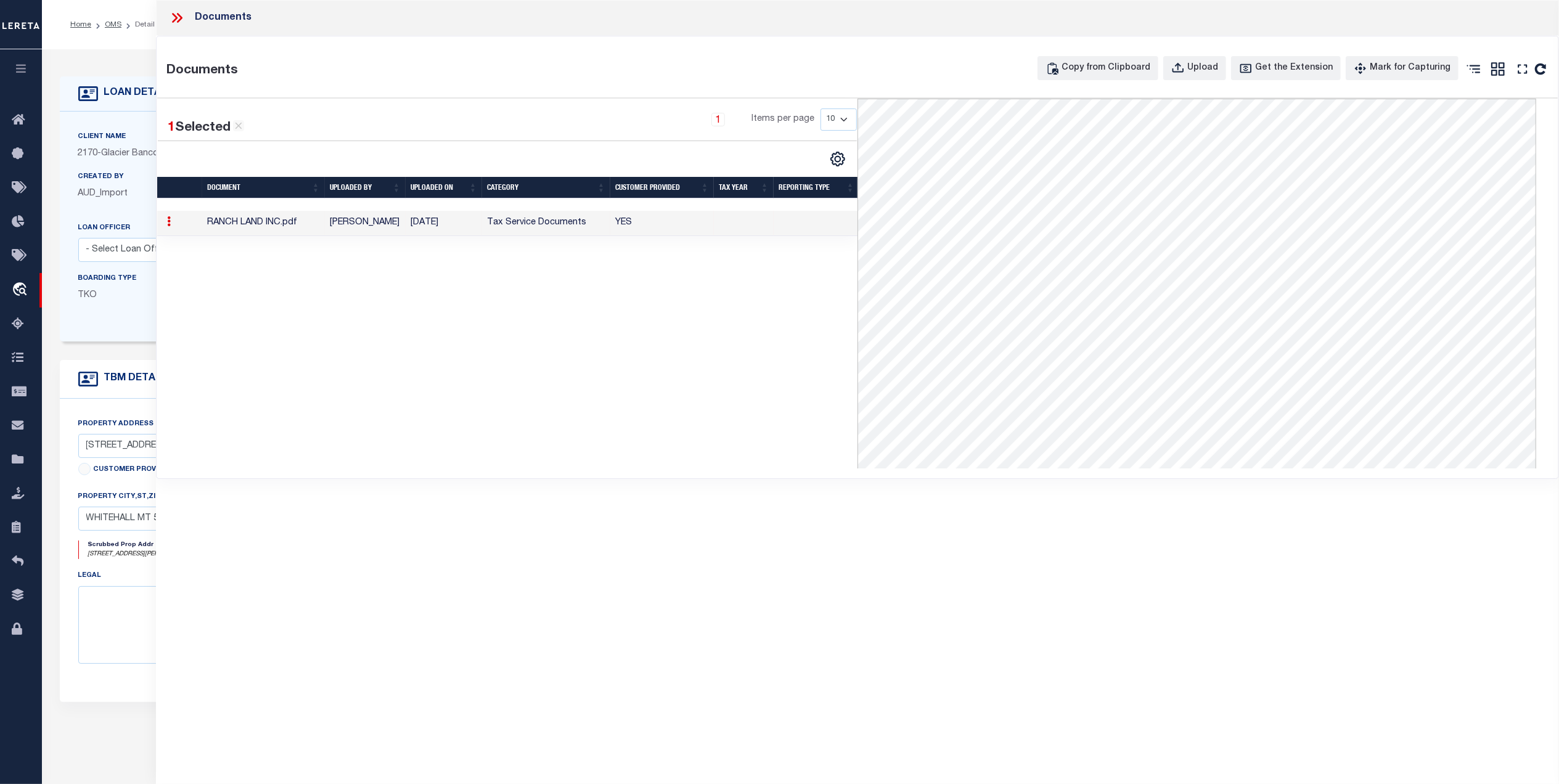
click at [177, 10] on icon at bounding box center [177, 18] width 16 height 16
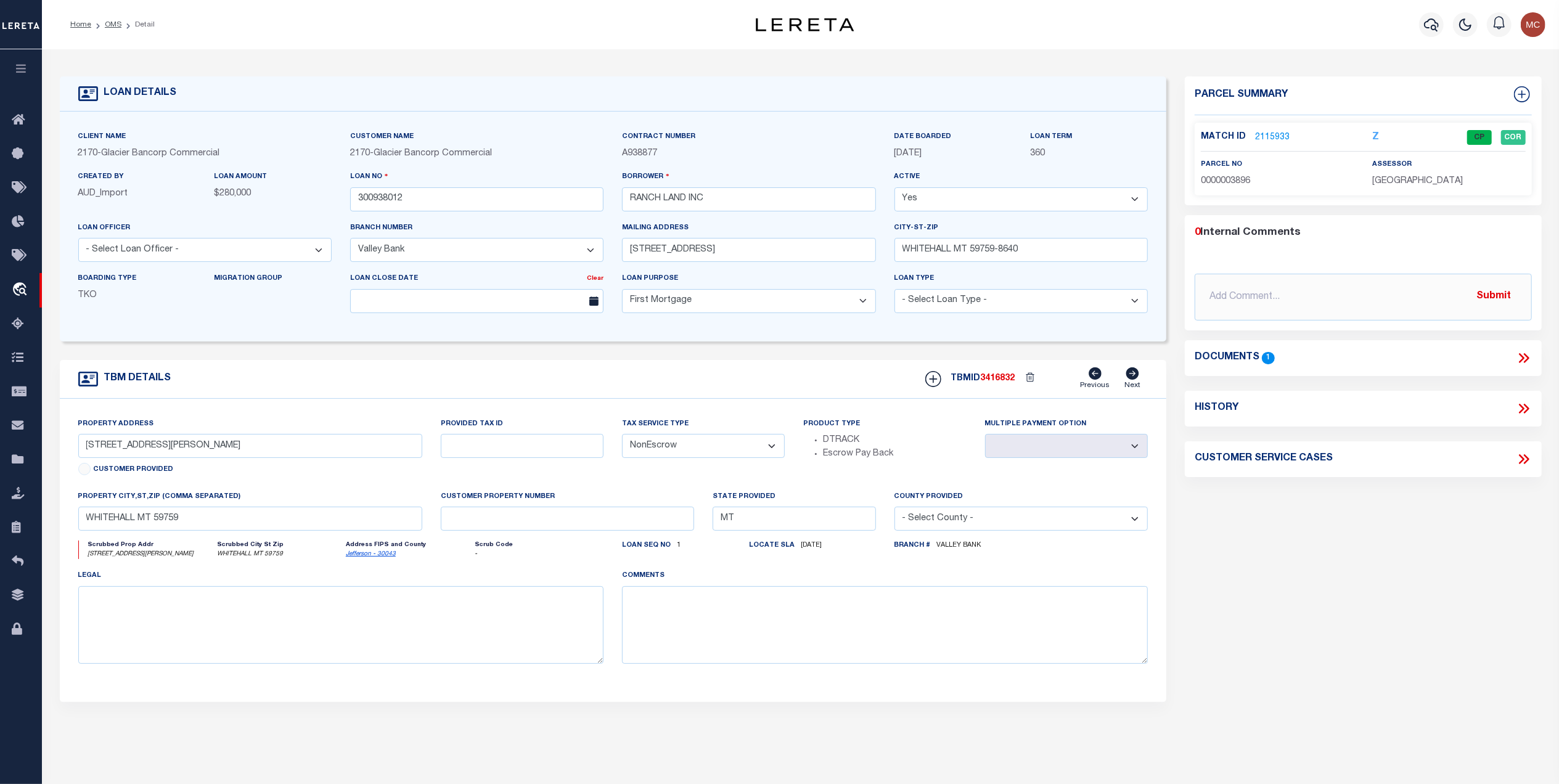
click at [1280, 136] on link "2115933" at bounding box center [1272, 138] width 34 height 13
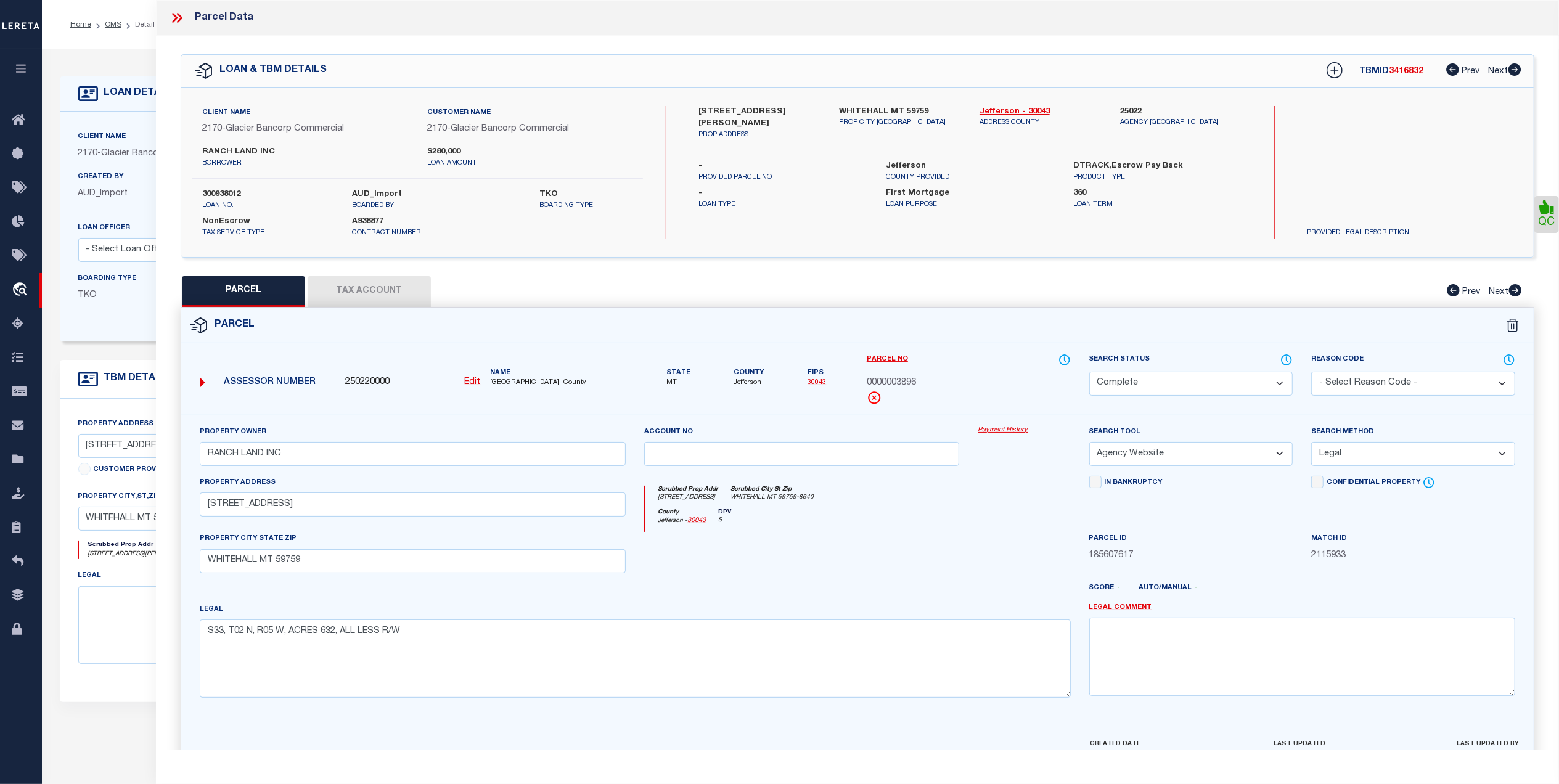
click at [364, 296] on button "Tax Account" at bounding box center [369, 291] width 123 height 31
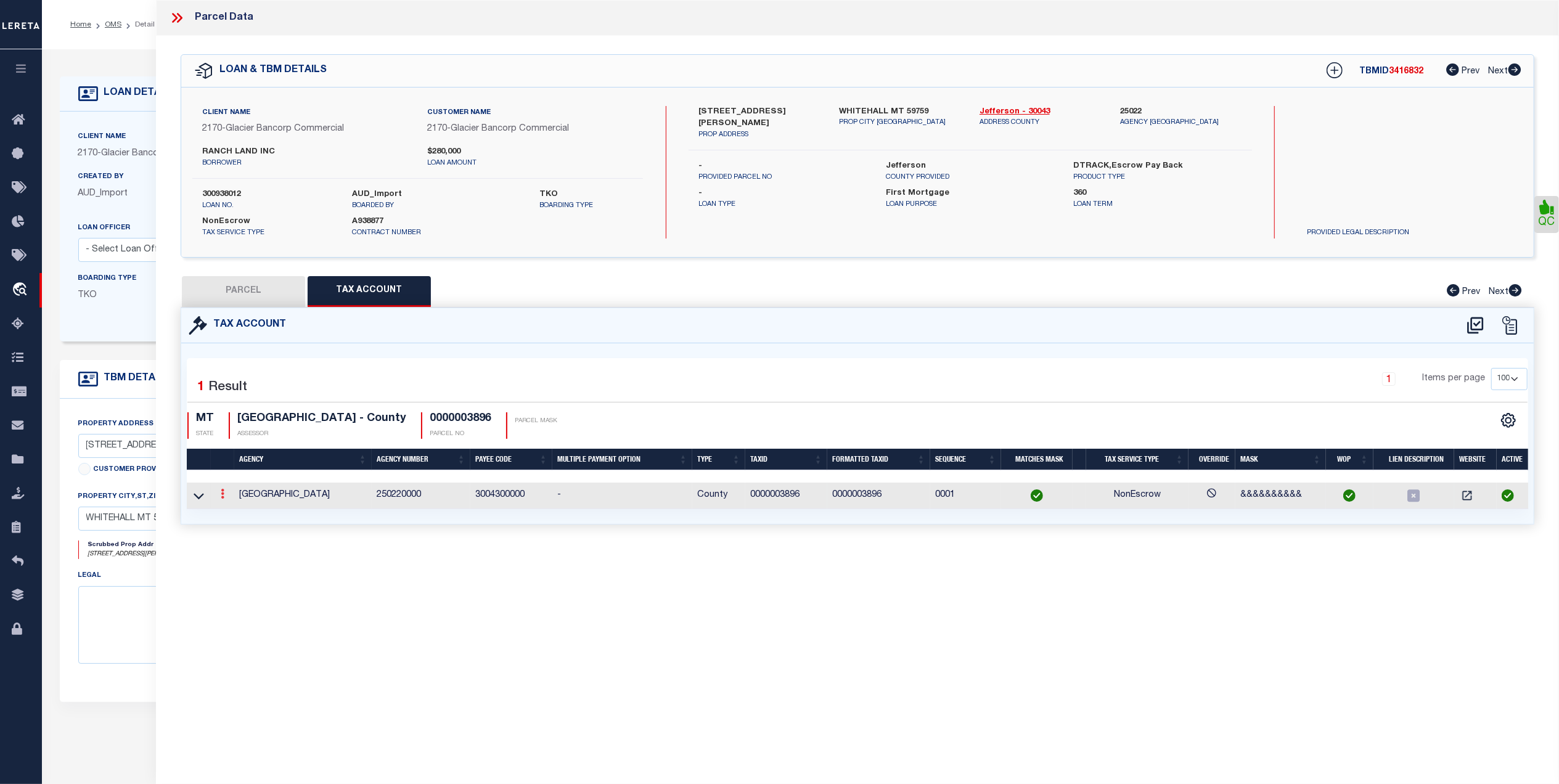
click at [225, 496] on icon at bounding box center [222, 494] width 4 height 10
click at [239, 510] on body "Home OMS Detail" at bounding box center [780, 468] width 1559 height 938
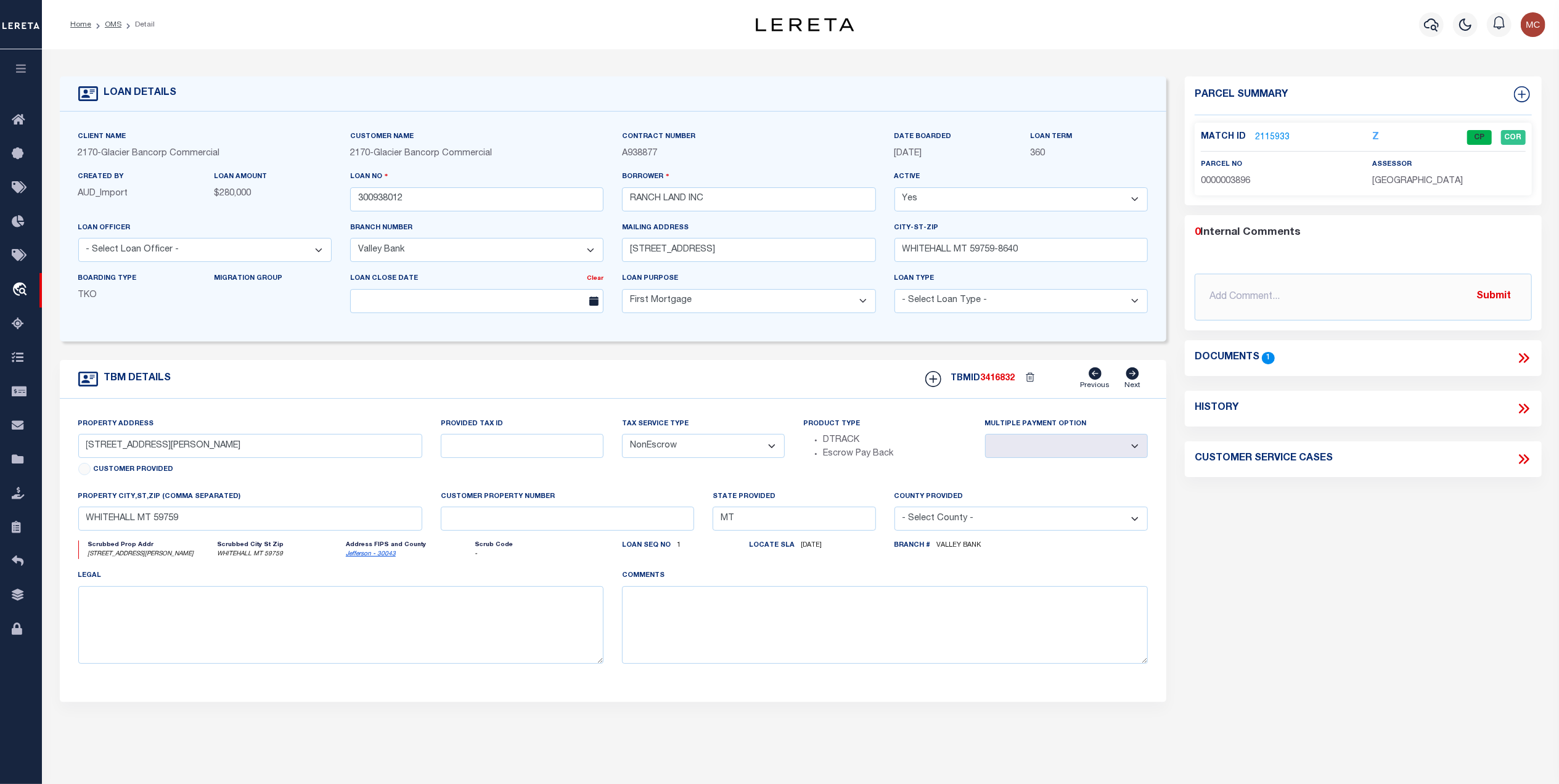
click at [1284, 139] on link "2115933" at bounding box center [1272, 138] width 34 height 13
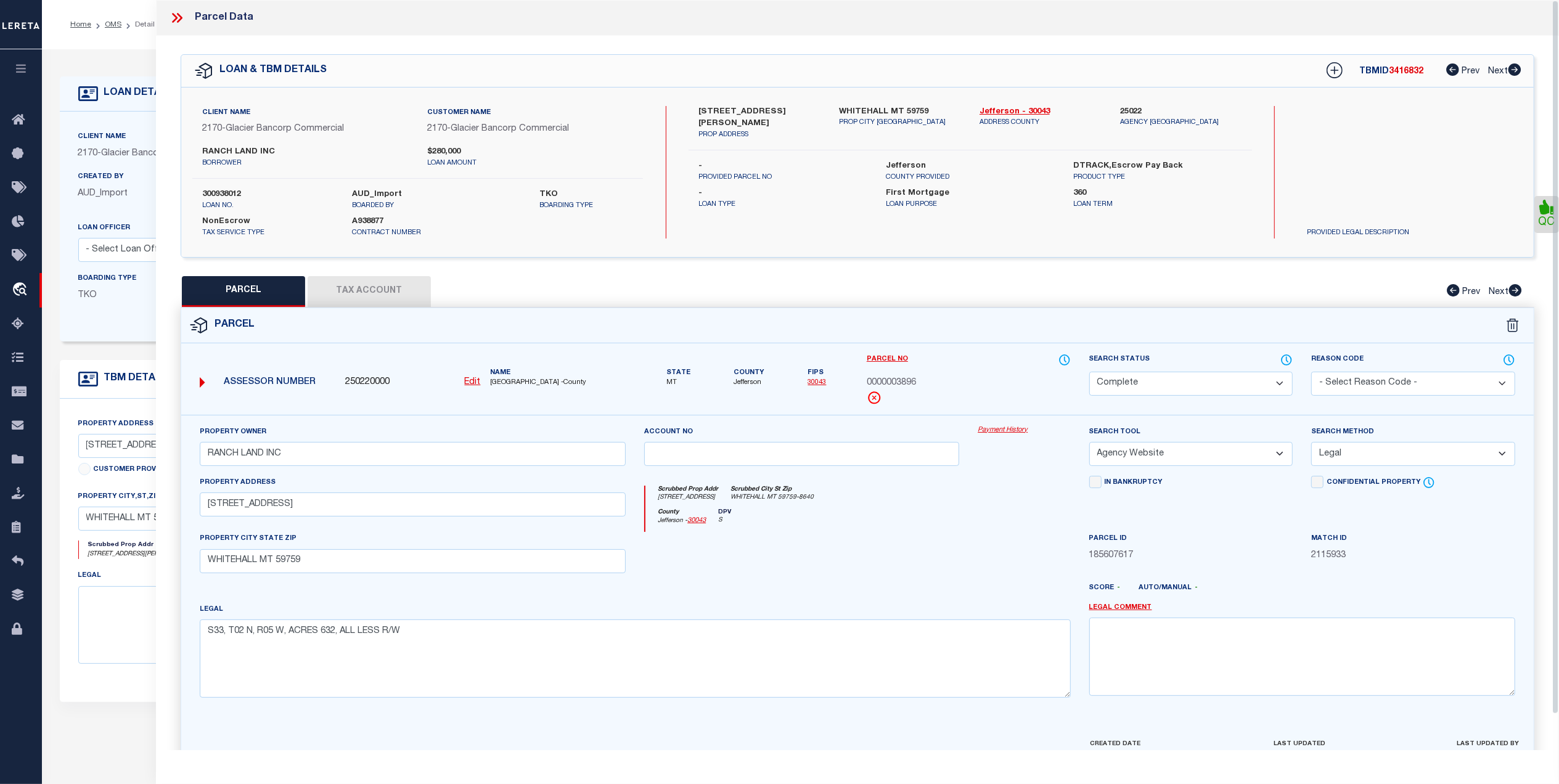
click at [387, 289] on button "Tax Account" at bounding box center [369, 291] width 123 height 31
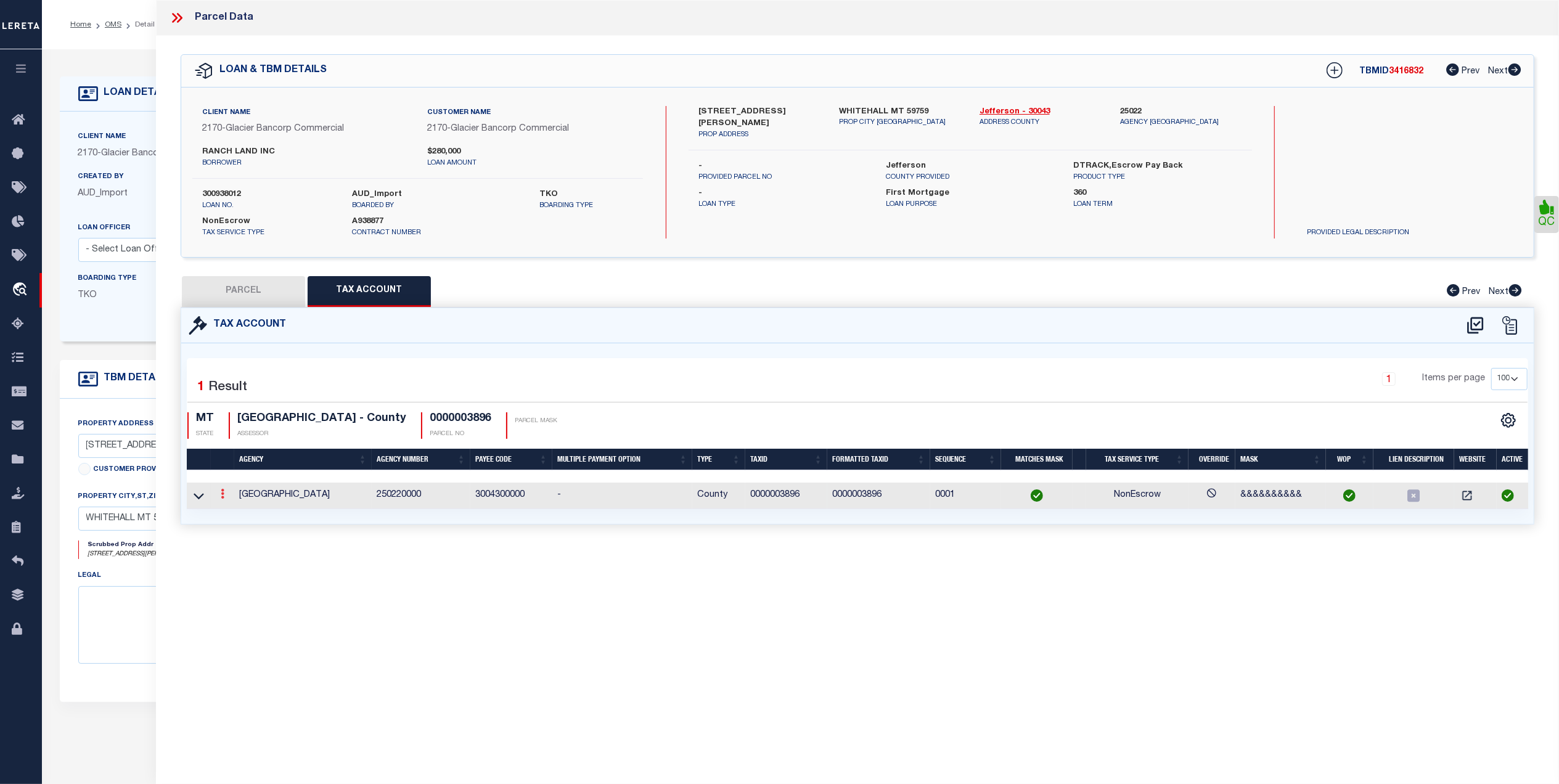
click at [222, 497] on icon at bounding box center [222, 494] width 4 height 10
click at [233, 513] on icon "" at bounding box center [236, 513] width 9 height 9
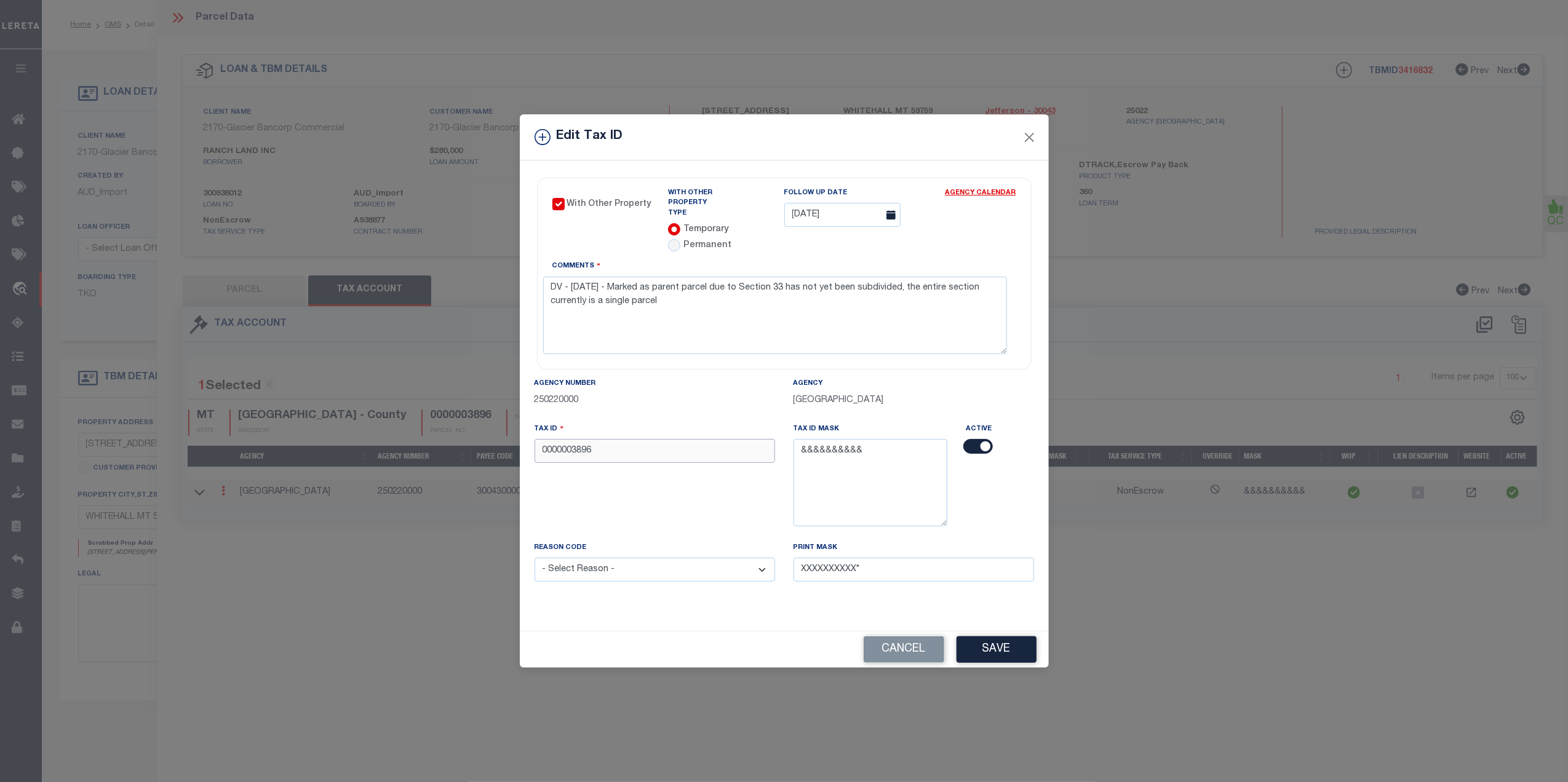
click at [608, 444] on input "0000003896" at bounding box center [654, 450] width 240 height 24
click at [540, 478] on div "Tax ID 9999999999" at bounding box center [655, 482] width 259 height 119
click at [623, 572] on select "- Select Reason - 099 - Other (Provide additional detail) ACT - Agency Changed …" at bounding box center [654, 569] width 240 height 24
click at [534, 558] on select "- Select Reason - 099 - Other (Provide additional detail) ACT - Agency Changed …" at bounding box center [654, 569] width 240 height 24
click at [677, 475] on div "Tax ID 9999999999" at bounding box center [655, 482] width 259 height 119
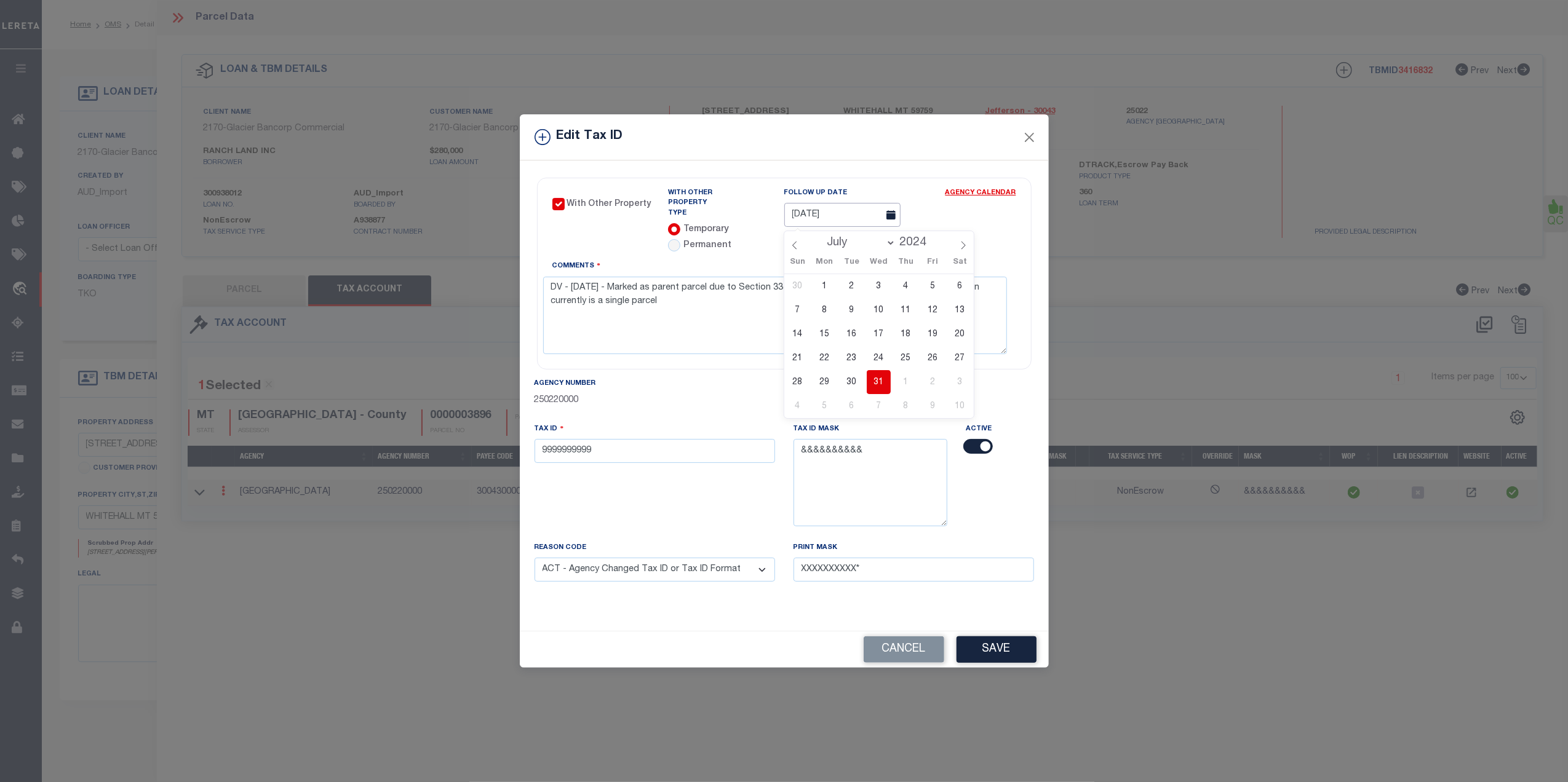
drag, startPoint x: 874, startPoint y: 215, endPoint x: 910, endPoint y: 198, distance: 39.8
click at [884, 208] on input "[DATE]" at bounding box center [842, 214] width 116 height 24
click at [985, 192] on link "Agency Calendar" at bounding box center [980, 196] width 71 height 15
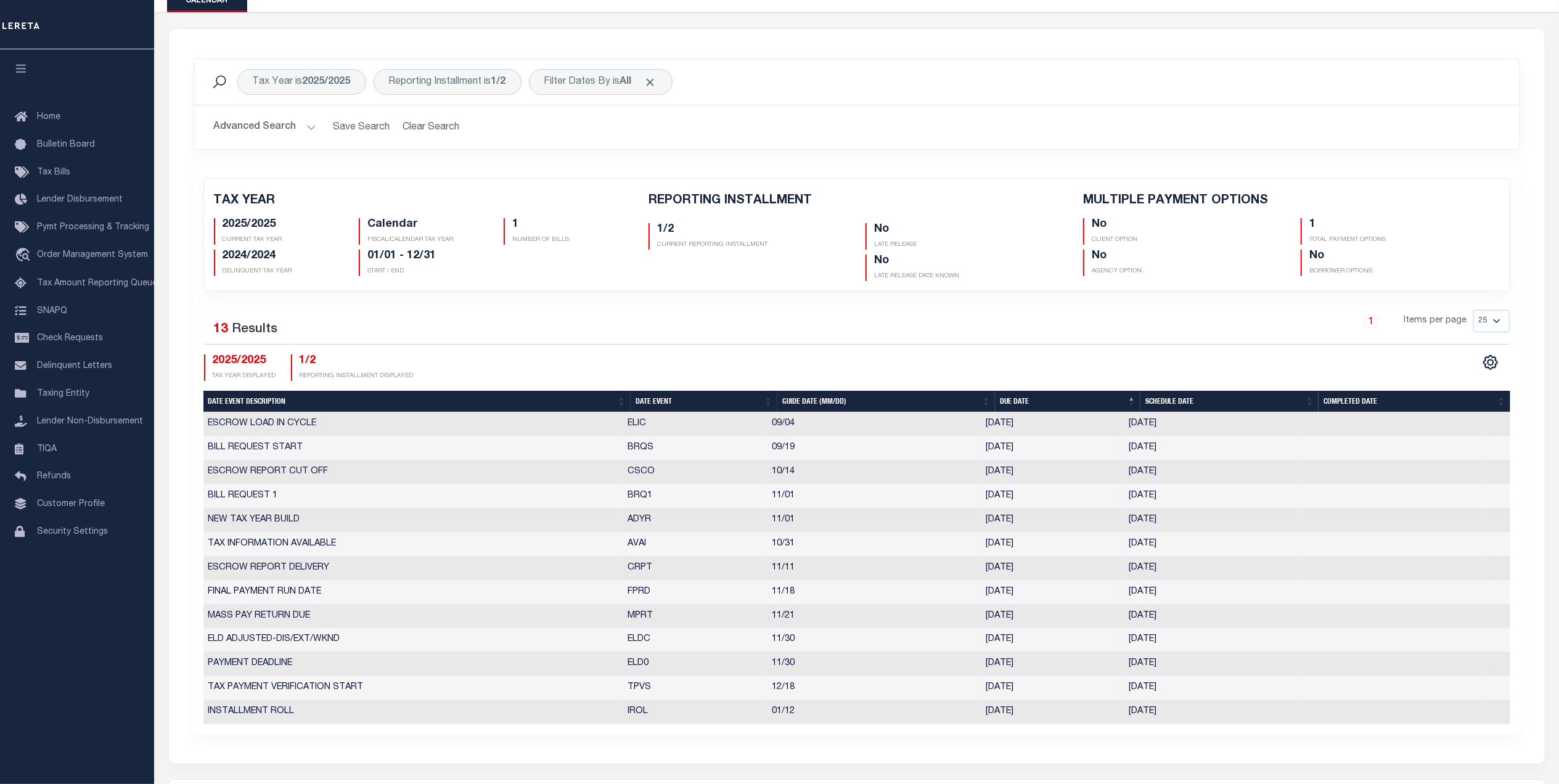
scroll to position [164, 0]
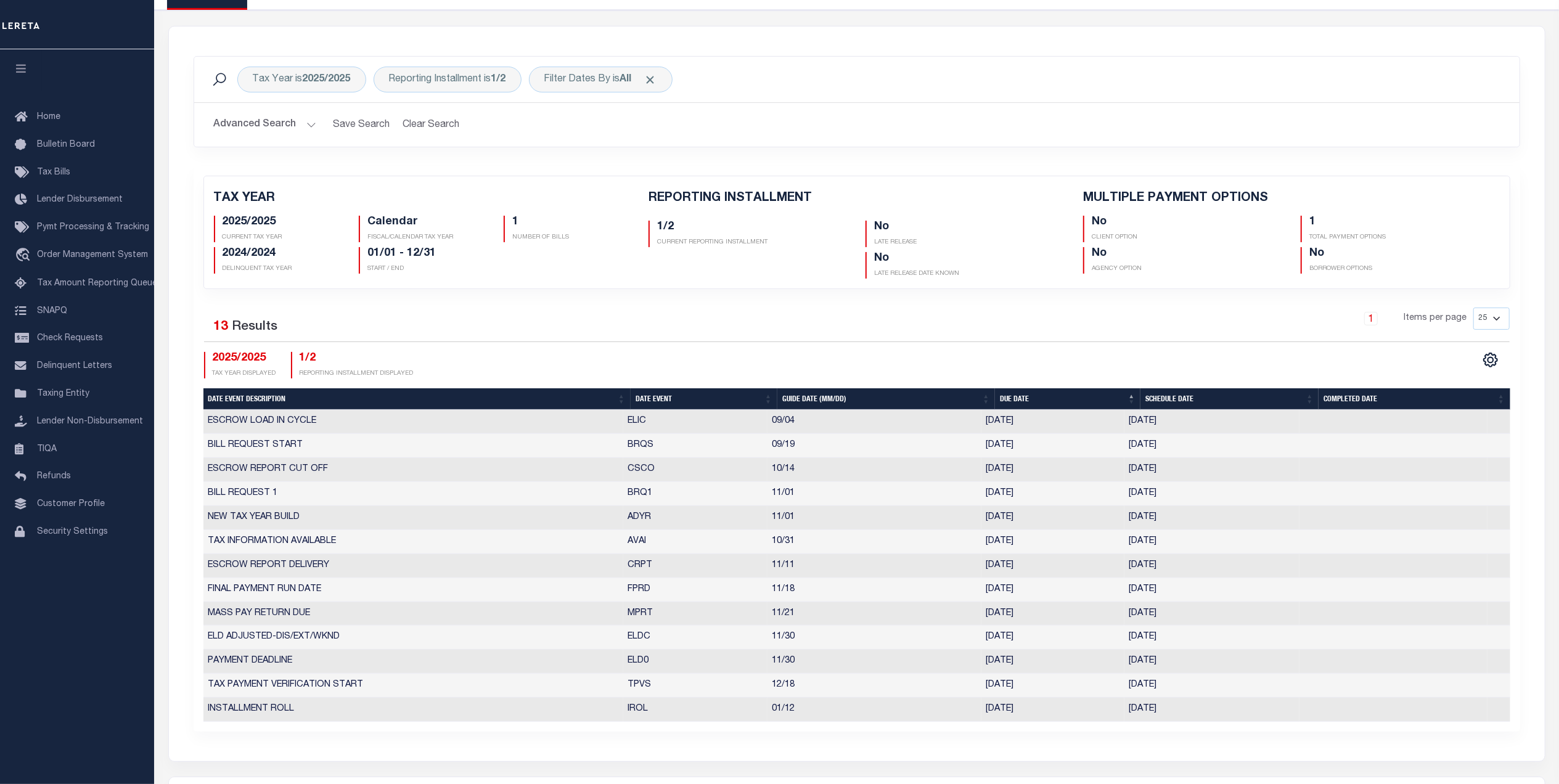
click at [645, 397] on th "Date Event" at bounding box center [704, 399] width 147 height 21
